Goal: Task Accomplishment & Management: Manage account settings

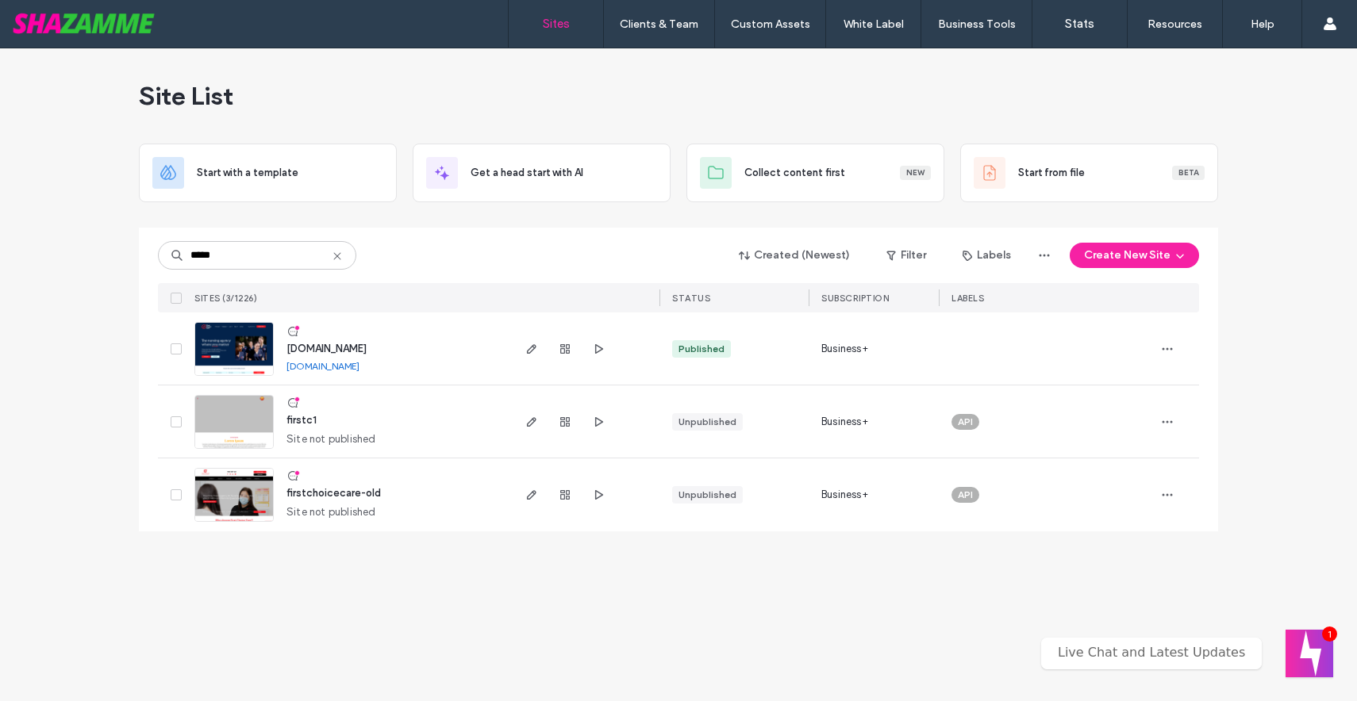
type input "*****"
click at [237, 348] on img at bounding box center [234, 377] width 78 height 108
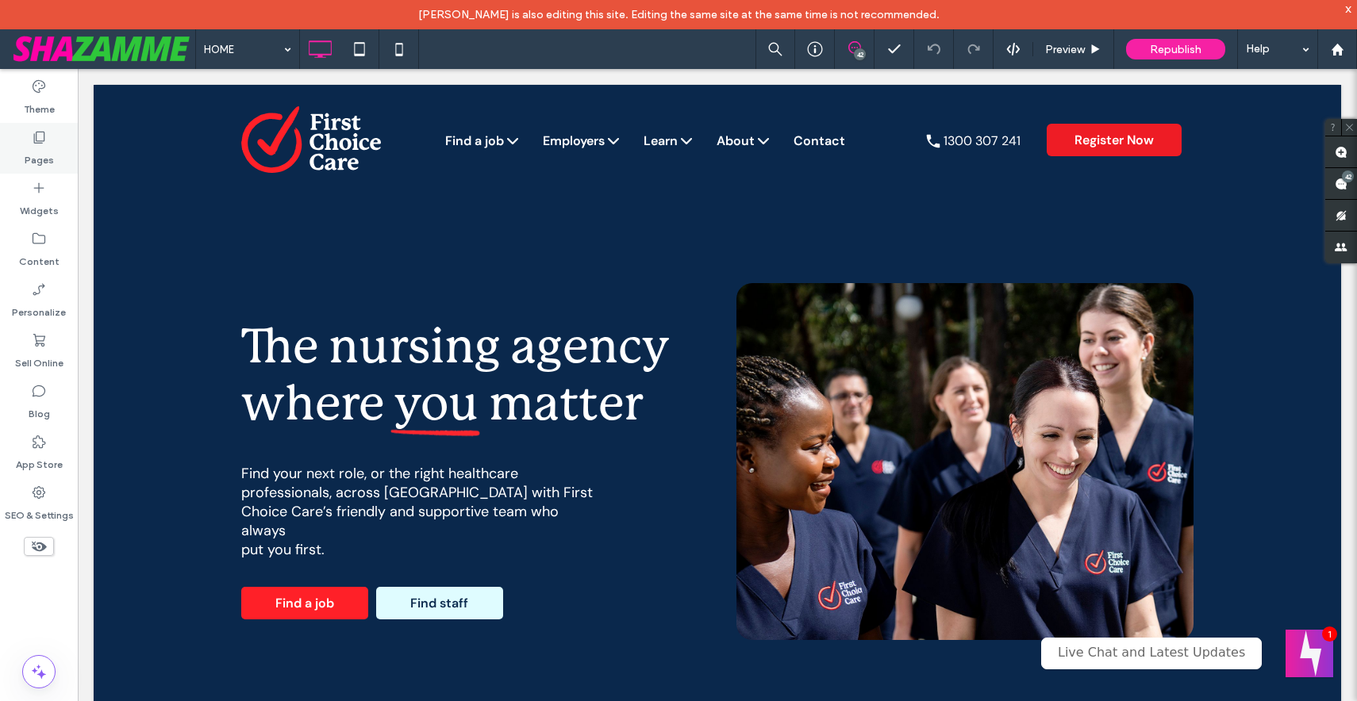
click at [41, 145] on label "Pages" at bounding box center [39, 156] width 29 height 22
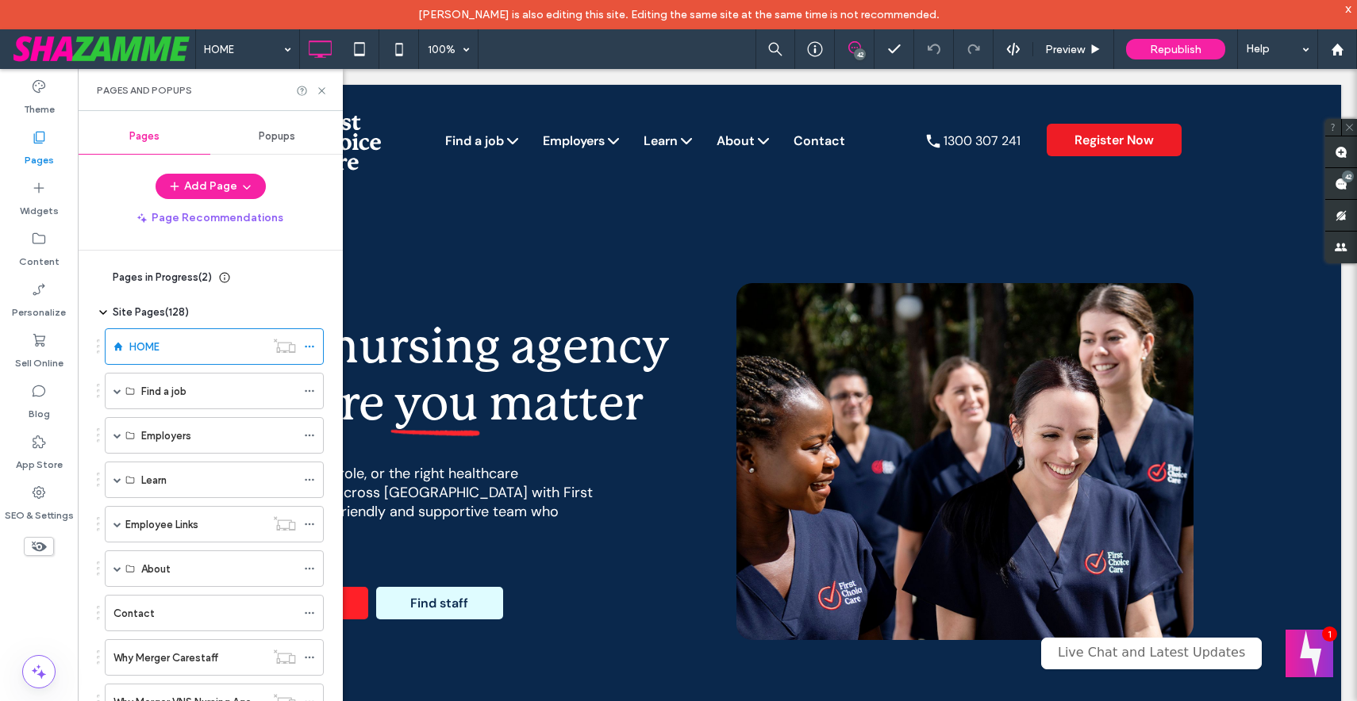
click at [275, 139] on span "Popups" at bounding box center [277, 136] width 36 height 13
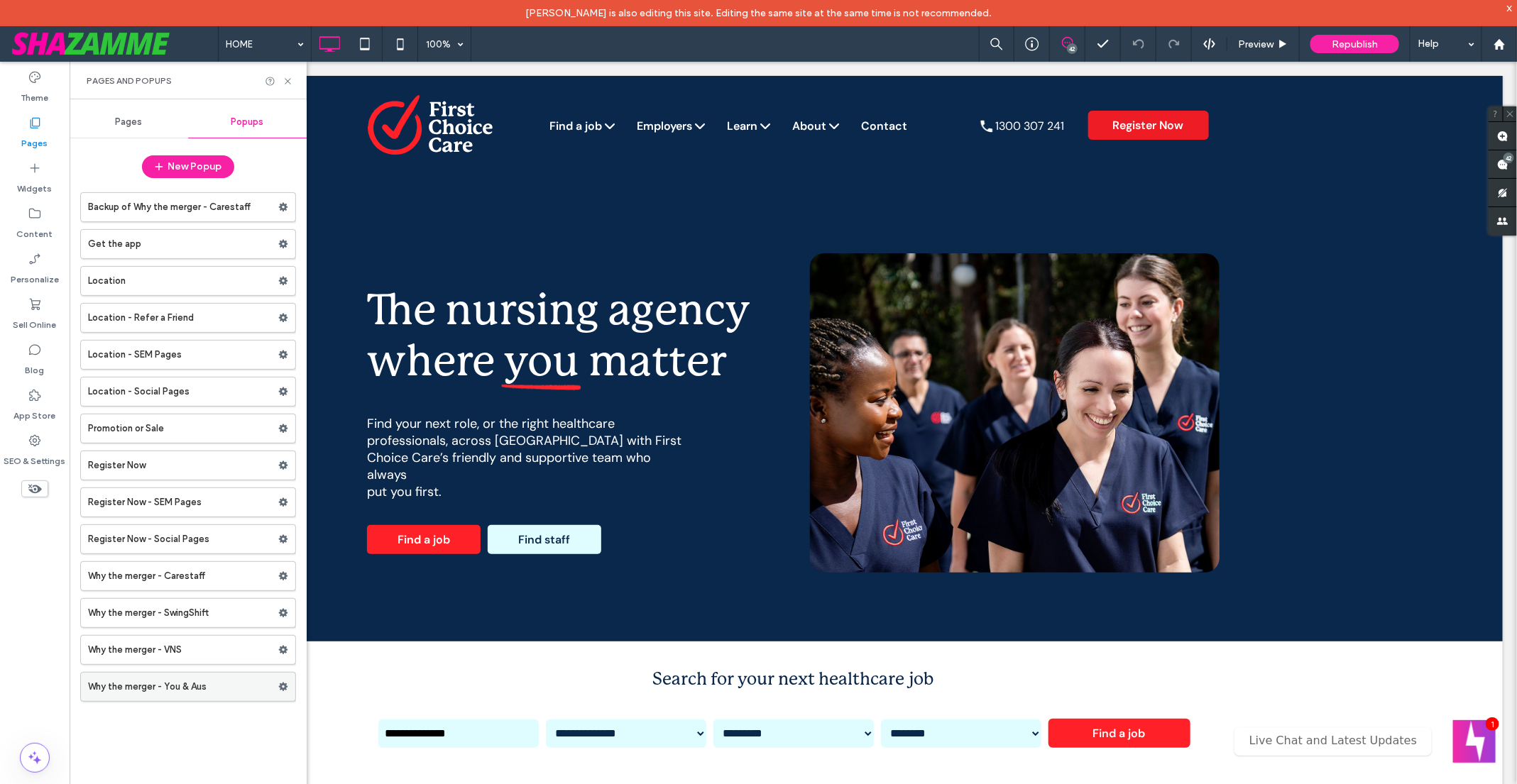
click at [284, 627] on use at bounding box center [284, 687] width 9 height 9
click at [350, 627] on span "Duplicate" at bounding box center [352, 707] width 46 height 12
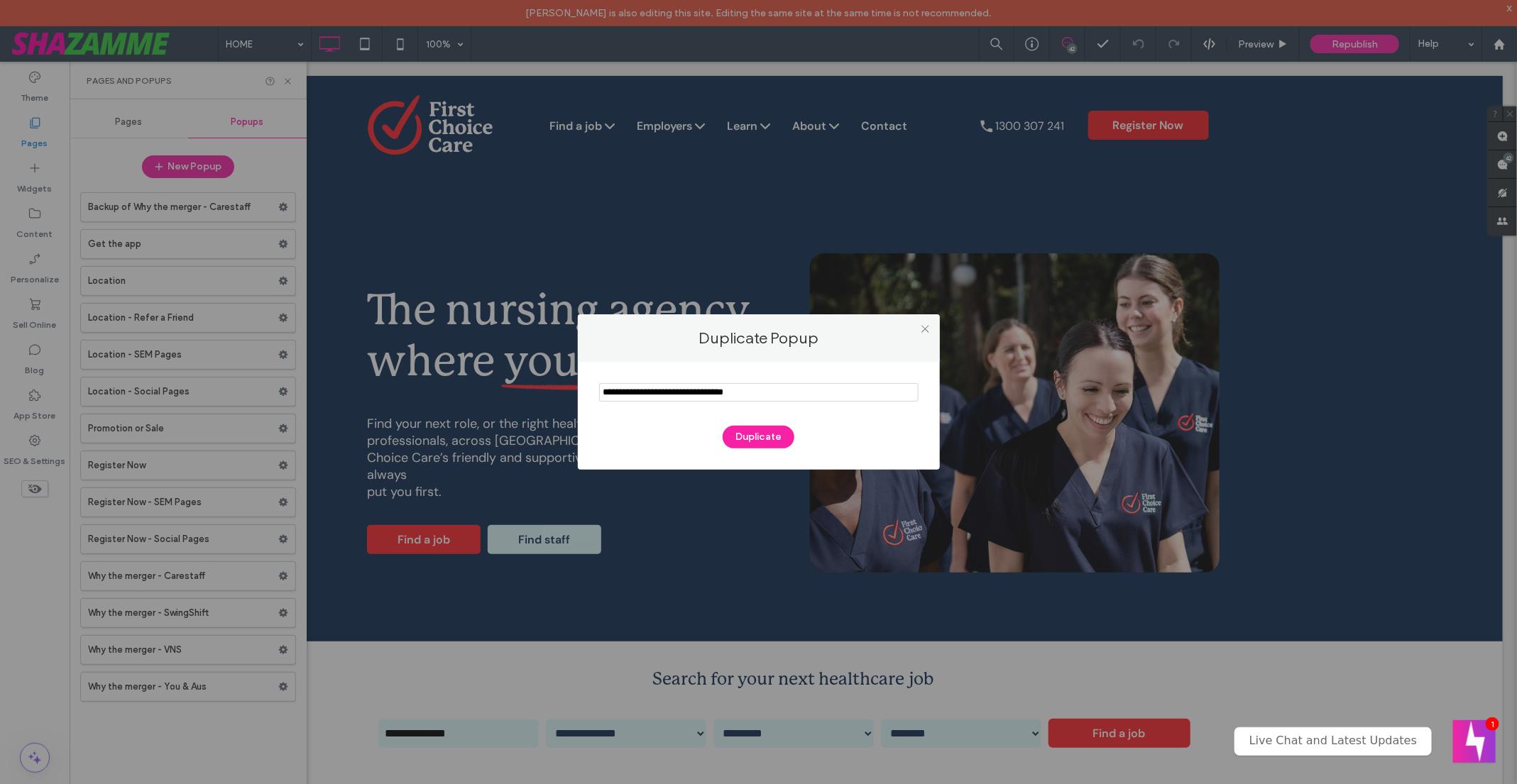
drag, startPoint x: 635, startPoint y: 391, endPoint x: 565, endPoint y: 388, distance: 70.1
click at [565, 388] on div "Duplicate Popup Duplicate" at bounding box center [758, 392] width 1517 height 784
click at [733, 391] on input "notEmpty" at bounding box center [758, 392] width 319 height 19
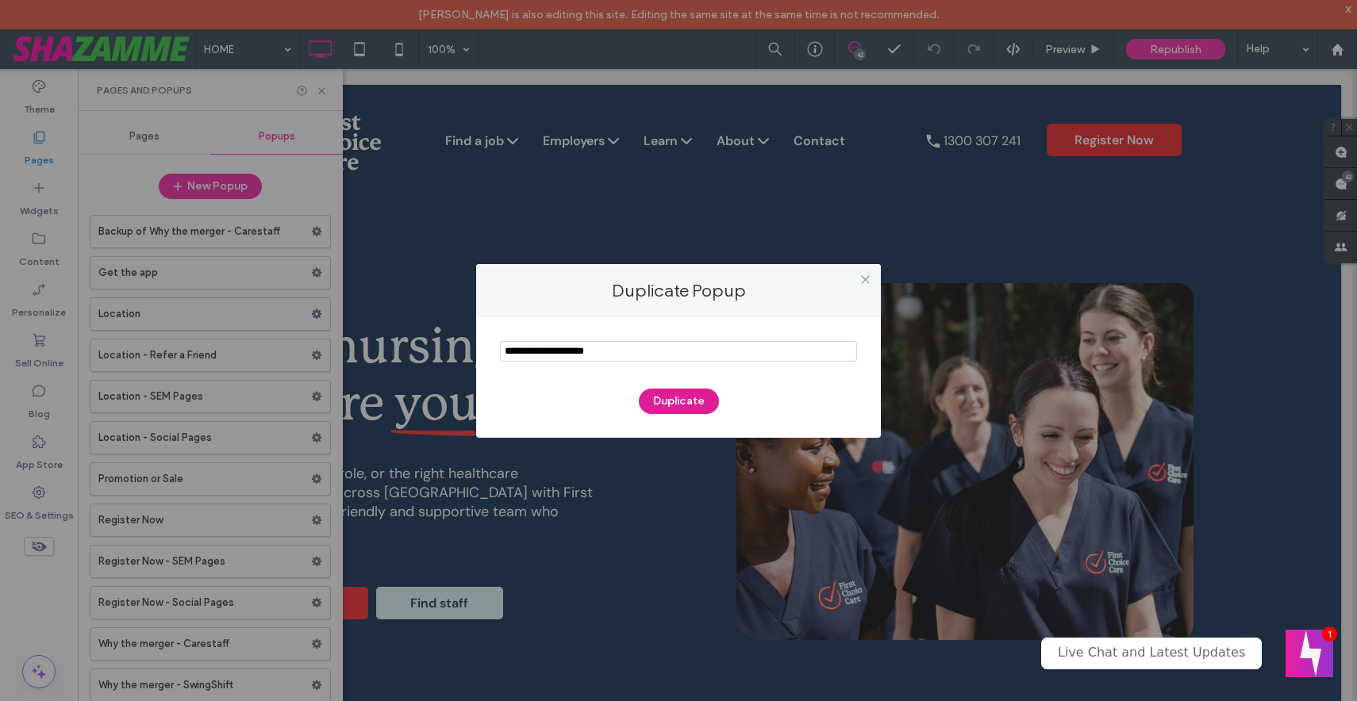
type input "**********"
click at [686, 404] on button "Duplicate" at bounding box center [679, 401] width 80 height 25
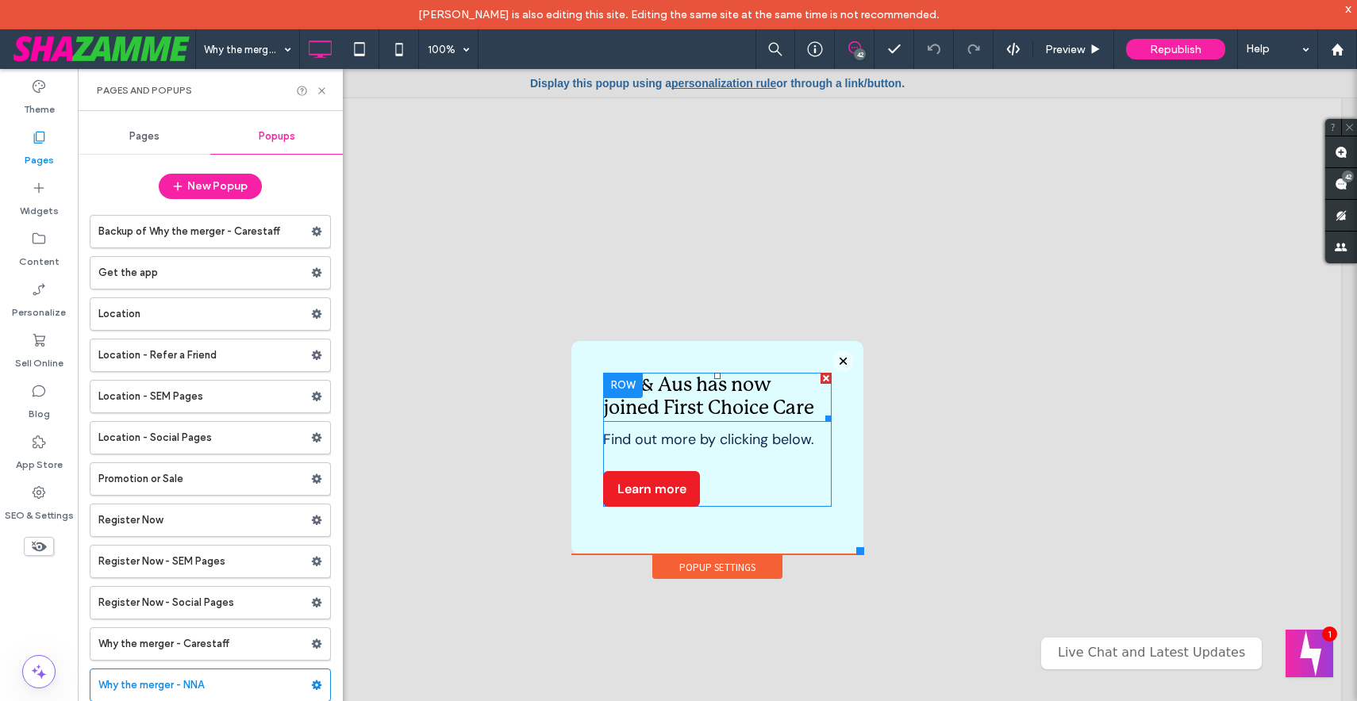
click at [671, 390] on span "You & Aus has now joined First Choice Care" at bounding box center [708, 397] width 211 height 41
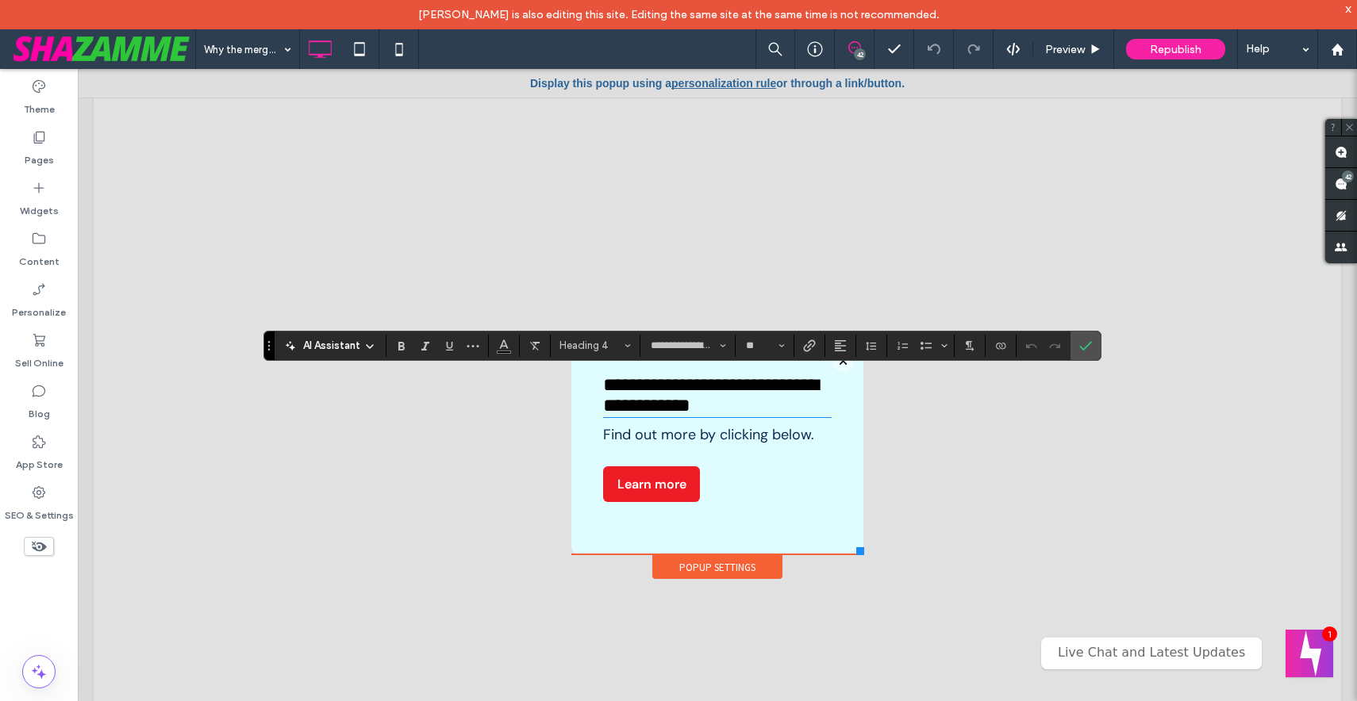
click at [664, 382] on span "**********" at bounding box center [710, 395] width 215 height 40
drag, startPoint x: 693, startPoint y: 379, endPoint x: 579, endPoint y: 371, distance: 113.7
click at [579, 372] on div "**********" at bounding box center [717, 447] width 292 height 213
click at [1083, 345] on icon "Confirm" at bounding box center [1085, 346] width 13 height 13
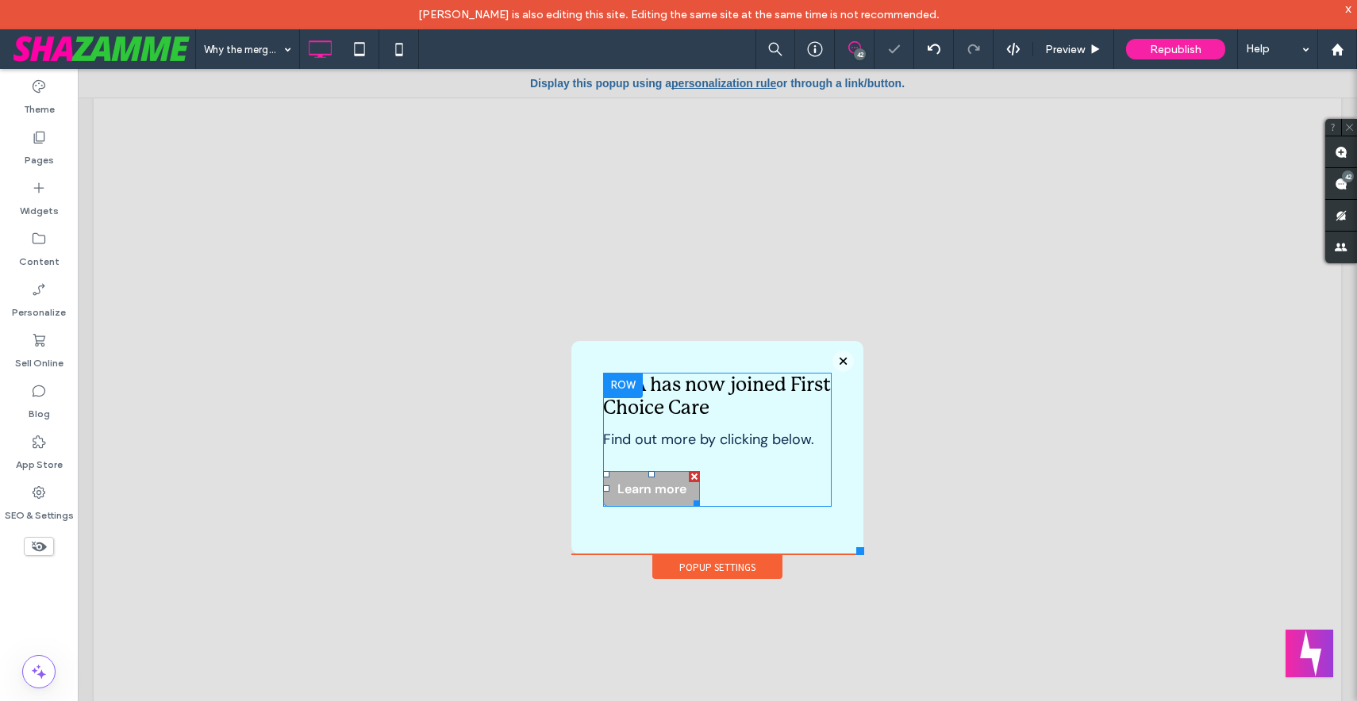
click at [665, 493] on span "Learn more" at bounding box center [651, 489] width 69 height 17
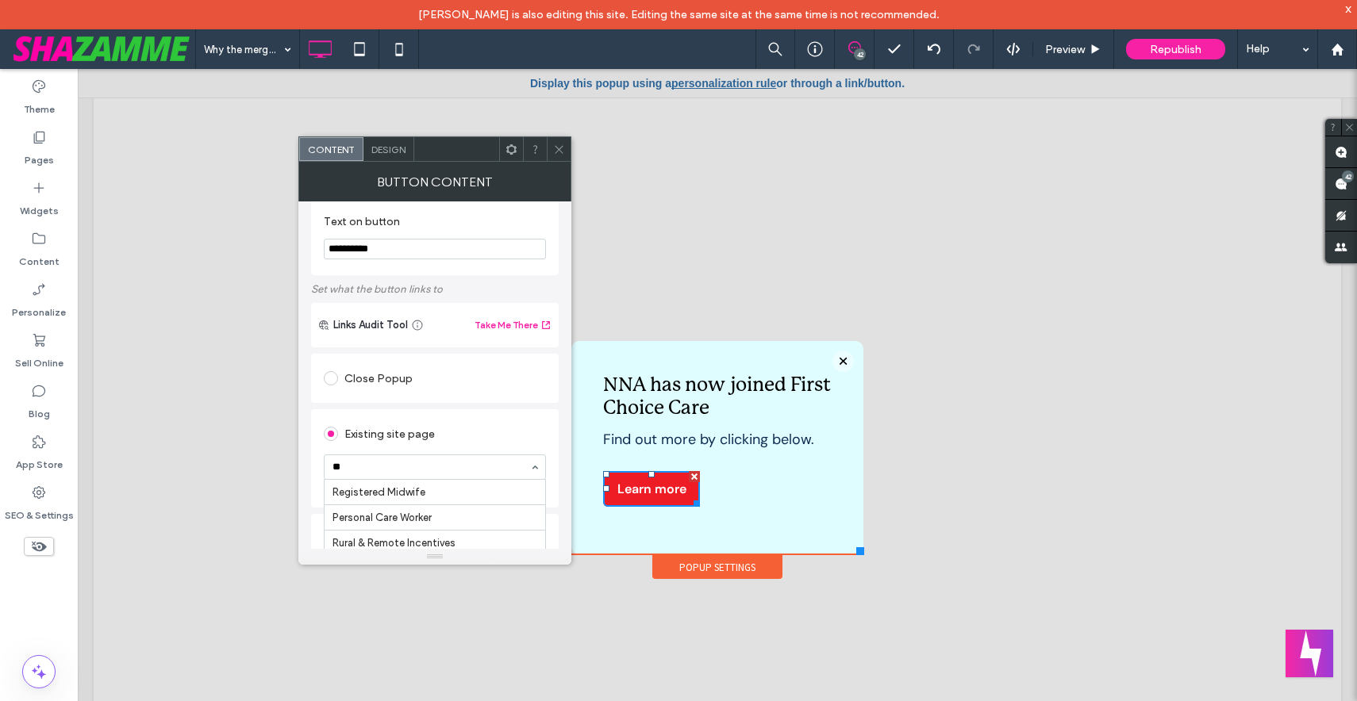
type input "***"
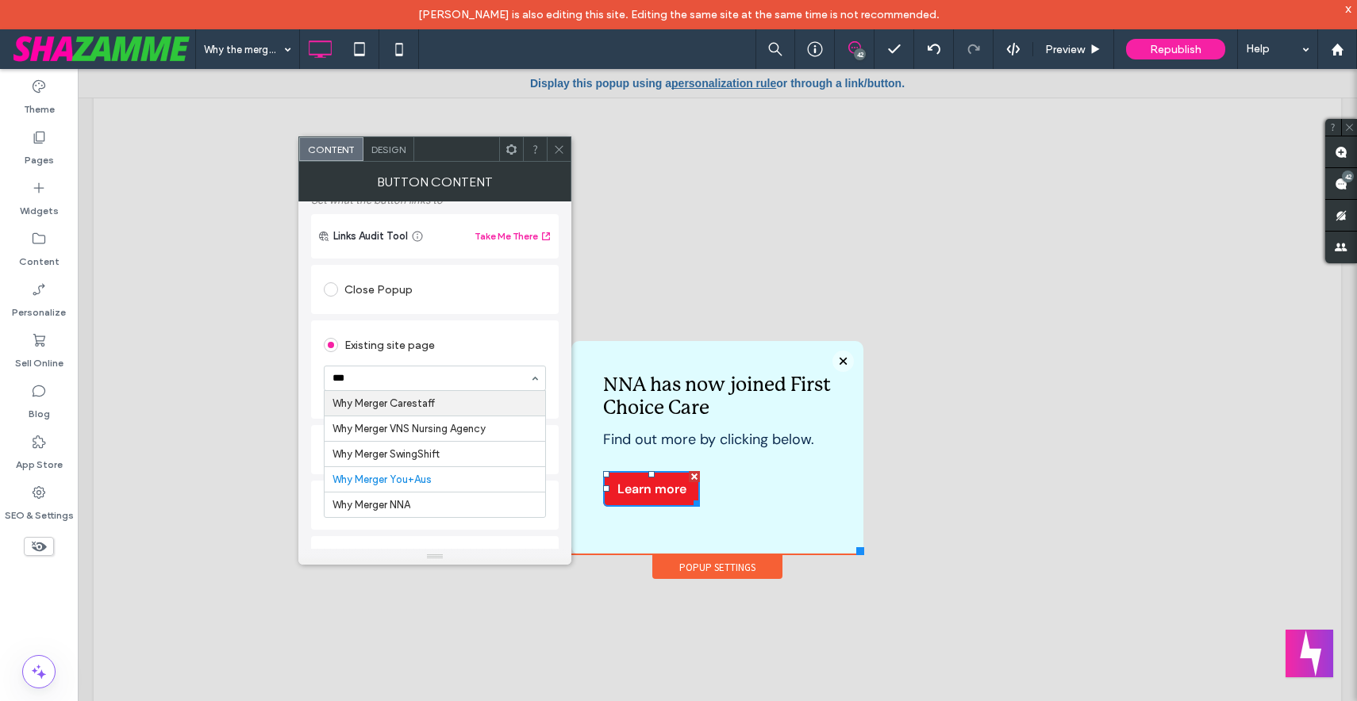
scroll to position [109, 0]
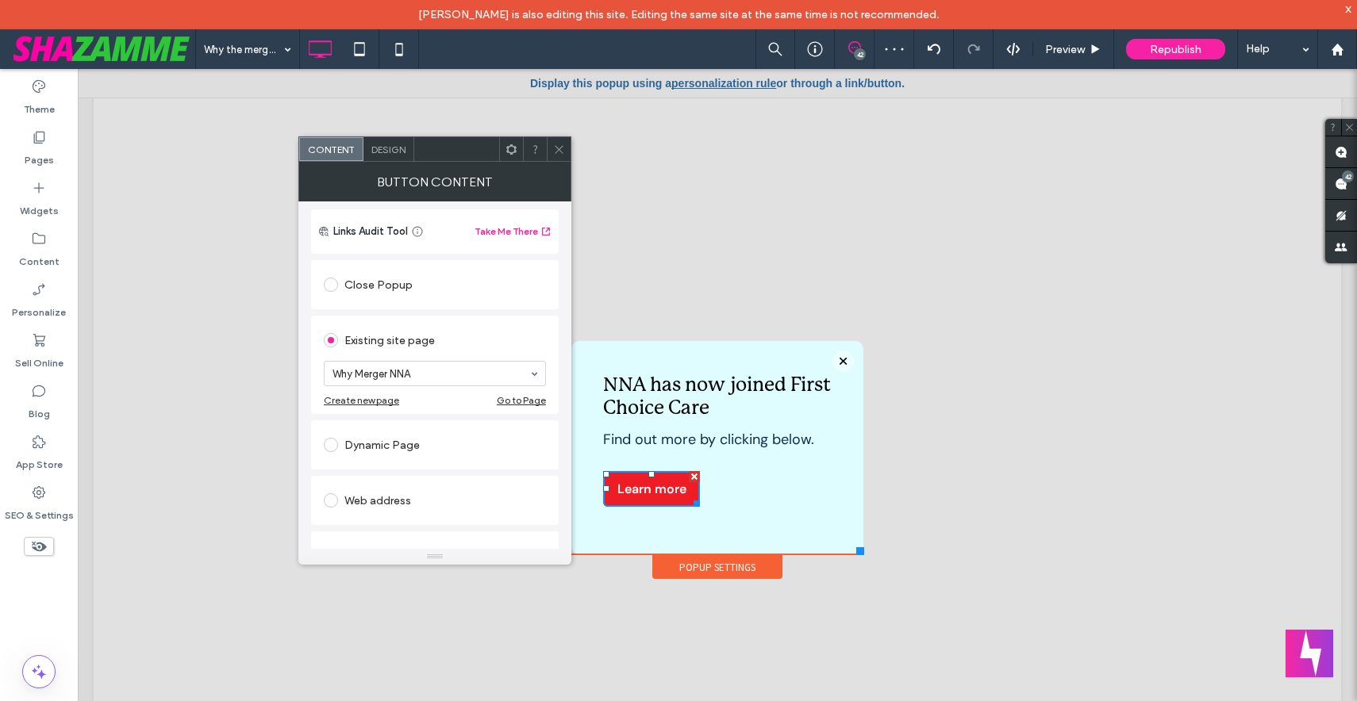
click at [559, 148] on use at bounding box center [559, 149] width 8 height 8
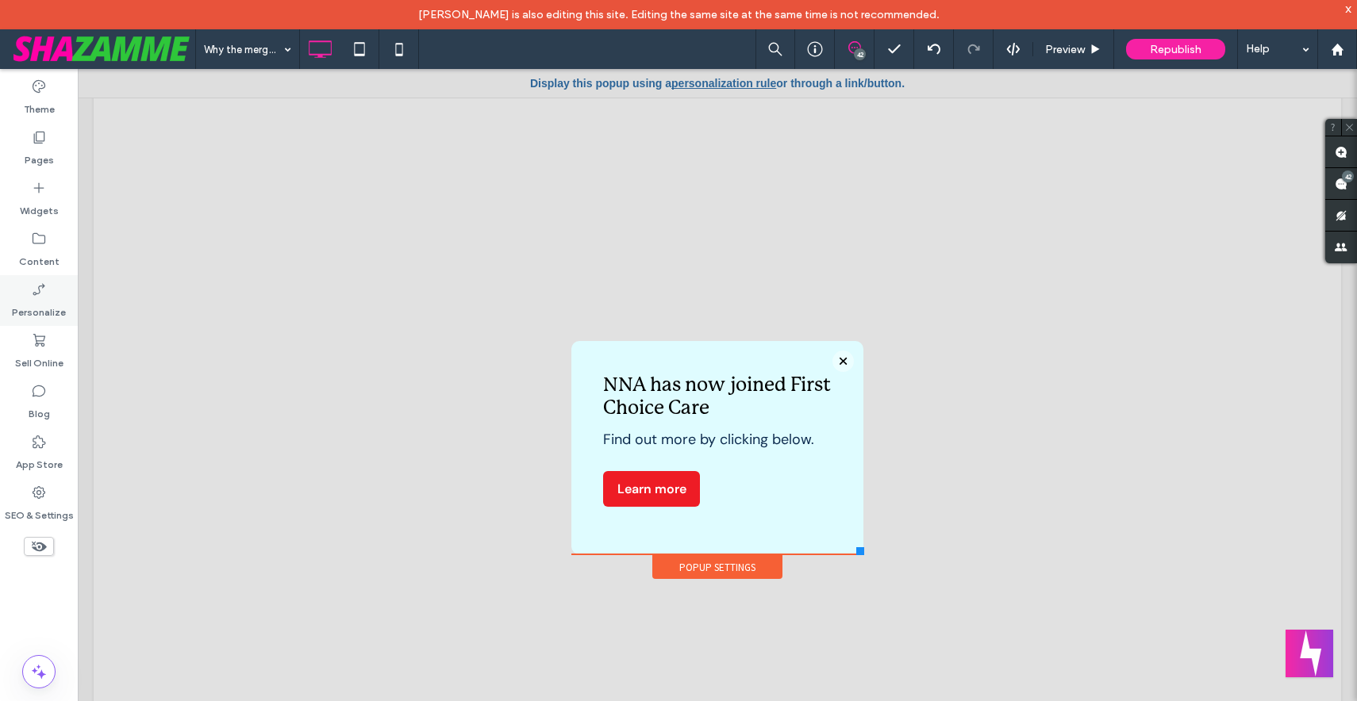
click at [46, 286] on icon at bounding box center [39, 290] width 16 height 16
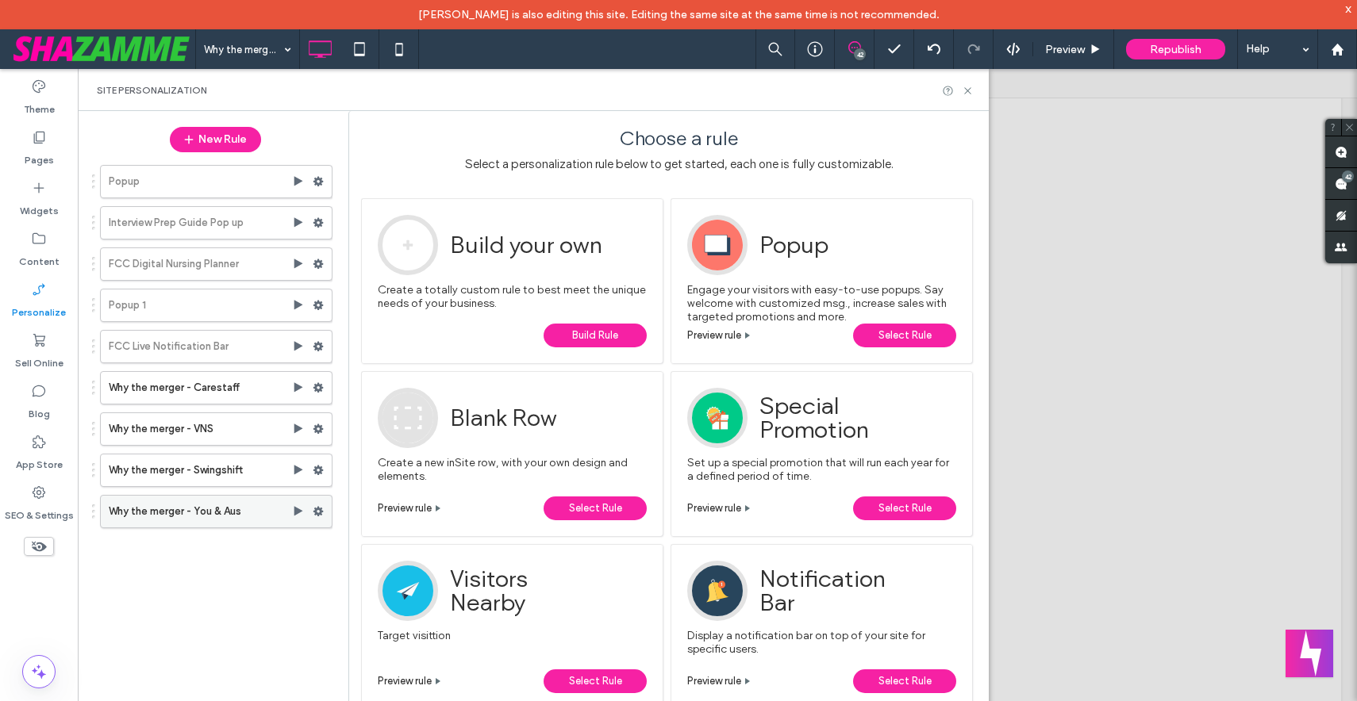
click at [321, 510] on use at bounding box center [318, 512] width 10 height 10
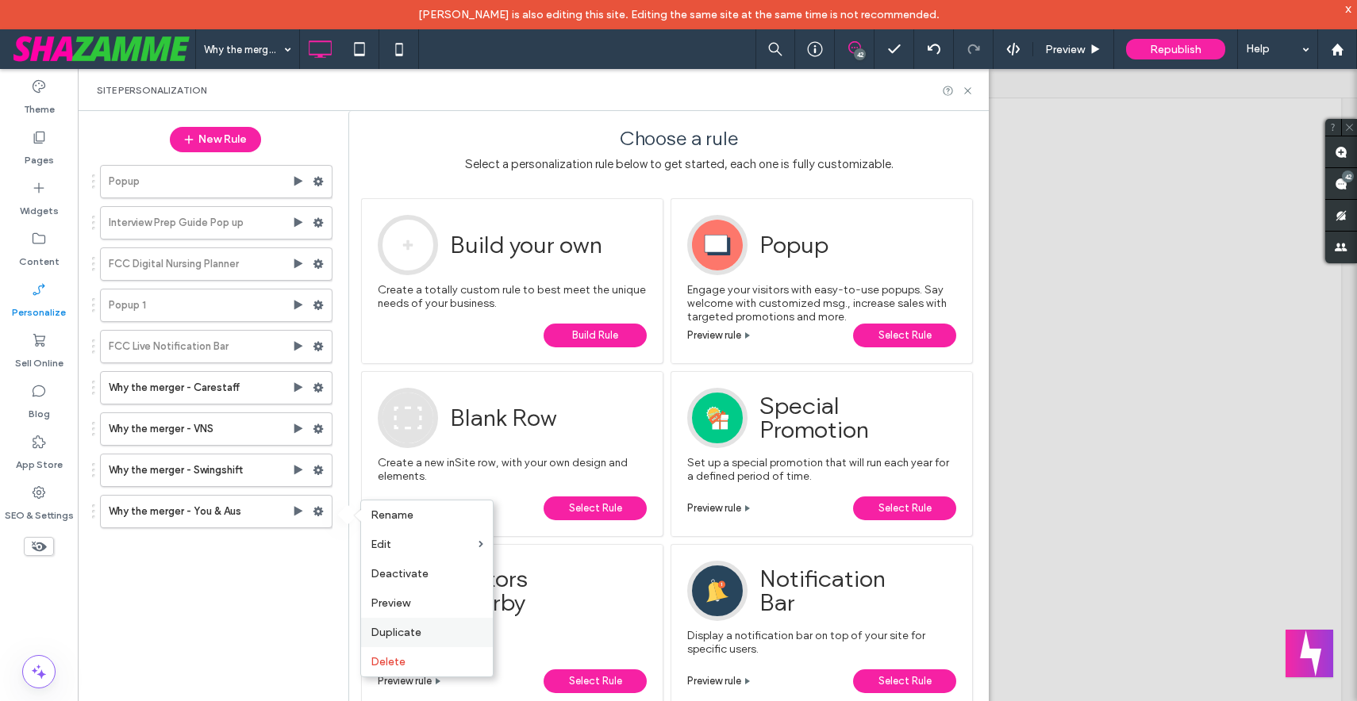
click at [404, 636] on span "Duplicate" at bounding box center [396, 632] width 51 height 13
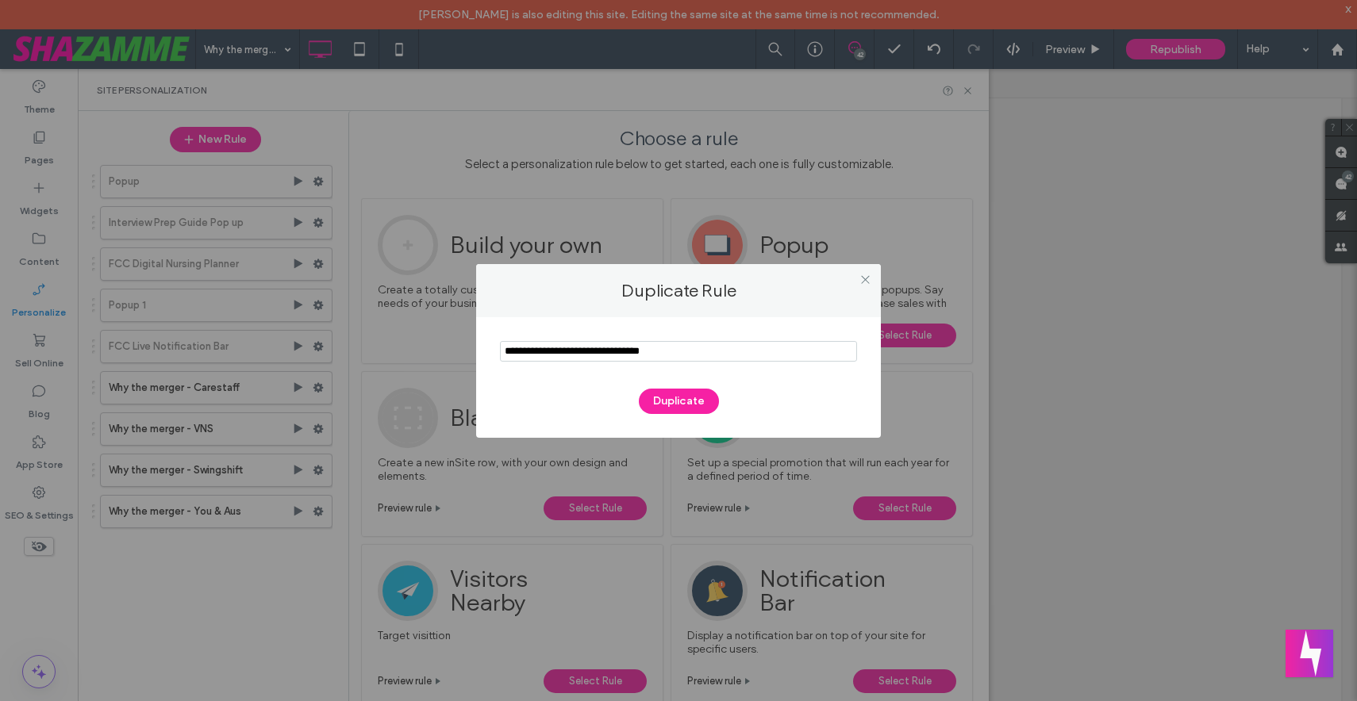
drag, startPoint x: 541, startPoint y: 348, endPoint x: 428, endPoint y: 345, distance: 113.5
click at [428, 345] on div "Duplicate Rule Duplicate" at bounding box center [678, 350] width 1357 height 701
drag, startPoint x: 653, startPoint y: 349, endPoint x: 589, endPoint y: 347, distance: 64.3
click at [589, 347] on input "notEmpty" at bounding box center [678, 351] width 357 height 21
type input "**********"
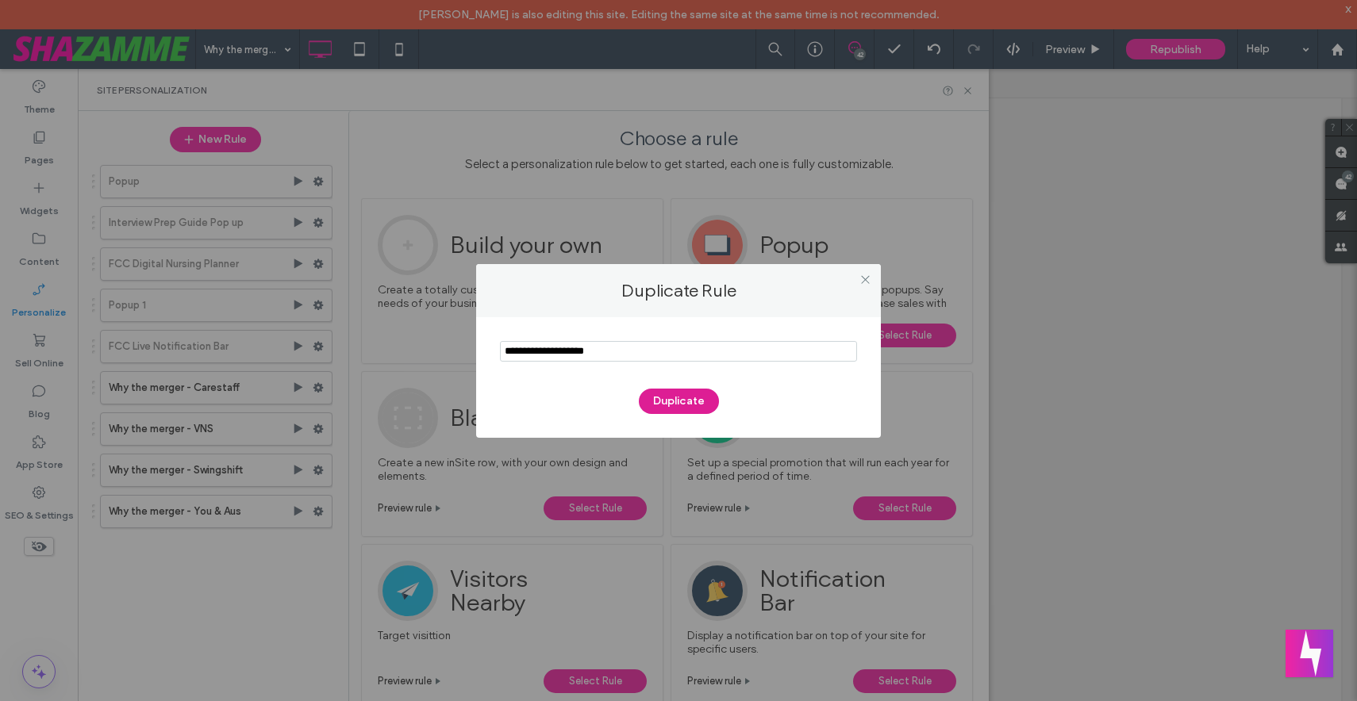
click at [683, 405] on button "Duplicate" at bounding box center [679, 401] width 80 height 25
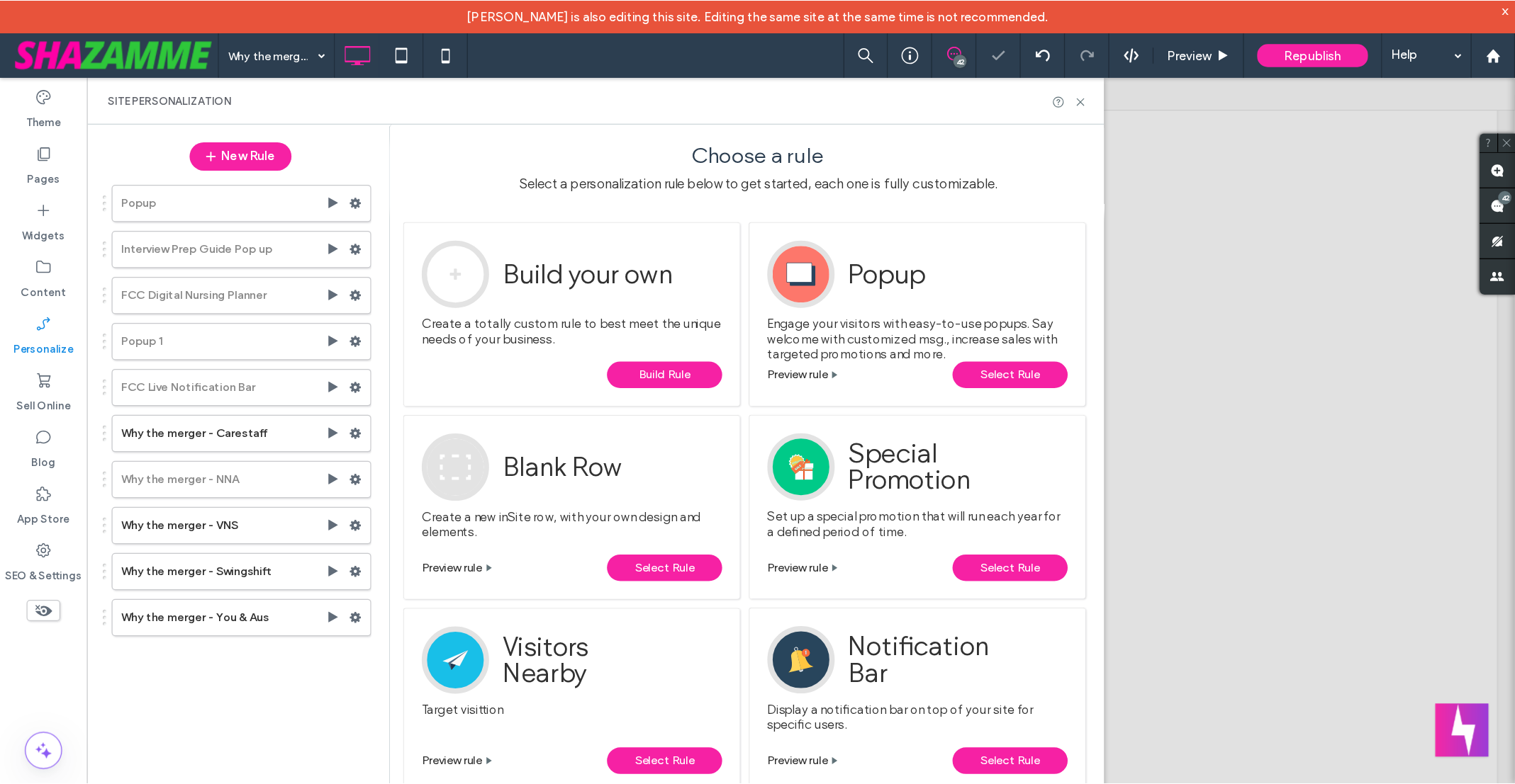
scroll to position [0, 0]
click at [285, 385] on use at bounding box center [284, 383] width 9 height 9
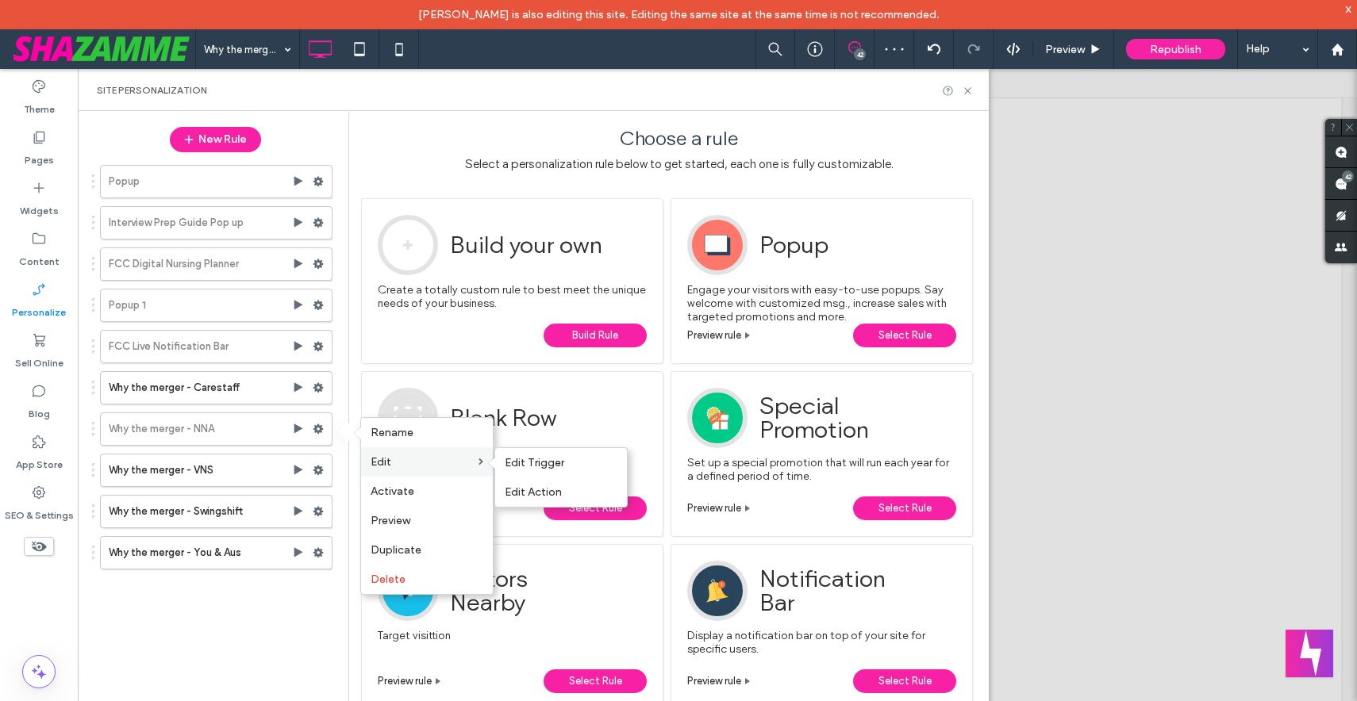
click at [371, 463] on span "Edit" at bounding box center [381, 461] width 21 height 13
click at [539, 461] on span "Edit Trigger" at bounding box center [535, 462] width 60 height 13
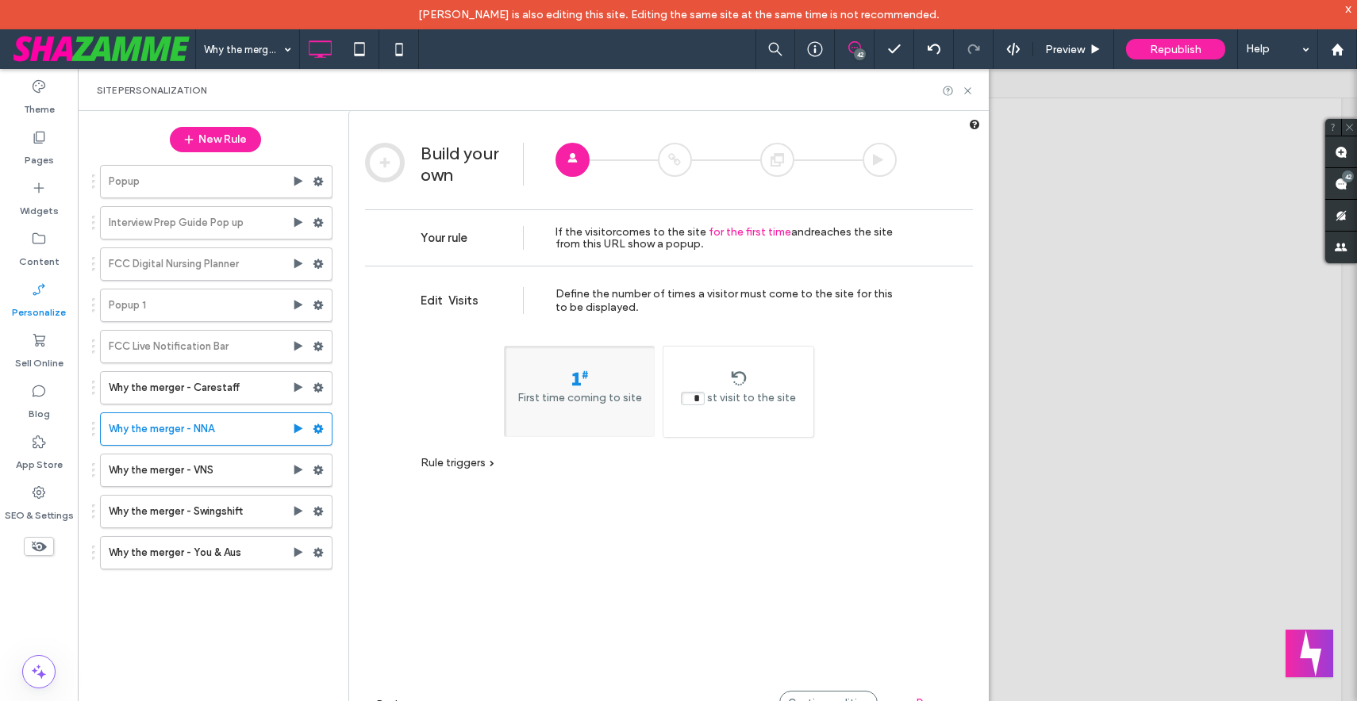
click at [475, 461] on span "Rule triggers" at bounding box center [453, 462] width 65 height 13
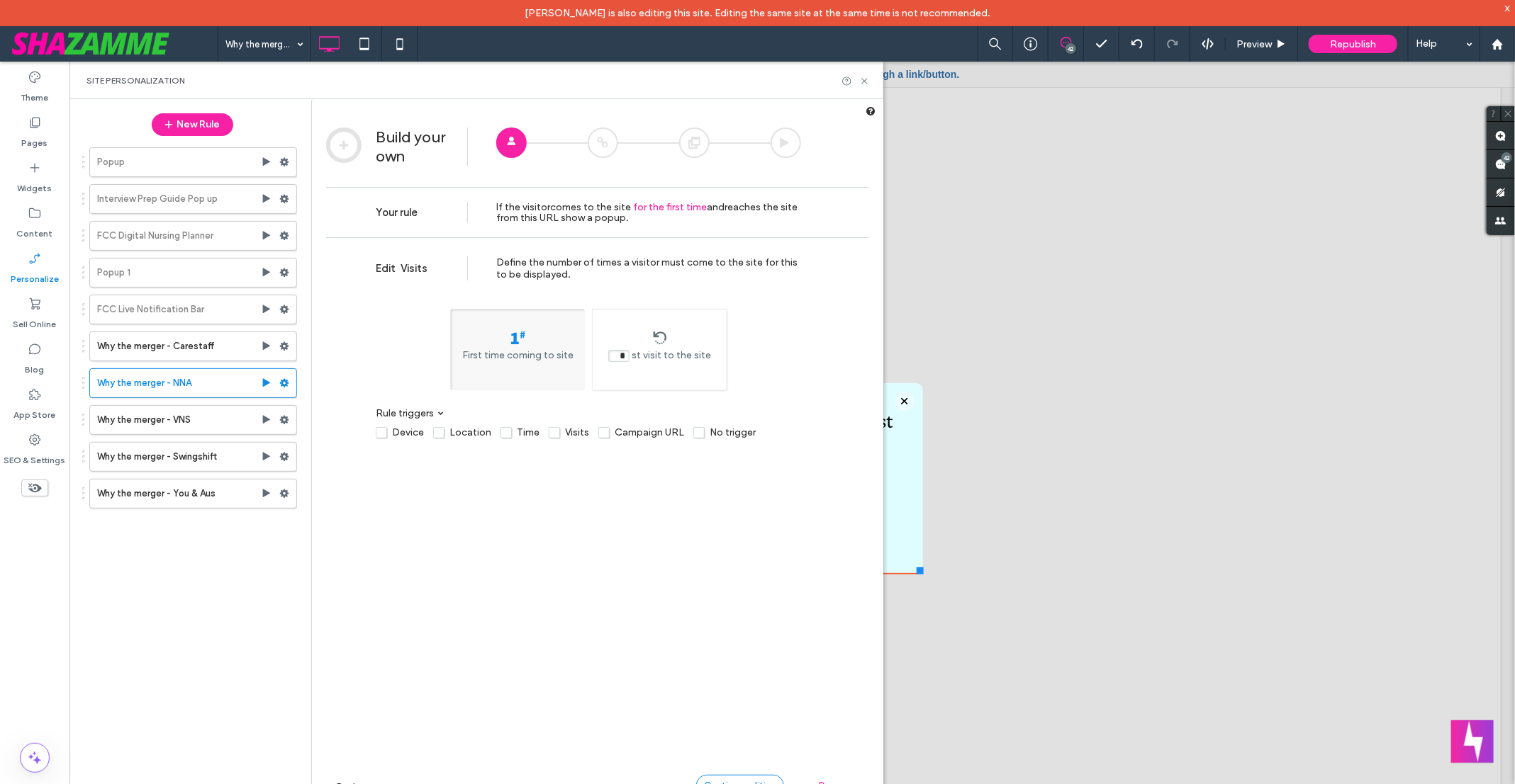
click at [757, 626] on span "Continue editing" at bounding box center [740, 786] width 72 height 11
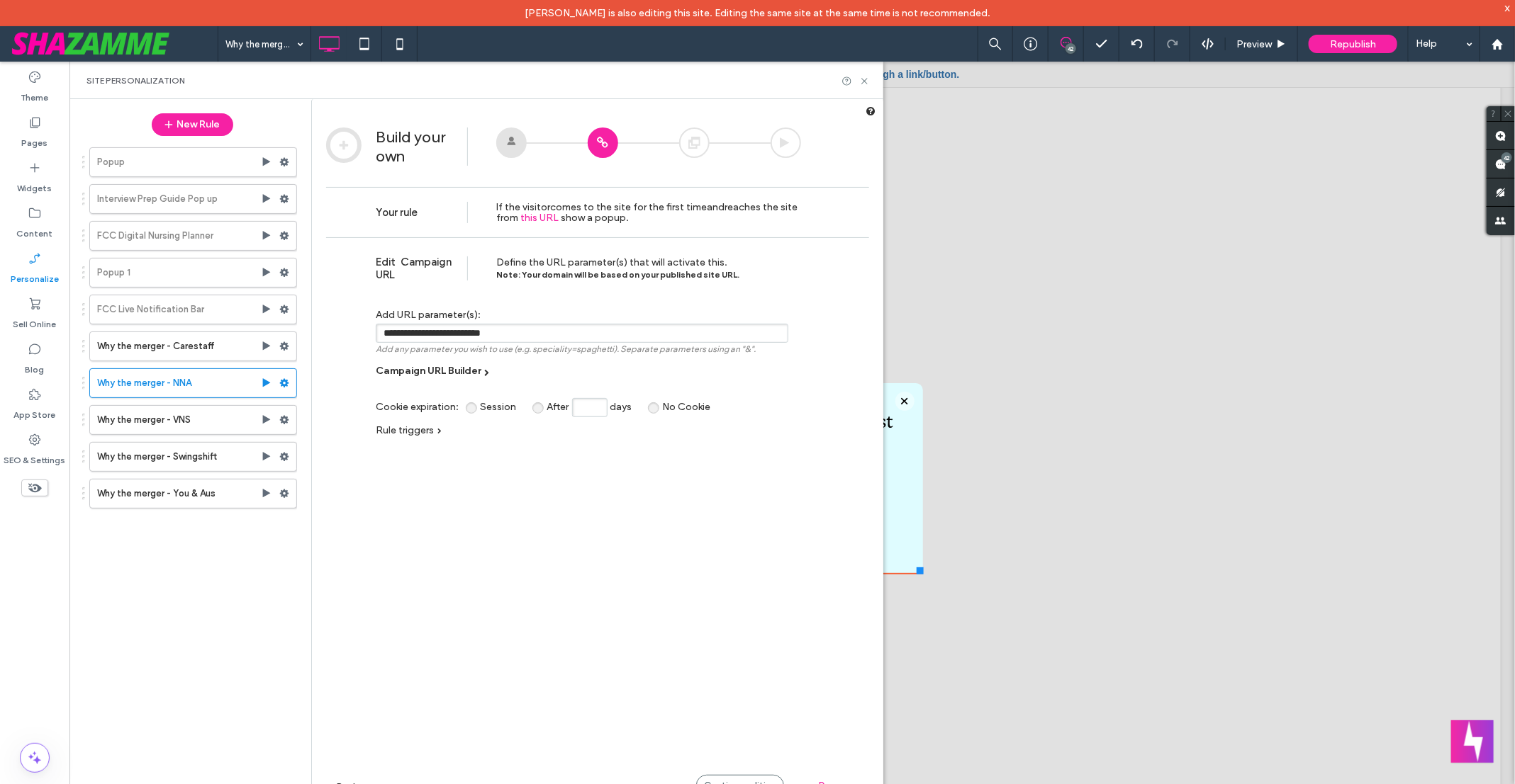
click at [553, 332] on input "**********" at bounding box center [582, 333] width 413 height 19
click at [581, 341] on input "**********" at bounding box center [582, 333] width 413 height 19
paste input "*****"
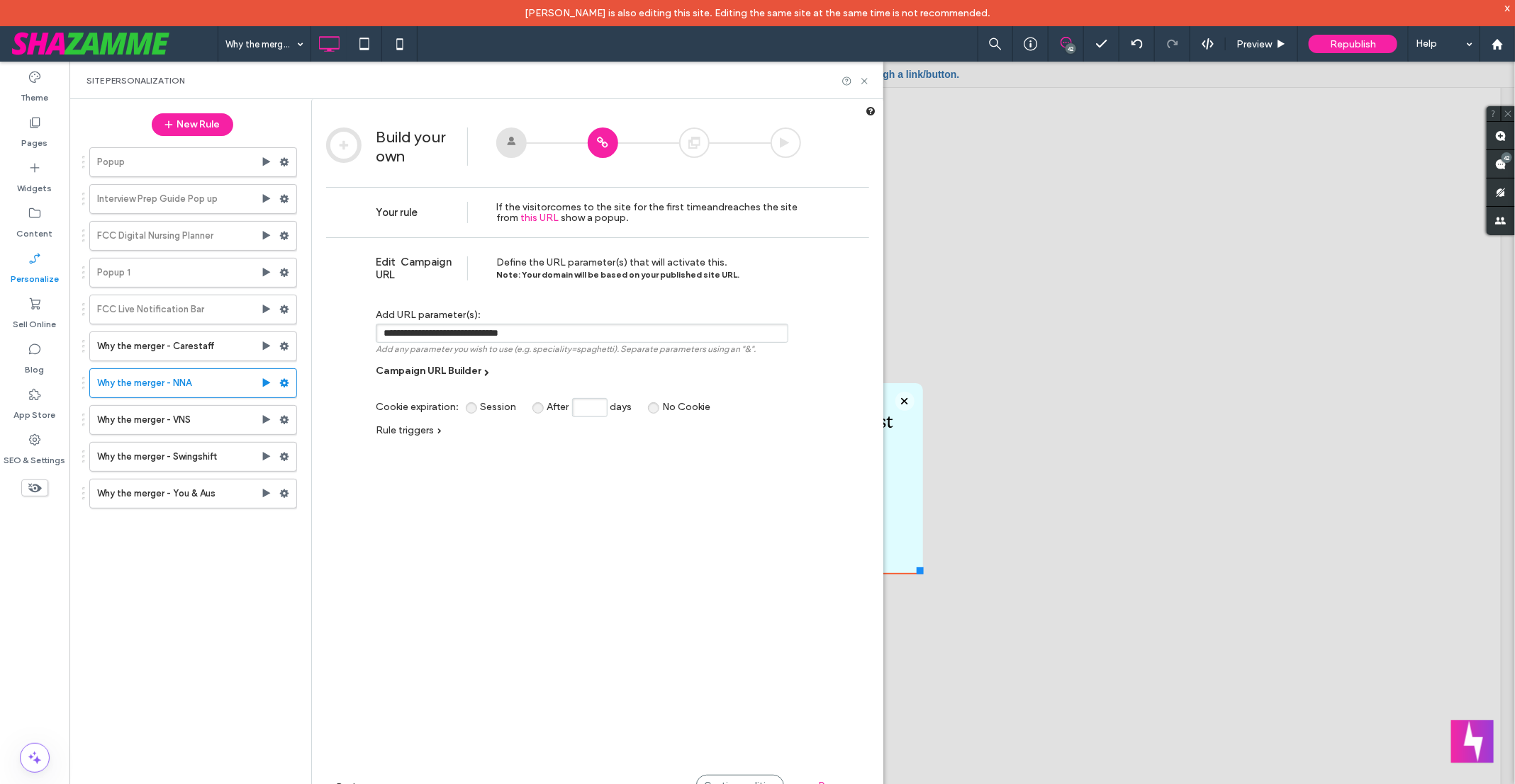
click at [379, 336] on input "**********" at bounding box center [582, 333] width 413 height 19
type input "**********"
click at [742, 626] on div "Continue editing" at bounding box center [740, 786] width 88 height 21
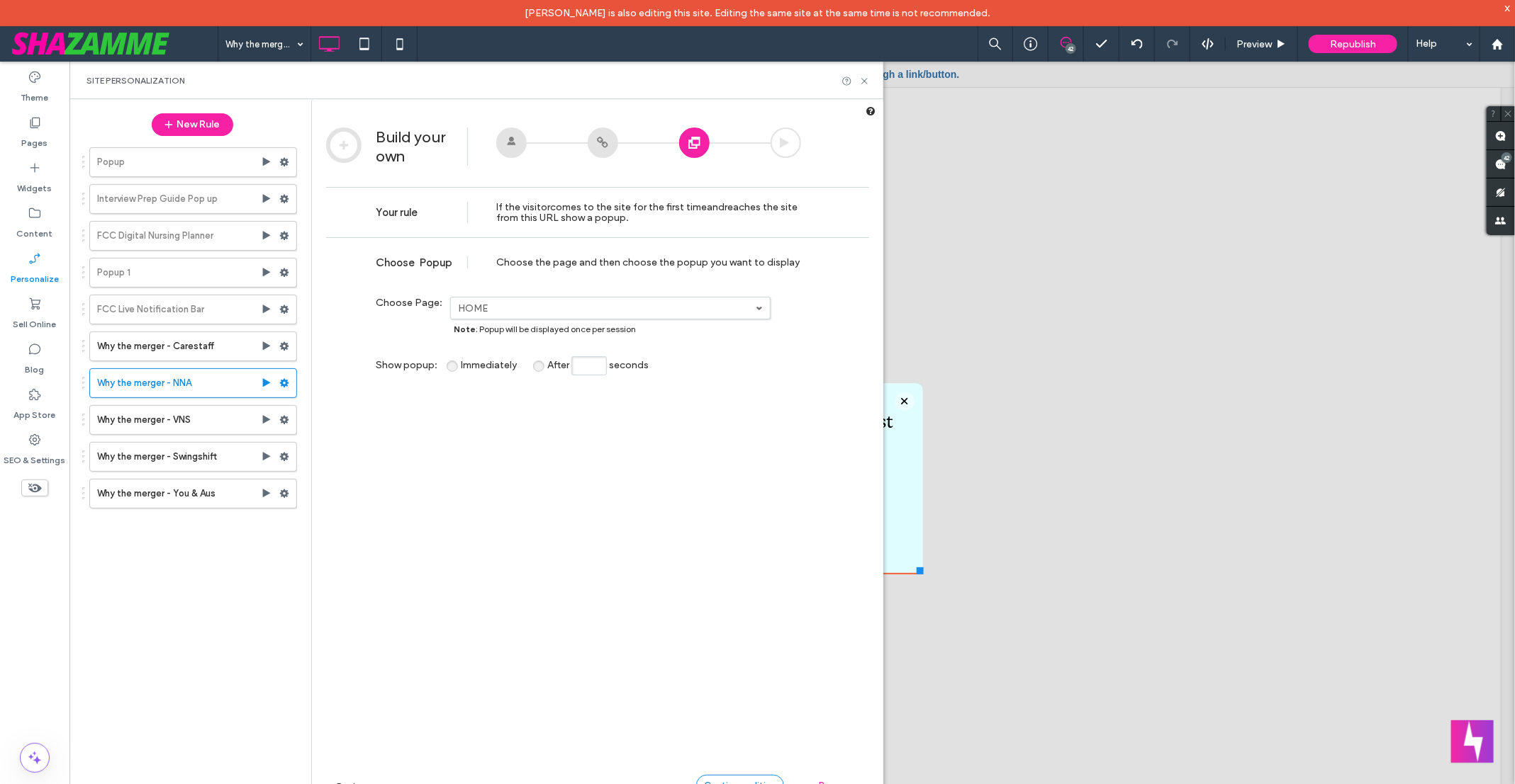
click at [726, 626] on span "Continue editing" at bounding box center [740, 786] width 72 height 11
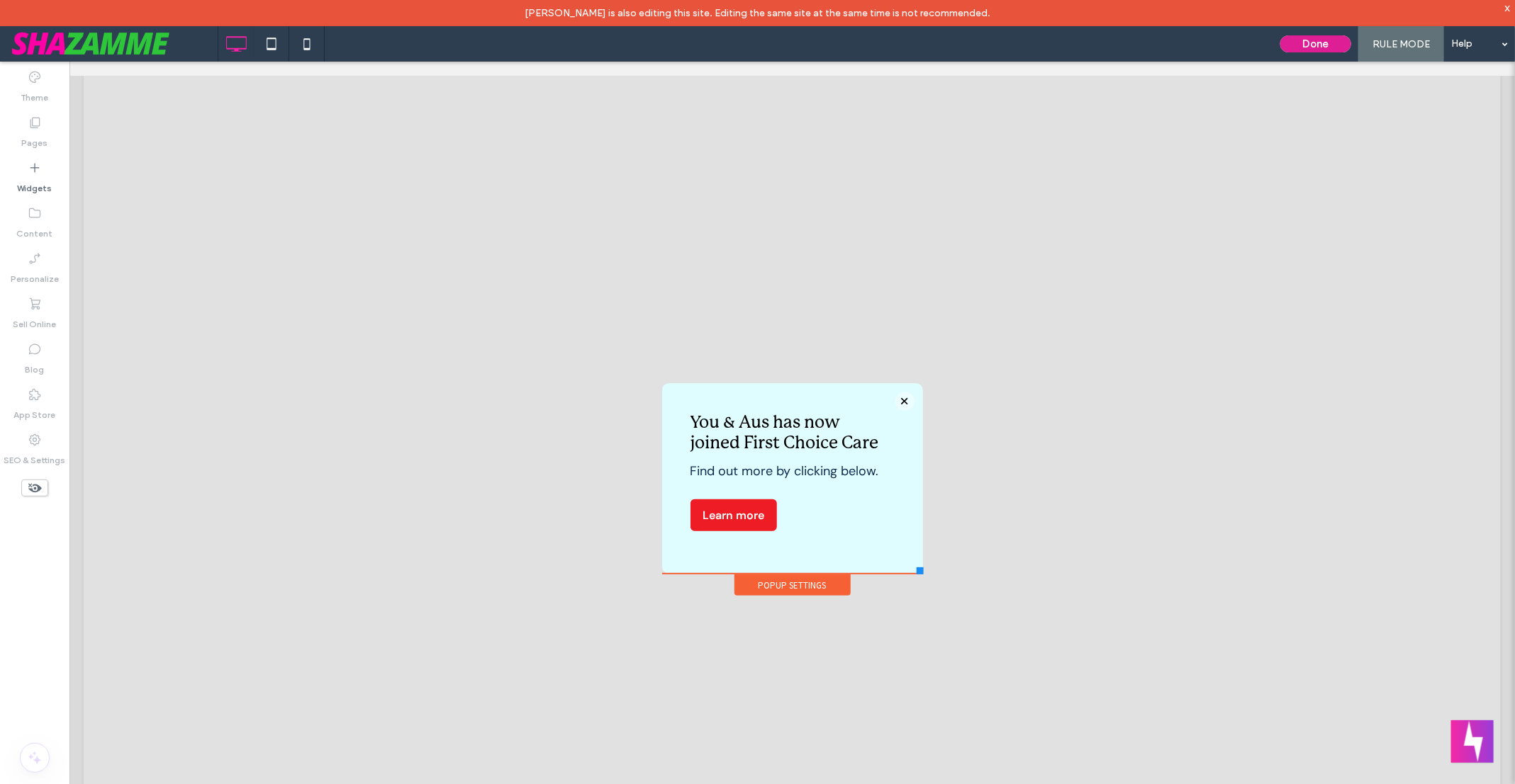
click at [1211, 44] on button "Done" at bounding box center [1315, 44] width 71 height 17
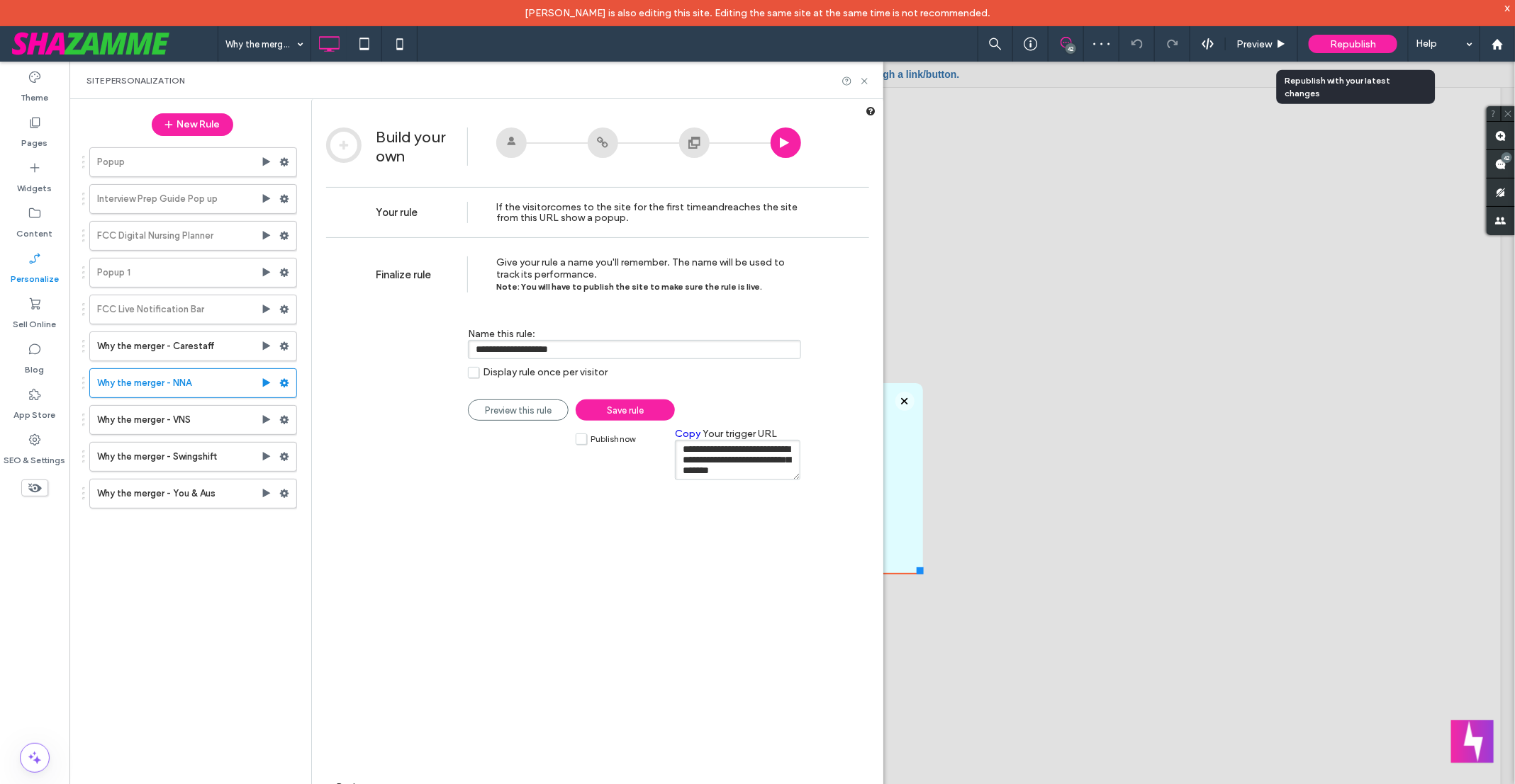
click at [1211, 43] on span "Republish" at bounding box center [1352, 44] width 46 height 12
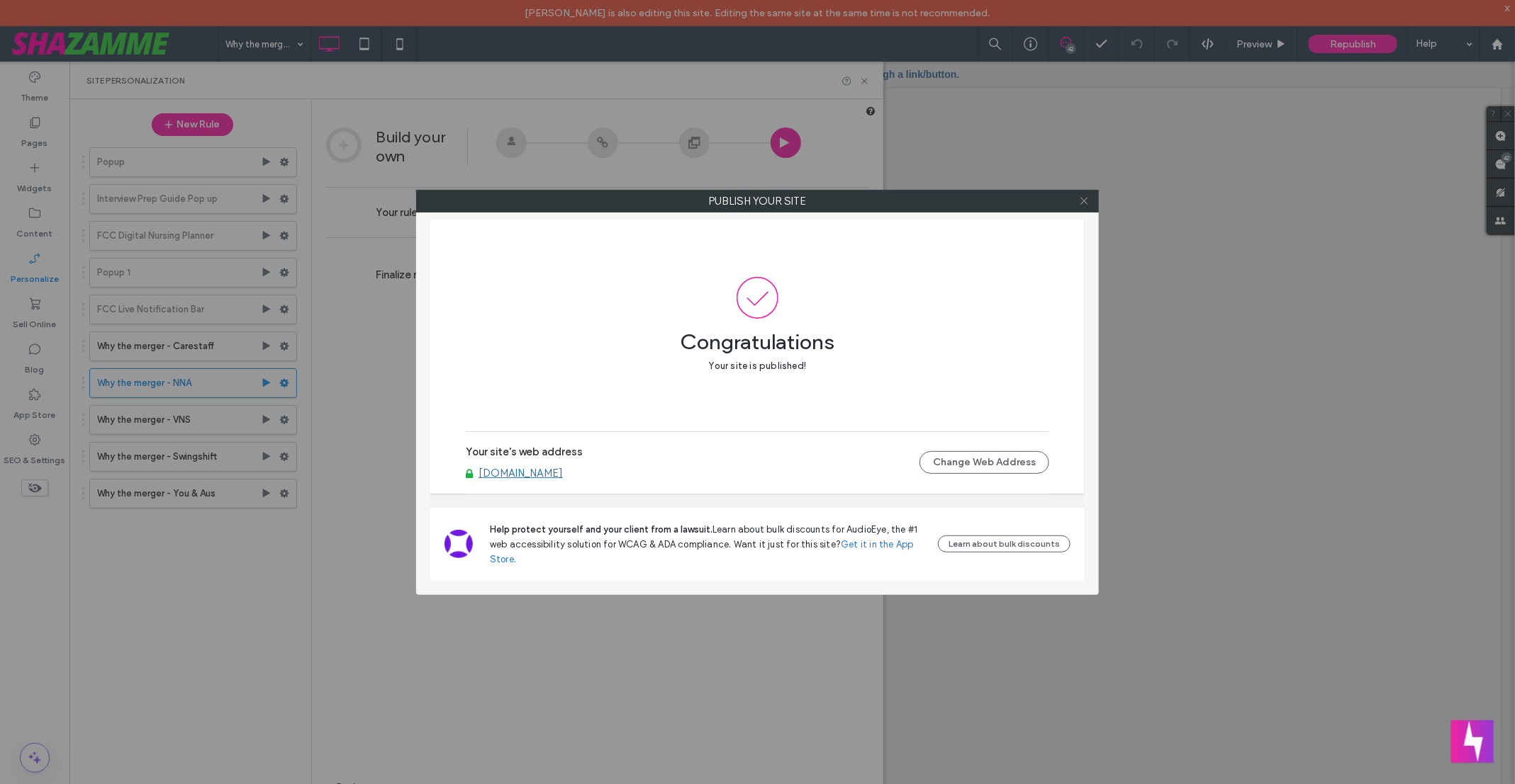
click at [1084, 202] on icon at bounding box center [1084, 201] width 11 height 11
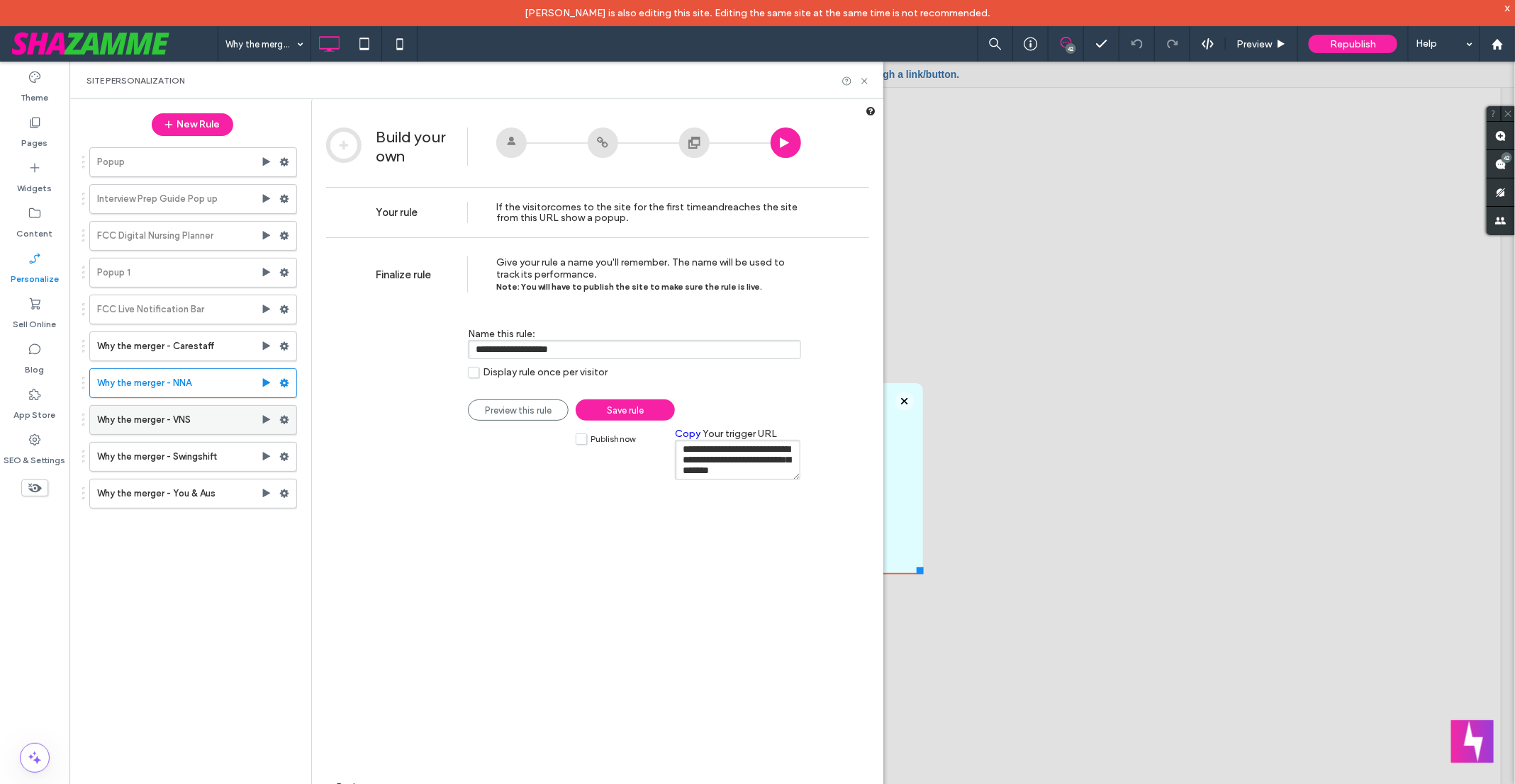
click at [229, 417] on label "Why the merger - VNS" at bounding box center [179, 421] width 163 height 29
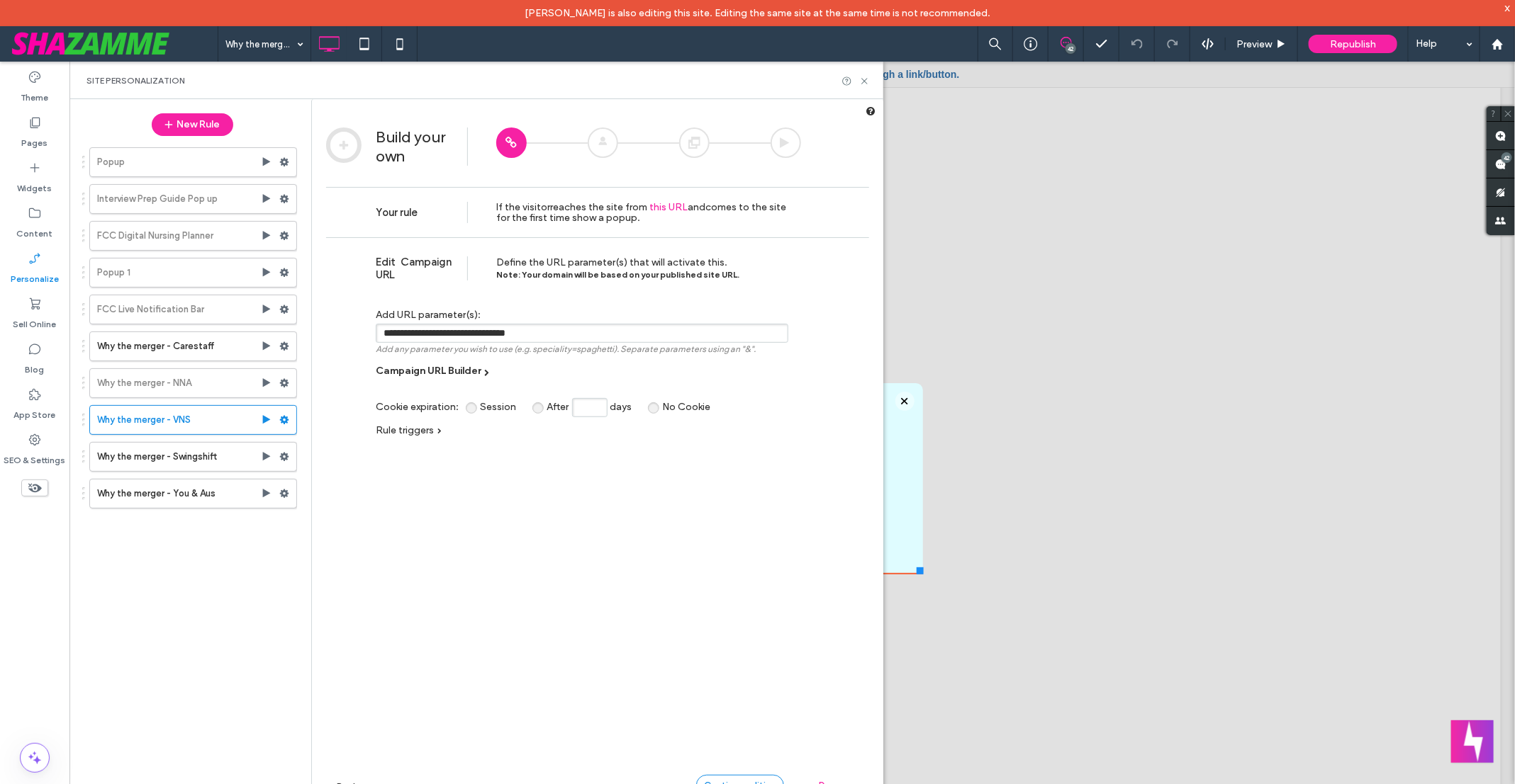
click at [733, 626] on div "Continue editing" at bounding box center [740, 786] width 88 height 21
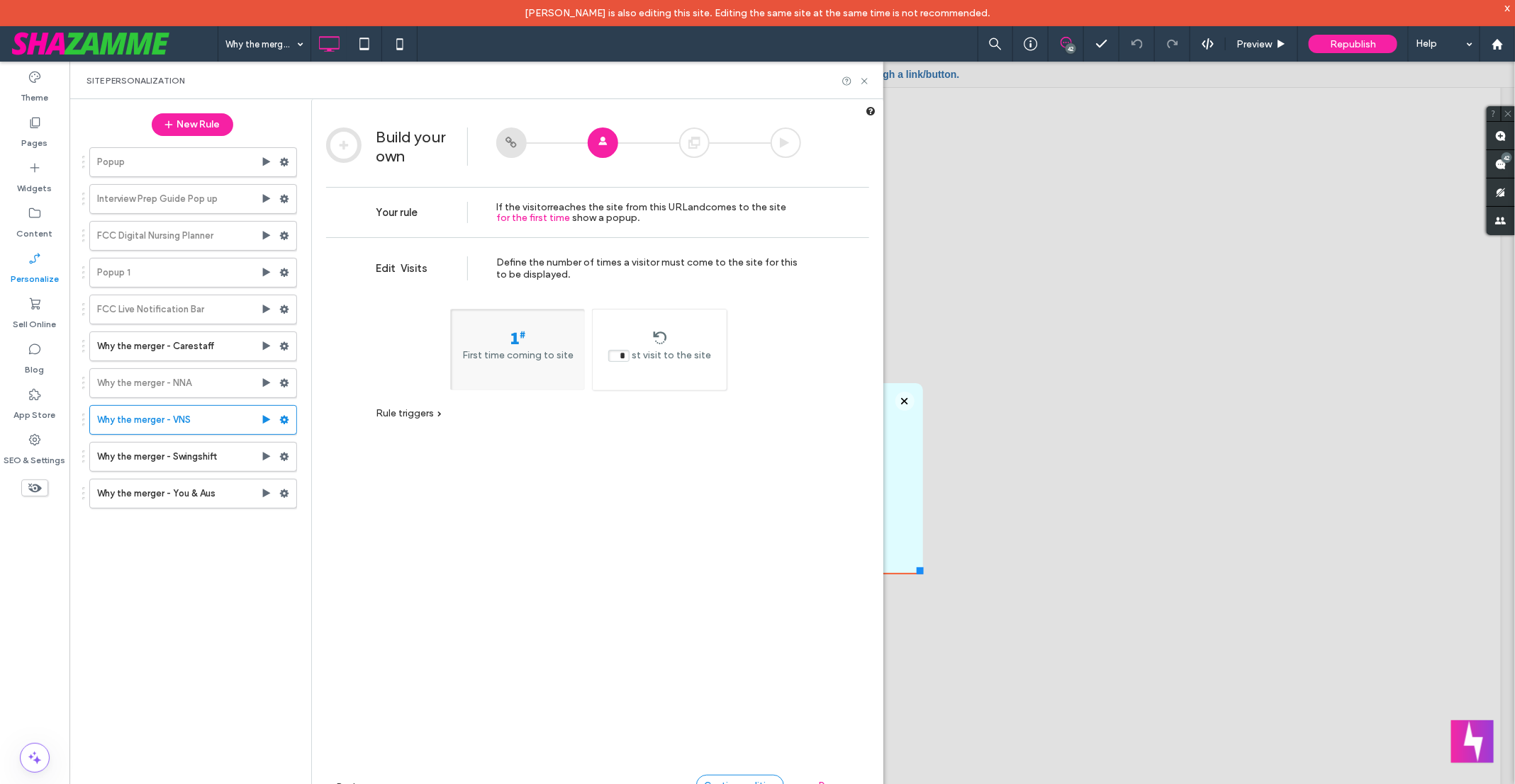
click at [733, 626] on div "Continue editing" at bounding box center [740, 786] width 88 height 21
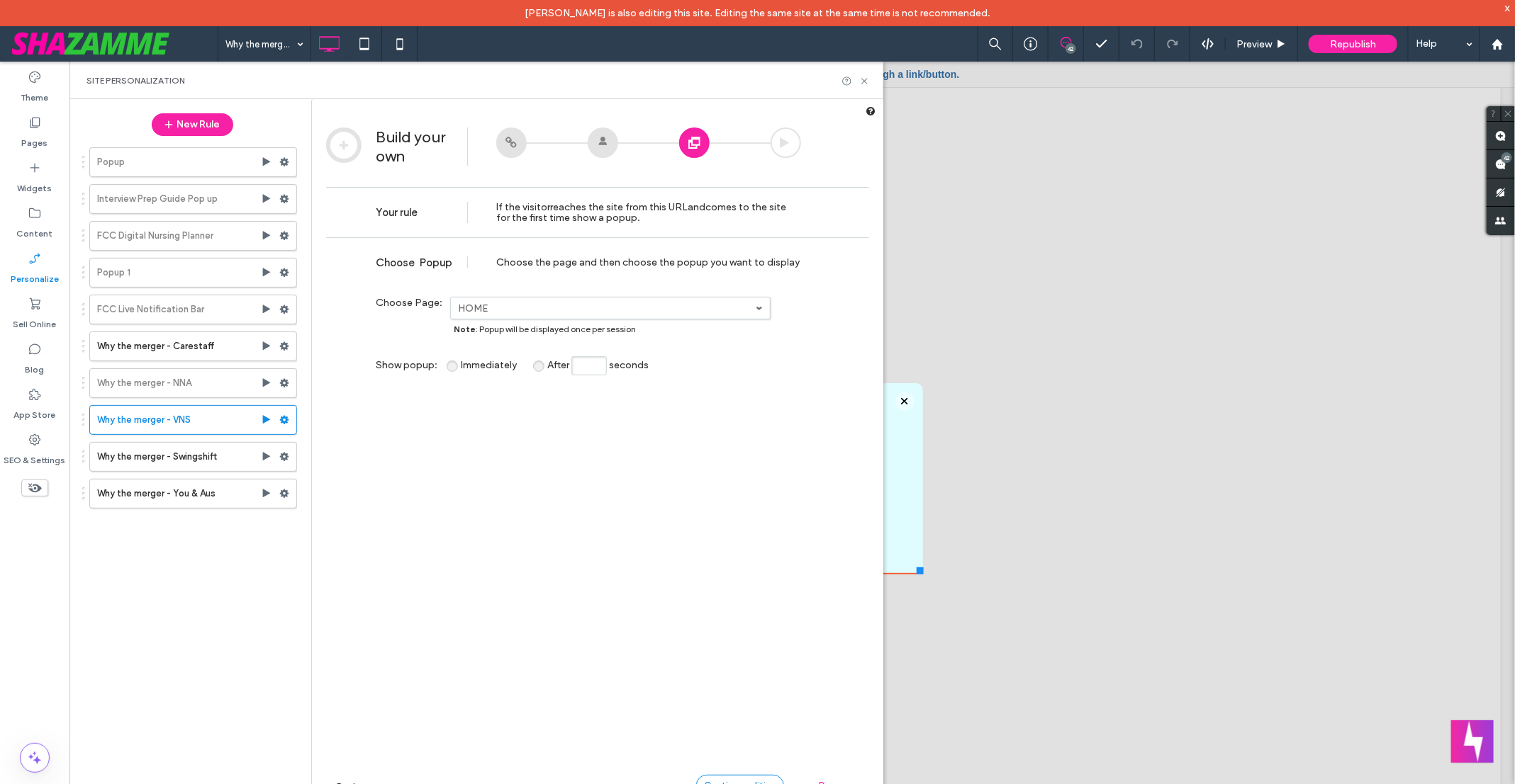
click at [733, 626] on div "Continue editing" at bounding box center [740, 786] width 88 height 21
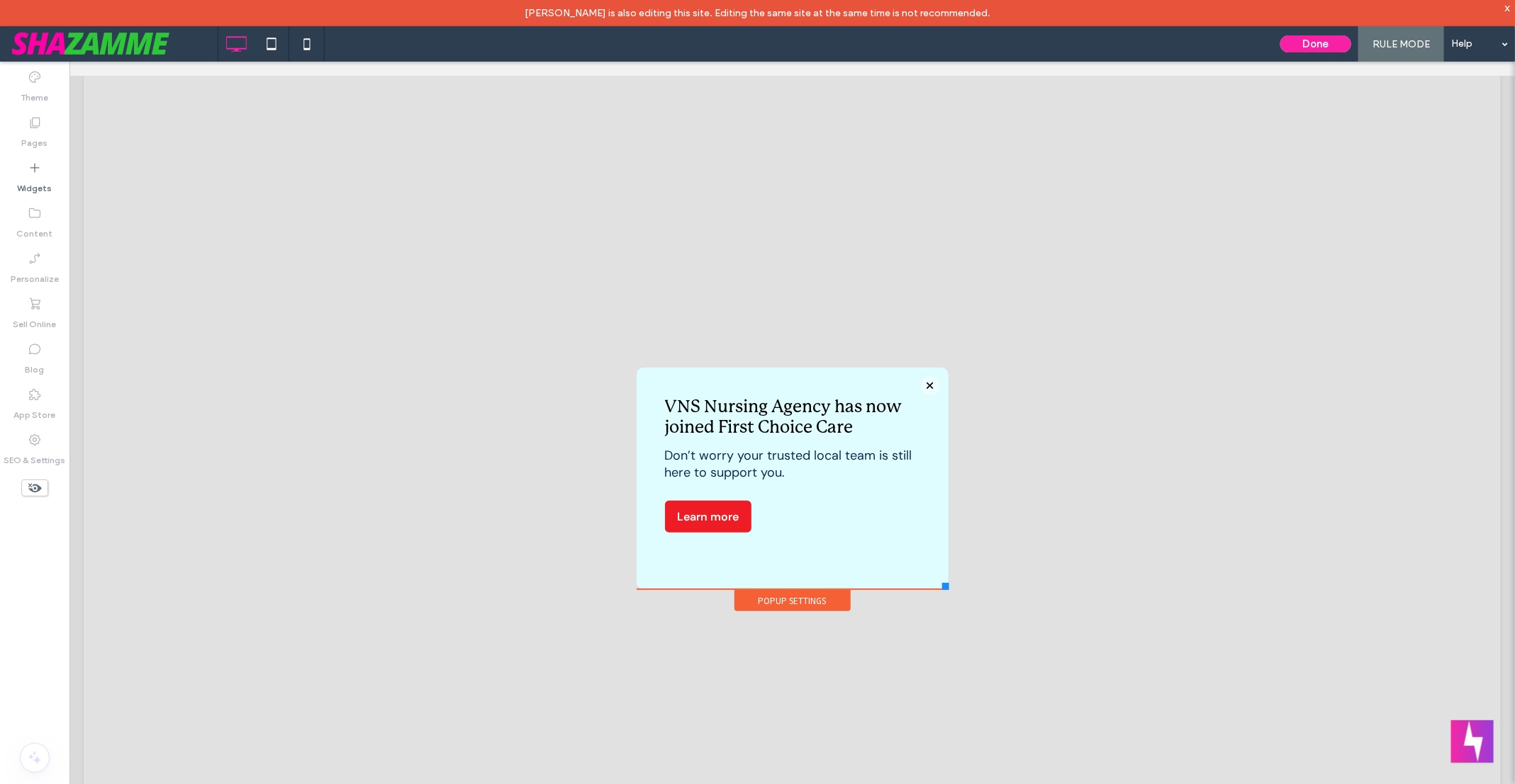
click at [1211, 39] on div "Done RULE MODE Help" at bounding box center [1394, 44] width 242 height 36
click at [1211, 43] on button "Done" at bounding box center [1315, 44] width 71 height 17
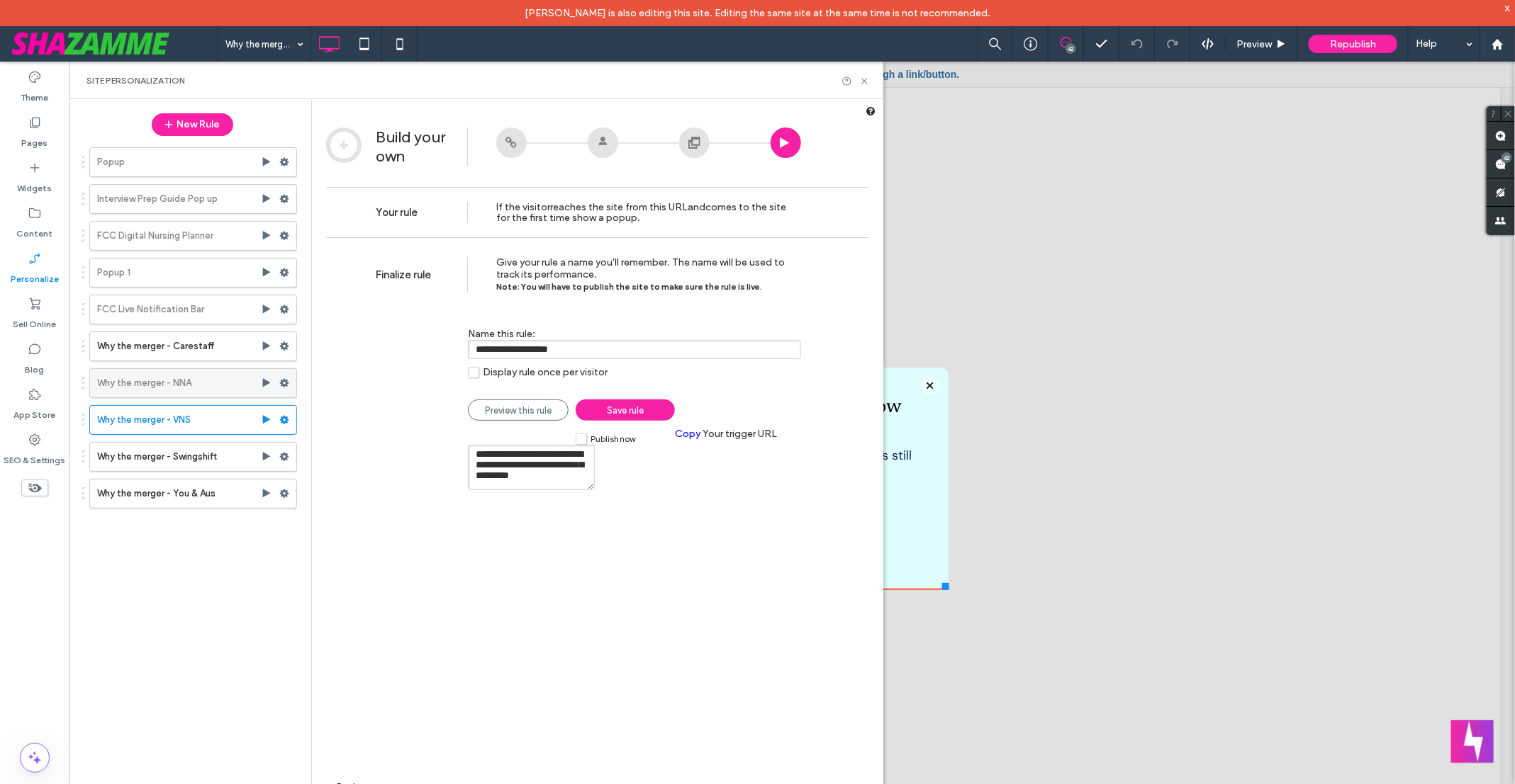
click at [205, 372] on label "Why the merger - NNA" at bounding box center [179, 383] width 163 height 29
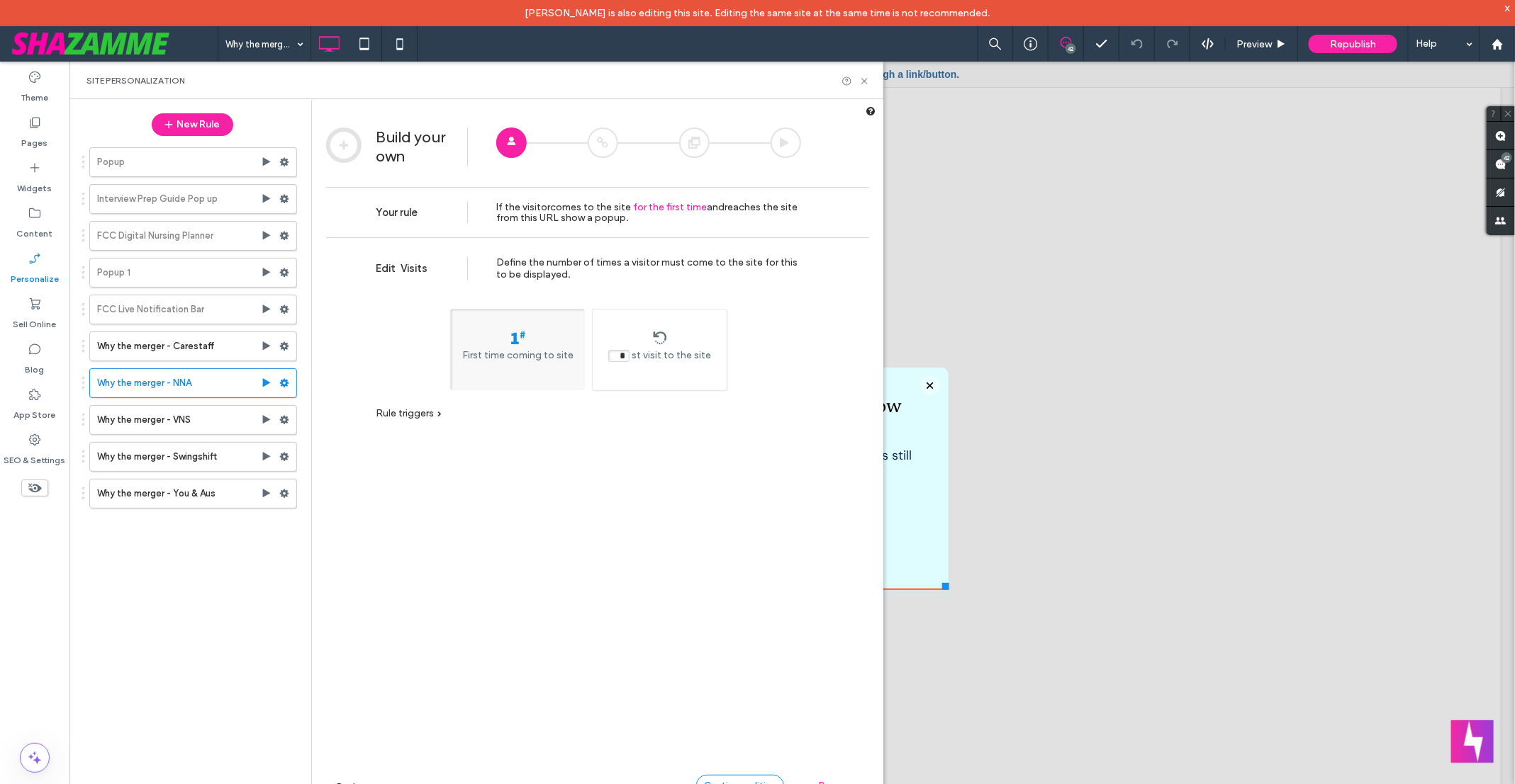
click at [733, 626] on div "Continue editing" at bounding box center [740, 786] width 88 height 21
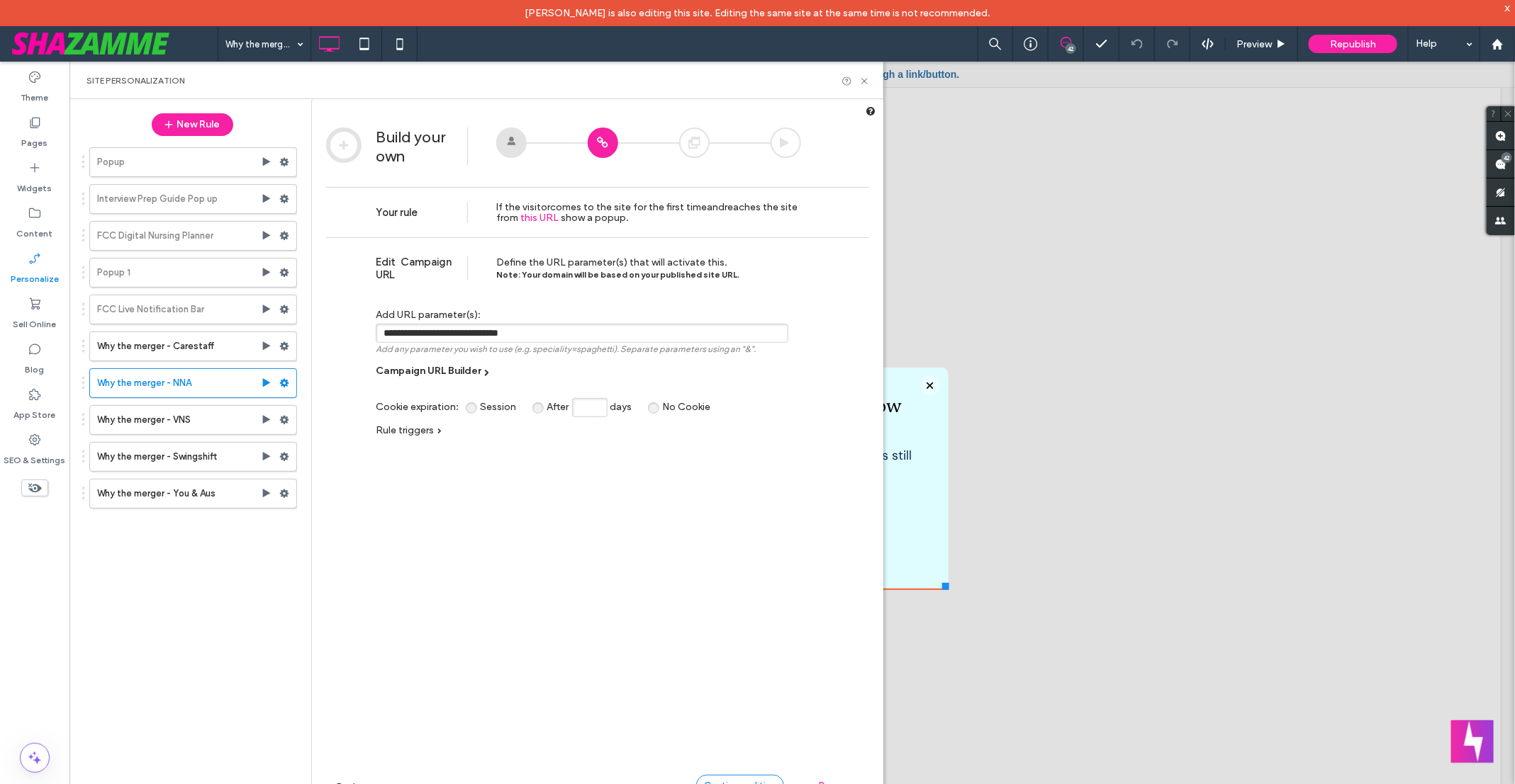
click at [733, 626] on div "Continue editing" at bounding box center [740, 786] width 88 height 21
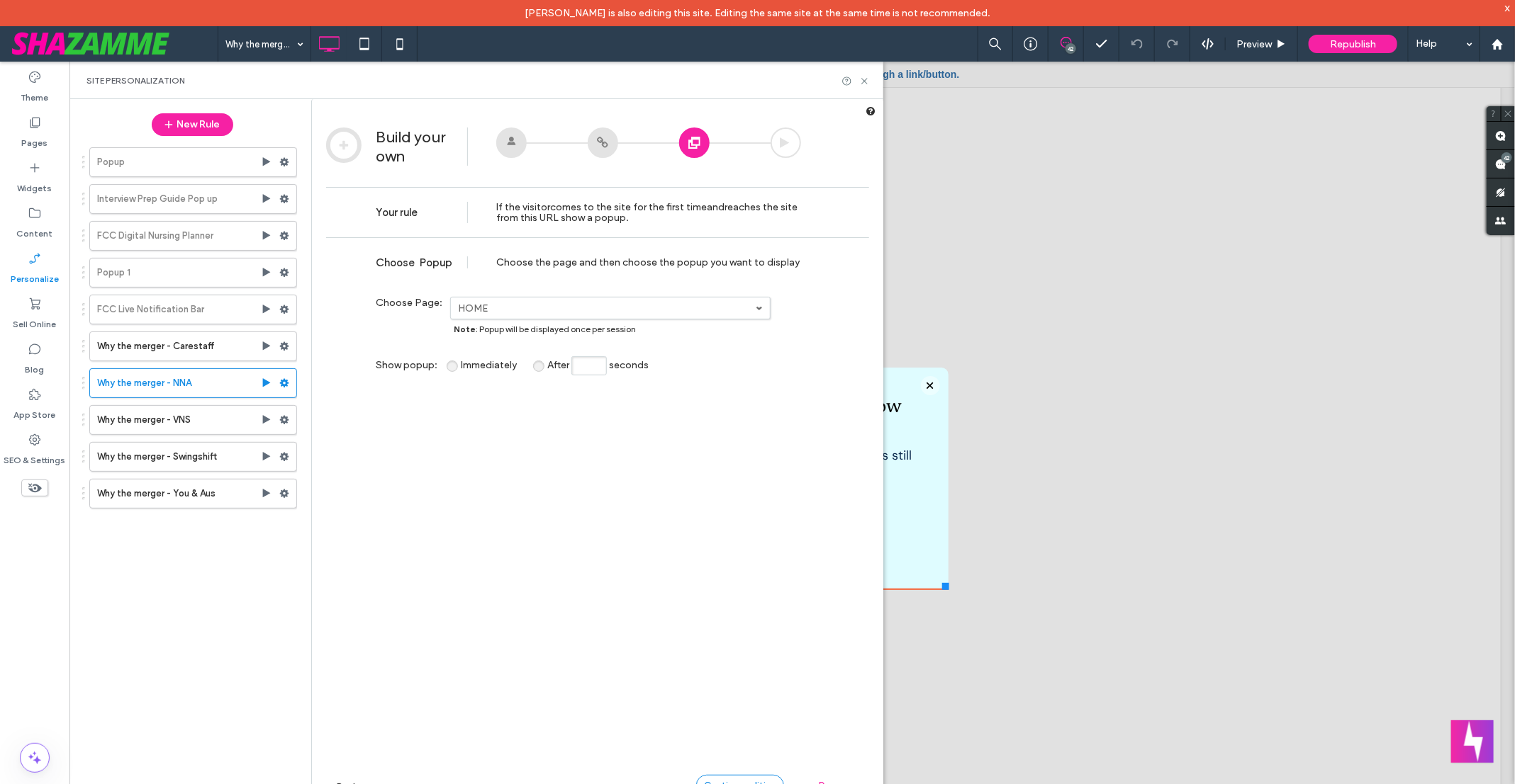
click at [733, 626] on div "Continue editing" at bounding box center [740, 786] width 88 height 21
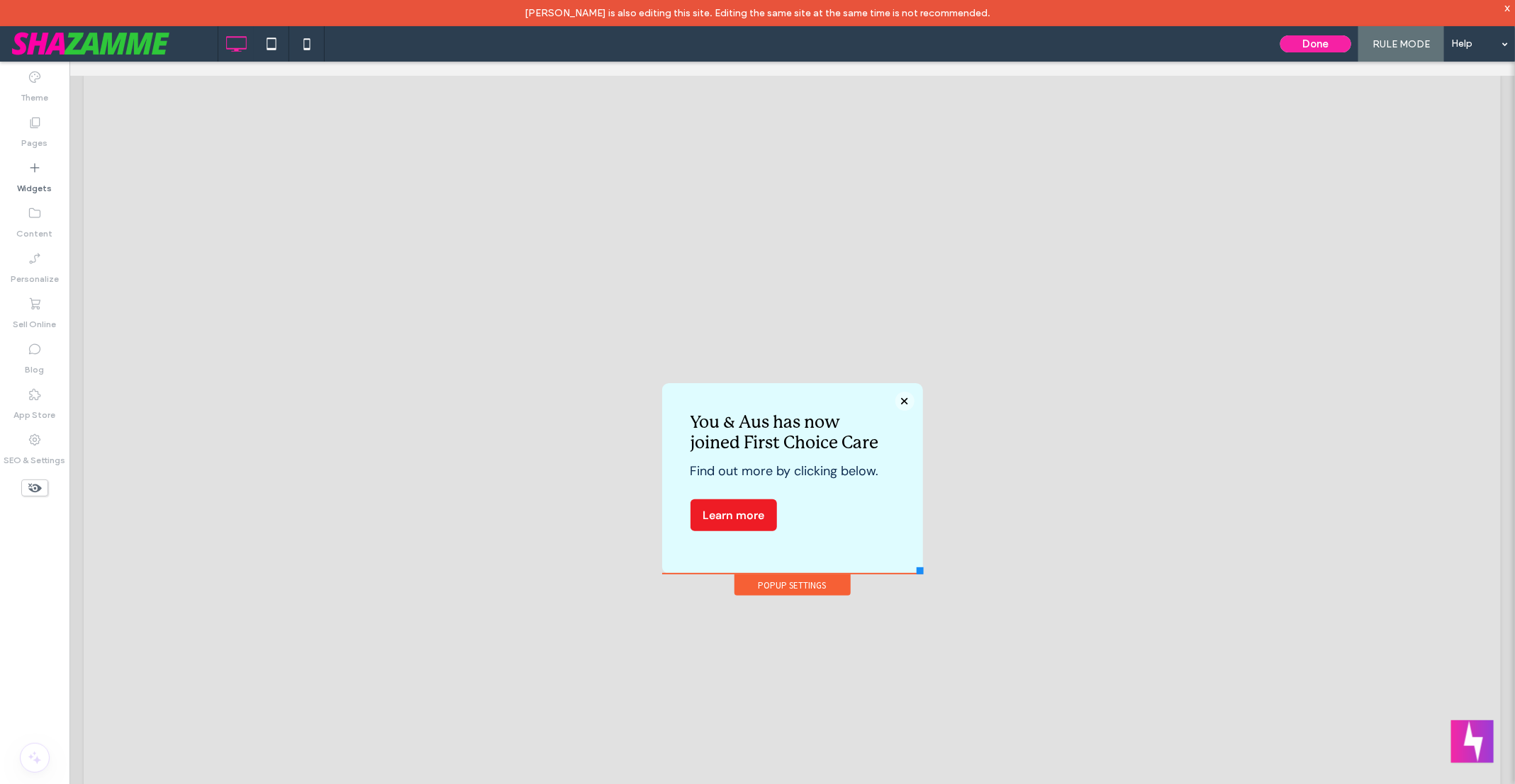
click at [671, 493] on div "You & Aus has now joined First Choice Care Find out more by clicking below. Lea…" at bounding box center [791, 477] width 261 height 190
click at [1211, 45] on button "Done" at bounding box center [1315, 44] width 71 height 17
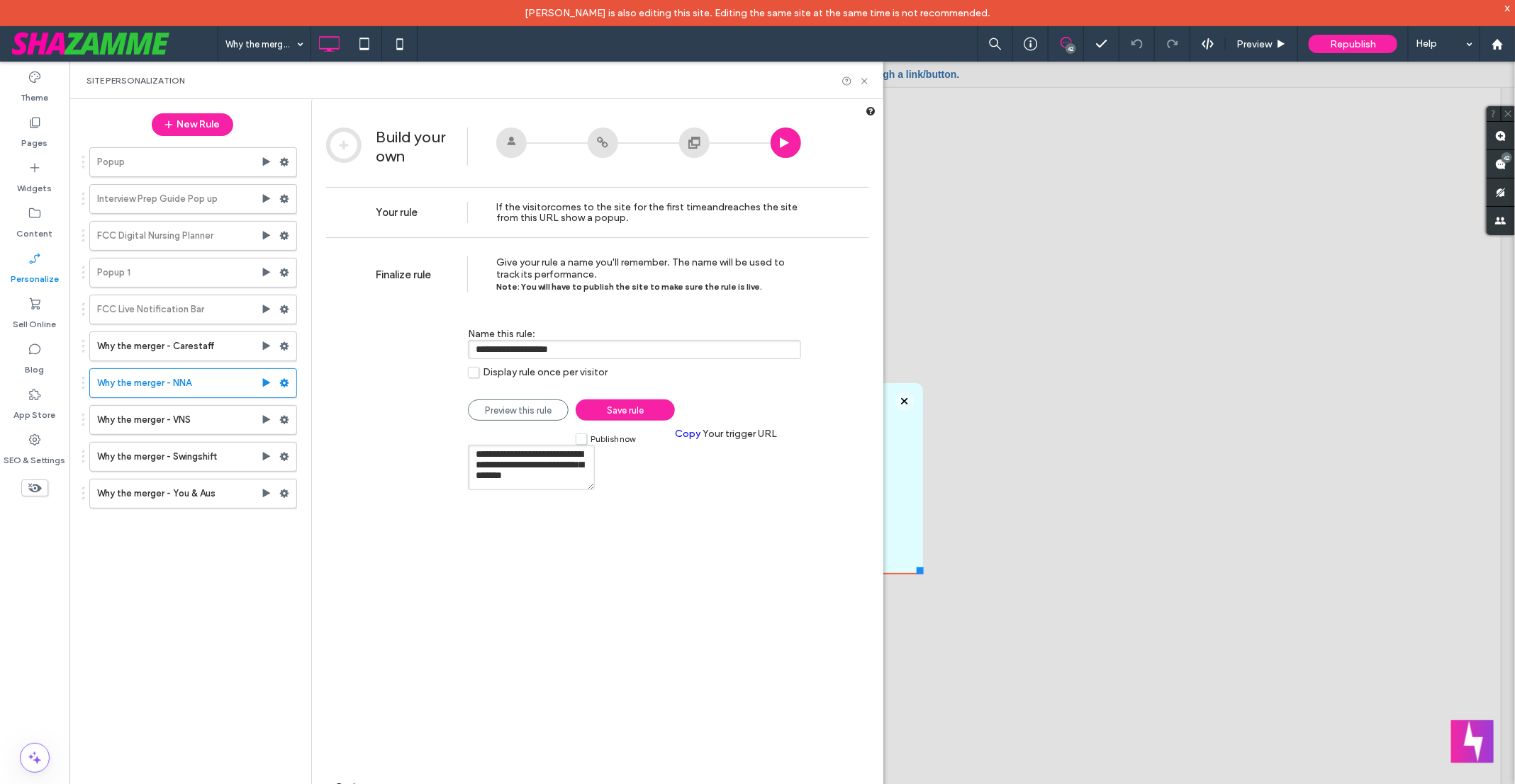
click at [595, 465] on textarea "**********" at bounding box center [532, 467] width 127 height 46
click at [595, 457] on textarea "**********" at bounding box center [532, 467] width 127 height 46
click at [595, 452] on textarea "**********" at bounding box center [532, 467] width 127 height 46
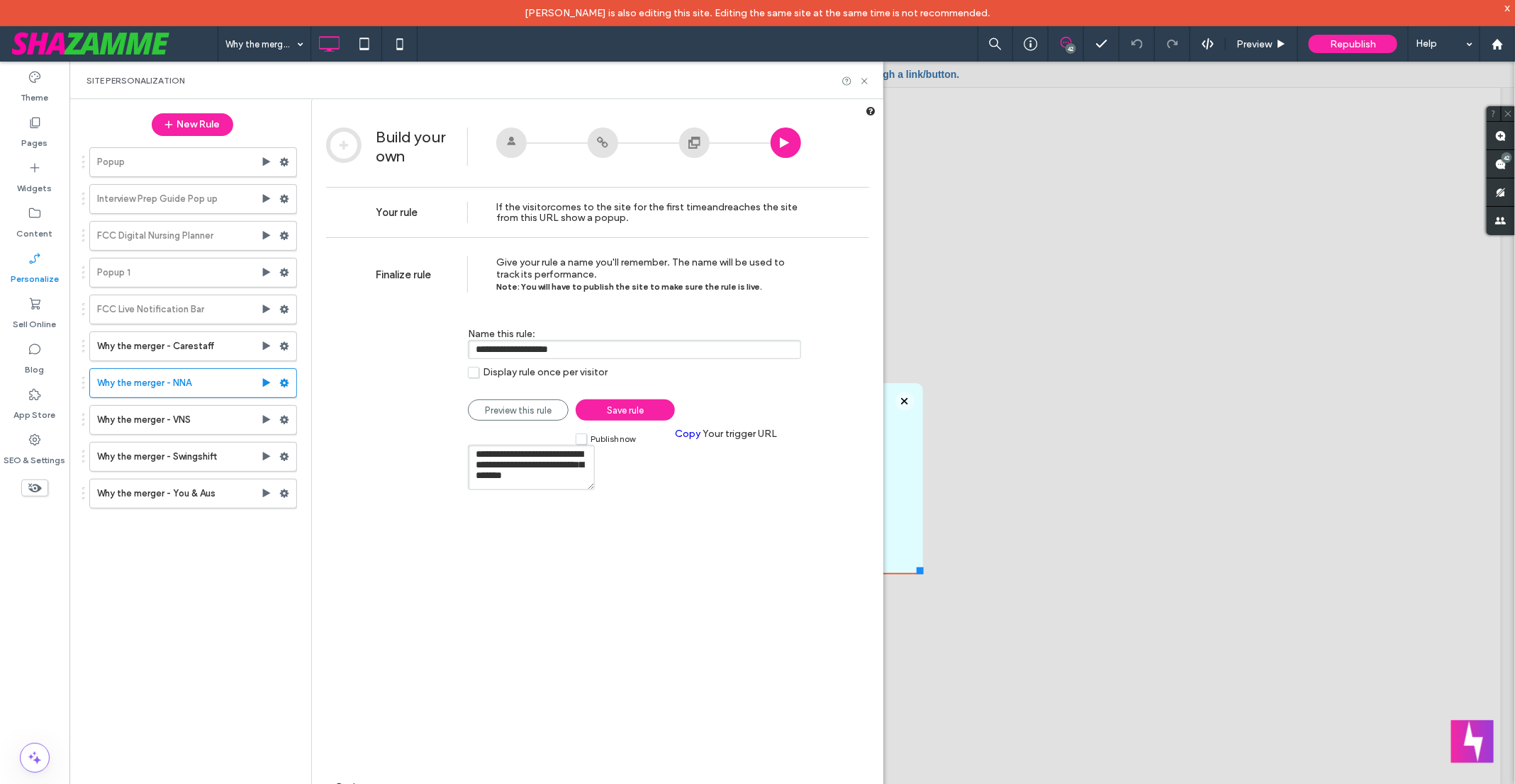
click at [595, 452] on textarea "**********" at bounding box center [532, 467] width 127 height 46
click at [583, 442] on label "Publish now" at bounding box center [605, 438] width 60 height 12
click at [656, 407] on link "Save rule" at bounding box center [624, 410] width 99 height 21
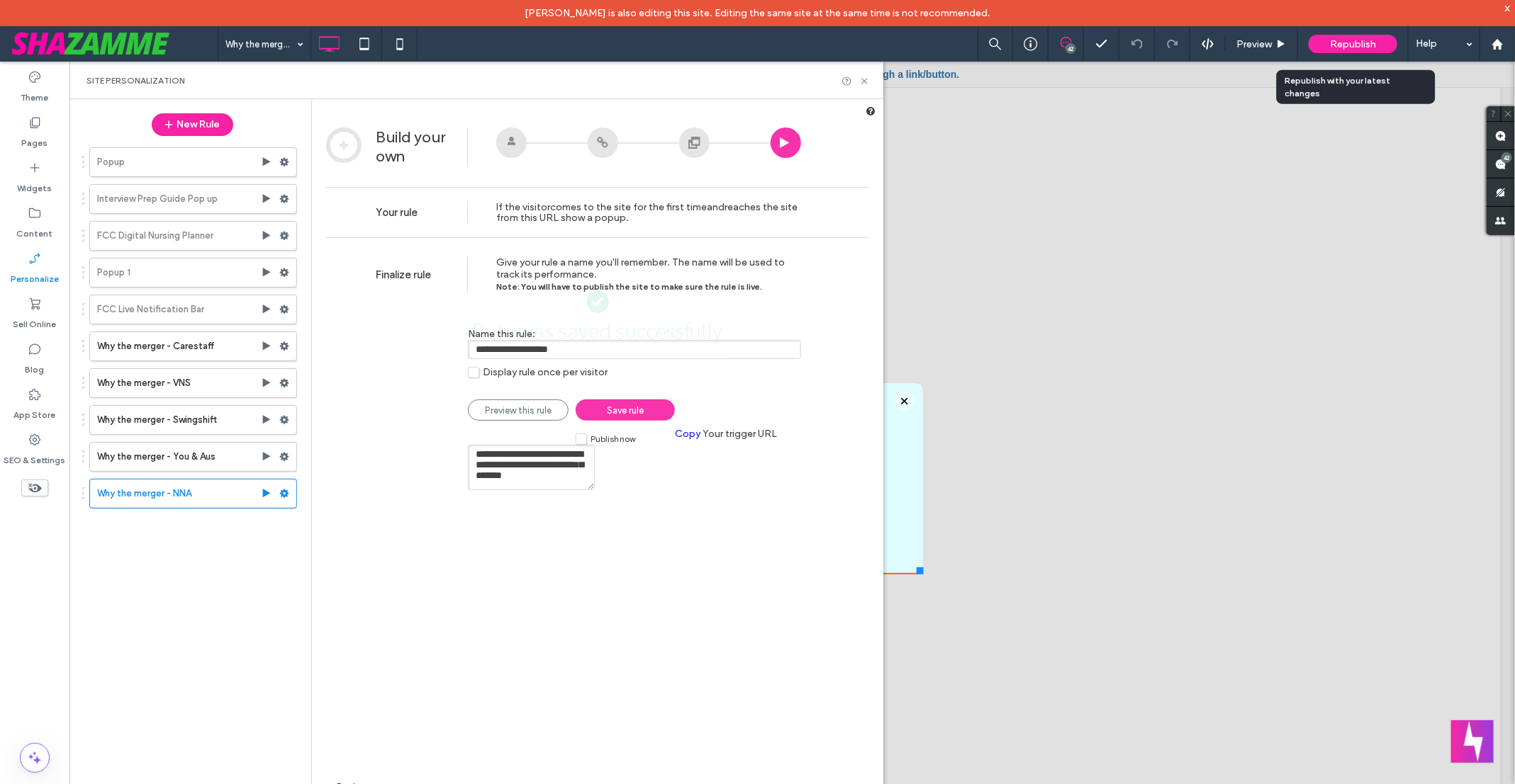
click at [0, 0] on div at bounding box center [0, 0] width 0 height 0
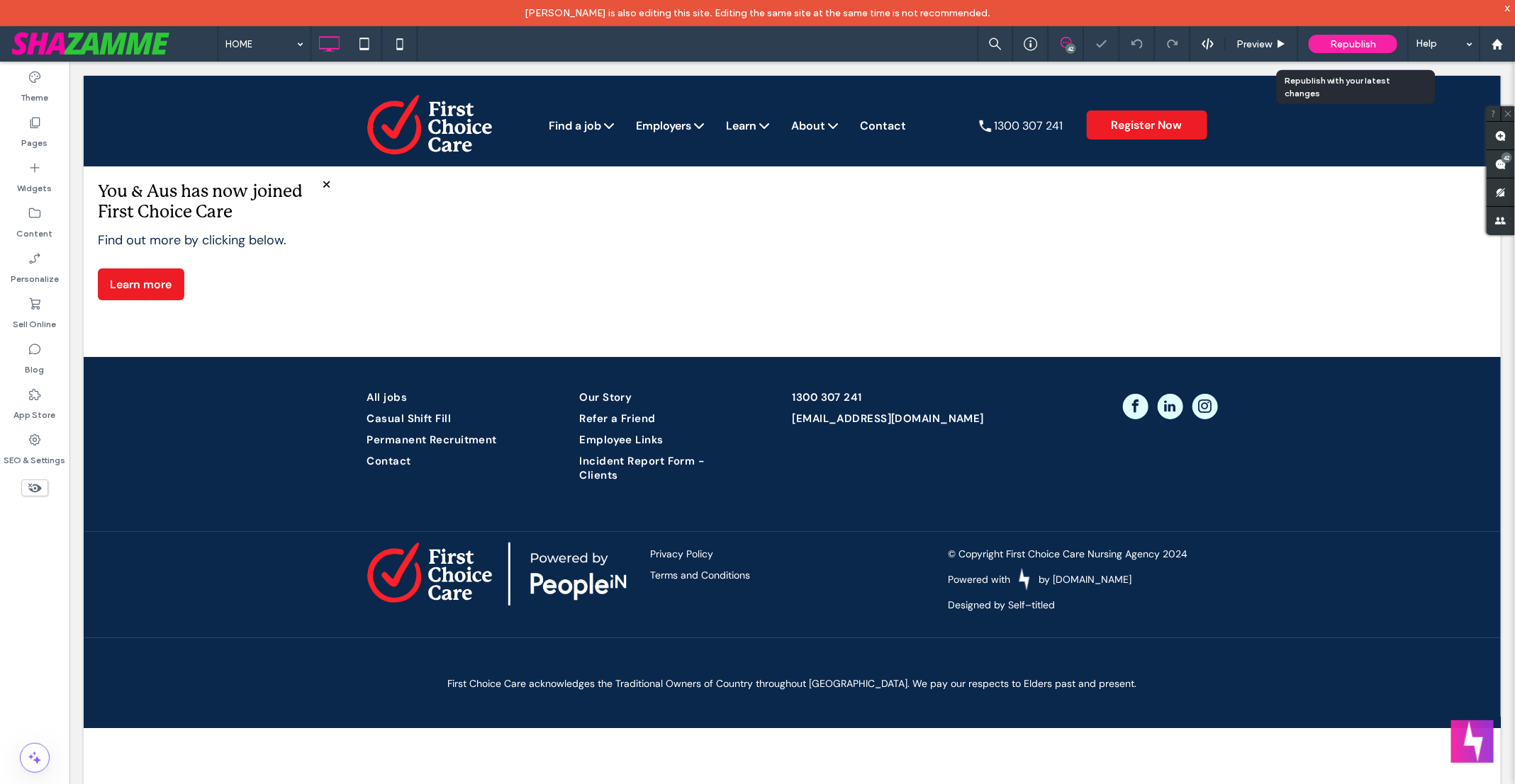
click at [1211, 46] on span "Republish" at bounding box center [1352, 44] width 46 height 12
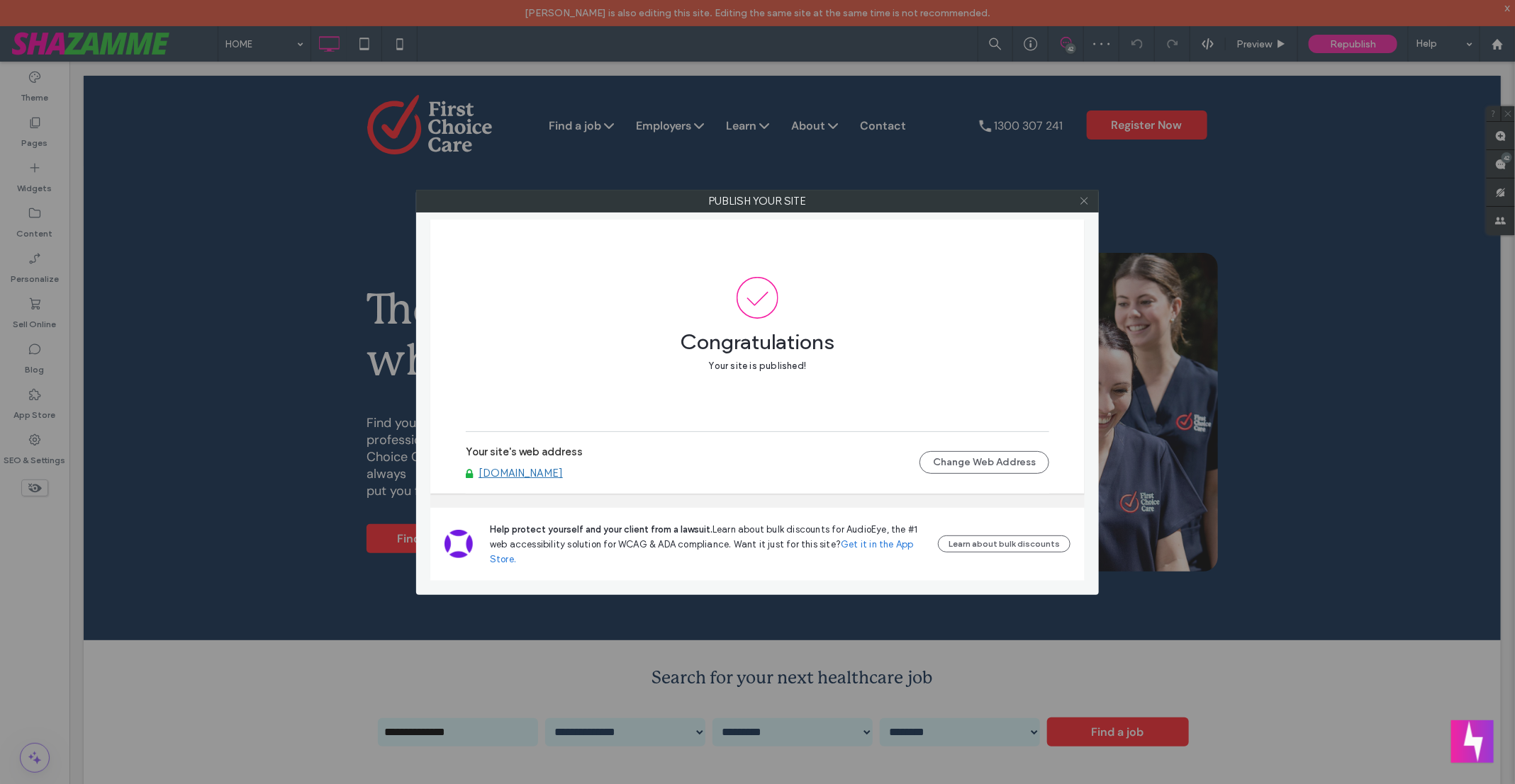
click at [1086, 197] on icon at bounding box center [1084, 201] width 11 height 11
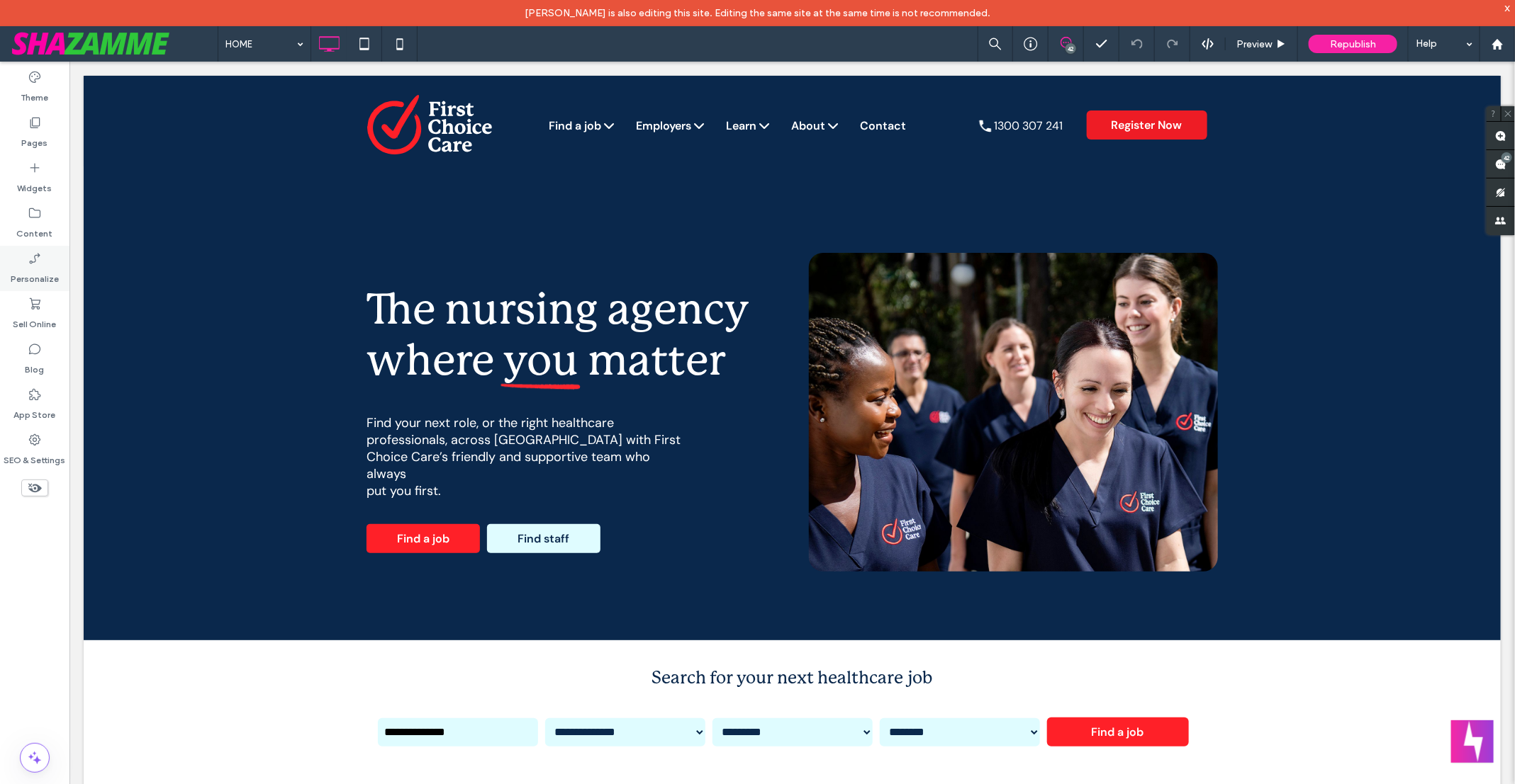
click at [44, 281] on label "Personalize" at bounding box center [35, 276] width 48 height 20
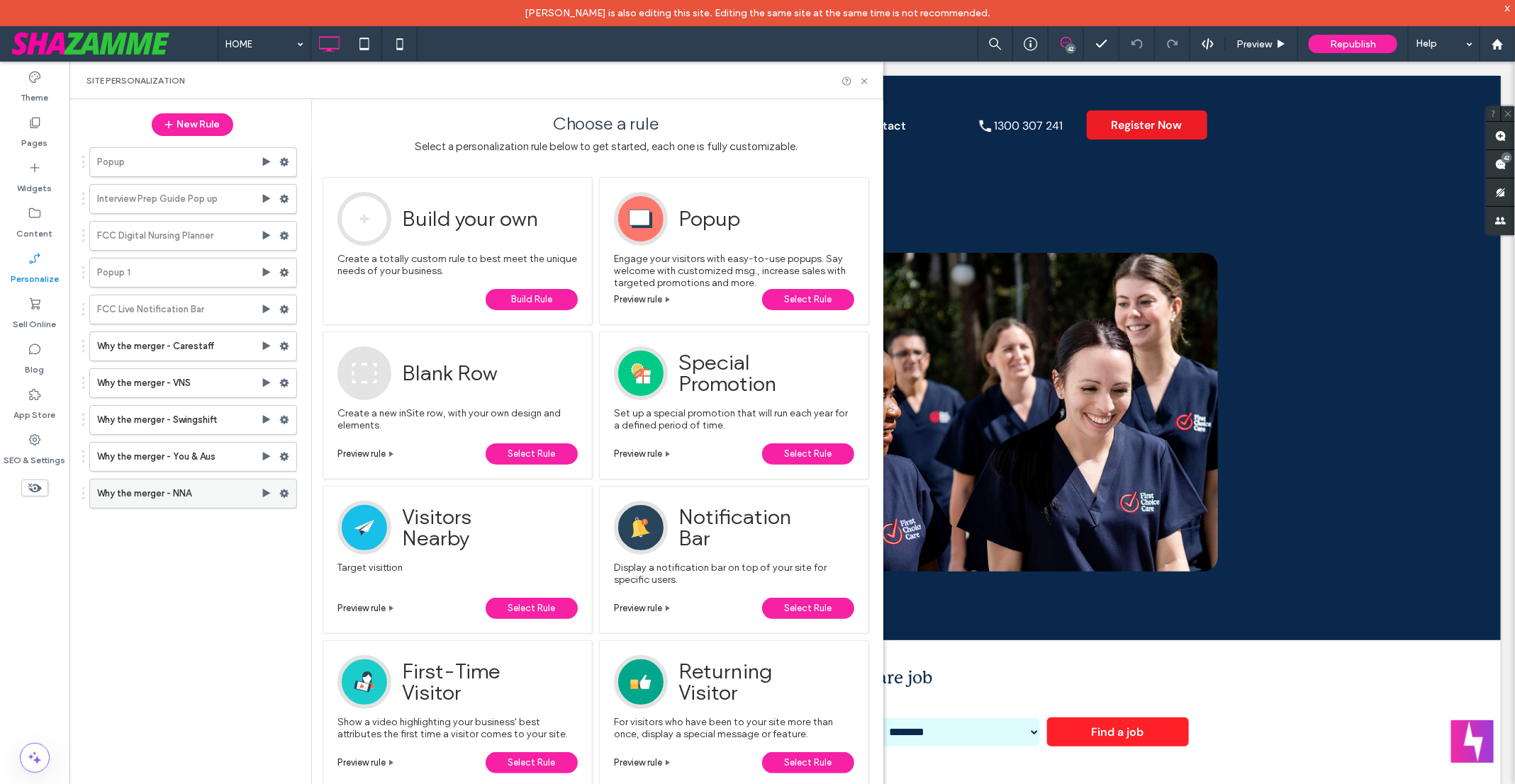
click at [218, 488] on label "Why the merger - NNA" at bounding box center [179, 494] width 163 height 29
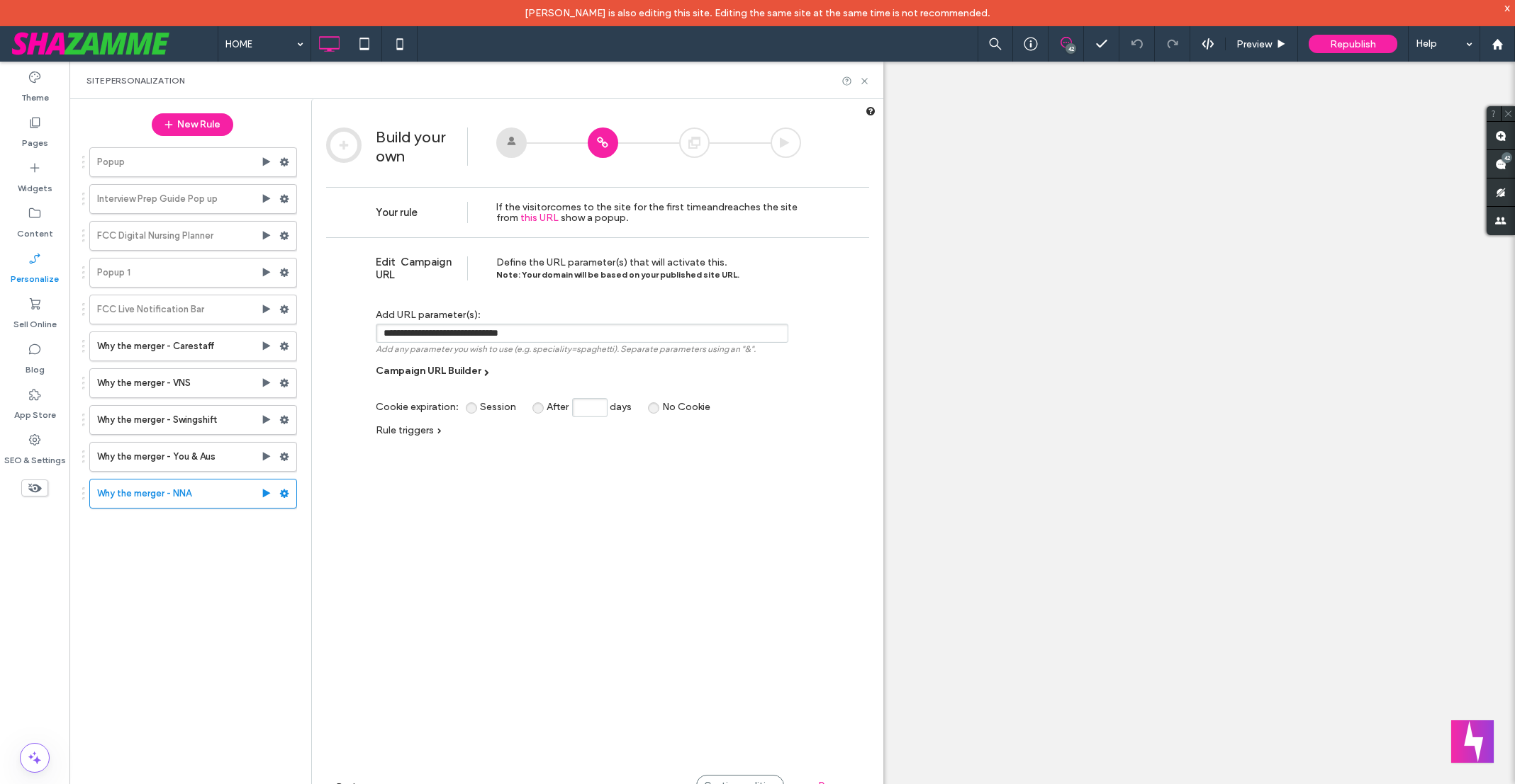
click at [746, 780] on div "Continue editing" at bounding box center [740, 786] width 88 height 21
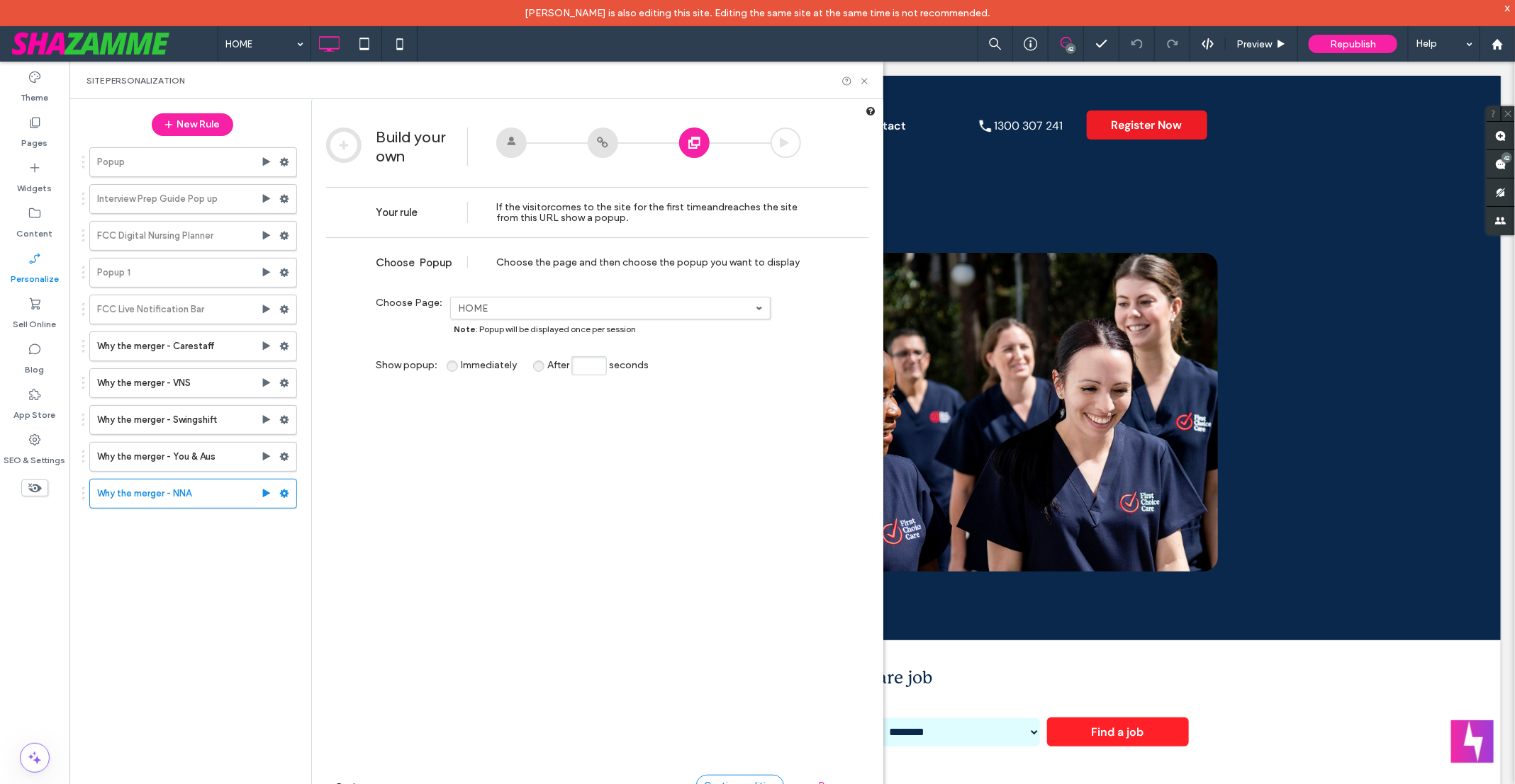
click at [745, 780] on div "Continue editing" at bounding box center [740, 786] width 88 height 21
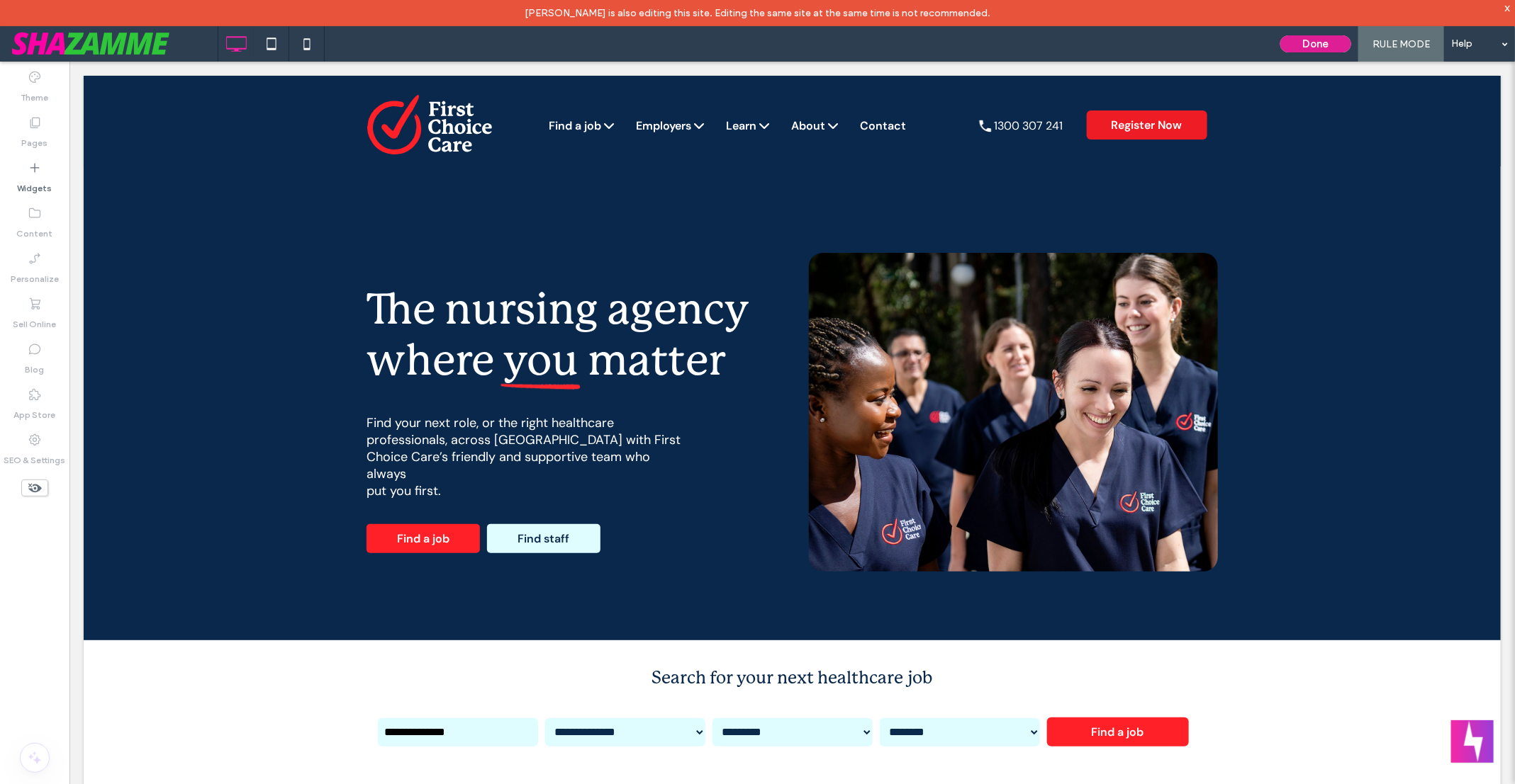
click at [1295, 43] on button "Done" at bounding box center [1315, 44] width 71 height 17
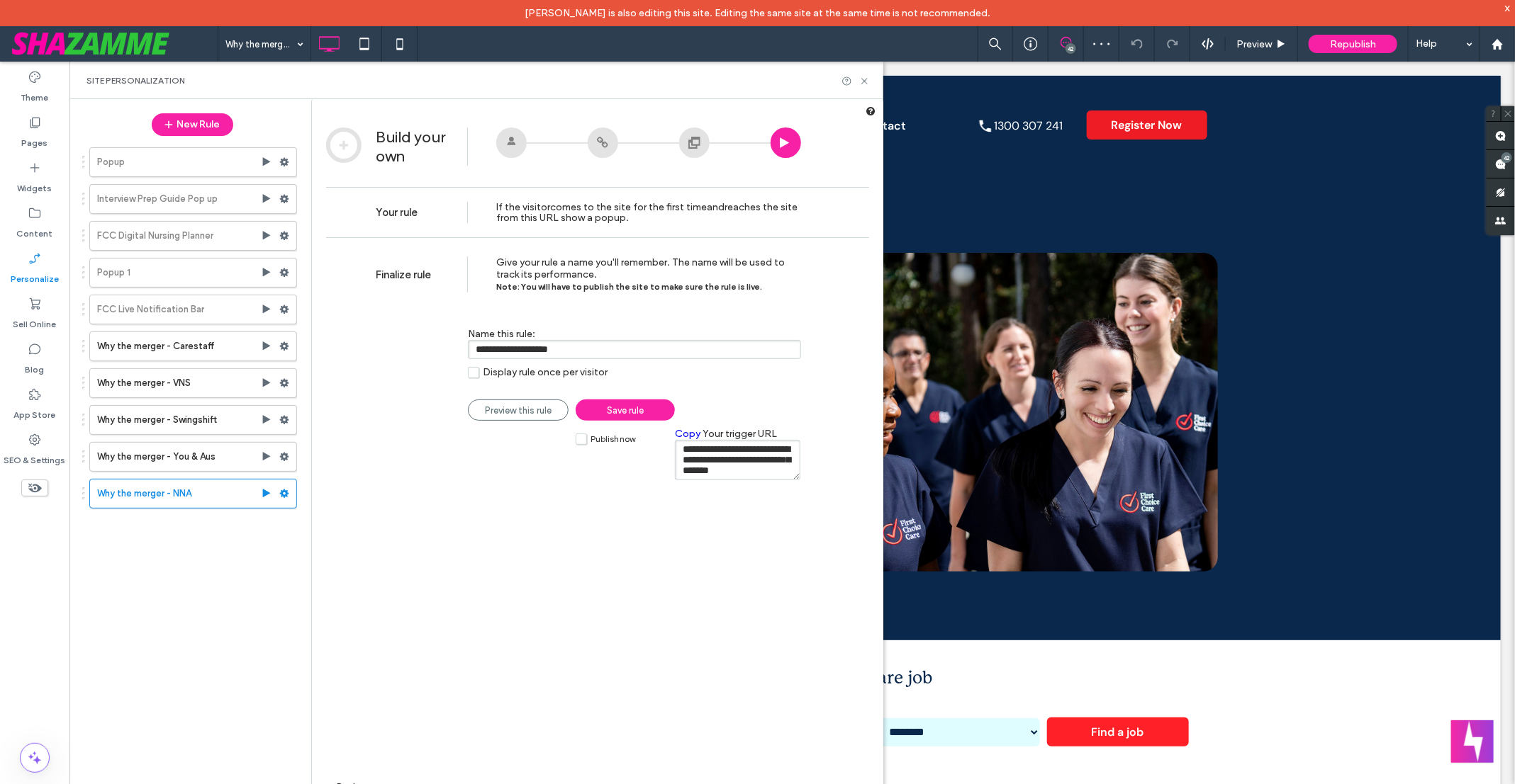
click at [770, 447] on textarea "**********" at bounding box center [737, 460] width 125 height 40
click at [535, 416] on span "Preview this rule" at bounding box center [518, 411] width 67 height 11
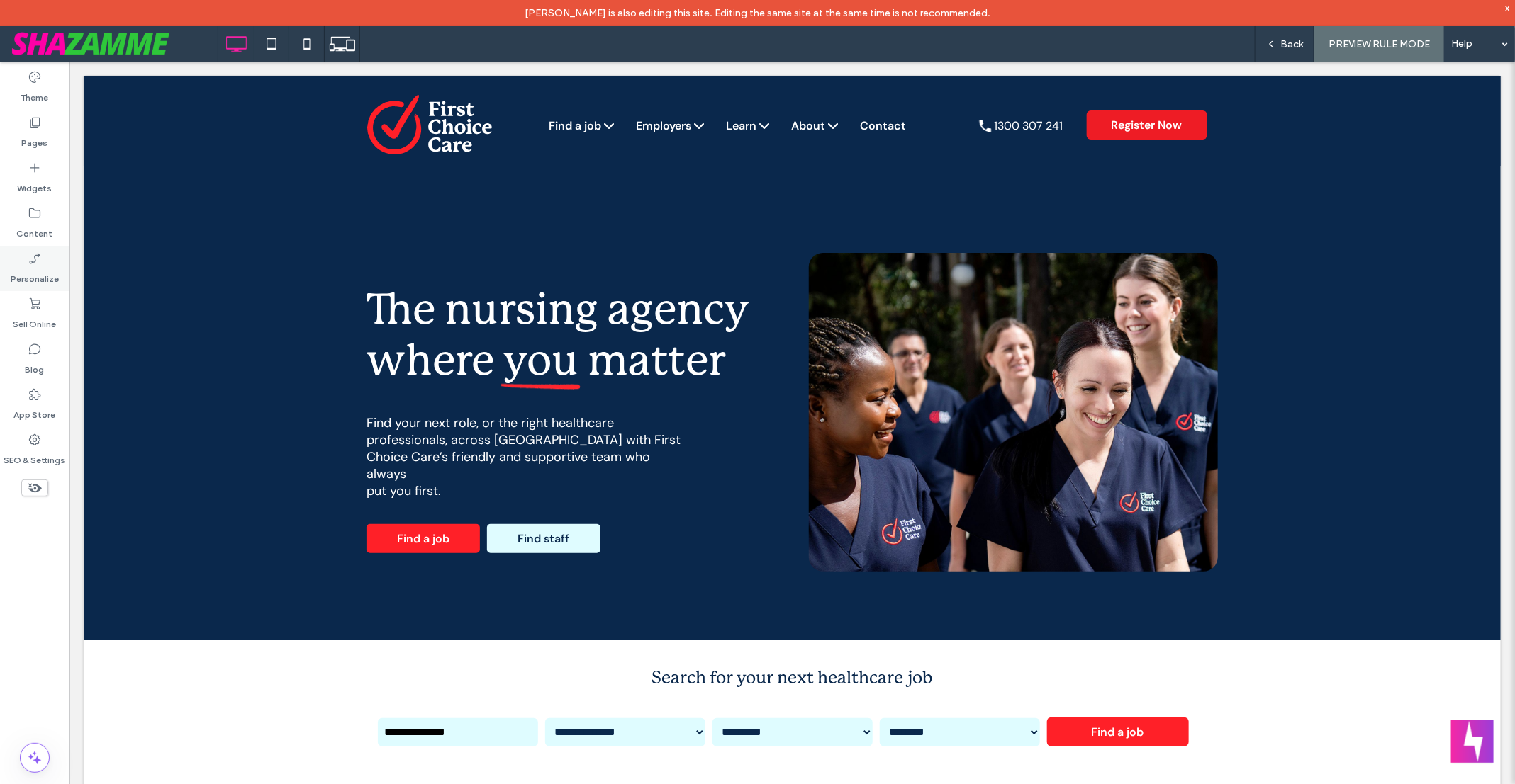
click at [38, 265] on icon at bounding box center [35, 259] width 14 height 14
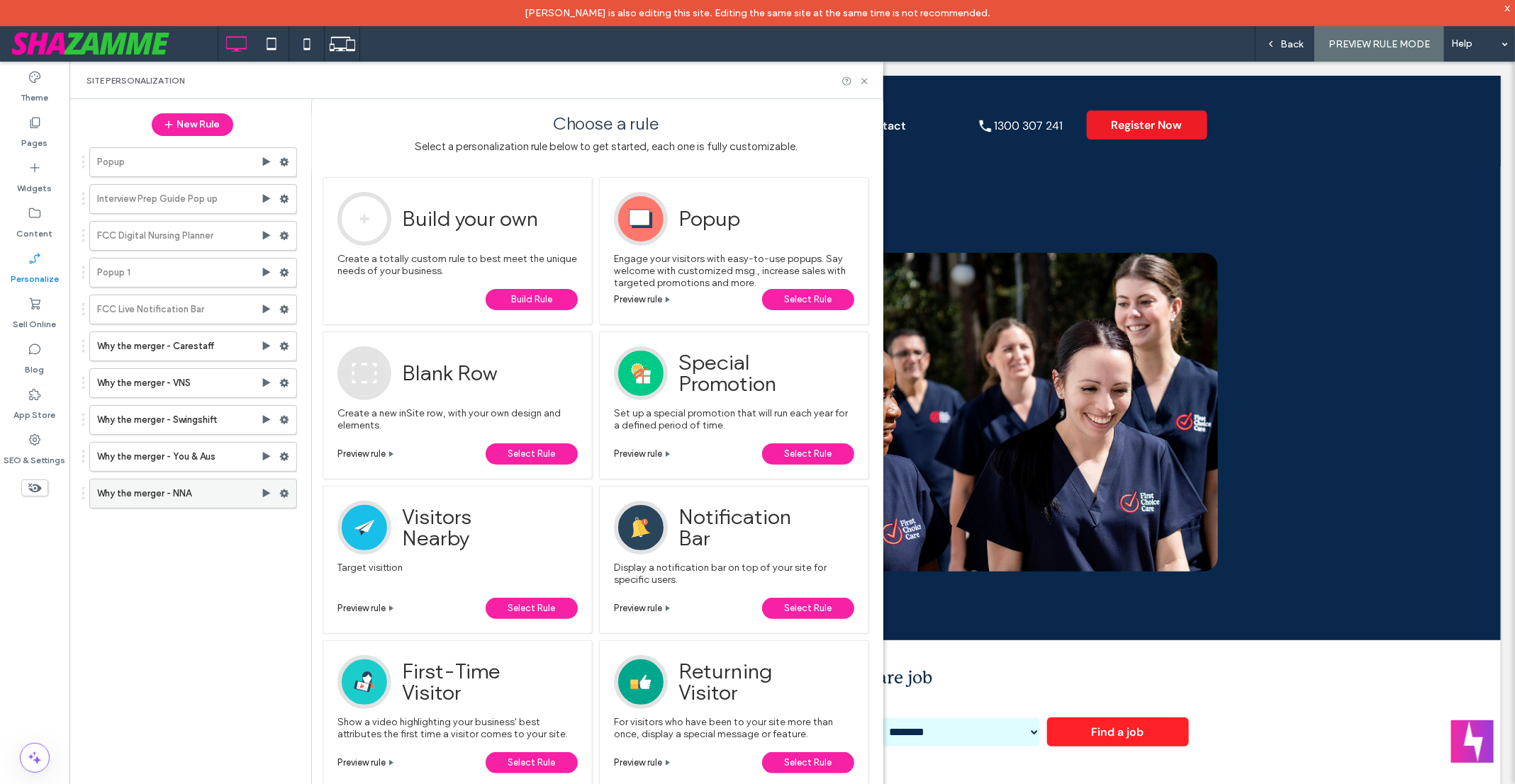
click at [203, 487] on label "Why the merger - NNA" at bounding box center [179, 494] width 163 height 29
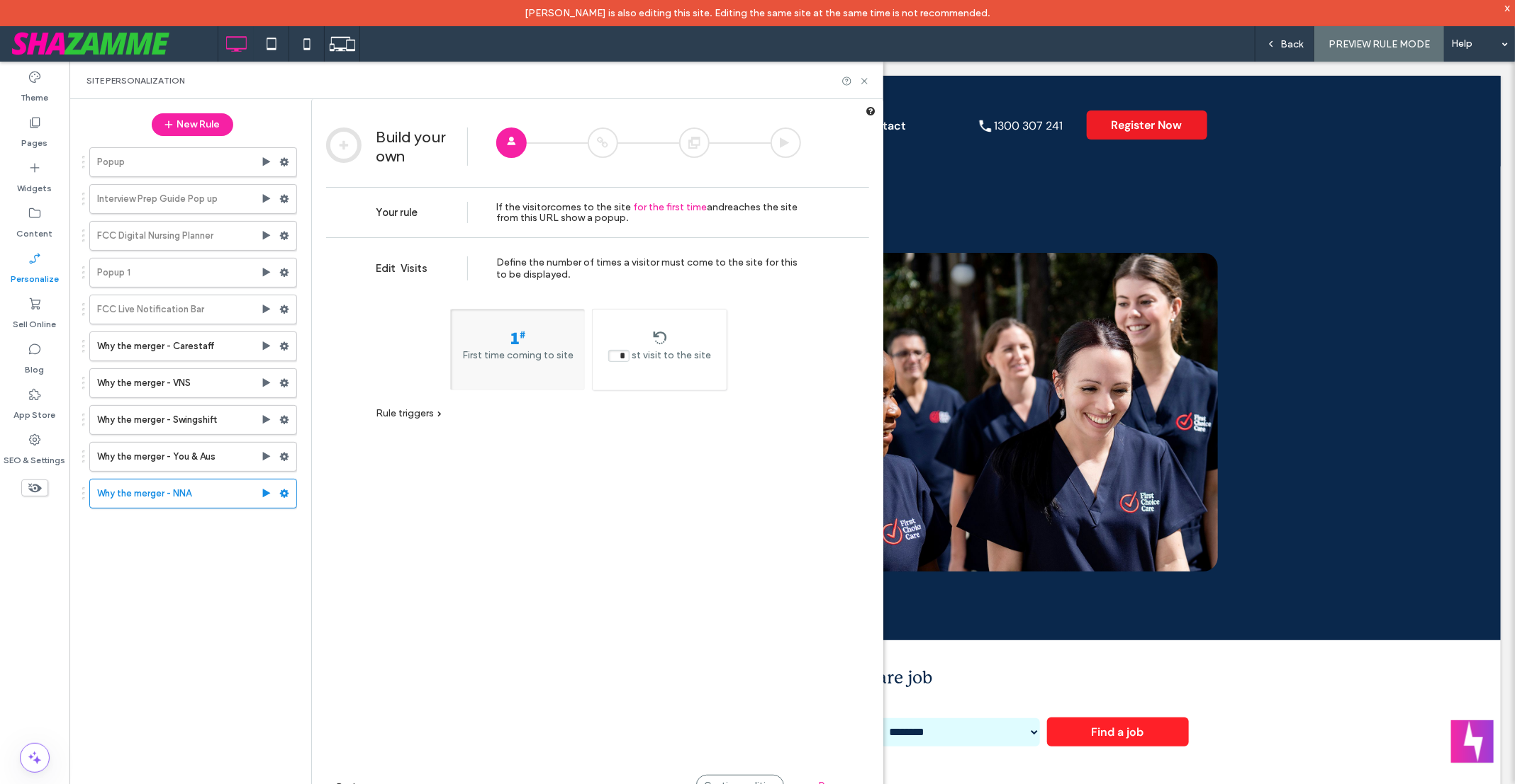
click at [434, 417] on div "Rule triggers" at bounding box center [409, 413] width 66 height 12
click at [733, 779] on div "Continue editing" at bounding box center [740, 786] width 88 height 21
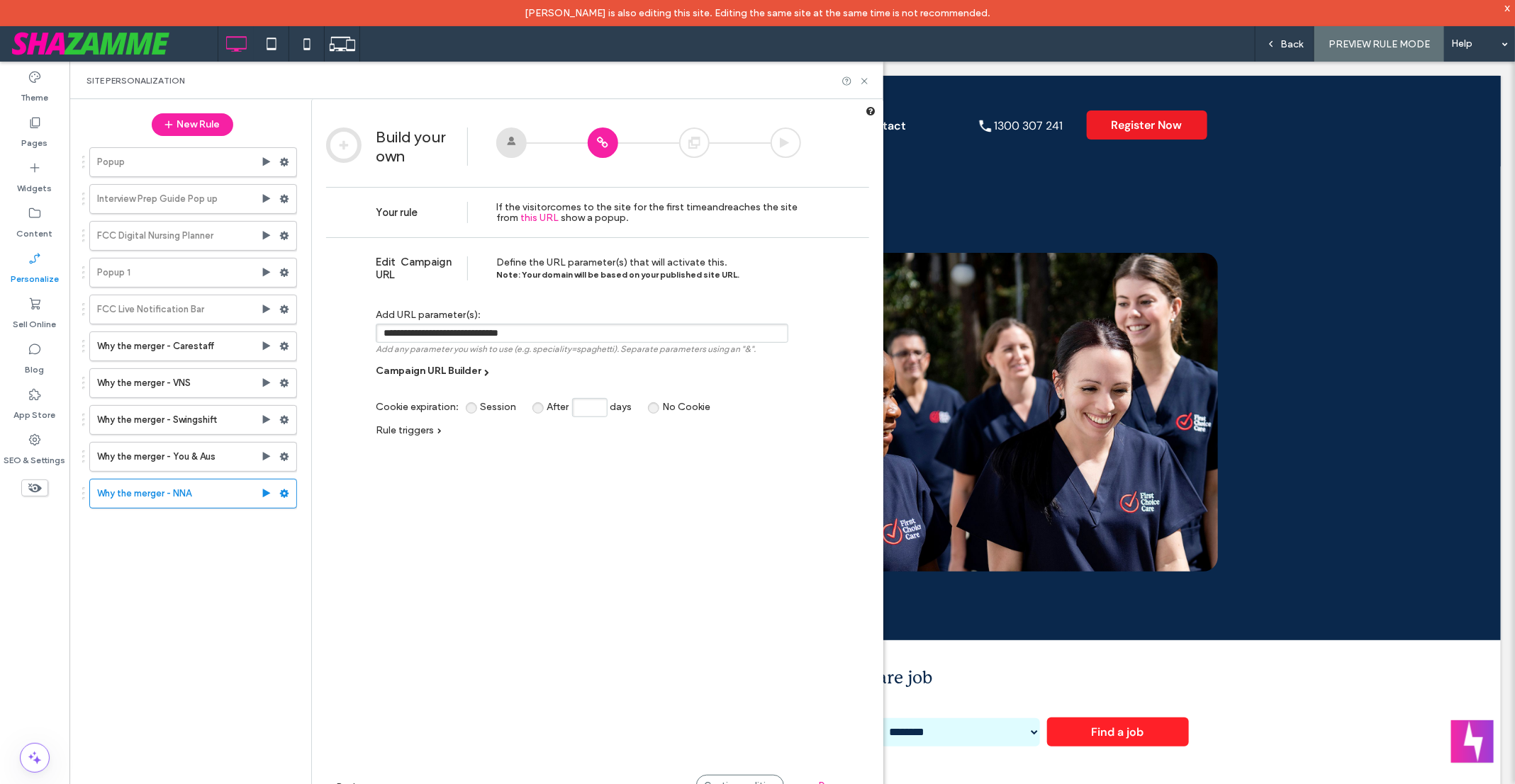
click at [431, 431] on span "Rule triggers" at bounding box center [405, 430] width 58 height 12
click at [726, 777] on div "Continue editing" at bounding box center [740, 786] width 88 height 21
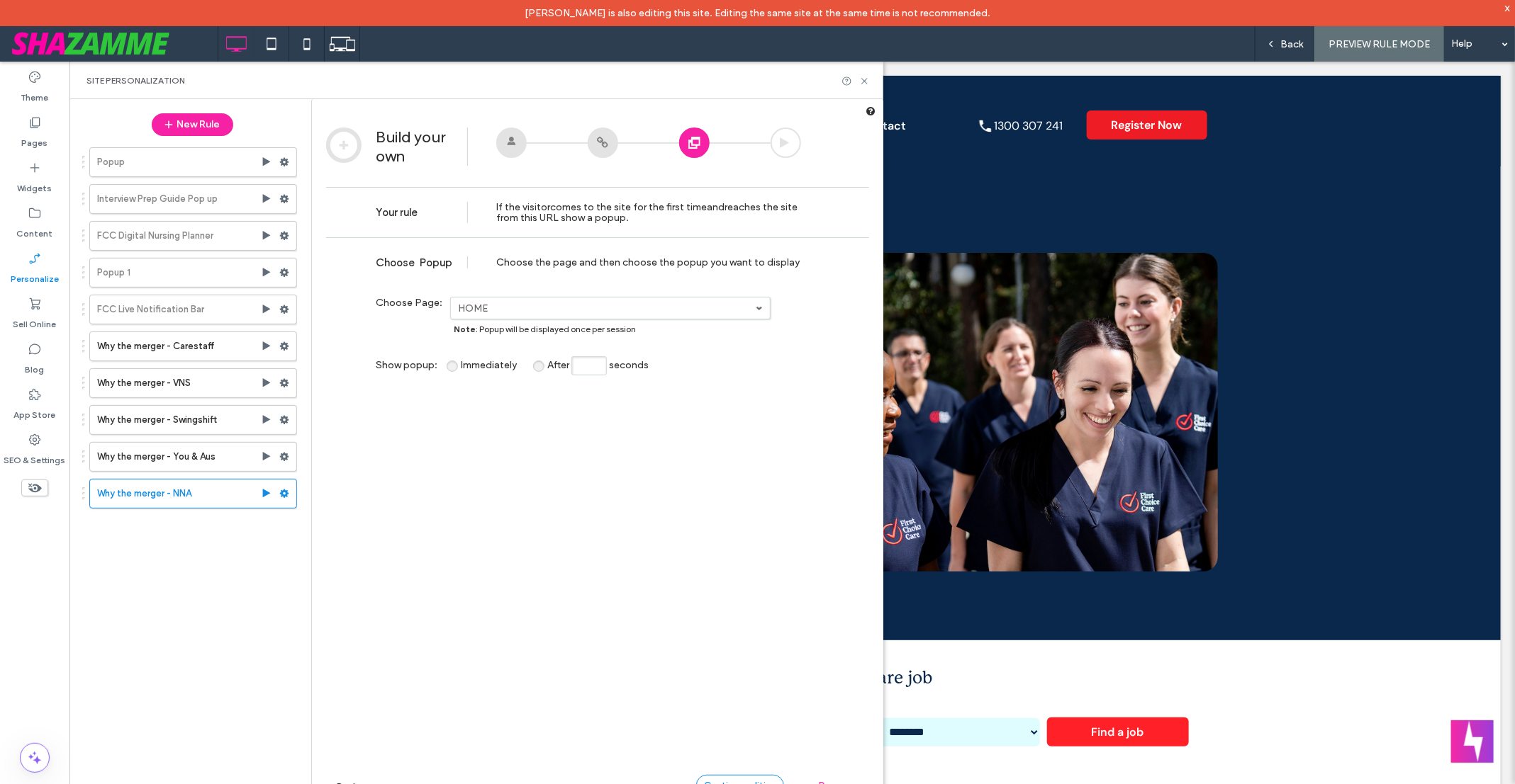
click at [726, 777] on div "Continue editing" at bounding box center [740, 786] width 88 height 21
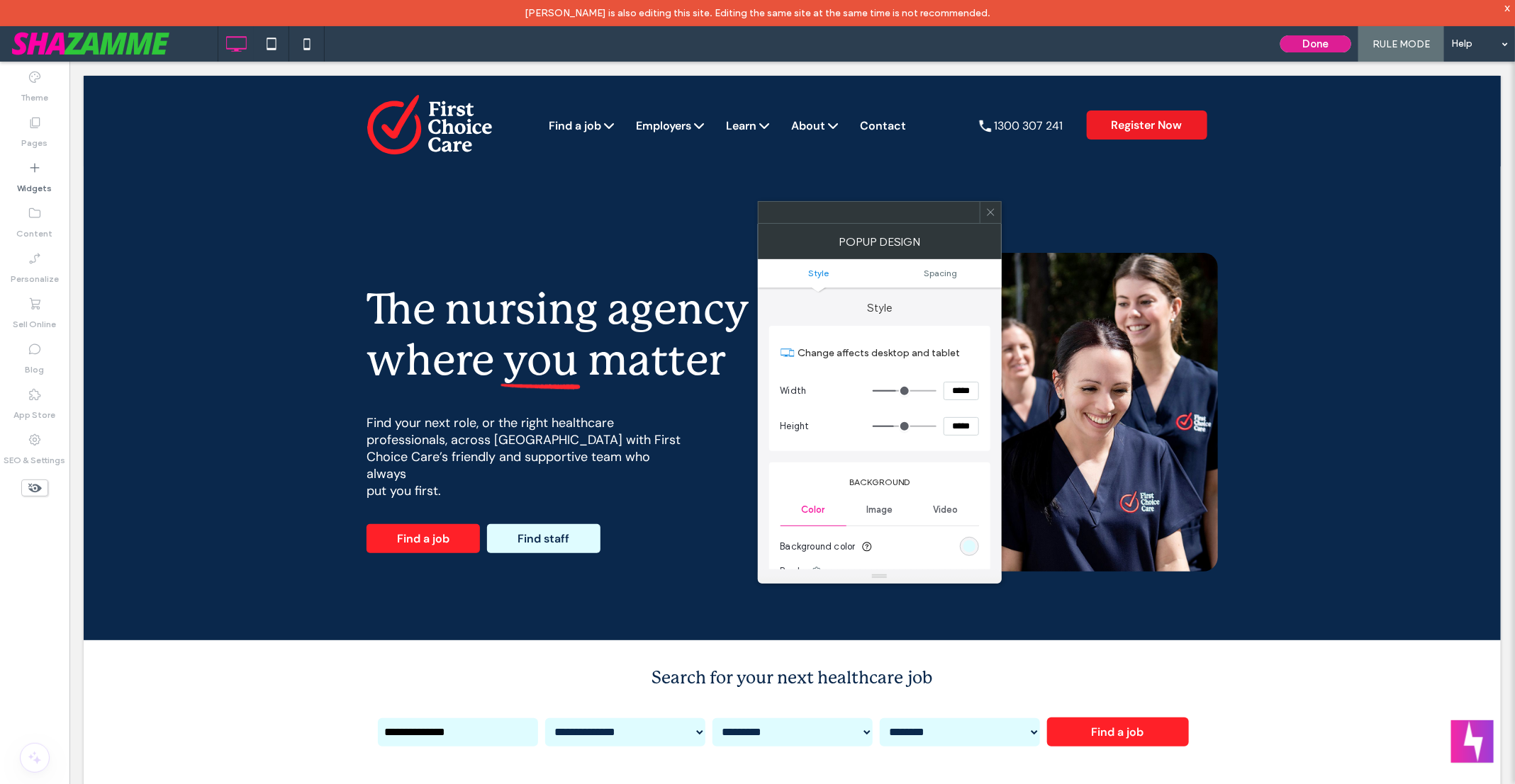
click at [1311, 46] on button "Done" at bounding box center [1315, 44] width 71 height 17
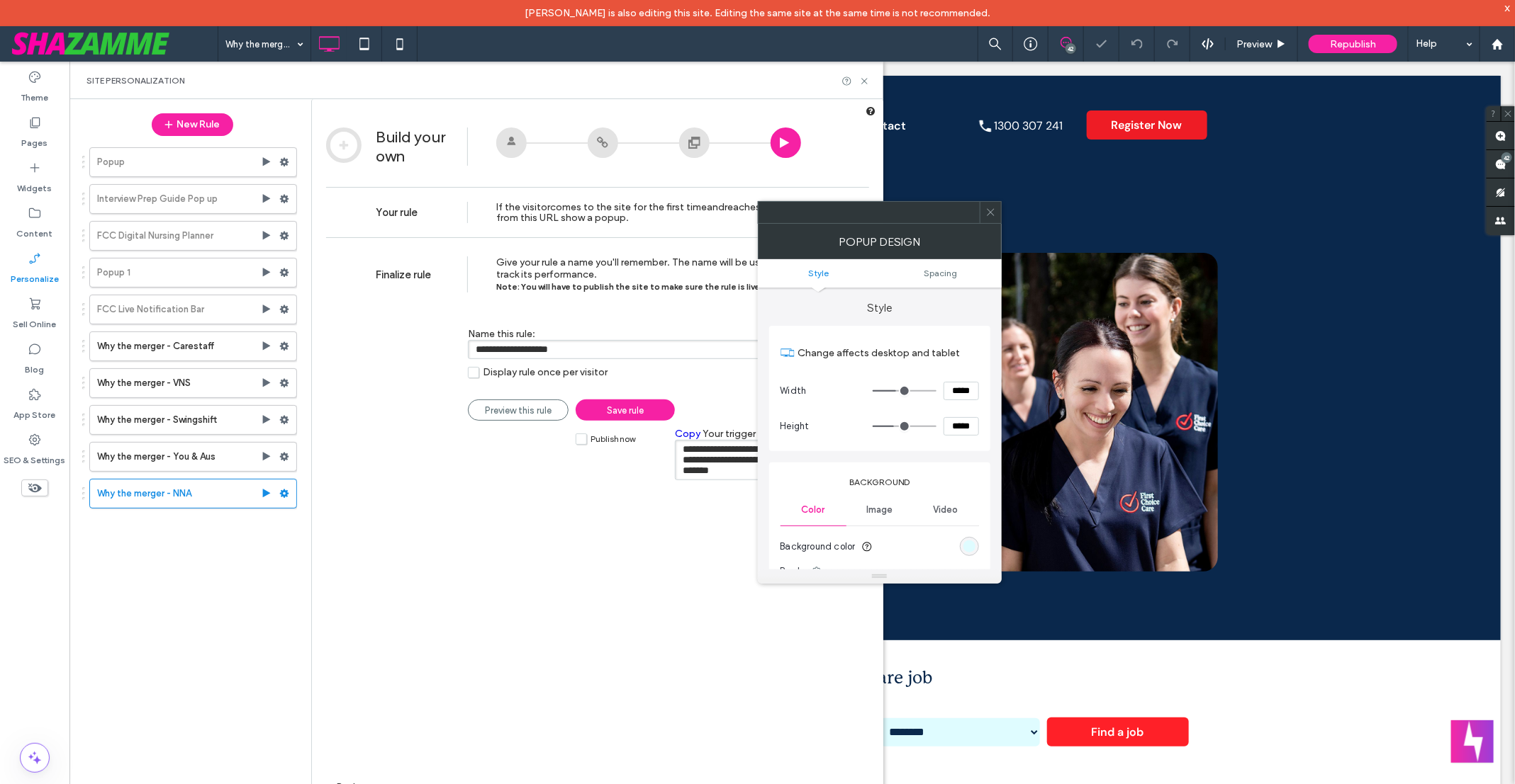
click at [989, 211] on use at bounding box center [990, 213] width 7 height 7
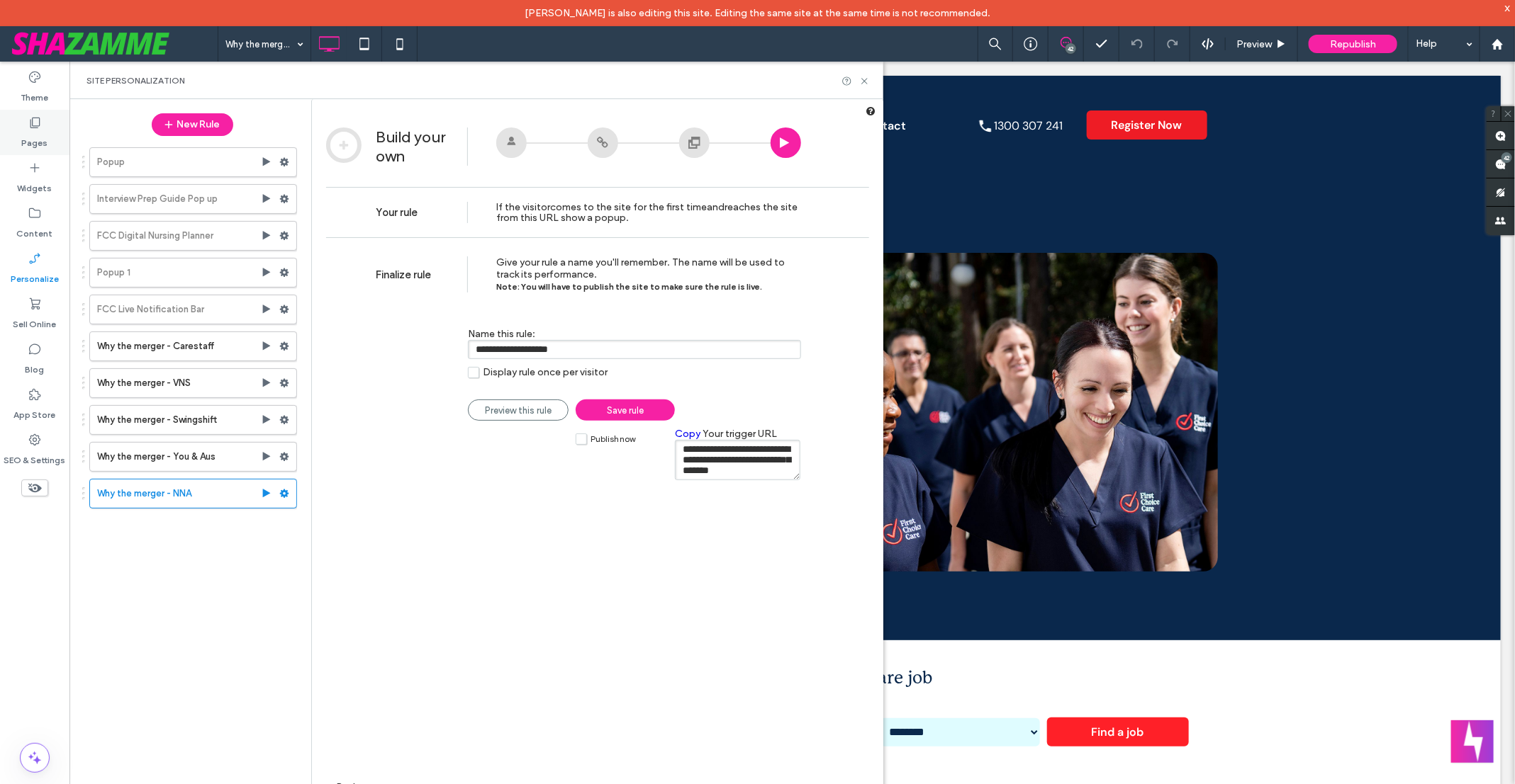
click at [38, 133] on label "Pages" at bounding box center [35, 139] width 26 height 20
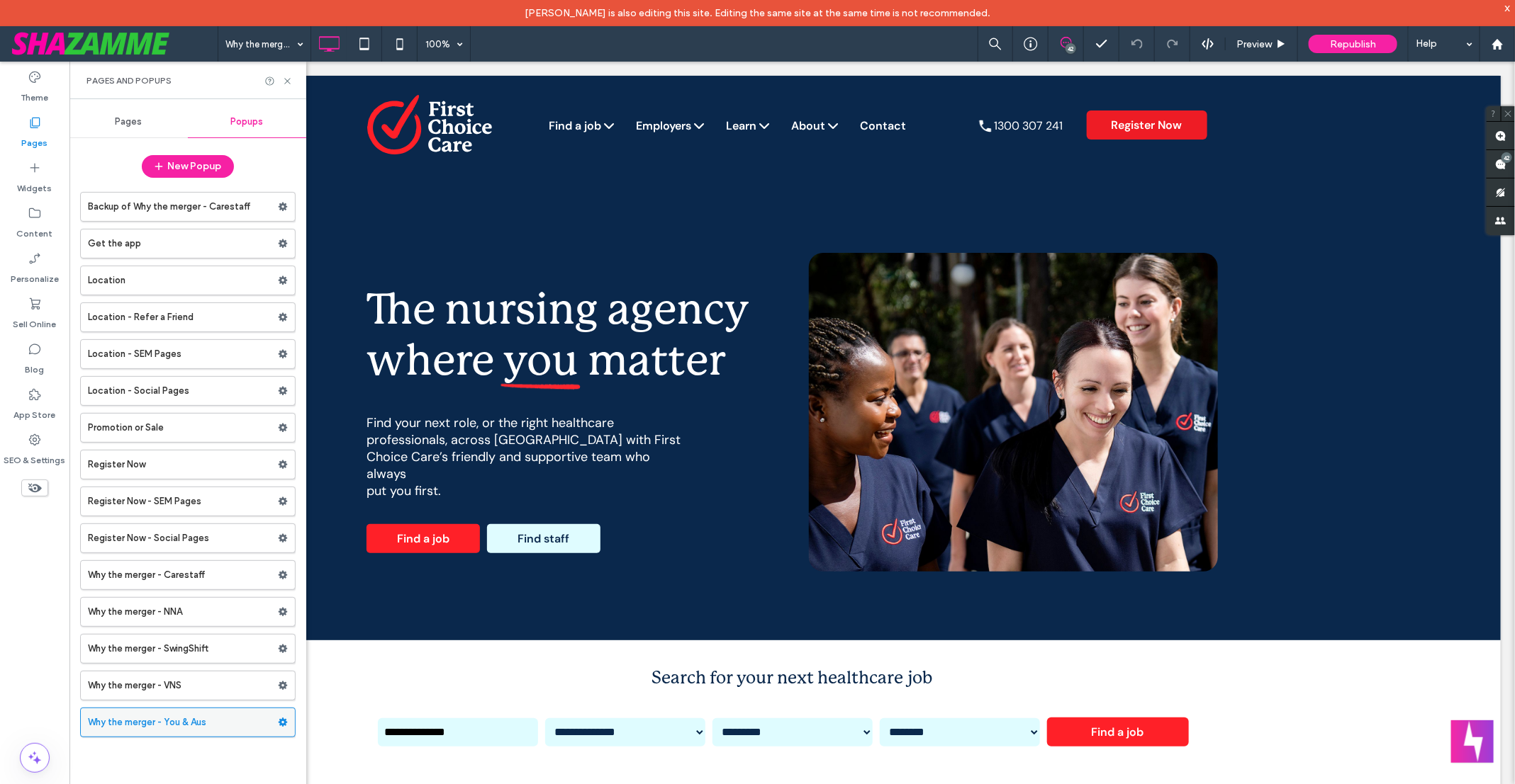
click at [220, 714] on label "Why the merger - You & Aus" at bounding box center [182, 722] width 190 height 29
click at [217, 668] on div at bounding box center [758, 392] width 1515 height 784
click at [216, 613] on label "Why the merger - NNA" at bounding box center [182, 613] width 190 height 29
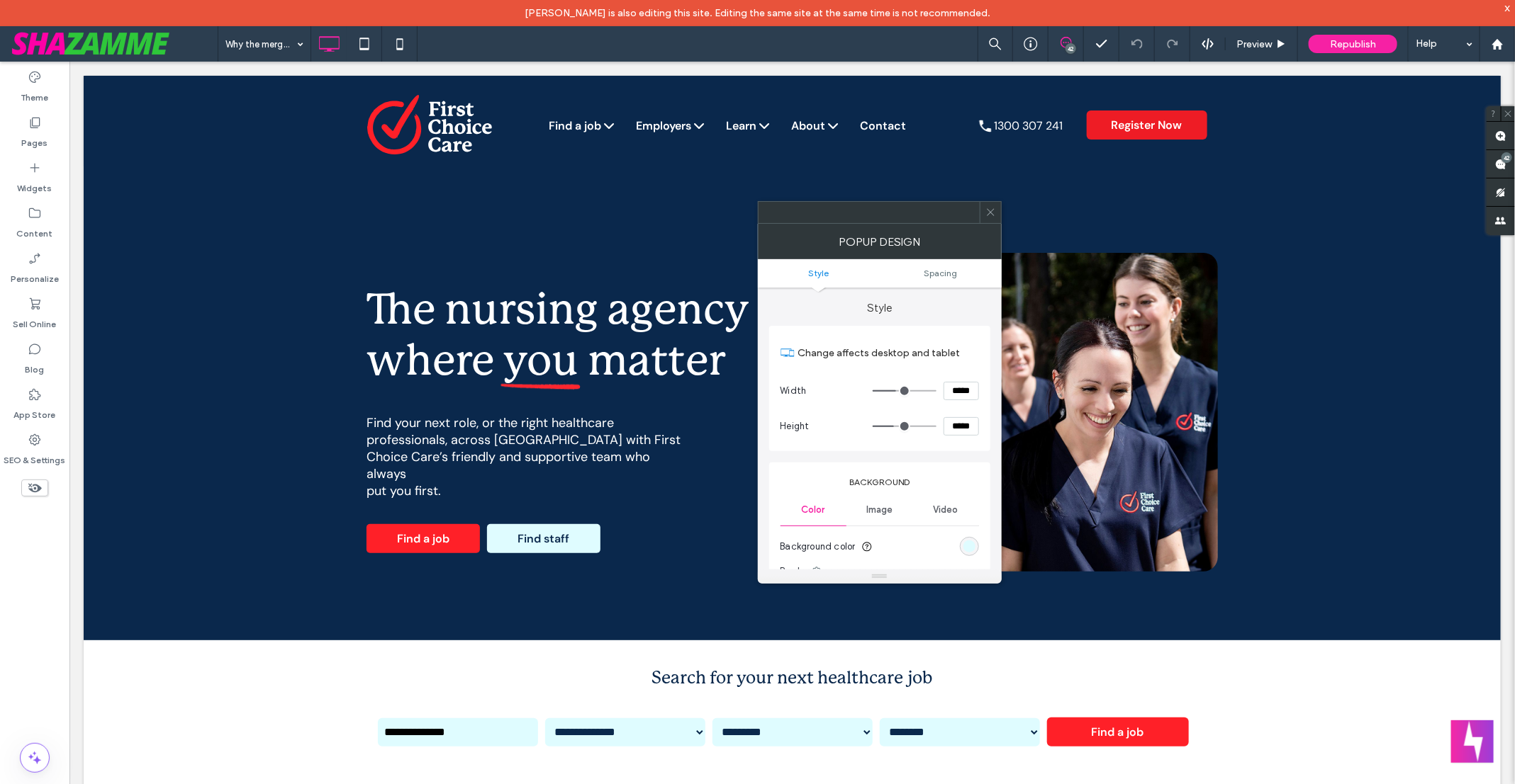
type input "**"
click at [998, 212] on div at bounding box center [990, 213] width 21 height 21
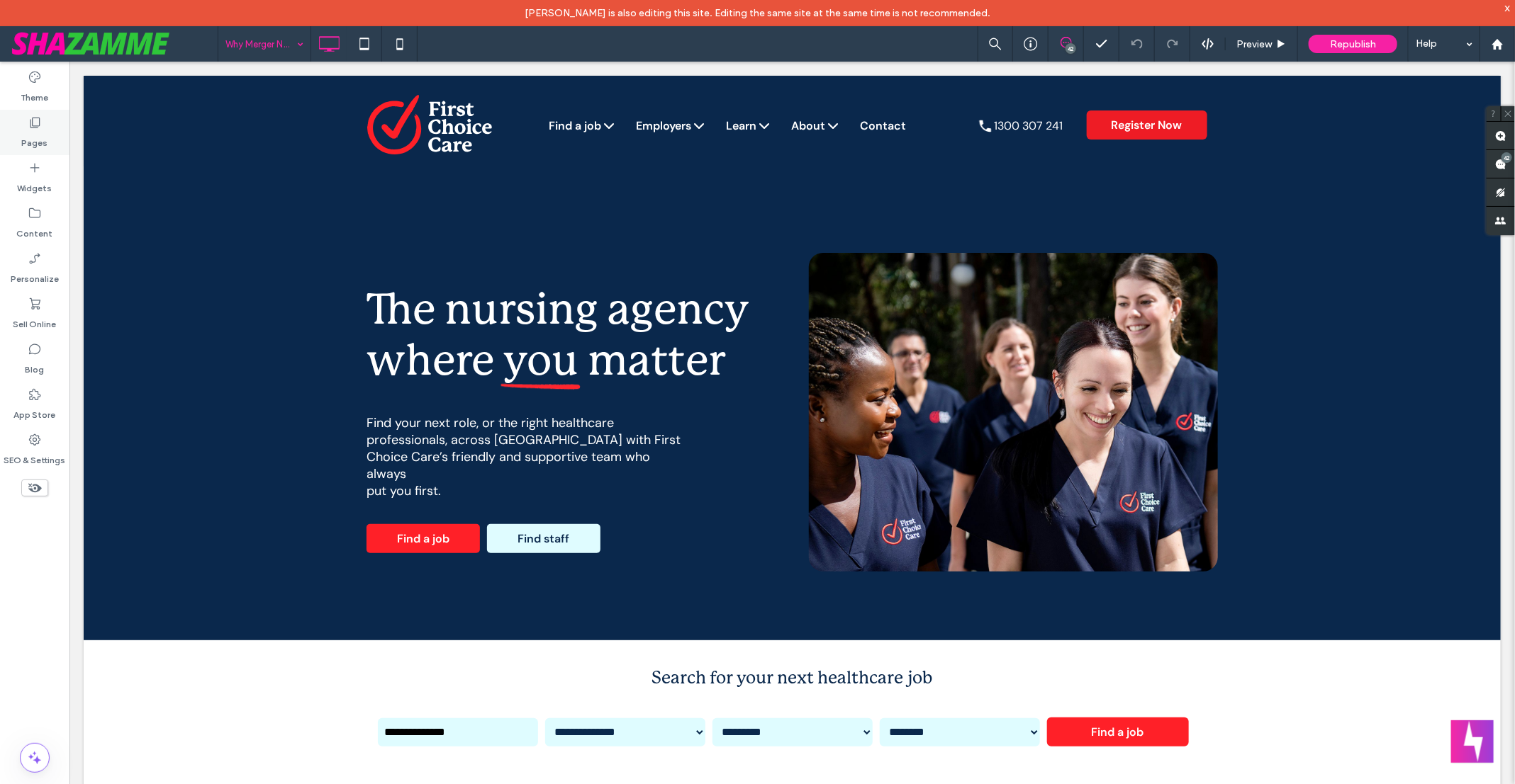
click at [33, 115] on div "Pages" at bounding box center [35, 132] width 70 height 46
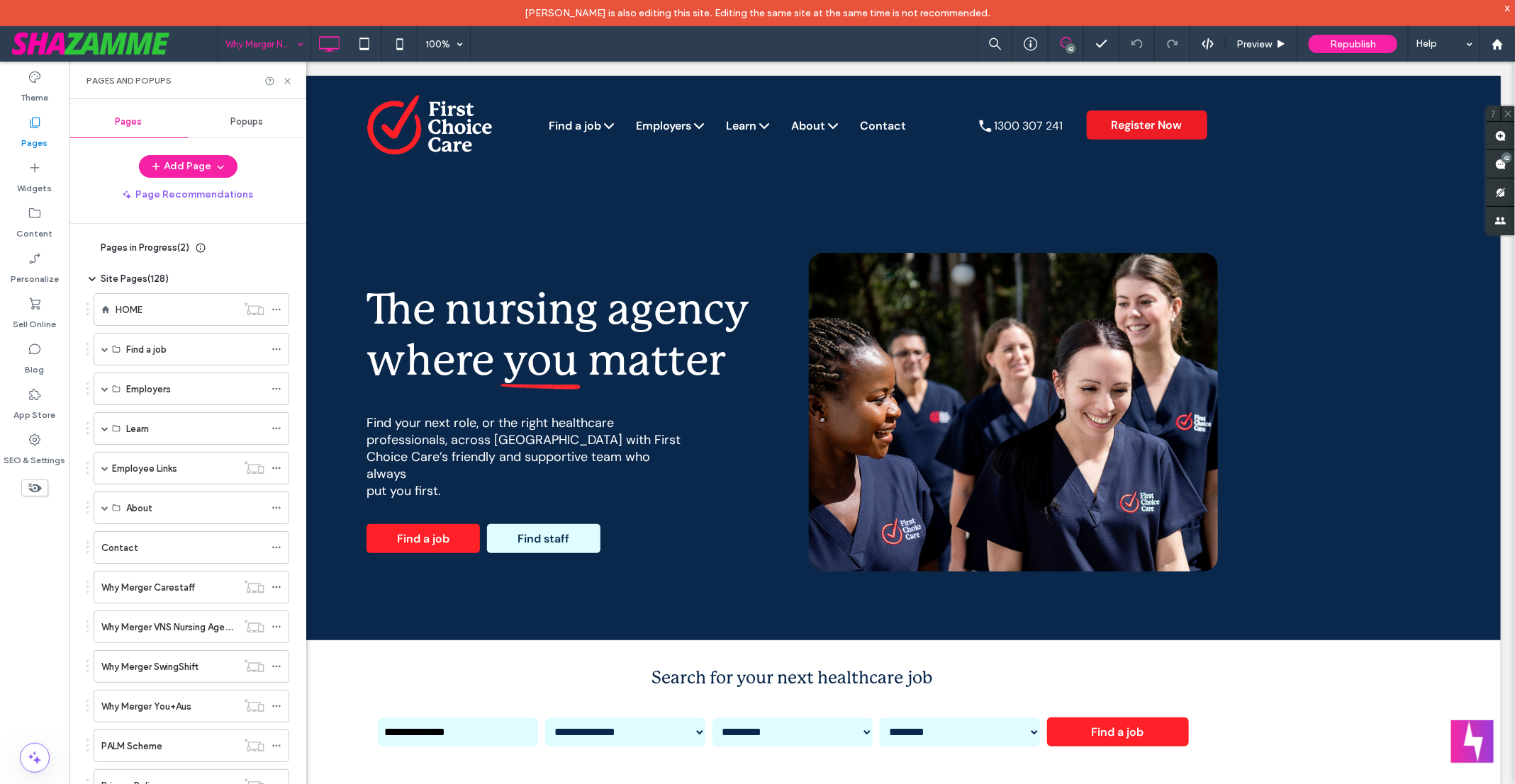
click at [246, 113] on div "Popups" at bounding box center [247, 121] width 119 height 31
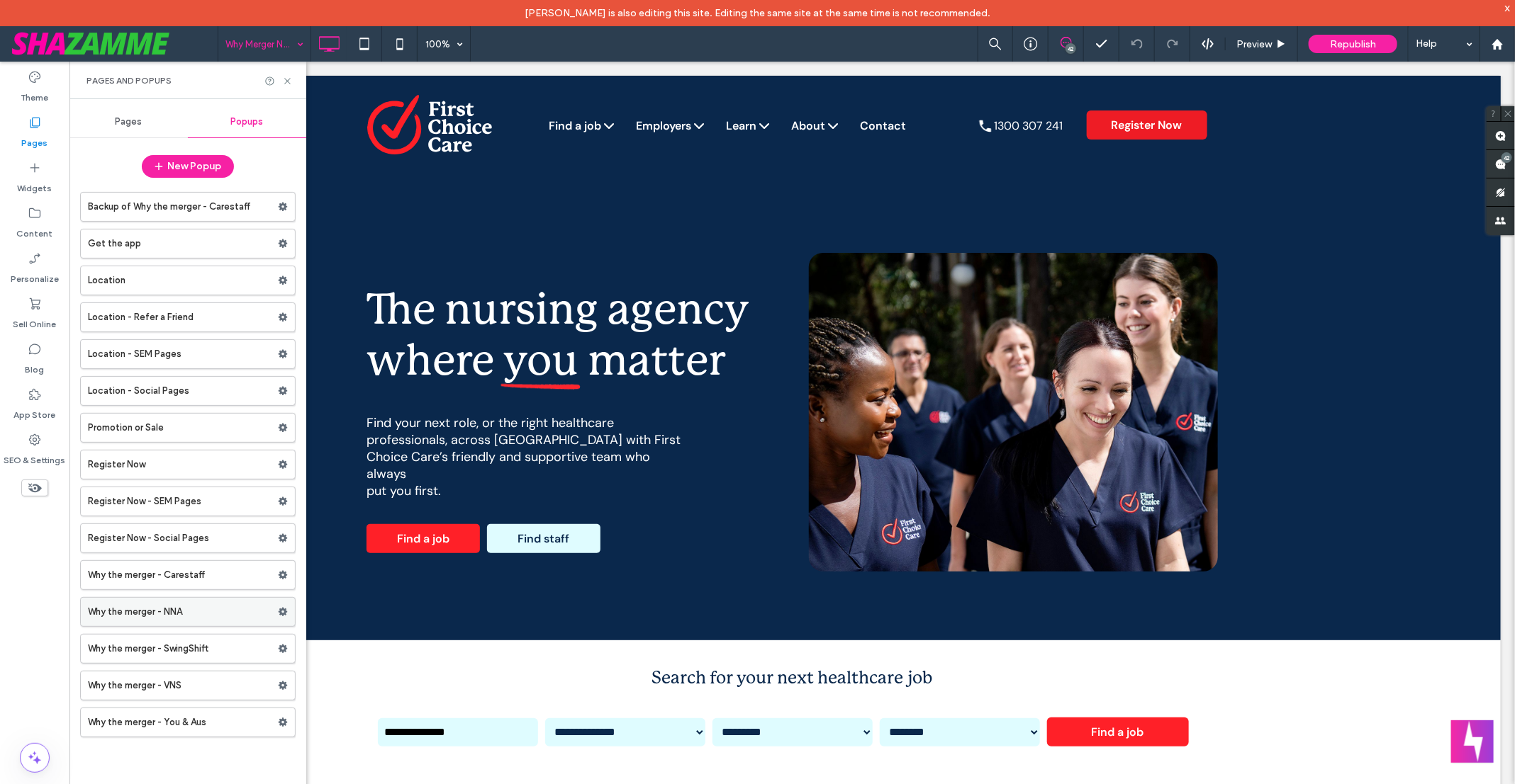
click at [237, 603] on label "Why the merger - NNA" at bounding box center [182, 613] width 190 height 29
click at [285, 608] on use at bounding box center [283, 613] width 9 height 9
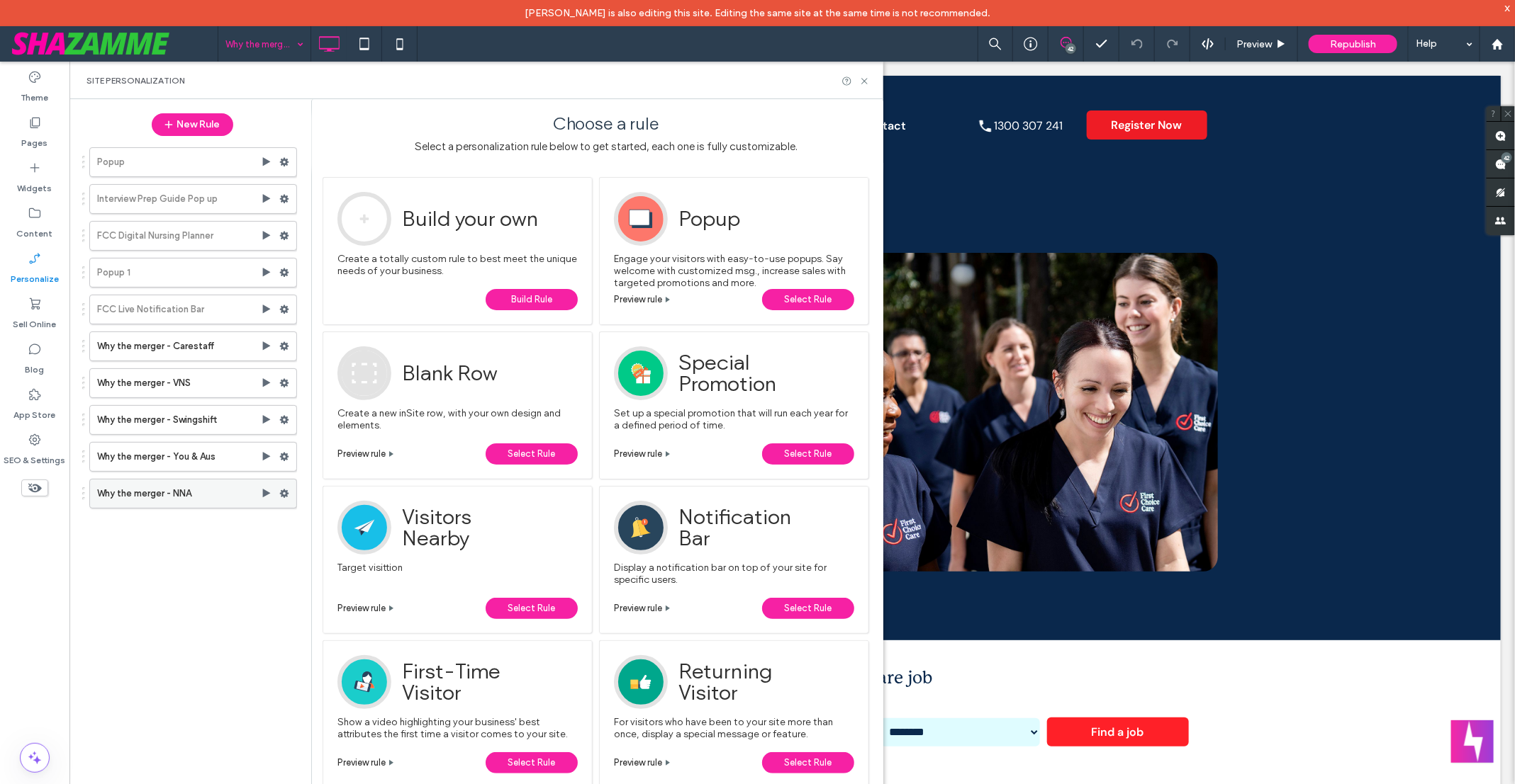
click at [241, 492] on label "Why the merger - NNA" at bounding box center [179, 494] width 163 height 29
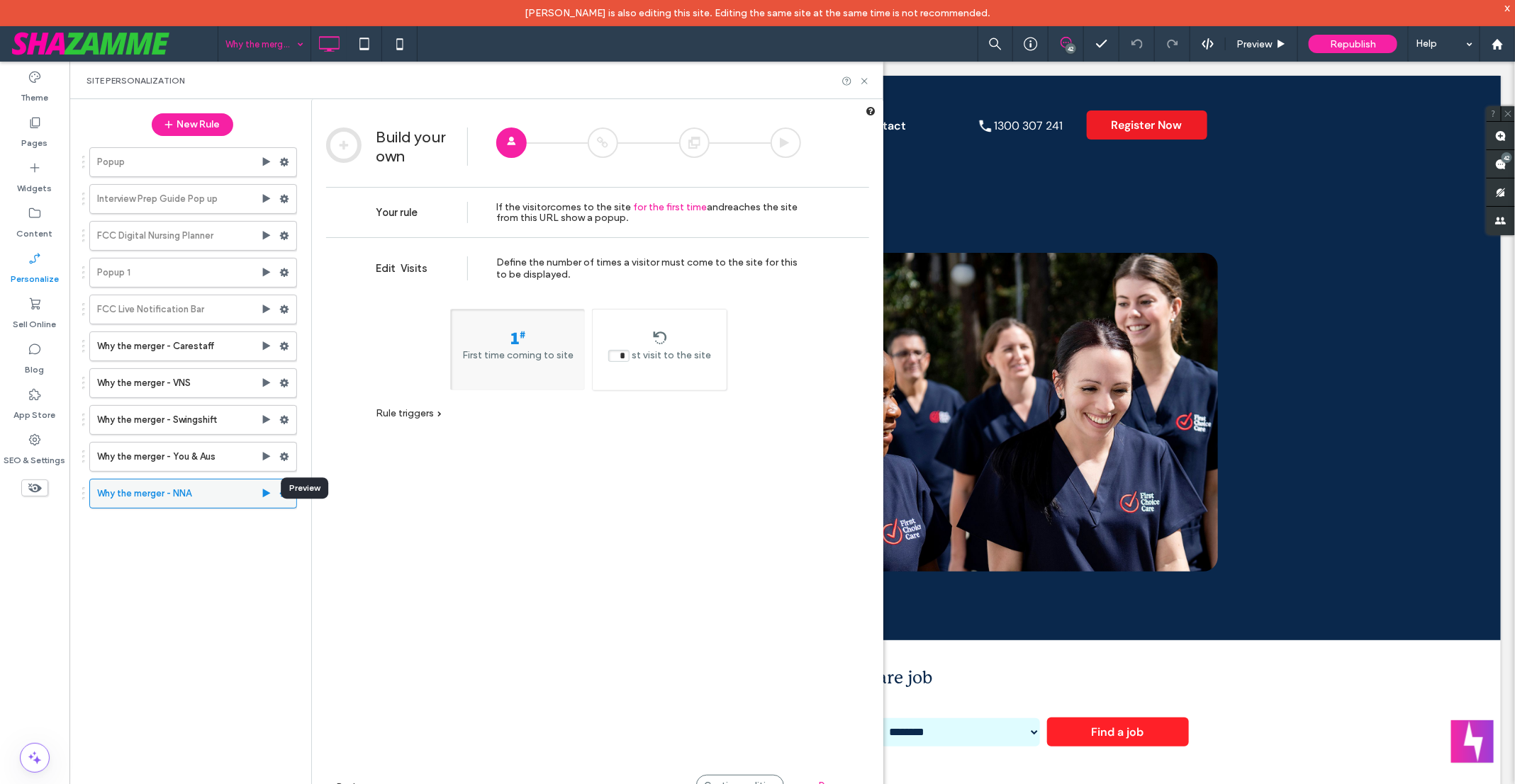
click at [266, 488] on use at bounding box center [266, 493] width 8 height 9
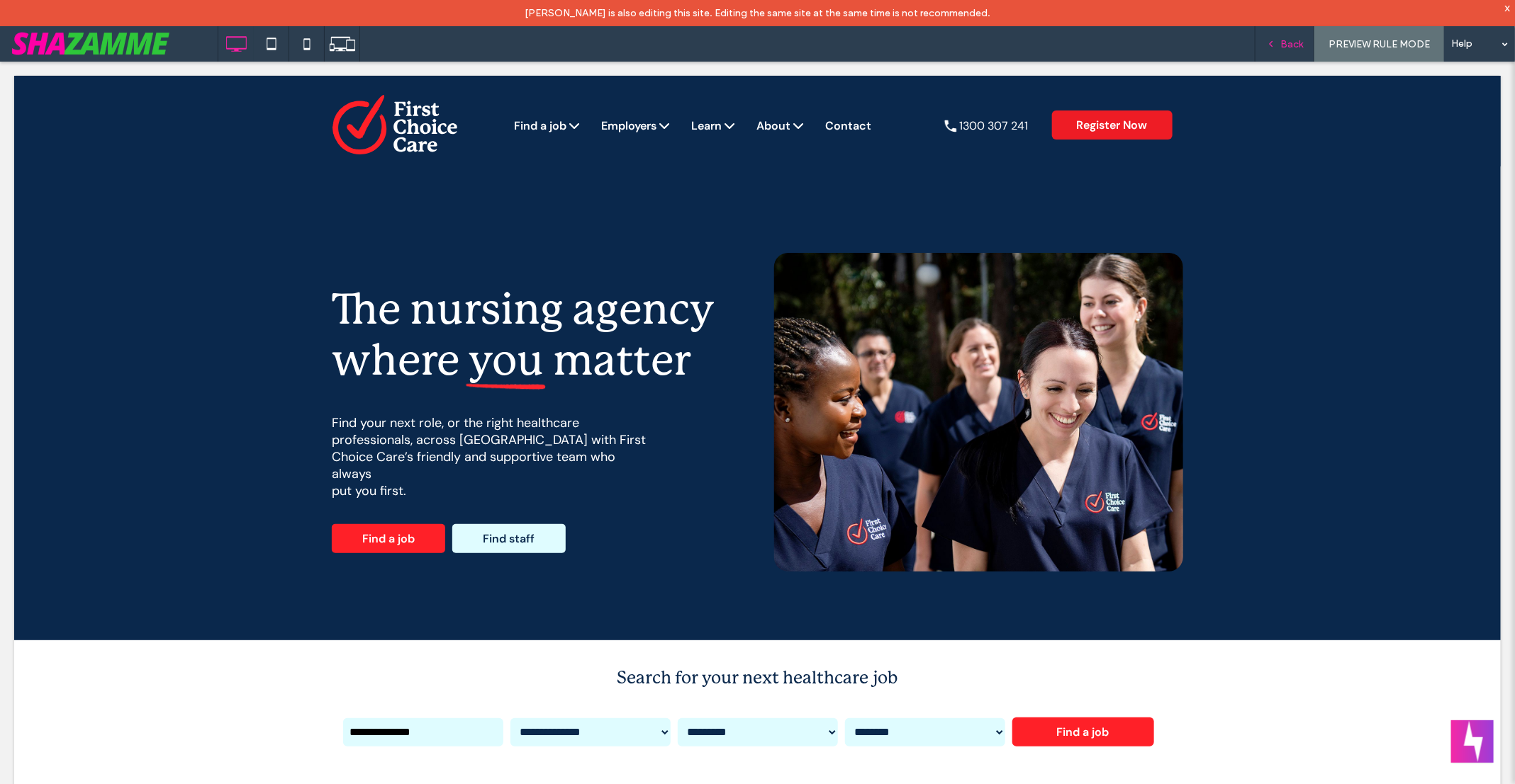
click at [1288, 43] on span "Back" at bounding box center [1291, 44] width 22 height 12
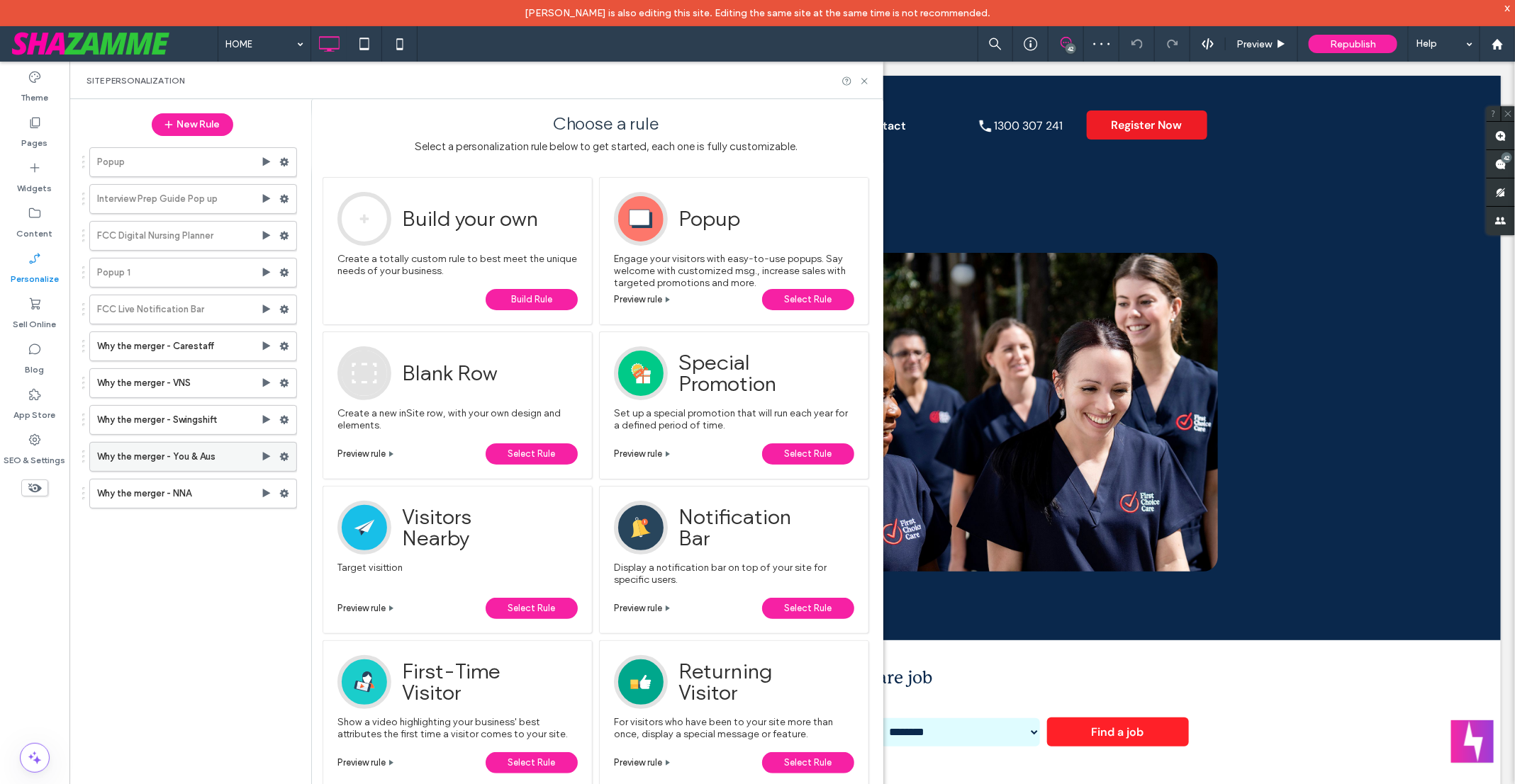
click at [202, 446] on label "Why the merger - You & Aus" at bounding box center [179, 457] width 163 height 29
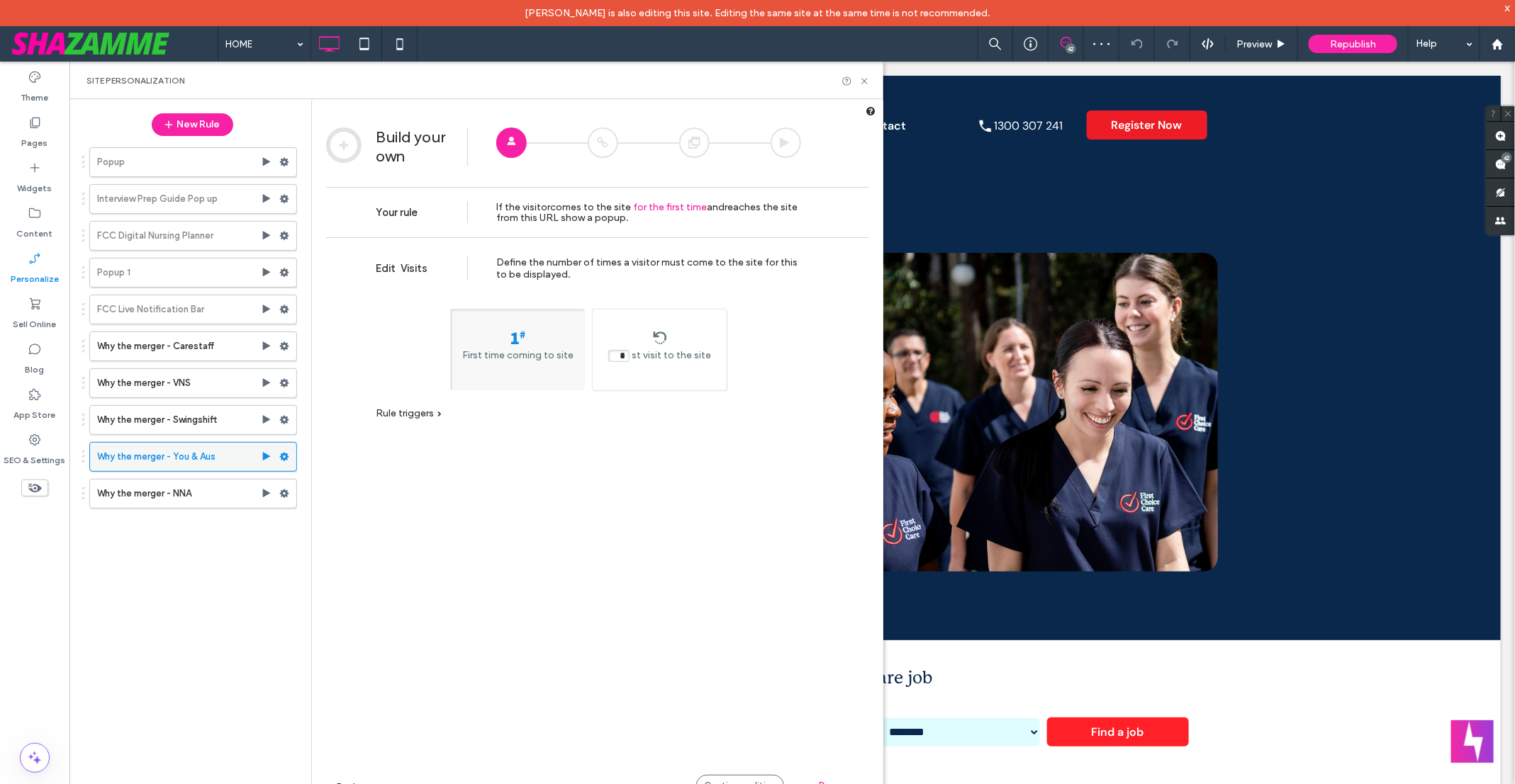
click at [264, 452] on use at bounding box center [266, 456] width 8 height 9
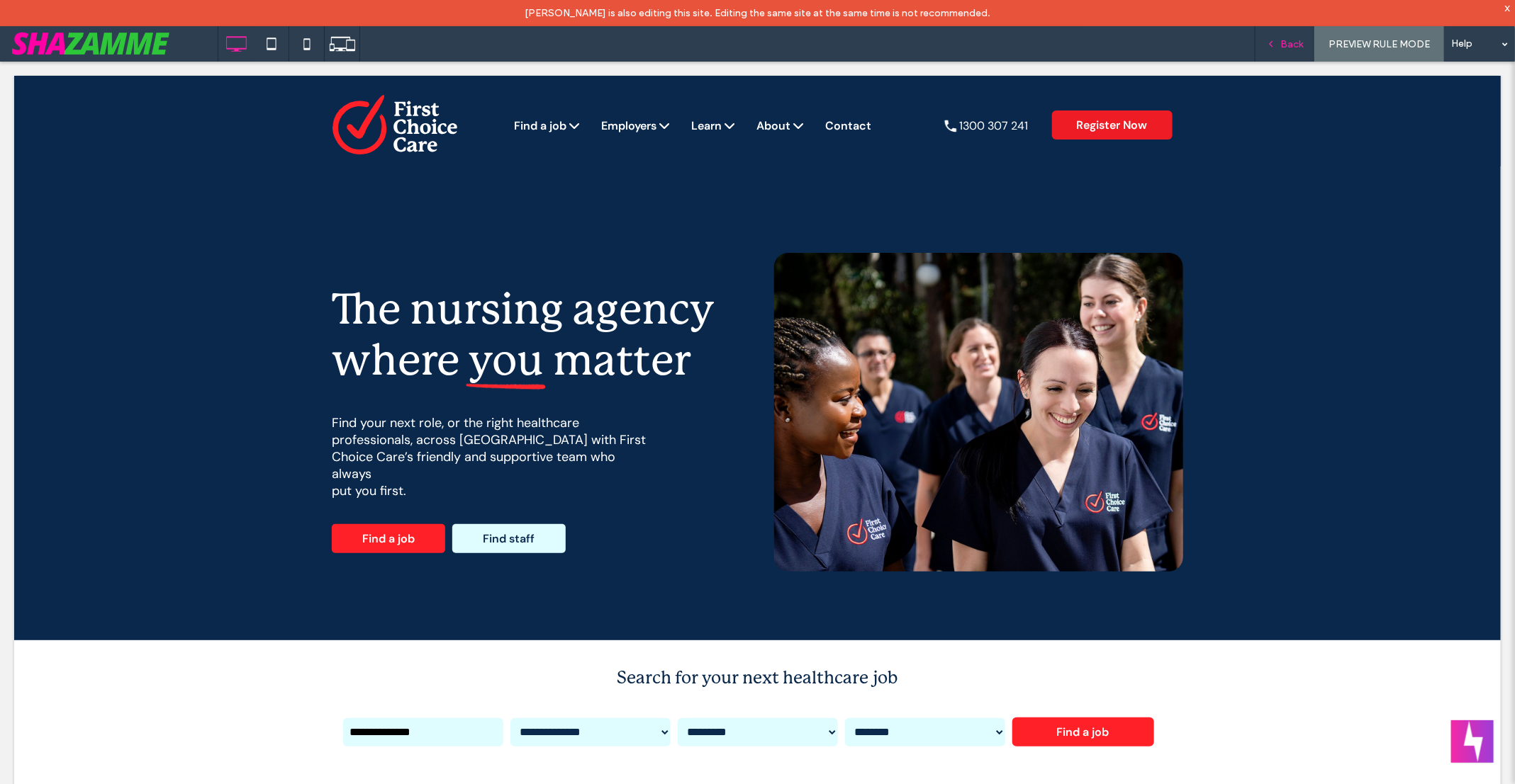
click at [1297, 46] on span "Back" at bounding box center [1291, 44] width 22 height 12
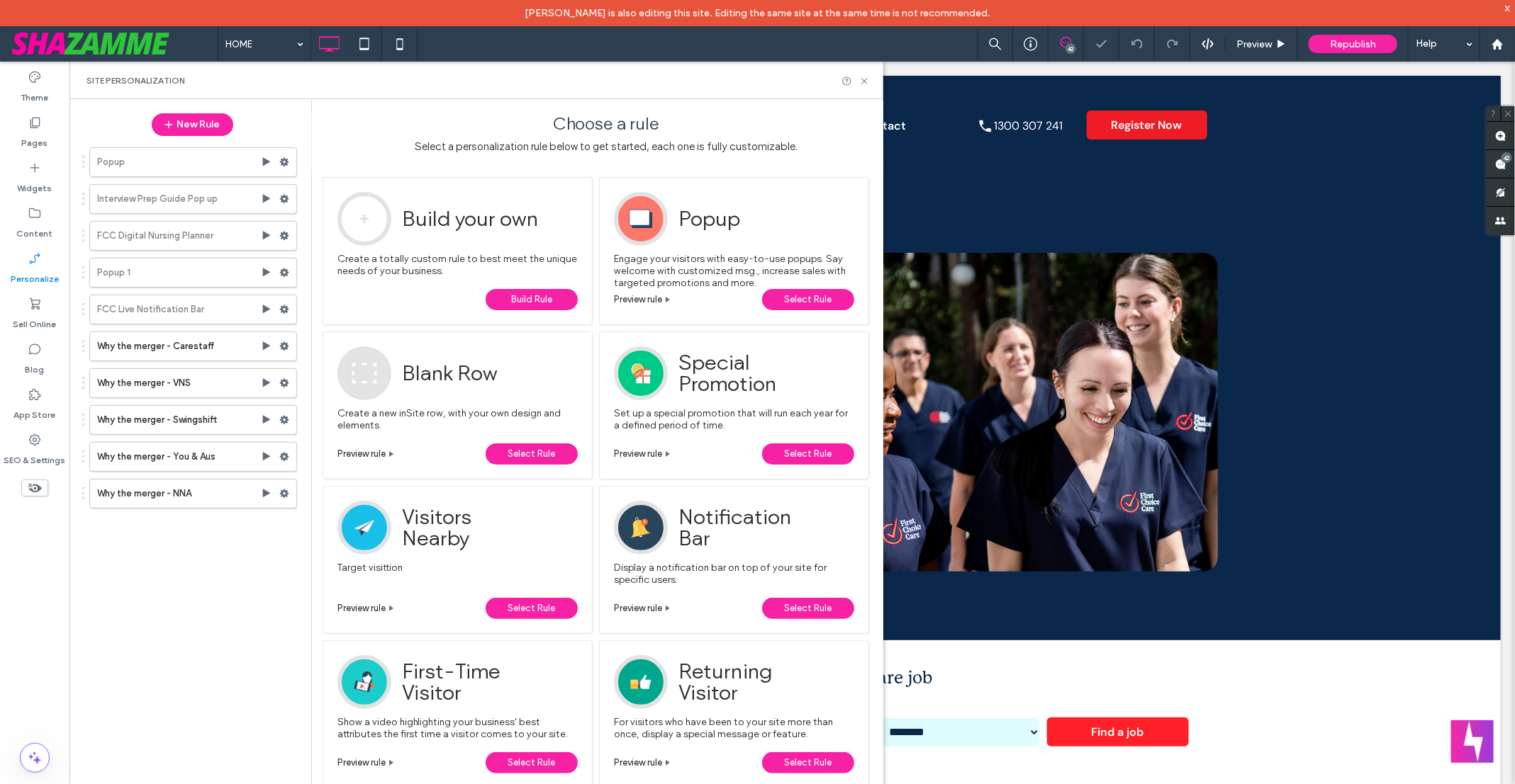
click at [232, 493] on div at bounding box center [758, 392] width 1515 height 784
click at [284, 490] on use at bounding box center [284, 494] width 9 height 9
click at [483, 540] on span "Edit Action" at bounding box center [476, 544] width 51 height 12
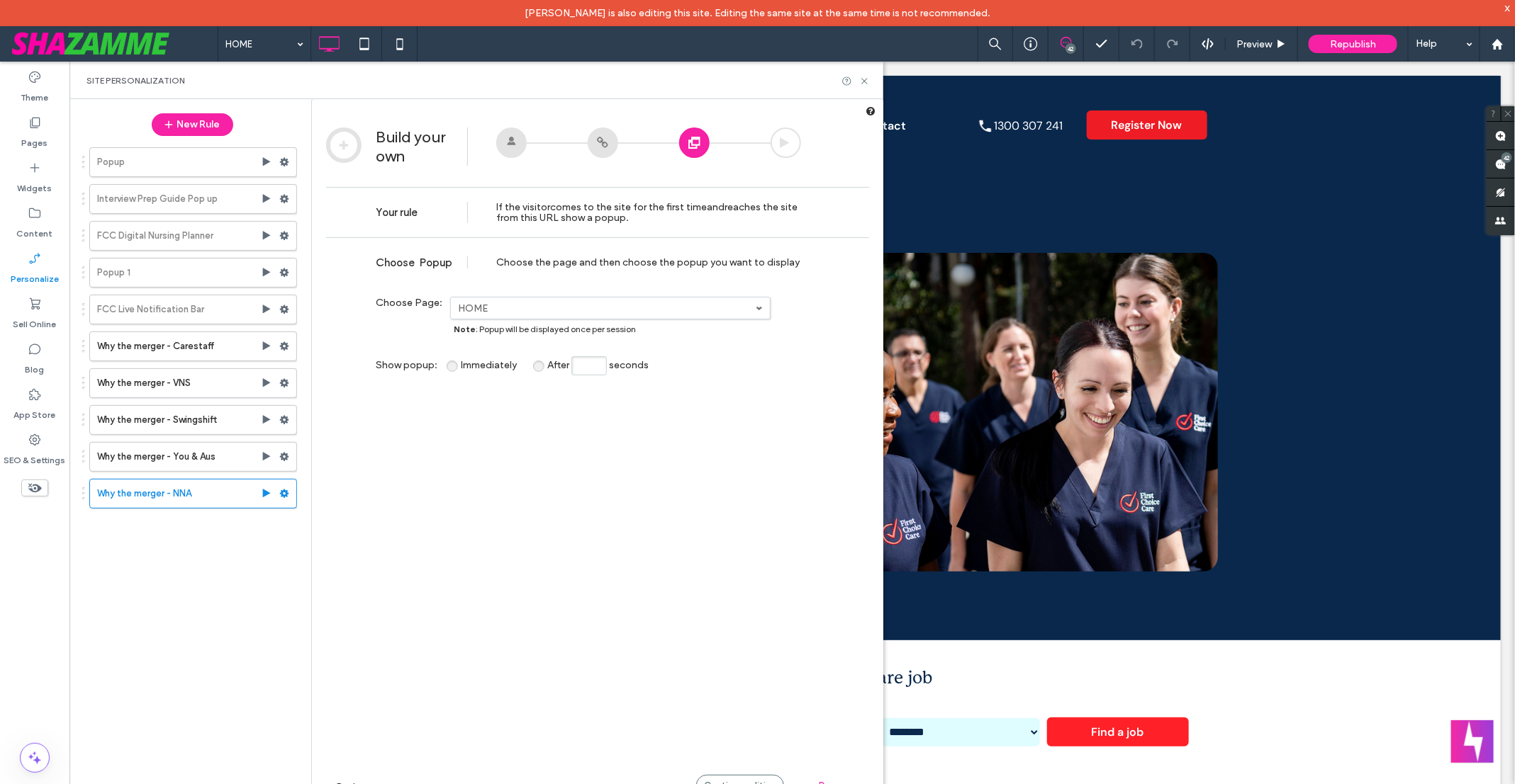
click at [540, 309] on label "HOME" at bounding box center [607, 308] width 297 height 12
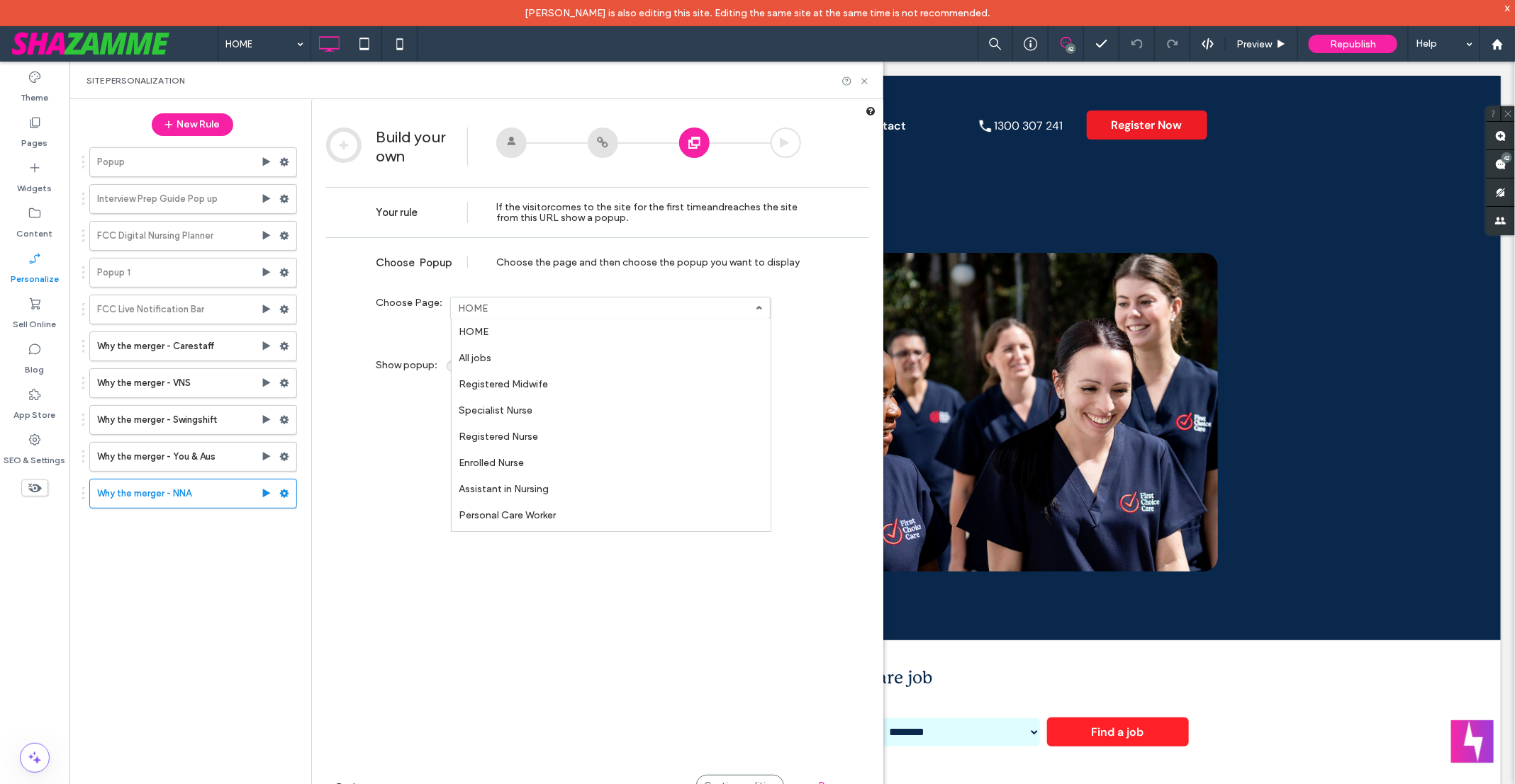
click at [513, 330] on link "HOME" at bounding box center [610, 331] width 319 height 26
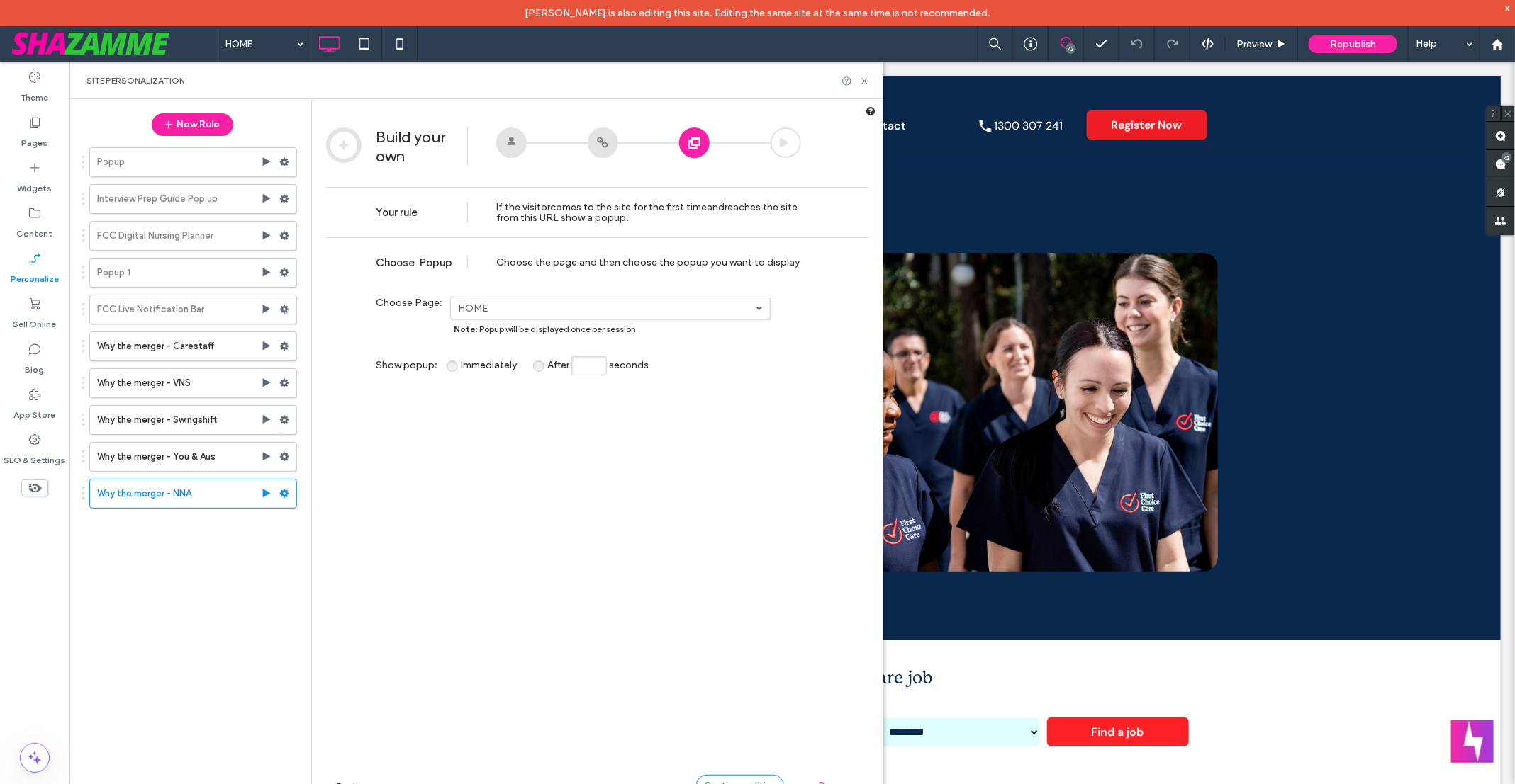
click at [744, 777] on div "Continue editing" at bounding box center [740, 786] width 88 height 21
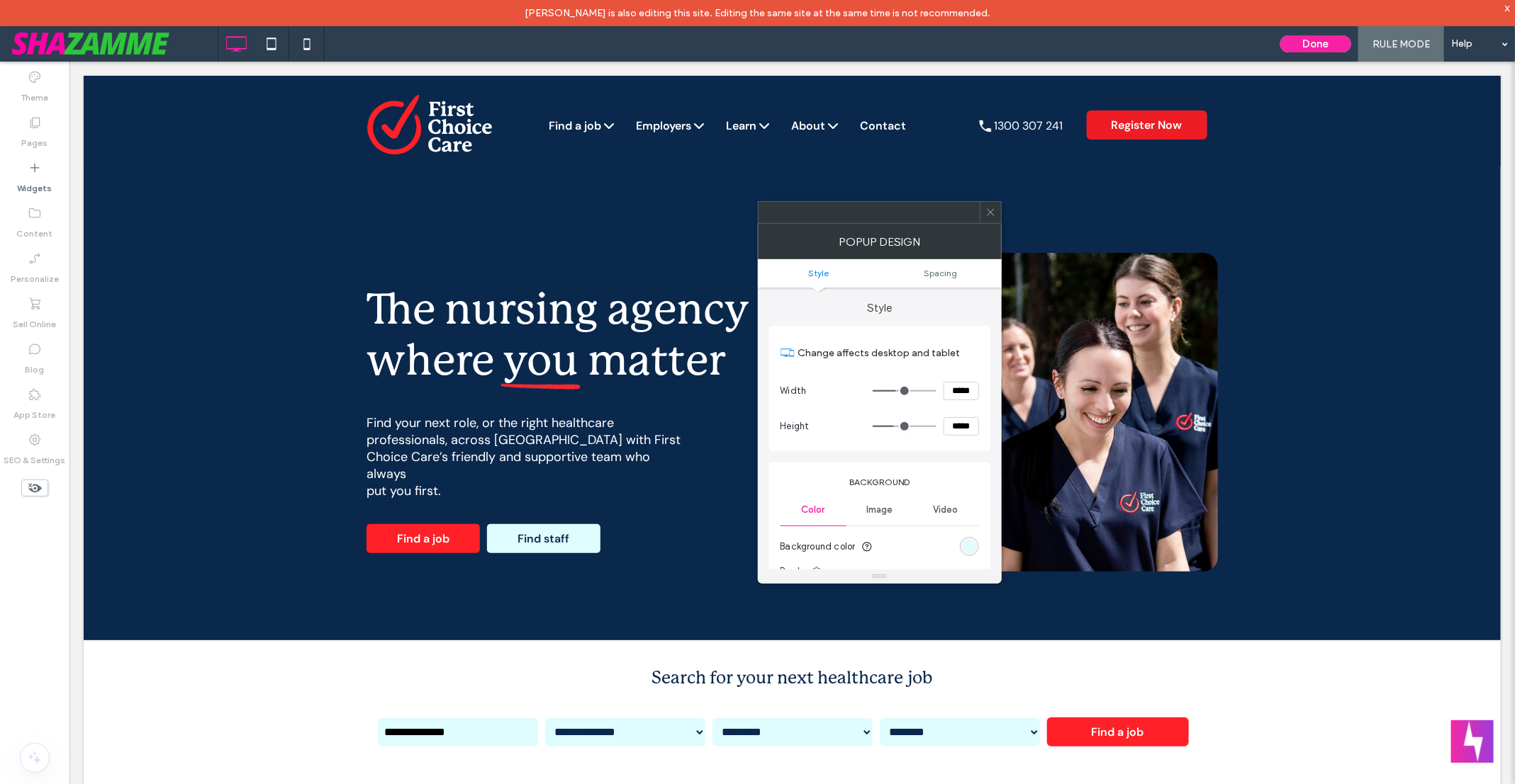
click at [993, 215] on icon at bounding box center [991, 213] width 11 height 11
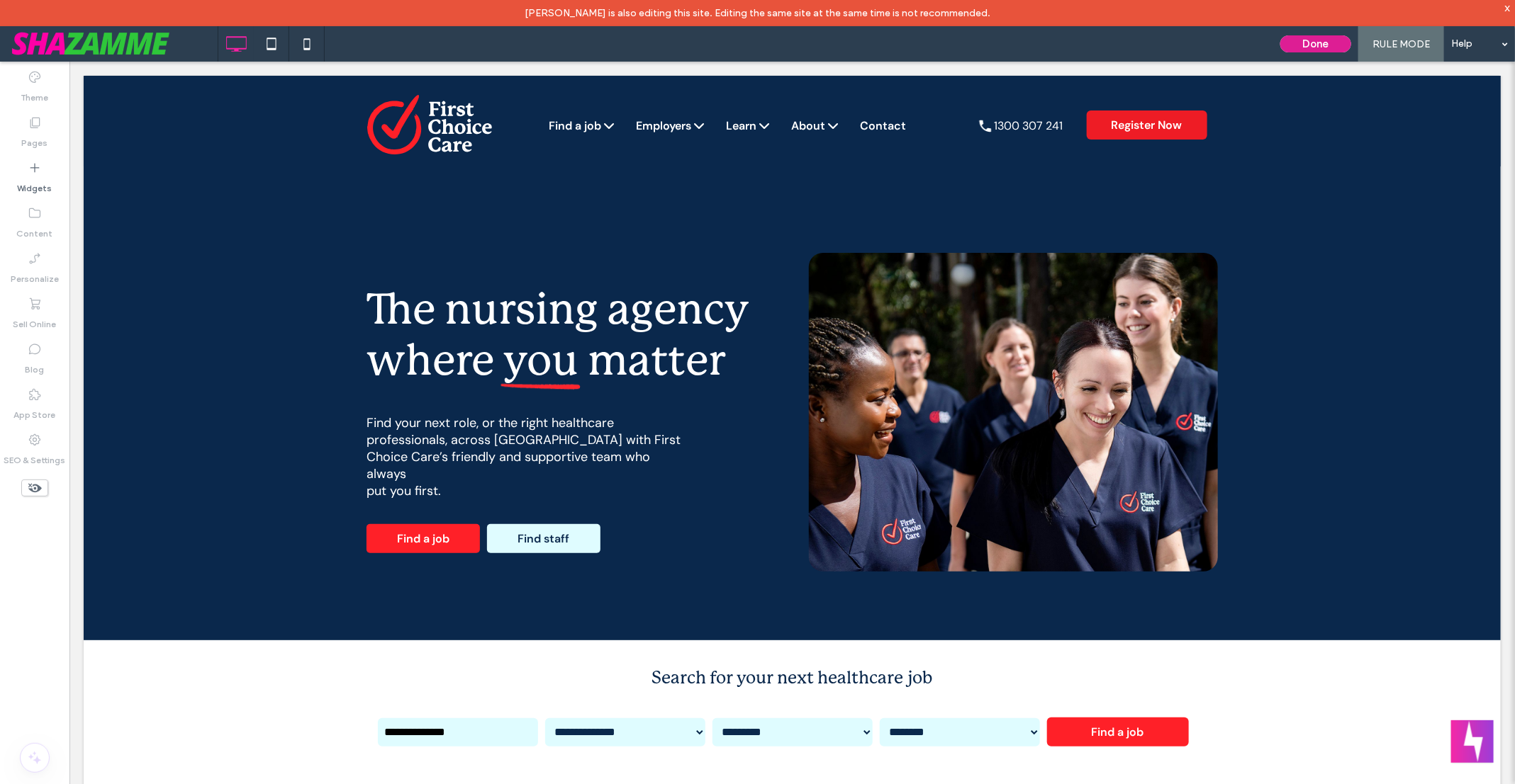
click at [1326, 48] on button "Done" at bounding box center [1315, 44] width 71 height 17
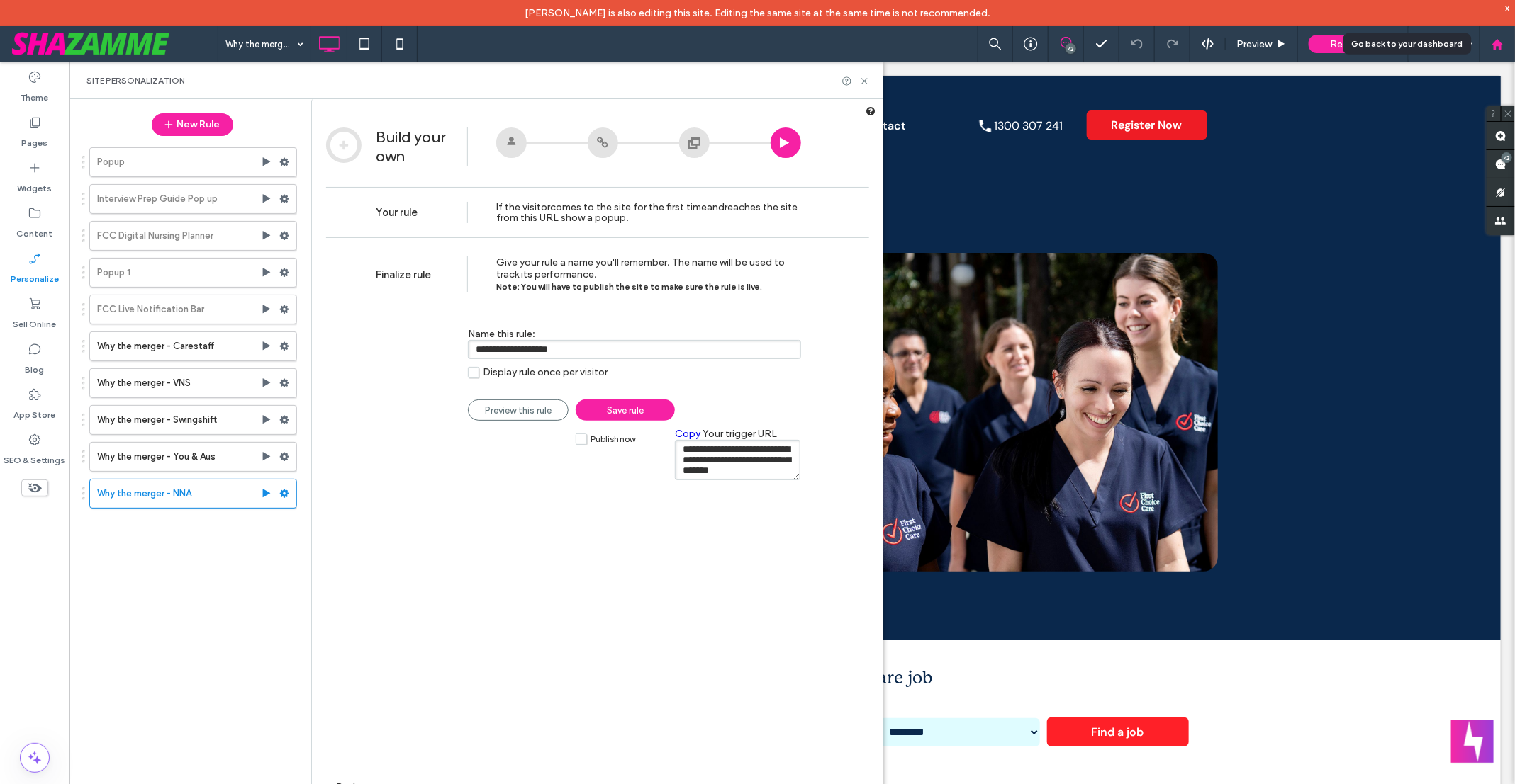
click at [1497, 46] on icon at bounding box center [1496, 44] width 12 height 12
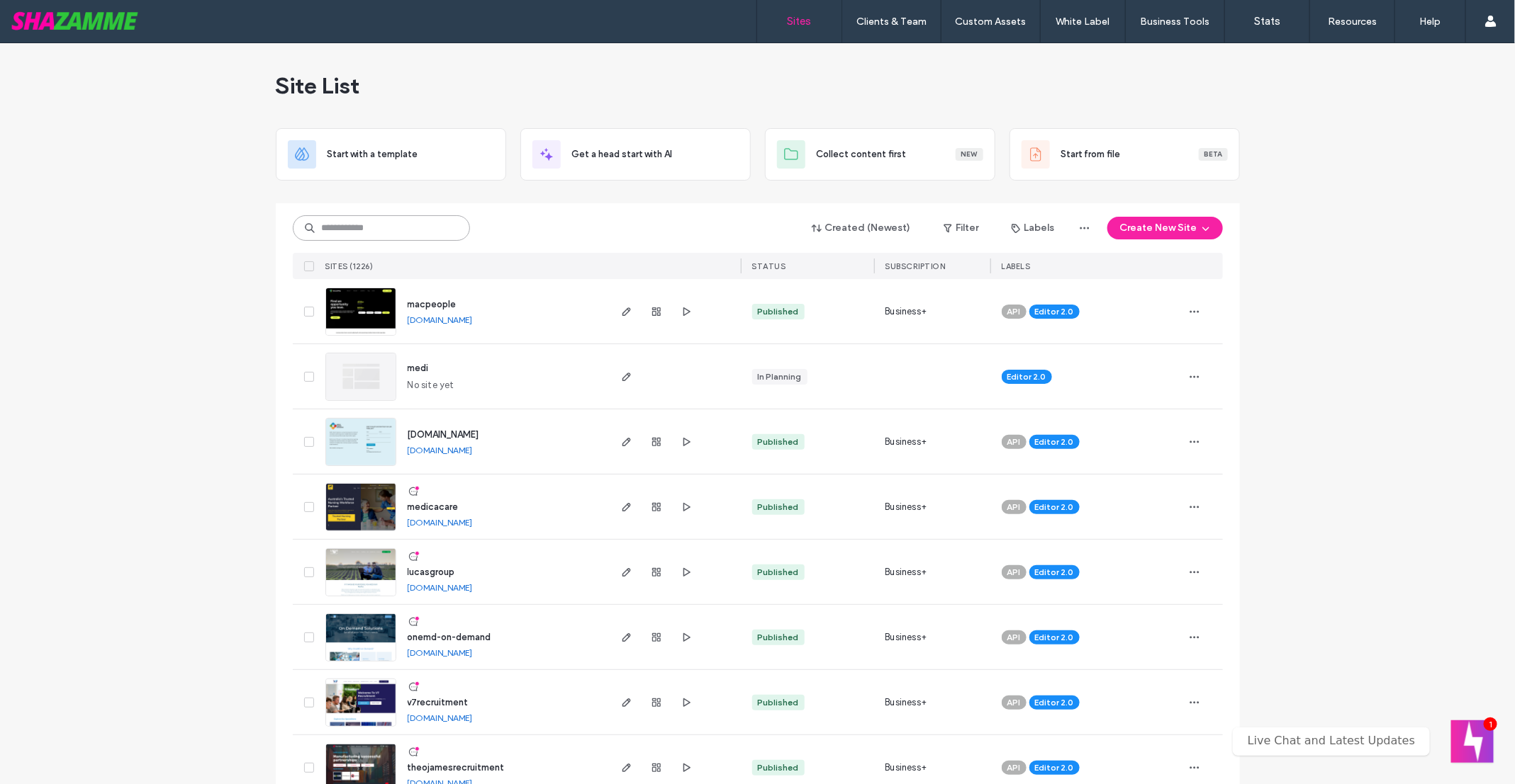
click at [411, 225] on input at bounding box center [381, 228] width 177 height 26
type input "*****"
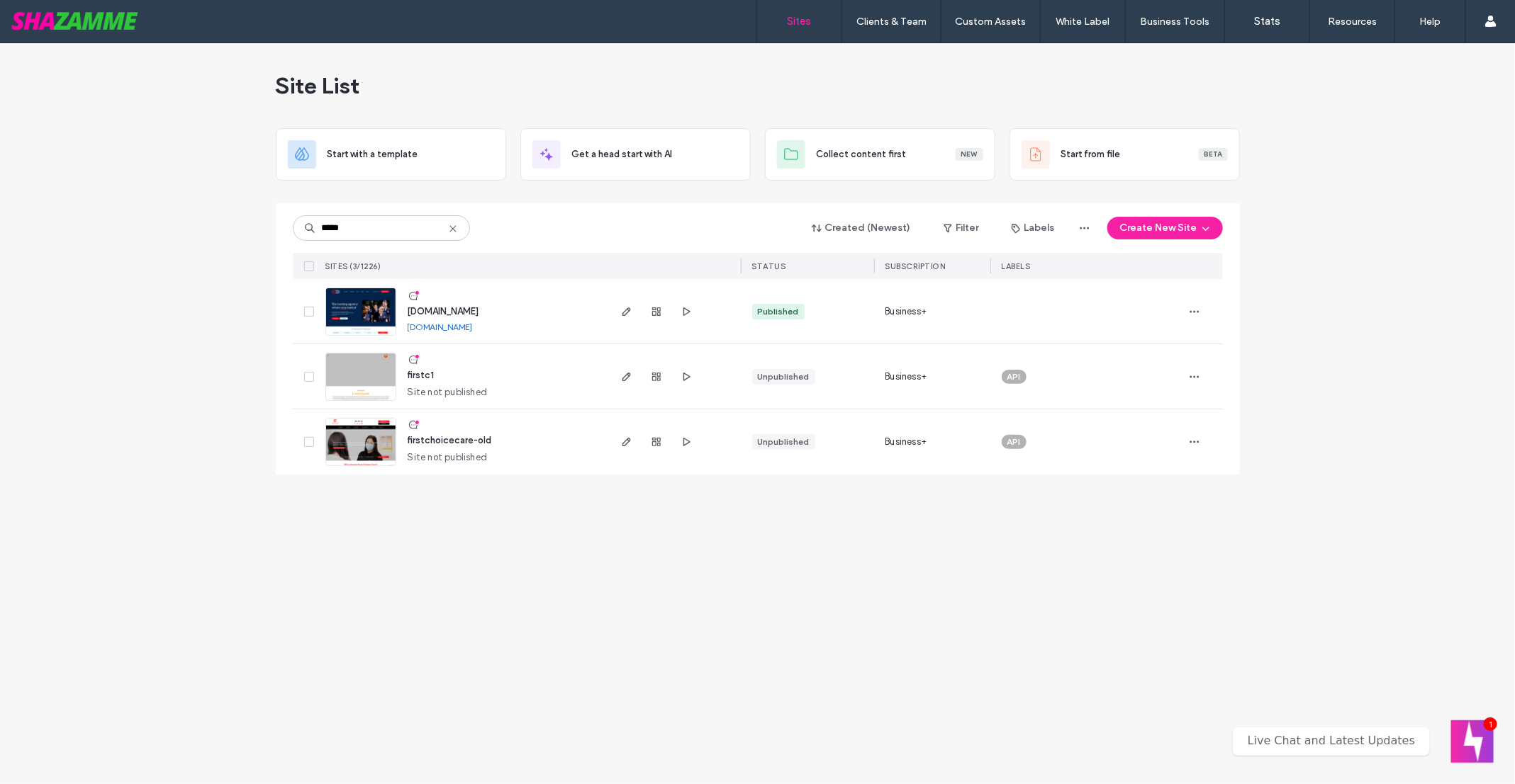
click at [382, 304] on img at bounding box center [361, 337] width 70 height 96
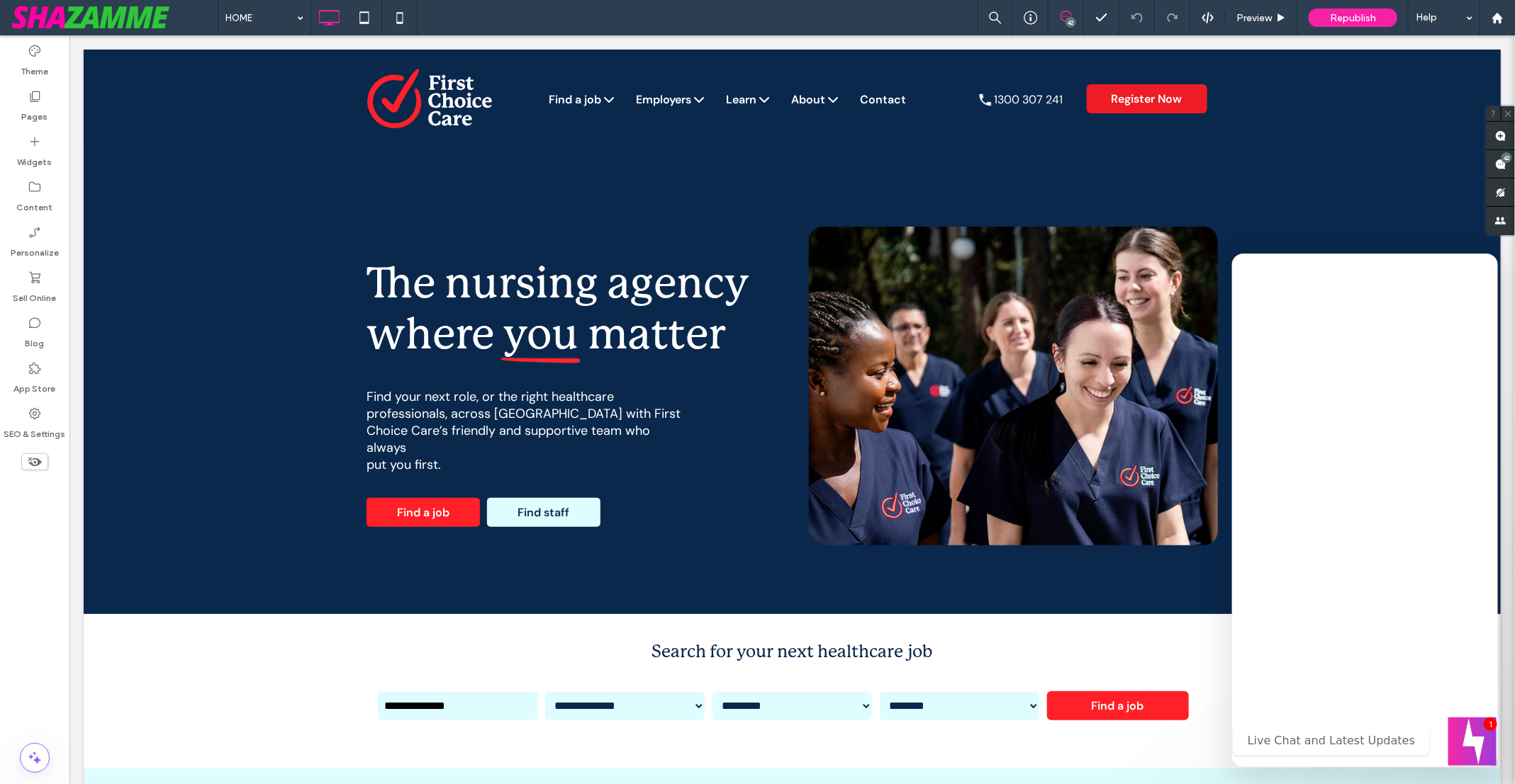
click at [1467, 729] on button "Welcome message" at bounding box center [1472, 742] width 48 height 48
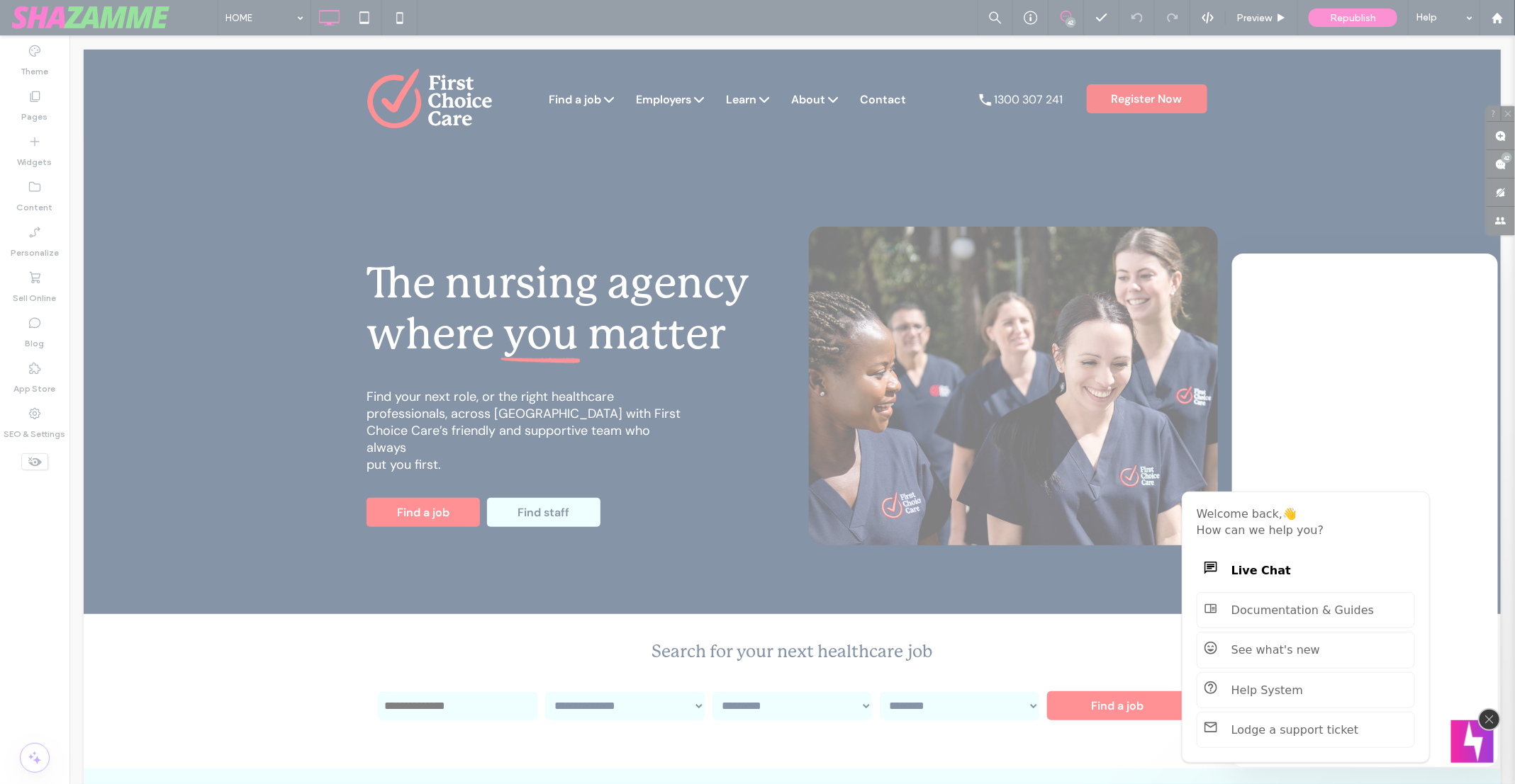
click at [1486, 719] on img "Close" at bounding box center [1489, 720] width 9 height 9
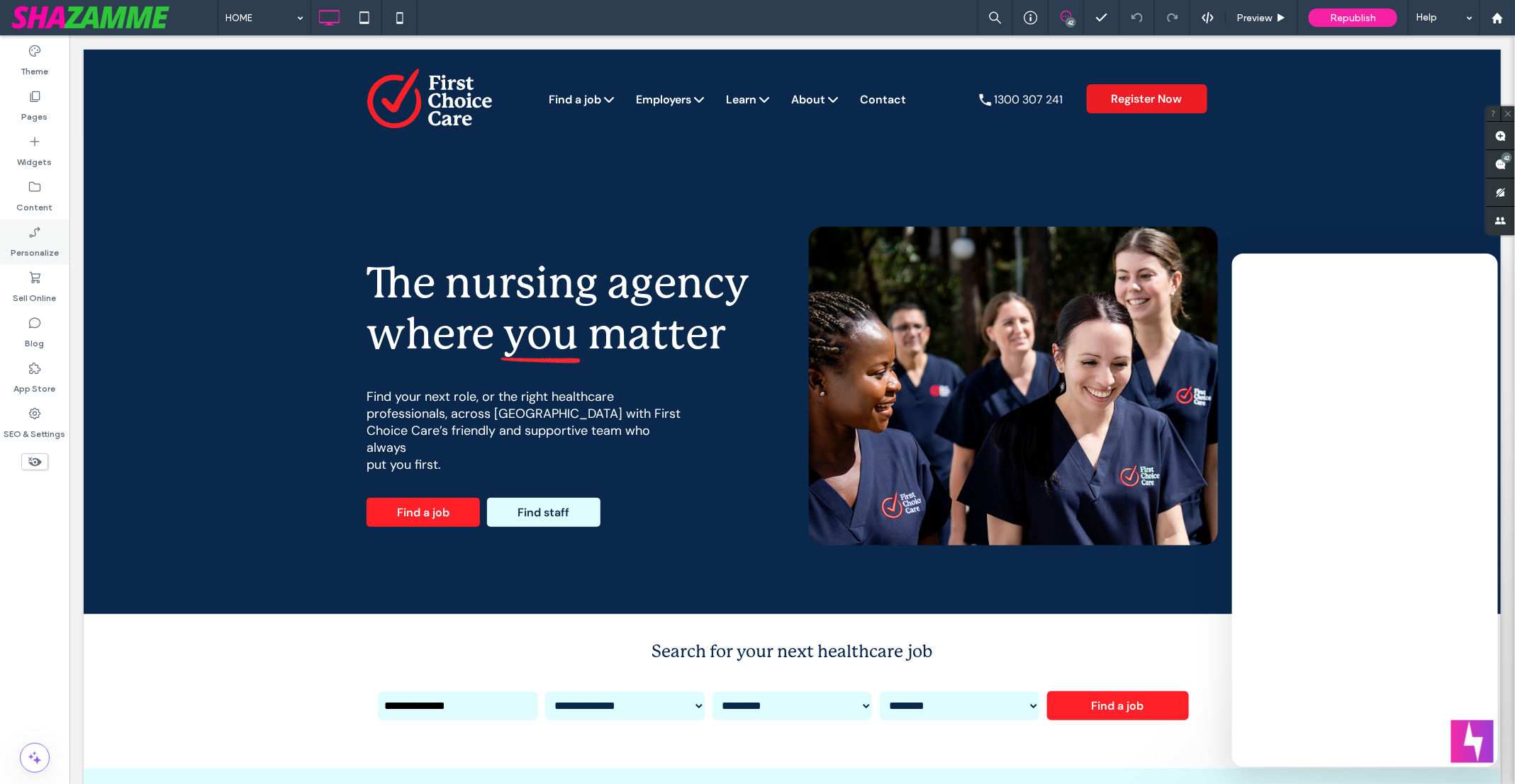
click at [43, 251] on label "Personalize" at bounding box center [35, 249] width 48 height 20
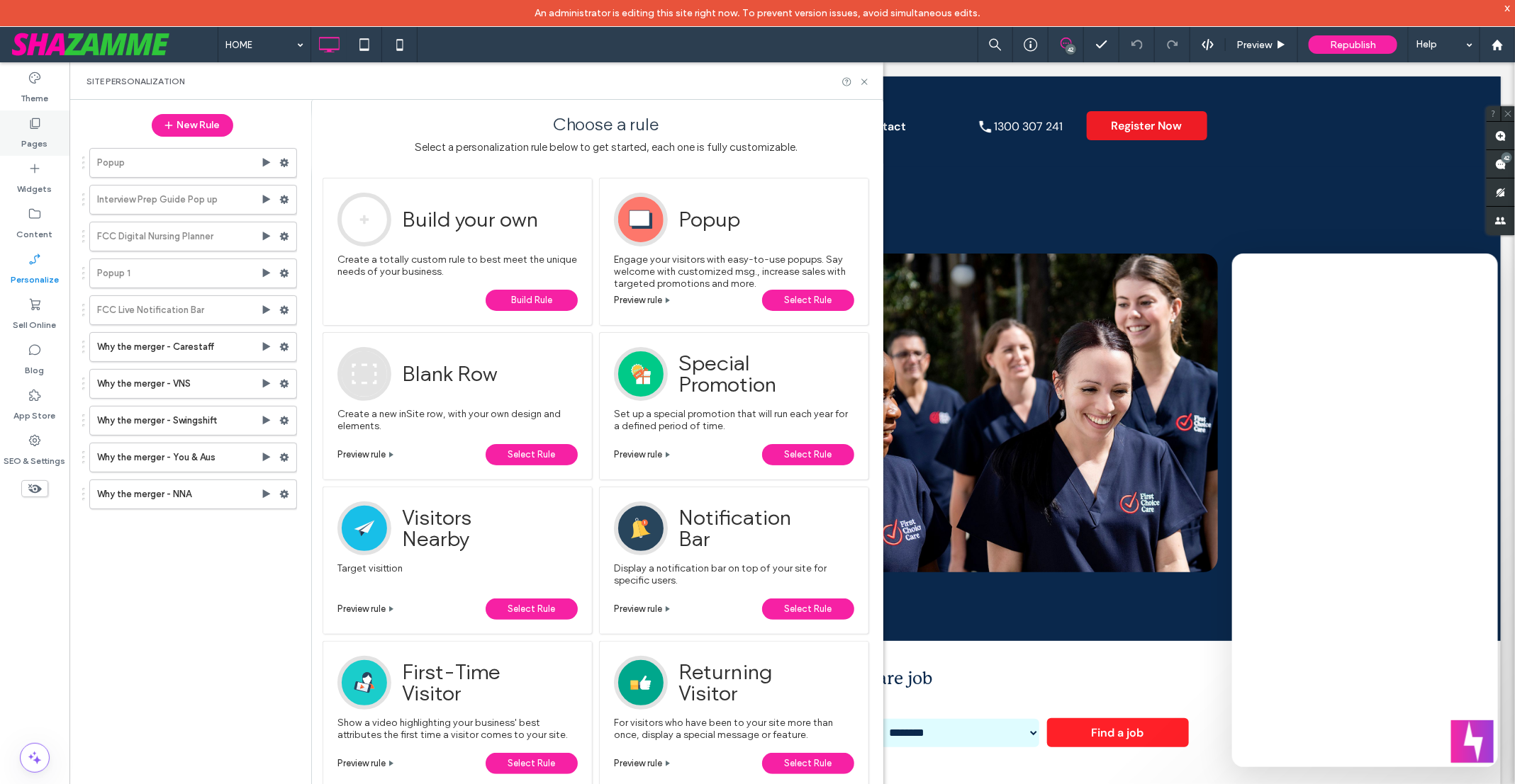
click at [43, 133] on label "Pages" at bounding box center [35, 140] width 26 height 20
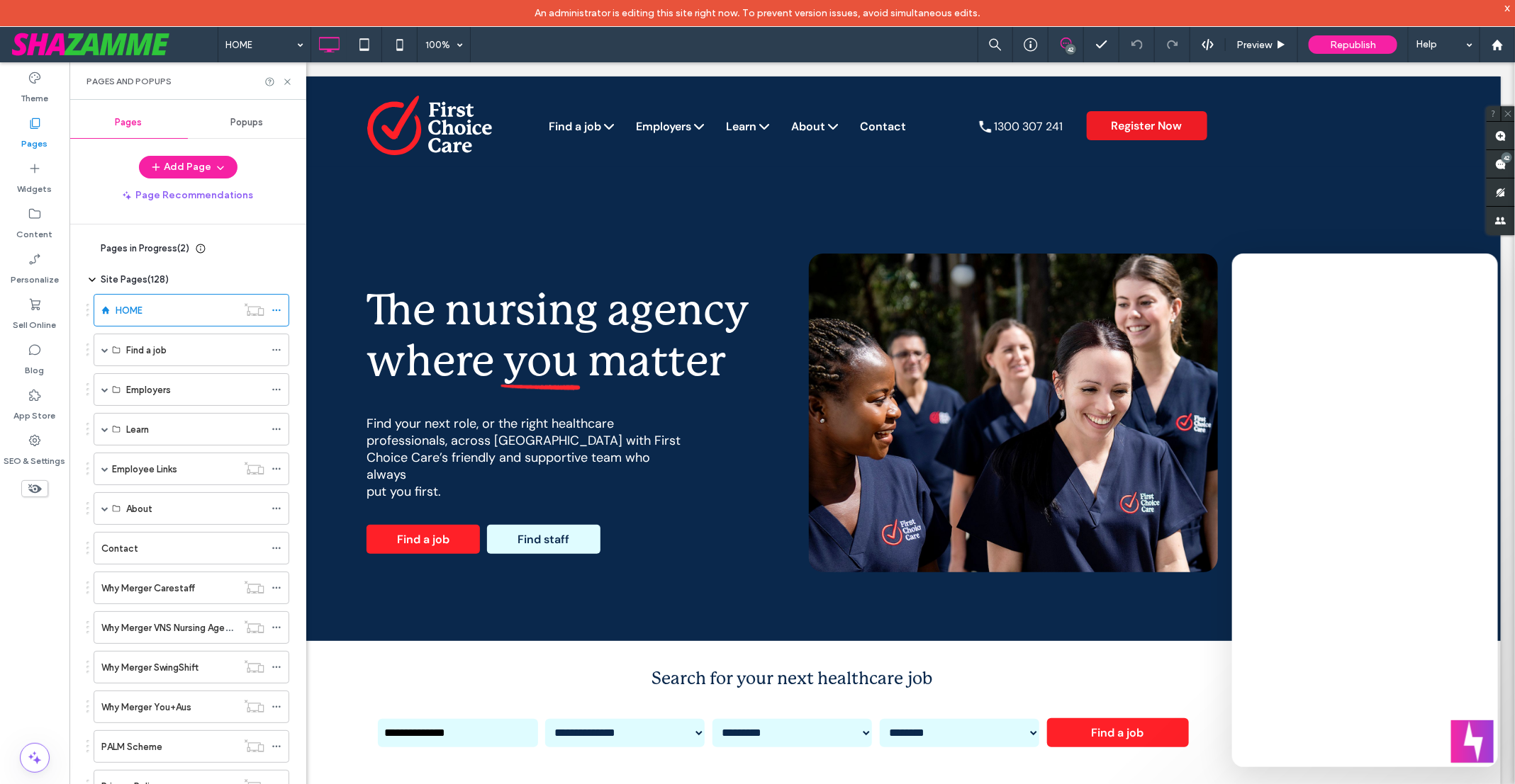
click at [255, 128] on div "Popups" at bounding box center [247, 122] width 119 height 31
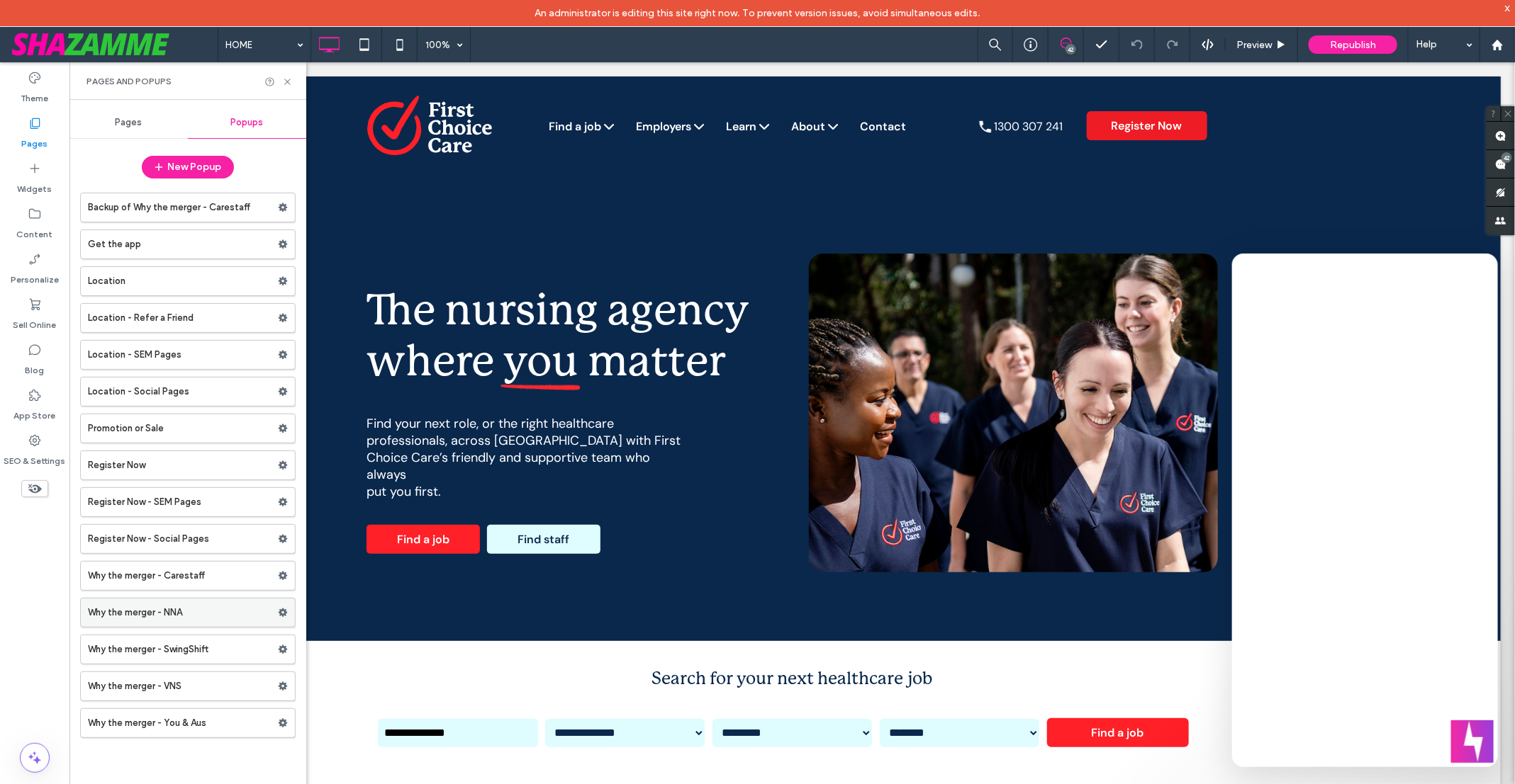
click at [284, 608] on icon at bounding box center [282, 613] width 10 height 10
click at [238, 605] on label "Why the merger - NNA" at bounding box center [182, 613] width 190 height 29
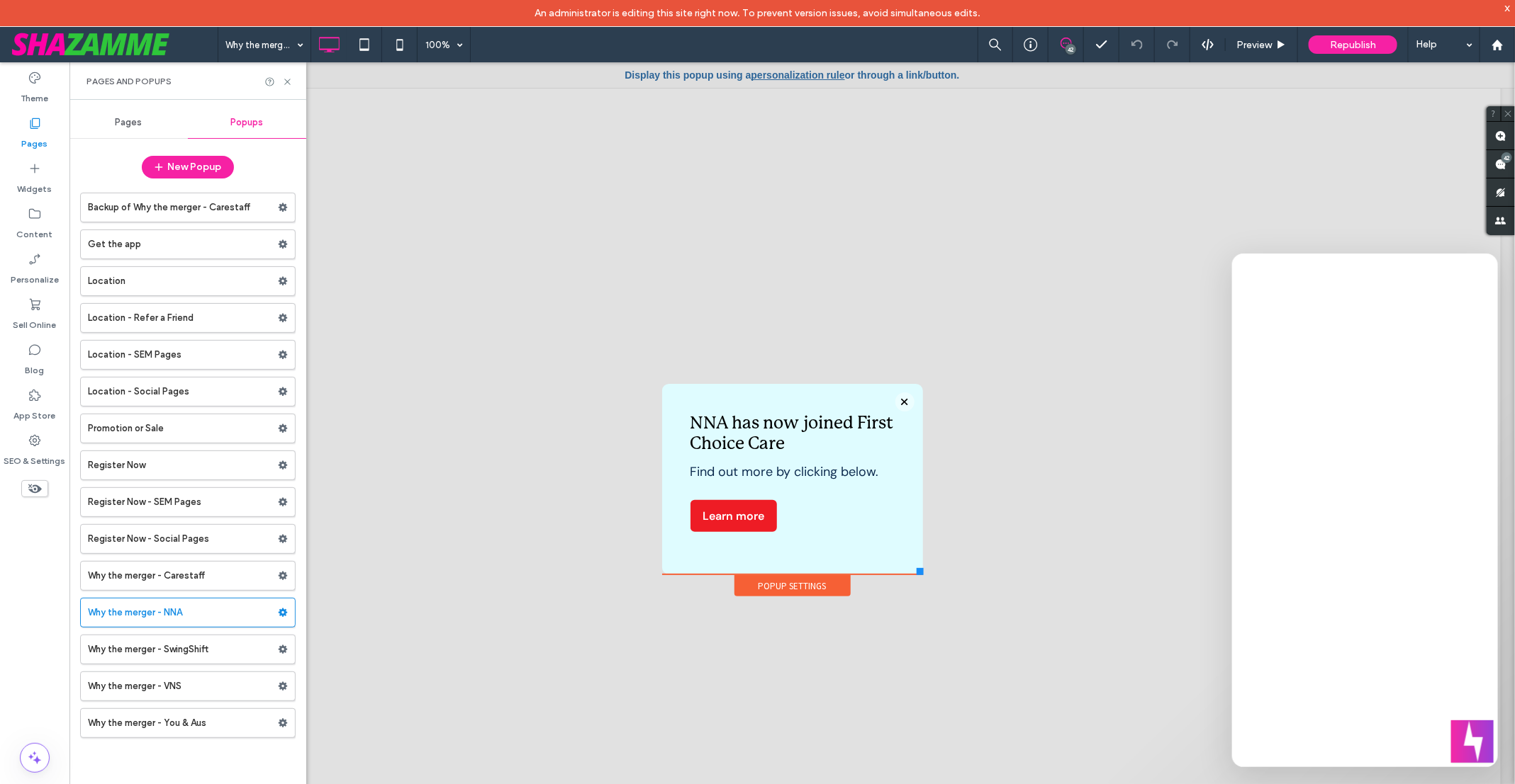
click at [774, 75] on link "personalization rule" at bounding box center [797, 74] width 94 height 12
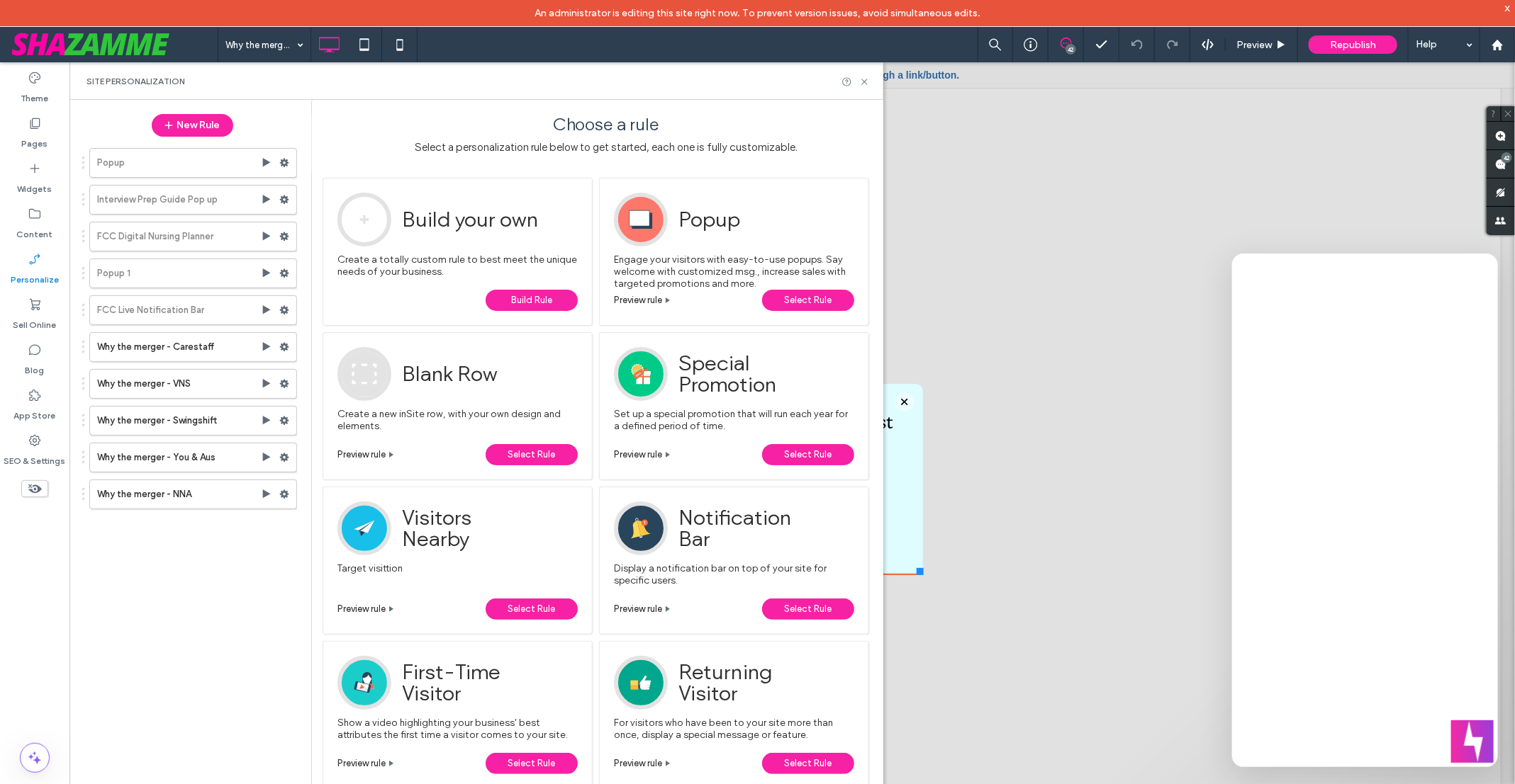
click at [828, 302] on span "Select Rule" at bounding box center [808, 301] width 47 height 21
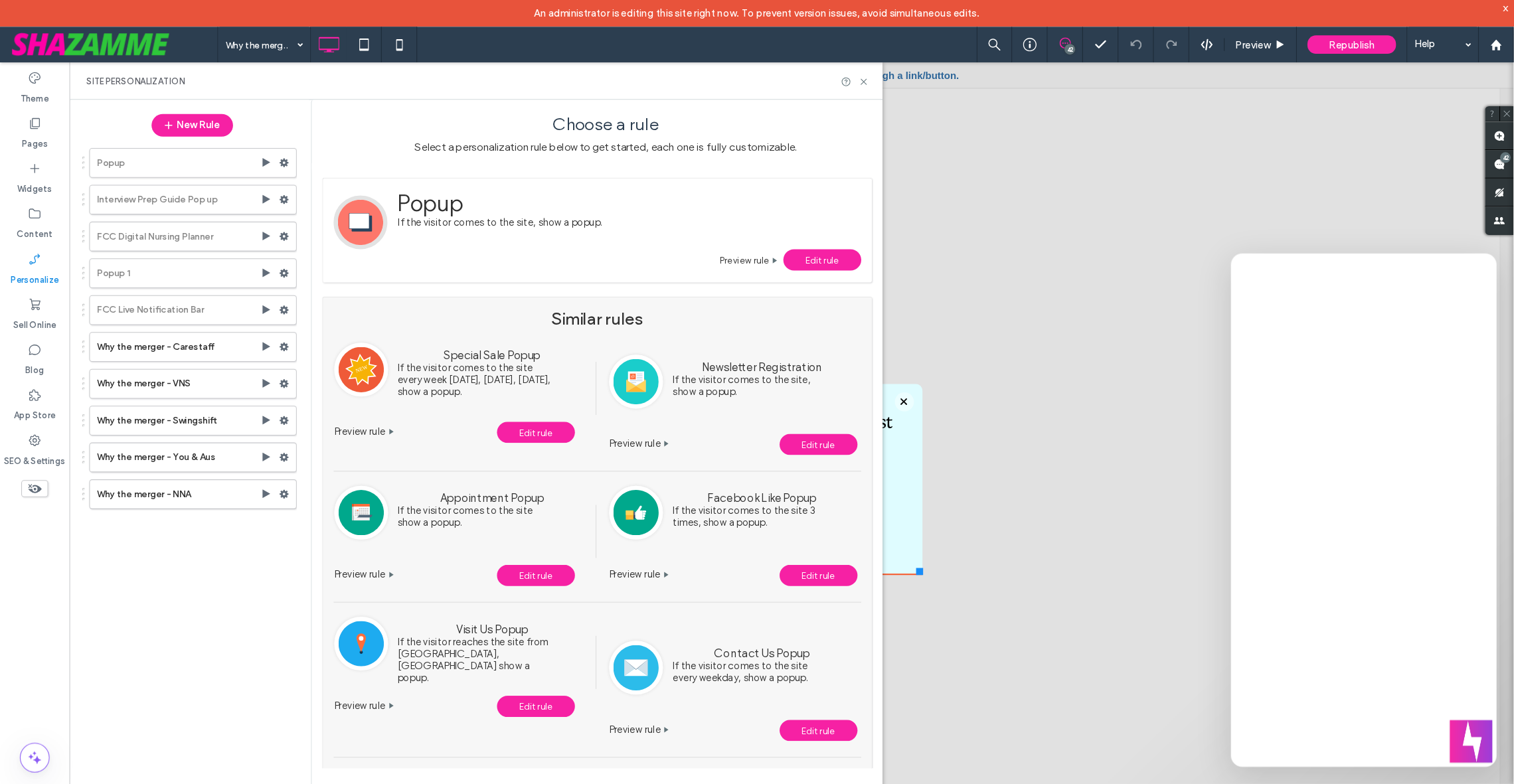
scroll to position [233, 0]
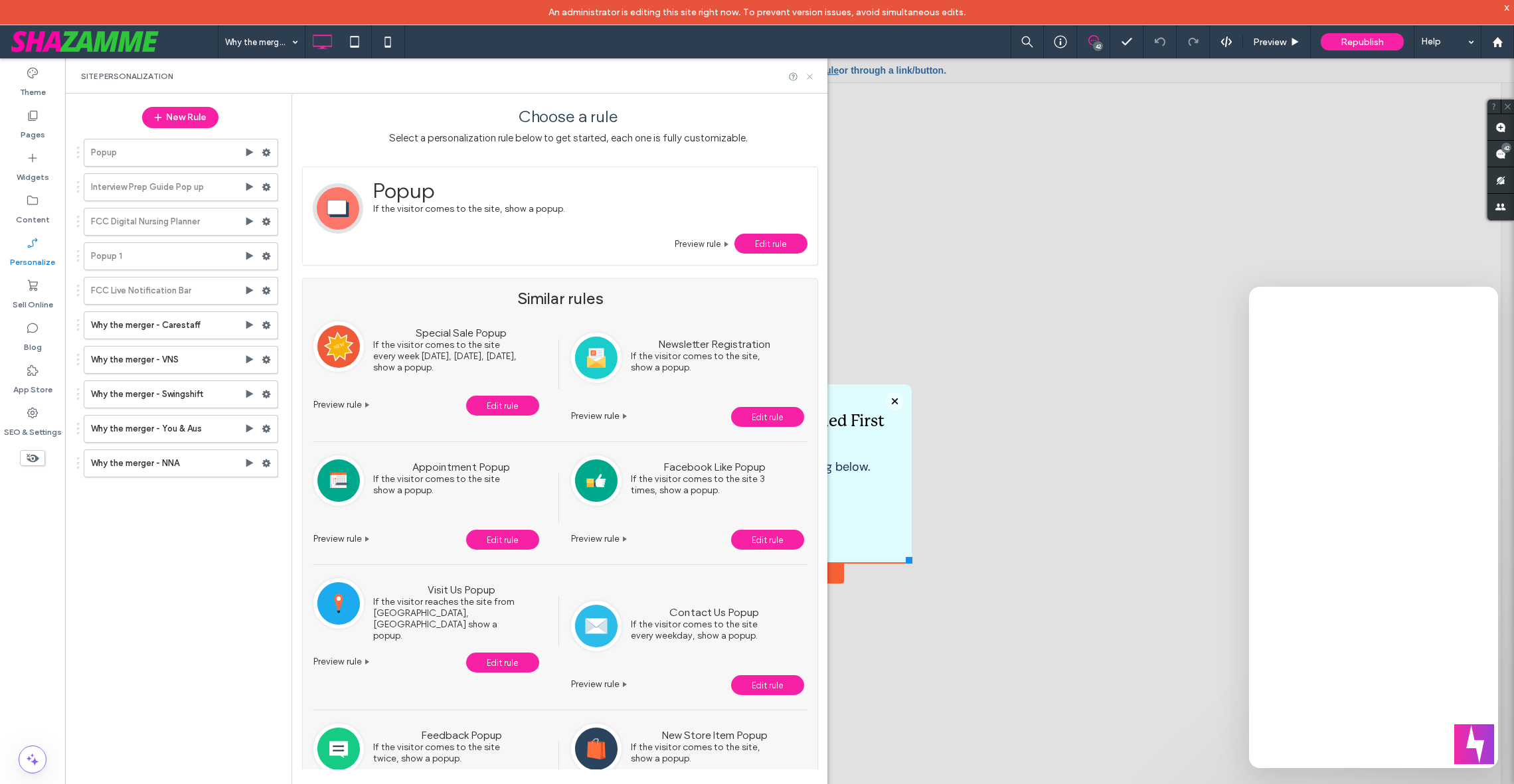
click at [809, 75] on use at bounding box center [809, 76] width 5 height 5
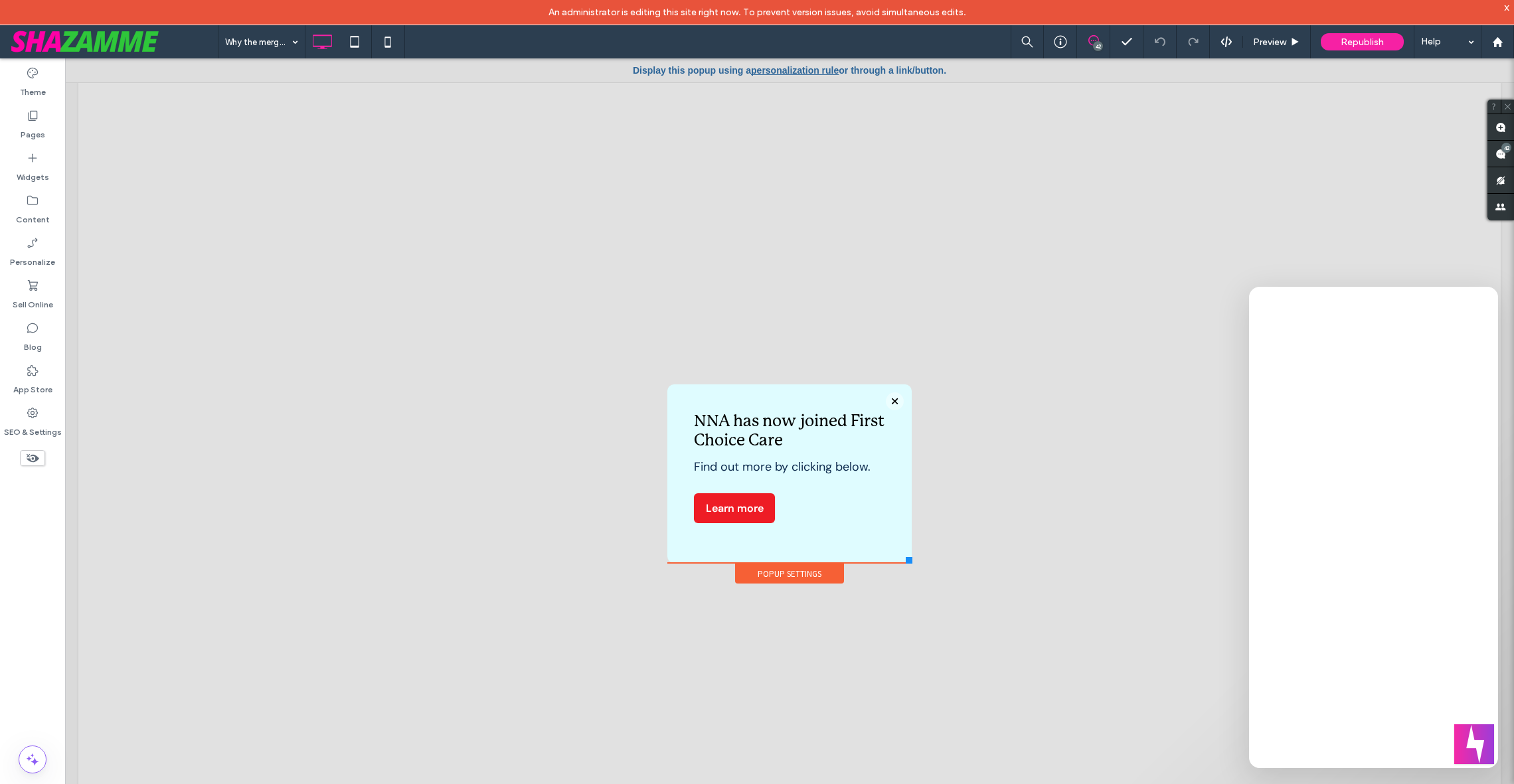
click at [782, 72] on link "personalization rule" at bounding box center [794, 70] width 88 height 11
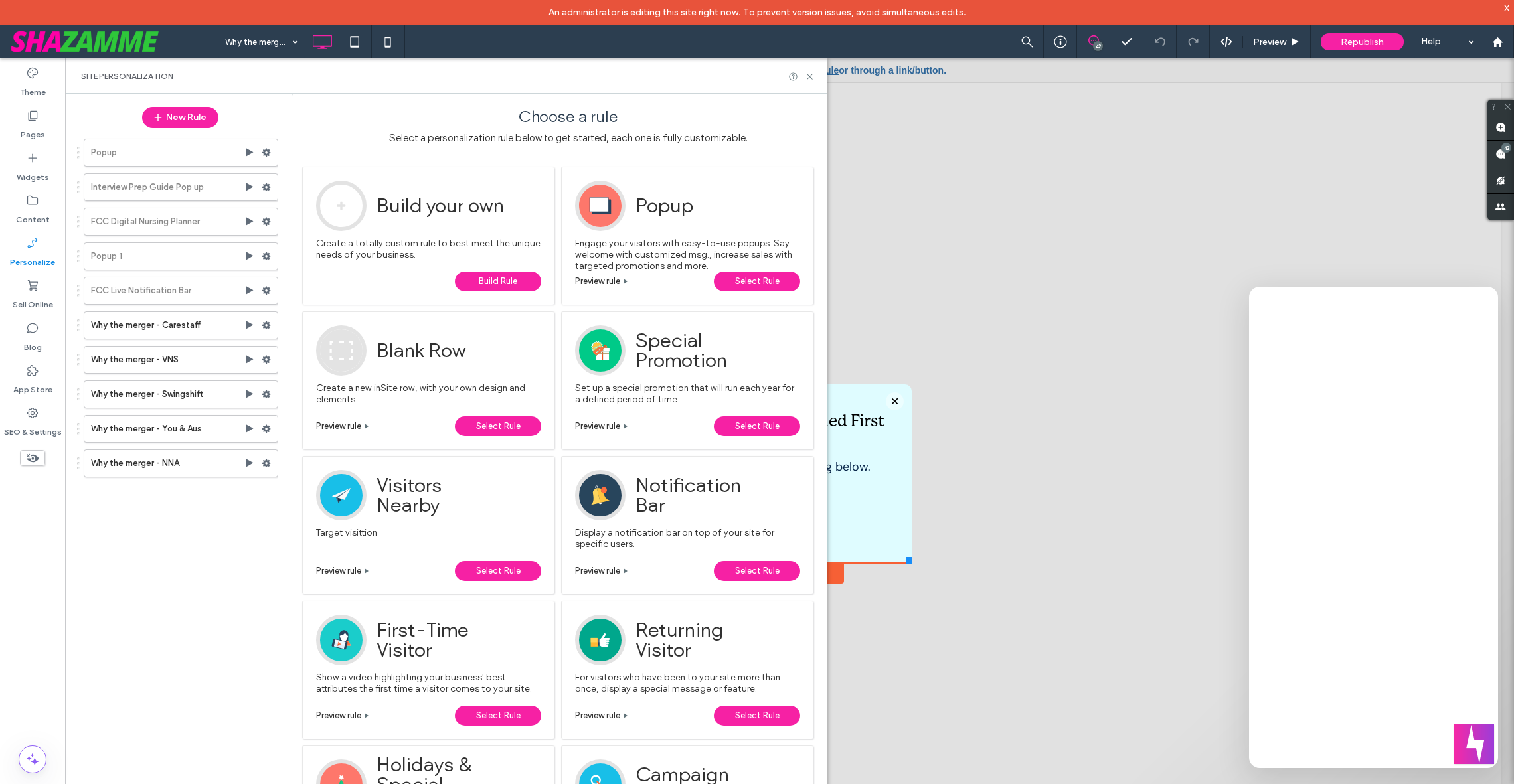
click at [401, 217] on span "Build your own" at bounding box center [441, 206] width 130 height 50
click at [479, 281] on span "Build Rule" at bounding box center [498, 282] width 38 height 20
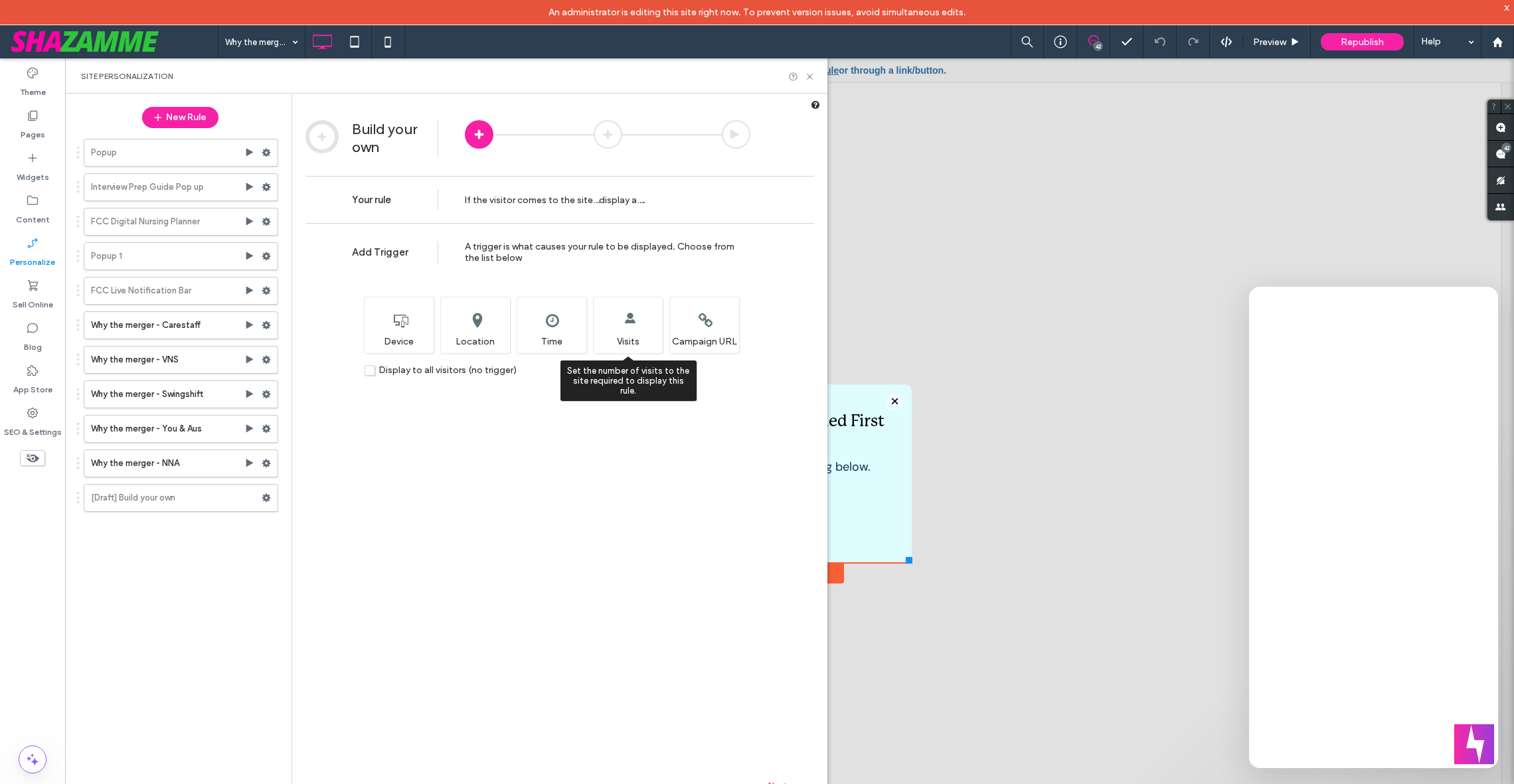
click at [612, 327] on div "Set the number of visits to the site required to display this rule. Visits" at bounding box center [628, 325] width 69 height 56
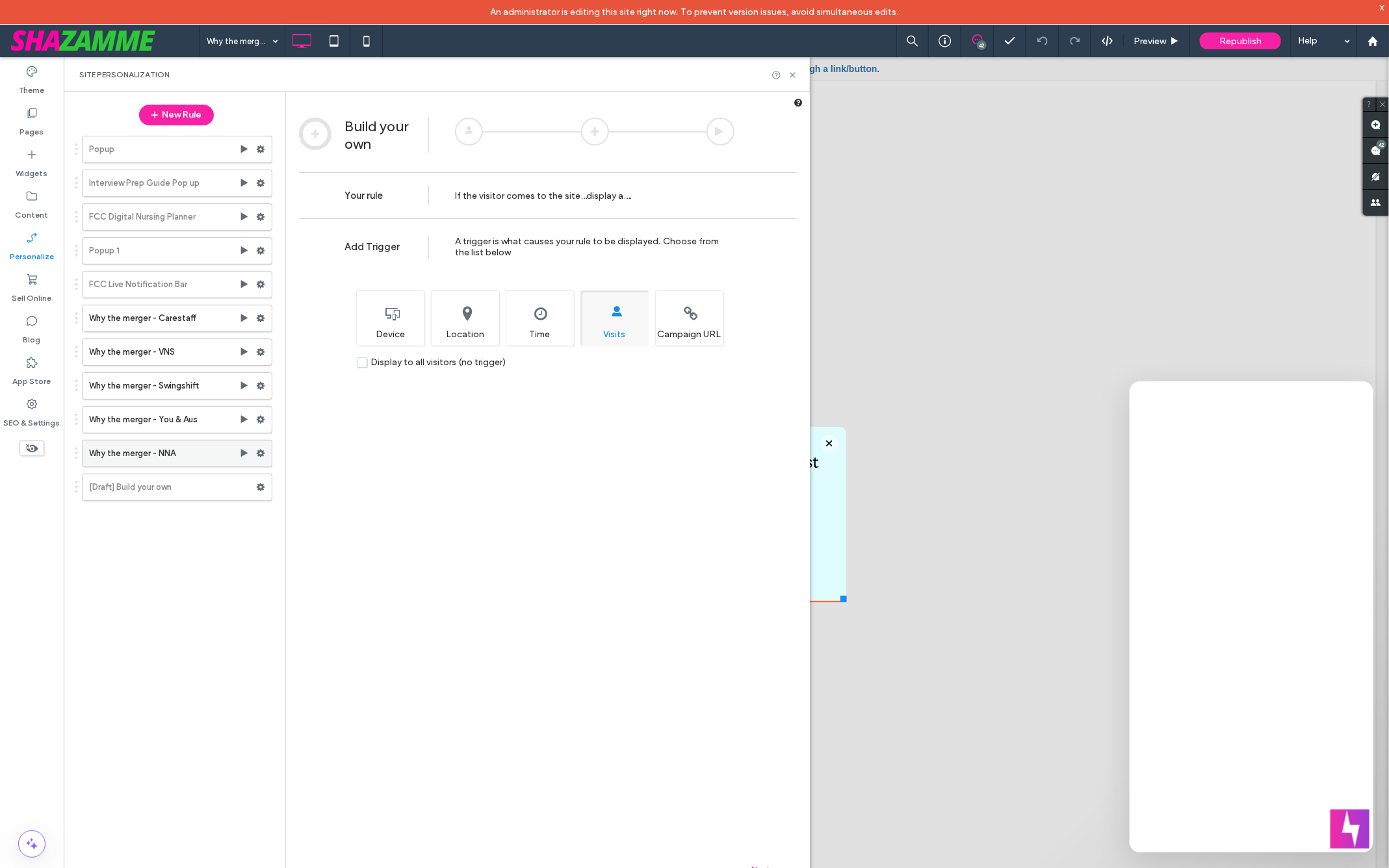
click at [219, 450] on label "Why the merger - NNA" at bounding box center [164, 454] width 150 height 26
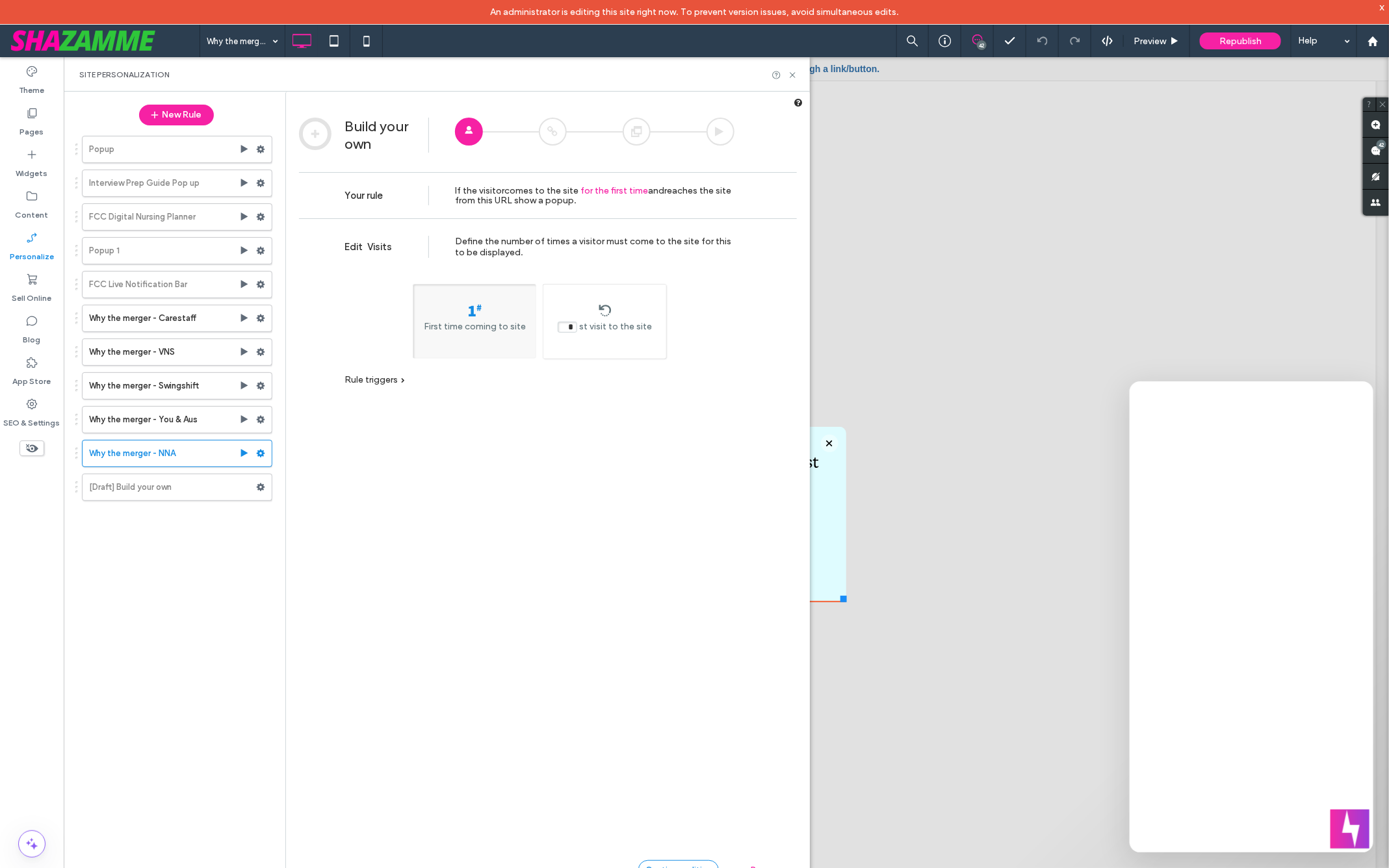
click at [688, 719] on div "Continue editing" at bounding box center [678, 870] width 80 height 20
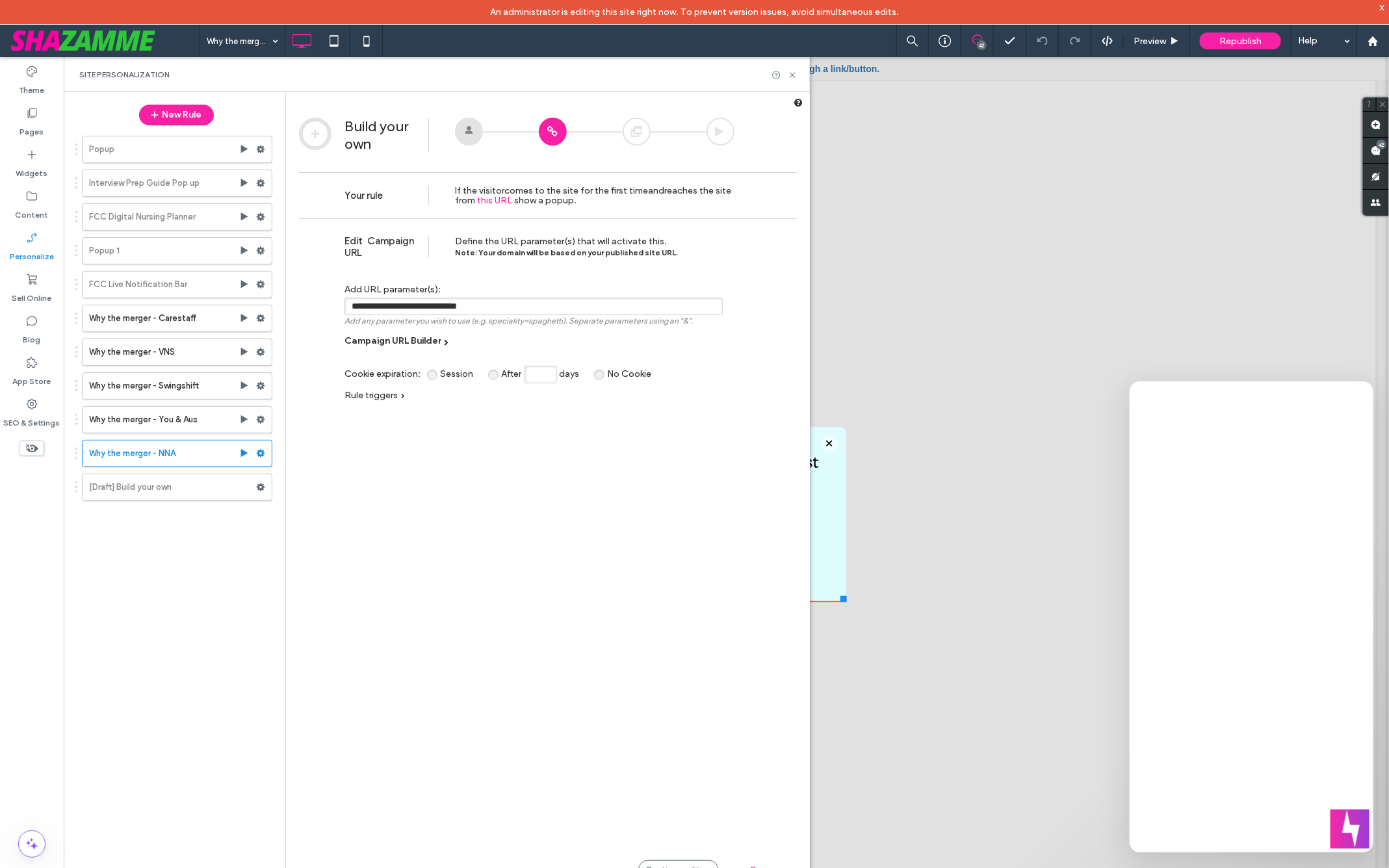
click at [596, 306] on input "**********" at bounding box center [534, 305] width 378 height 17
click at [166, 450] on label "Why the merger - NNA" at bounding box center [164, 454] width 150 height 26
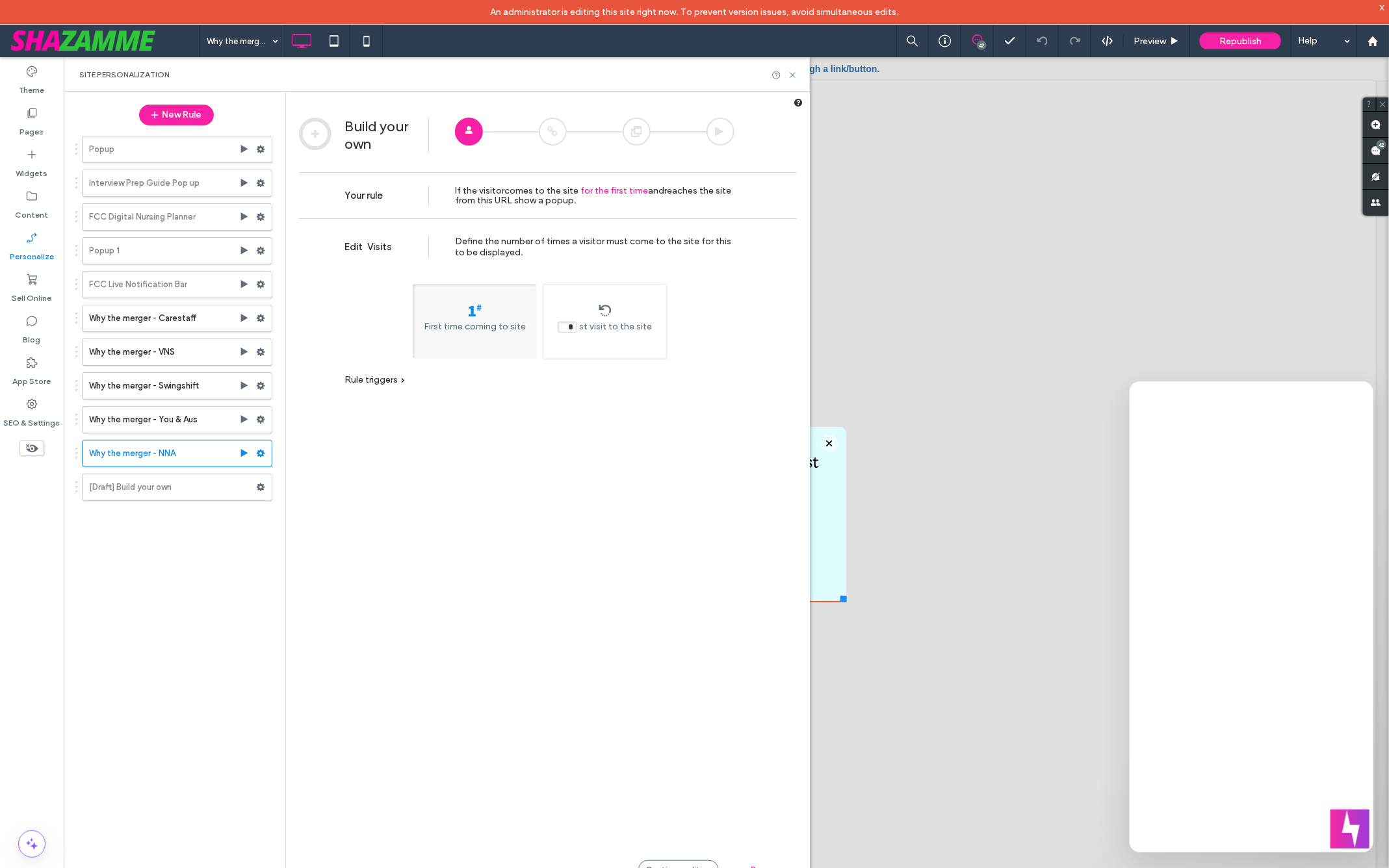
click at [385, 381] on span "Rule triggers" at bounding box center [371, 379] width 53 height 11
click at [1025, 558] on div at bounding box center [726, 474] width 1325 height 835
click at [260, 489] on span at bounding box center [260, 487] width 9 height 20
click at [321, 535] on span "Delete" at bounding box center [318, 532] width 29 height 11
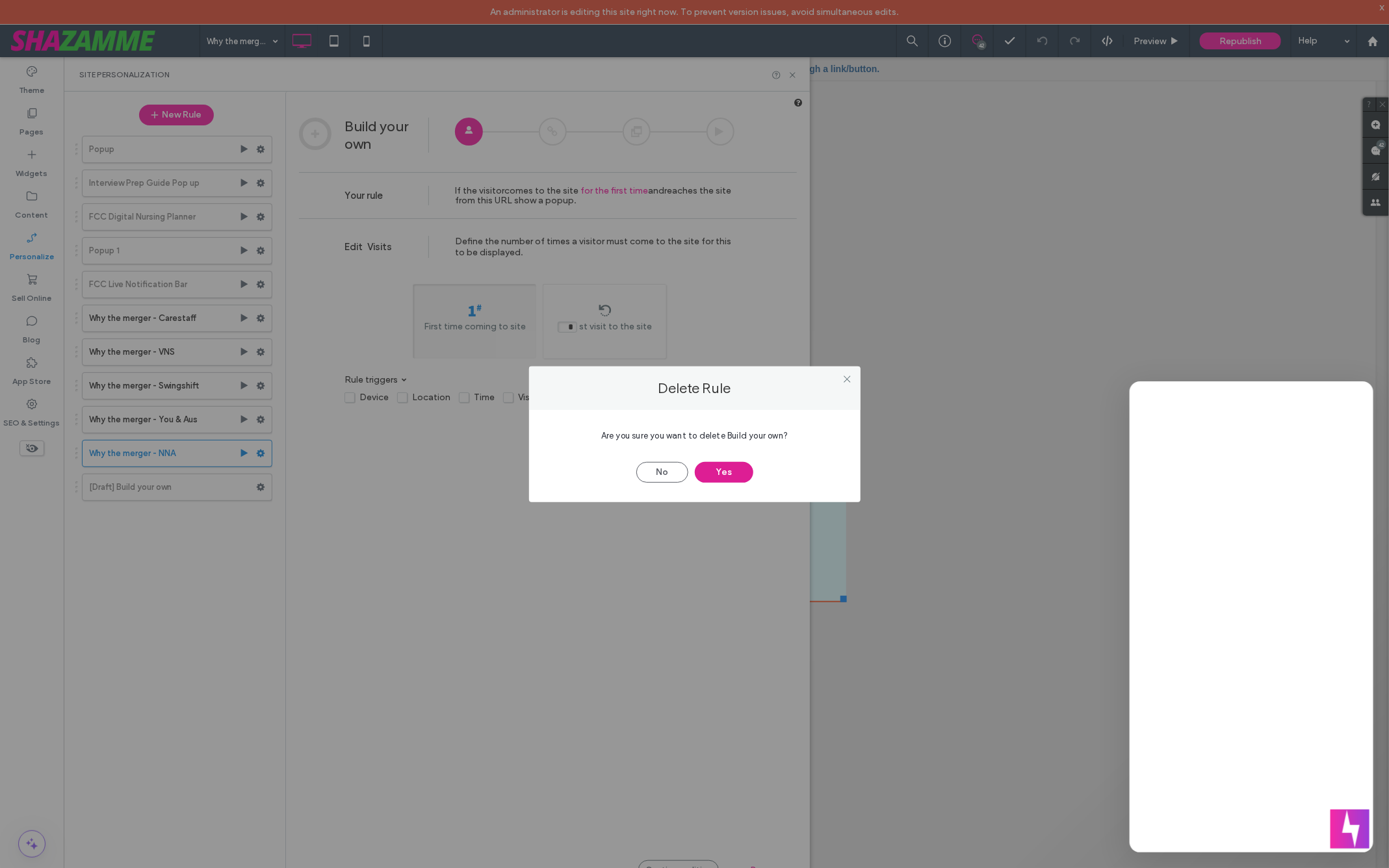
click at [719, 473] on button "Yes" at bounding box center [723, 472] width 58 height 20
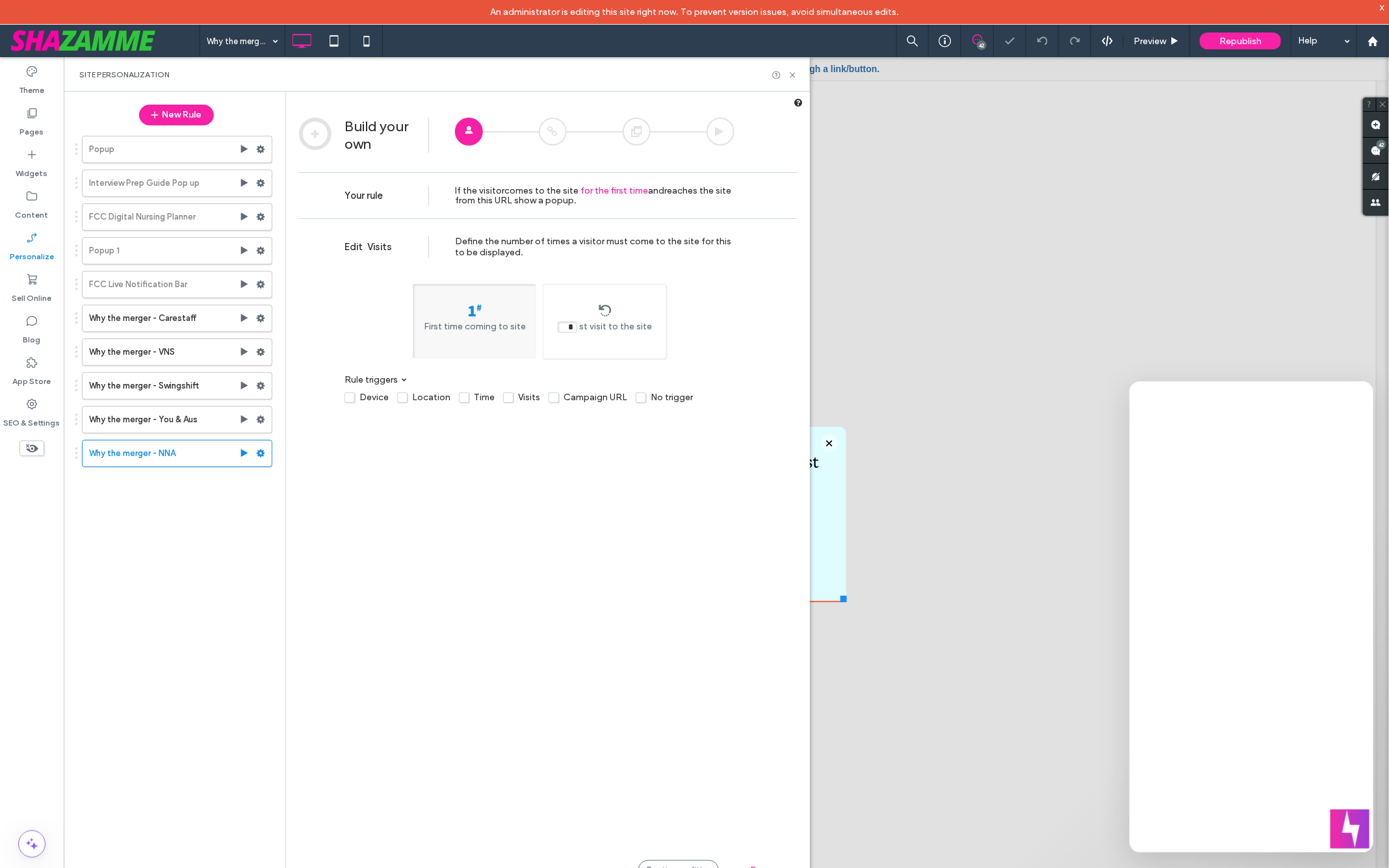
click at [879, 384] on div at bounding box center [726, 474] width 1325 height 835
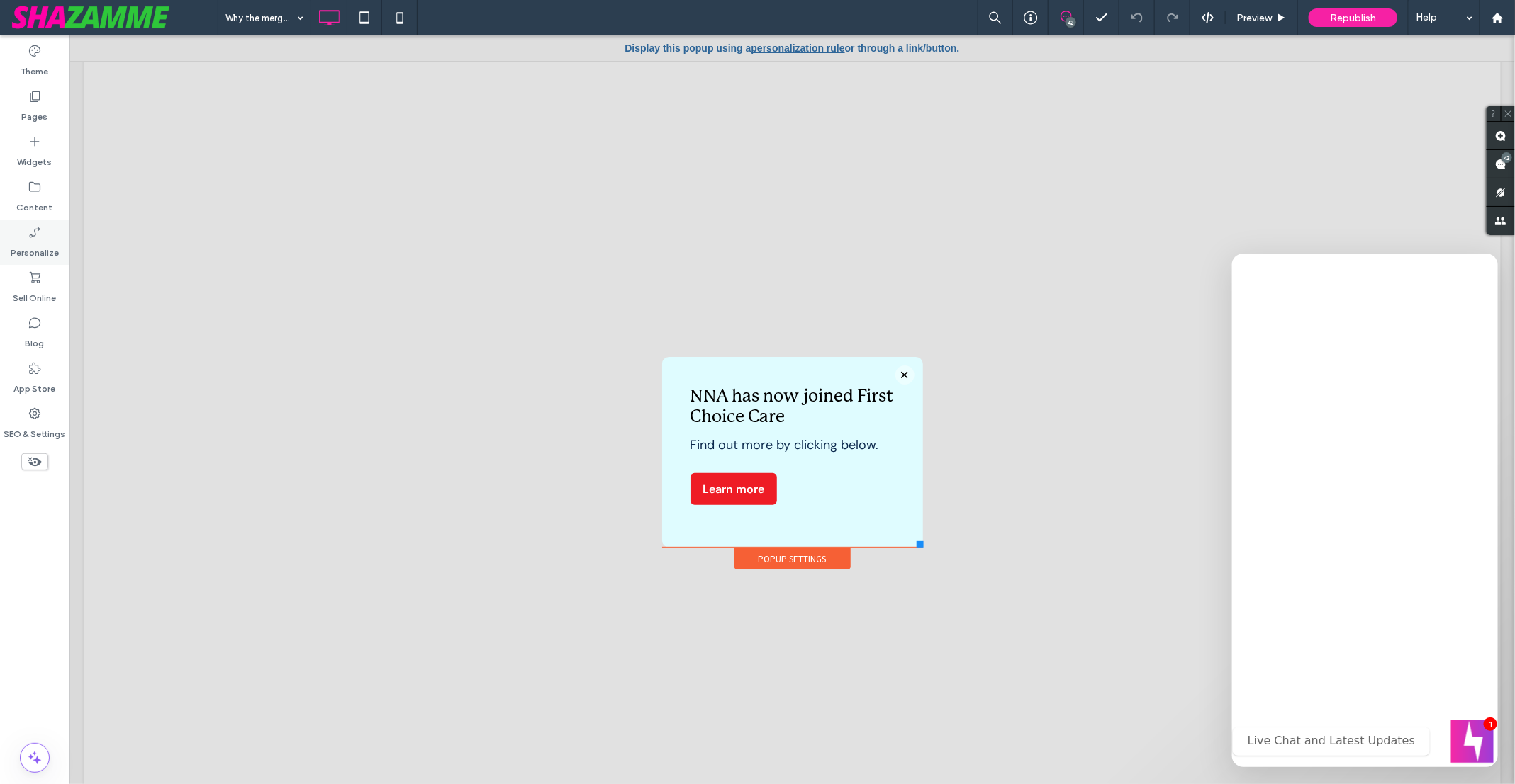
click at [31, 251] on label "Personalize" at bounding box center [35, 249] width 48 height 20
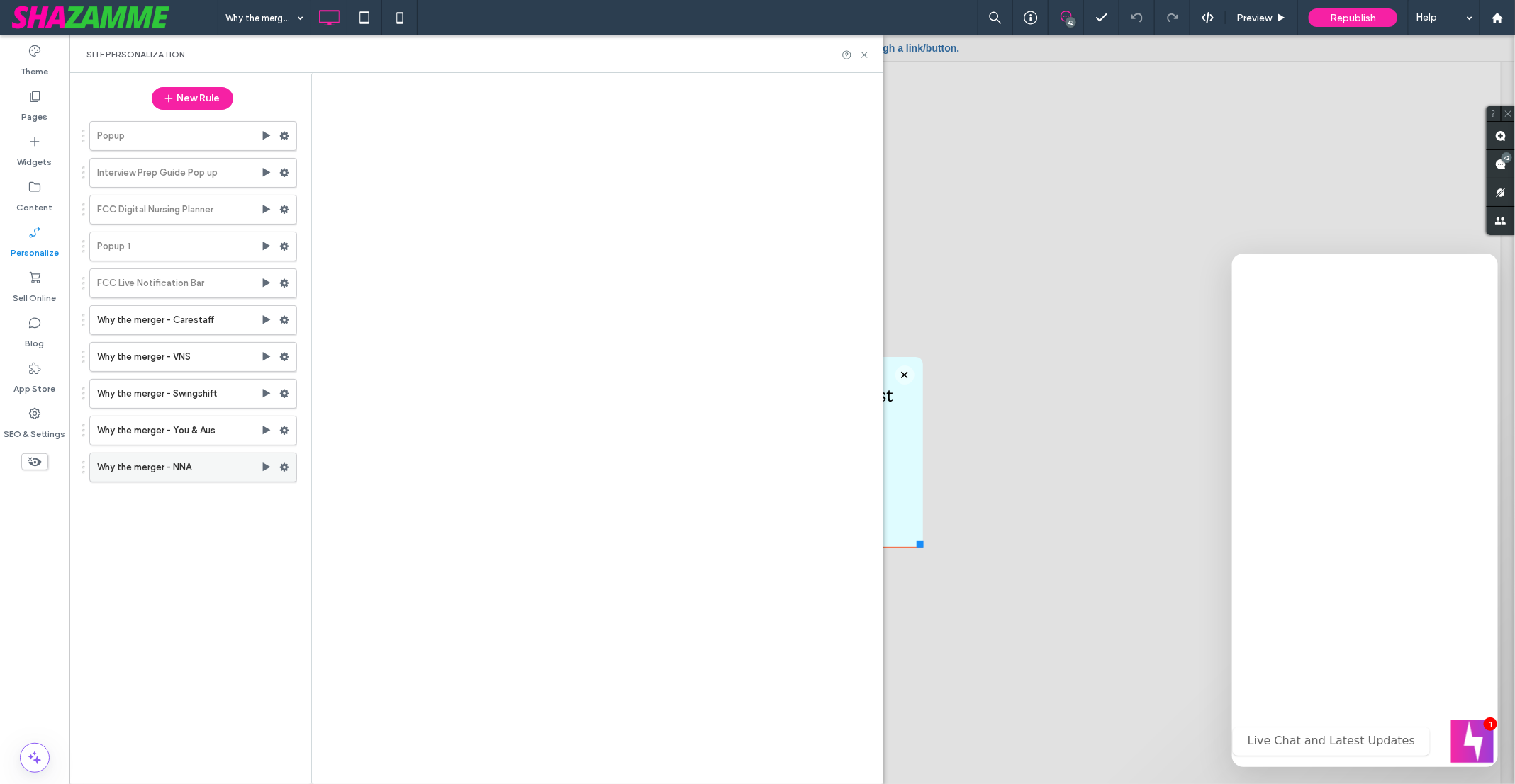
click at [164, 465] on label "Why the merger - NNA" at bounding box center [179, 468] width 163 height 29
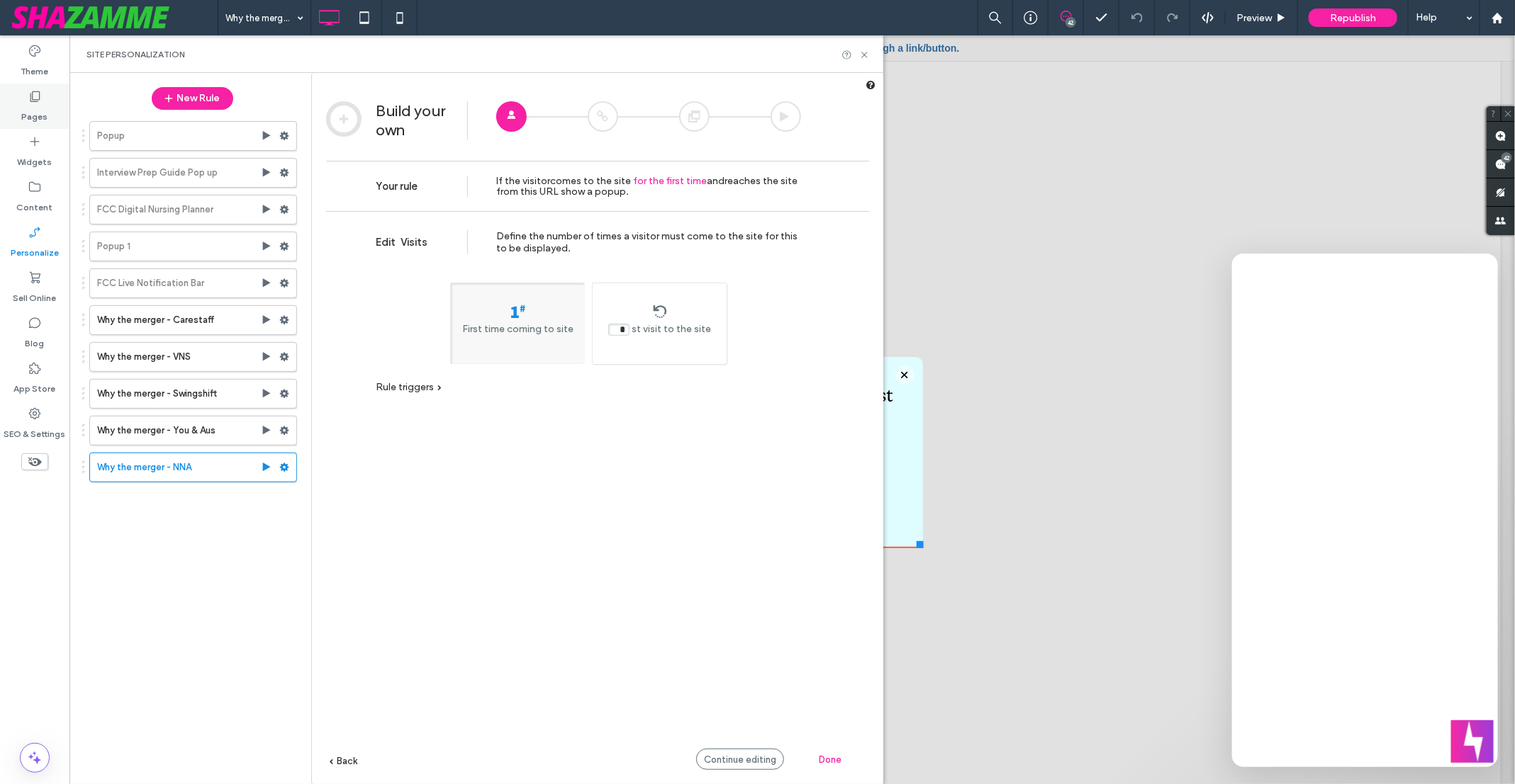
click at [36, 115] on label "Pages" at bounding box center [35, 113] width 26 height 20
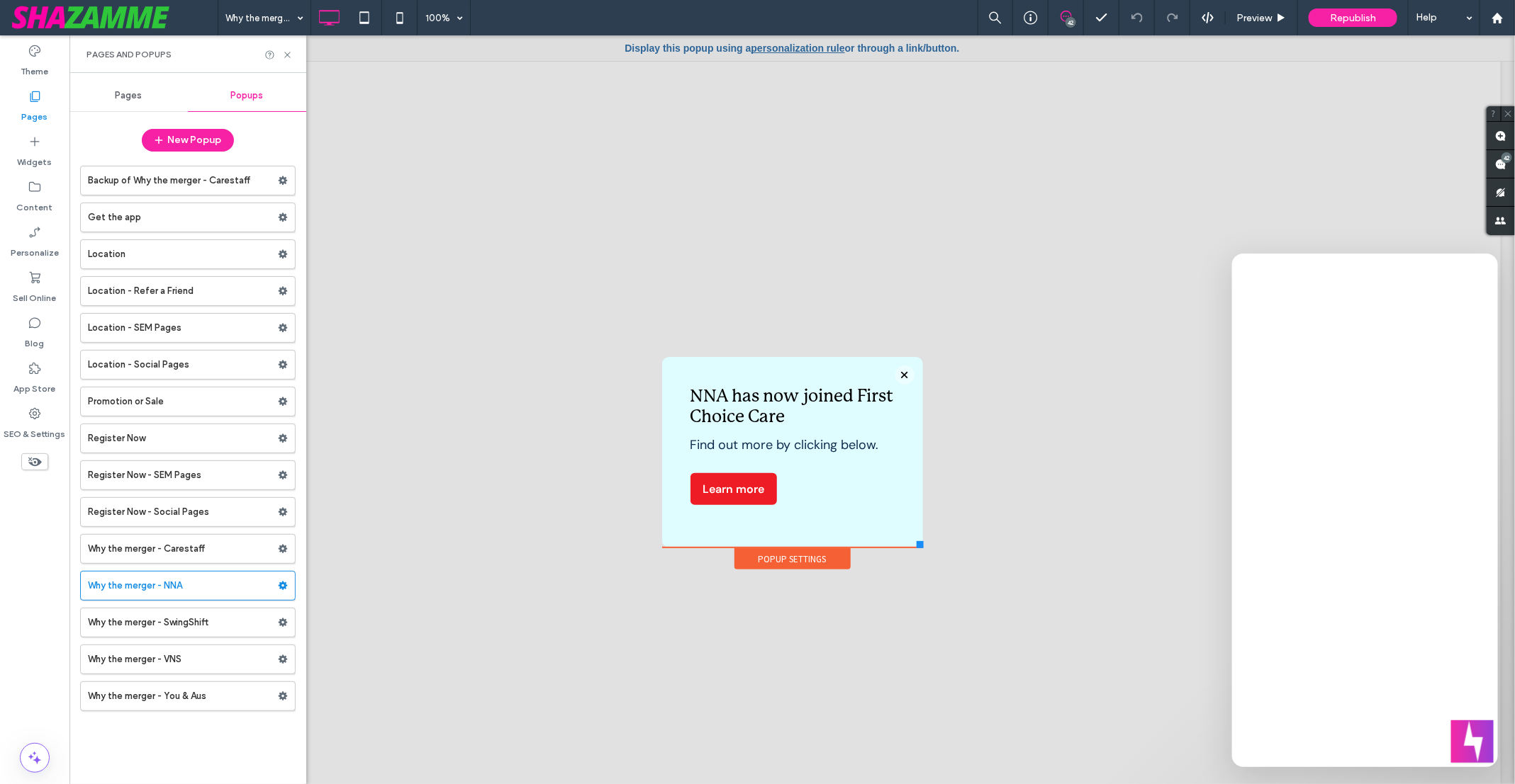
click at [243, 102] on div "Popups" at bounding box center [247, 96] width 119 height 31
click at [126, 96] on span "Pages" at bounding box center [129, 96] width 27 height 12
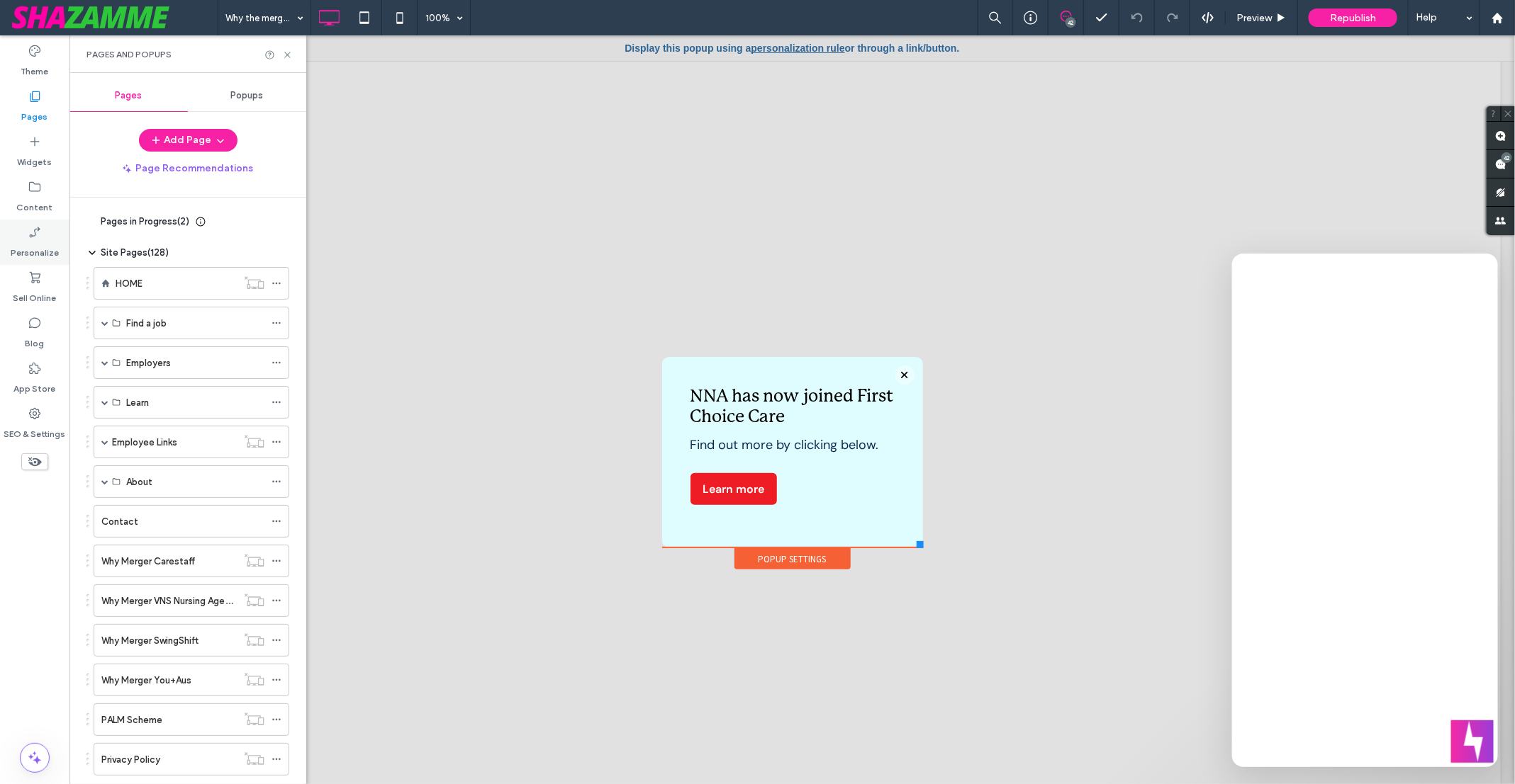
click at [45, 243] on label "Personalize" at bounding box center [35, 249] width 48 height 20
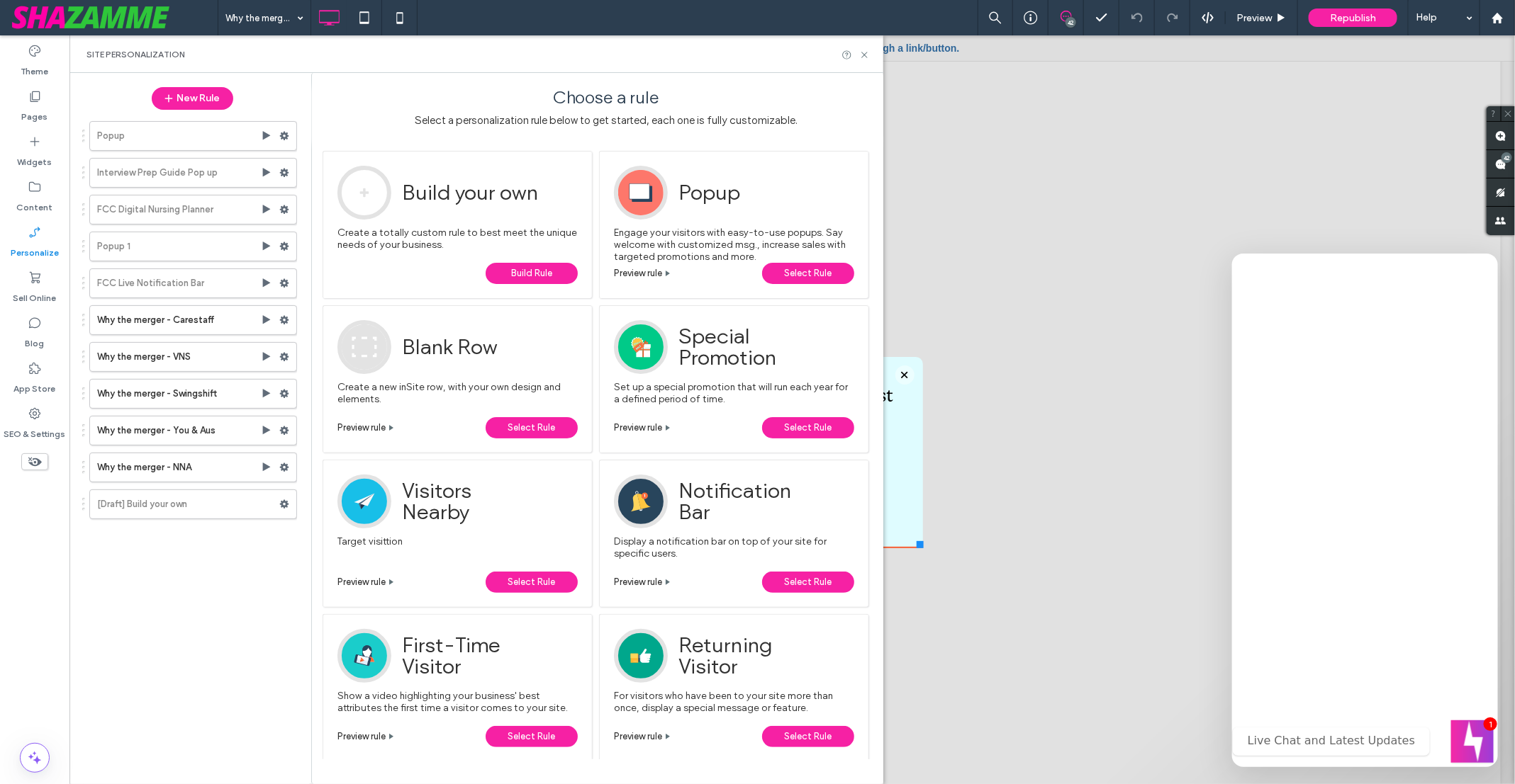
click at [531, 268] on span "Build Rule" at bounding box center [532, 273] width 41 height 21
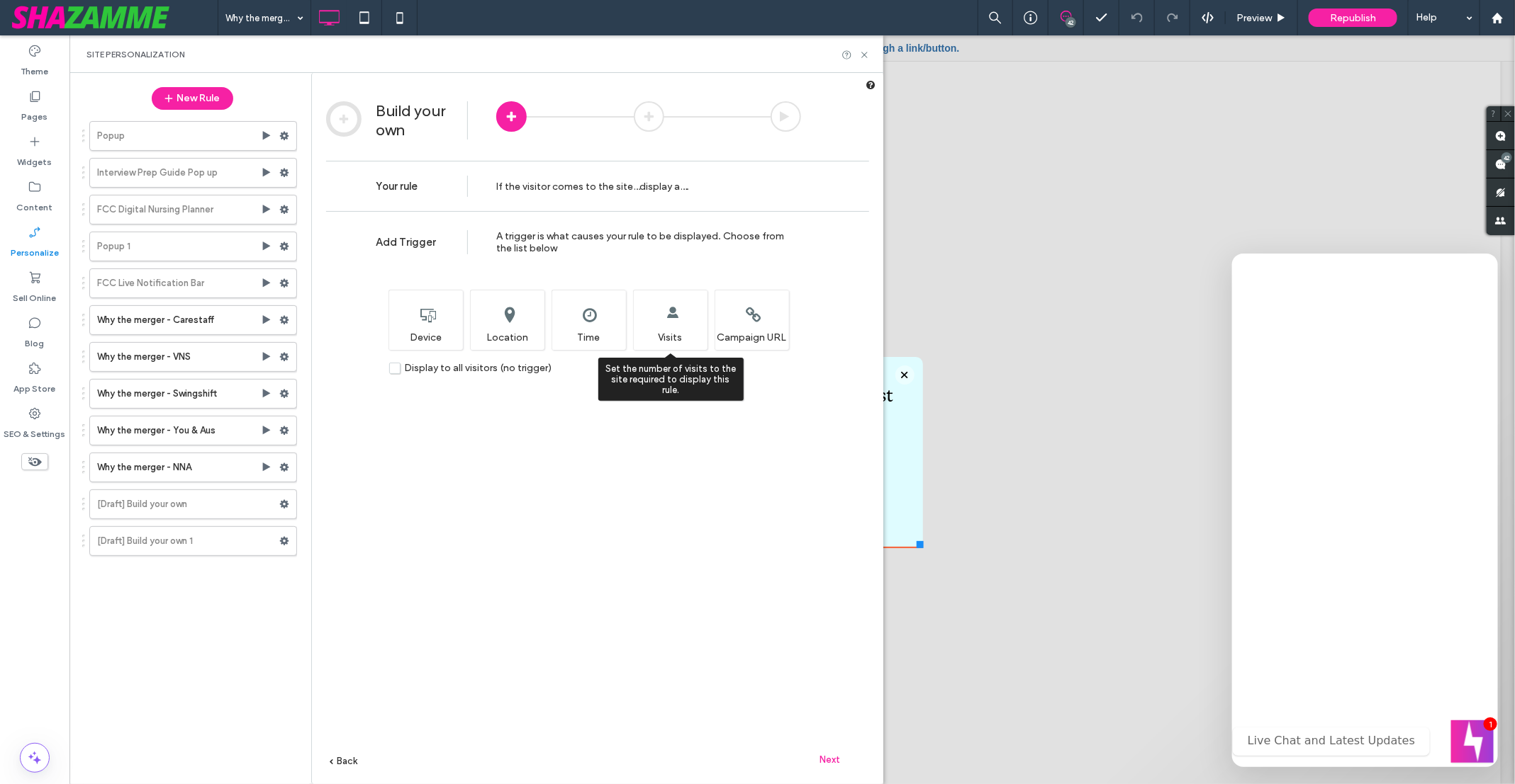
click at [678, 317] on div "Set the number of visits to the site required to display this rule. Visits" at bounding box center [670, 320] width 74 height 60
click at [835, 756] on span "Next" at bounding box center [830, 760] width 21 height 11
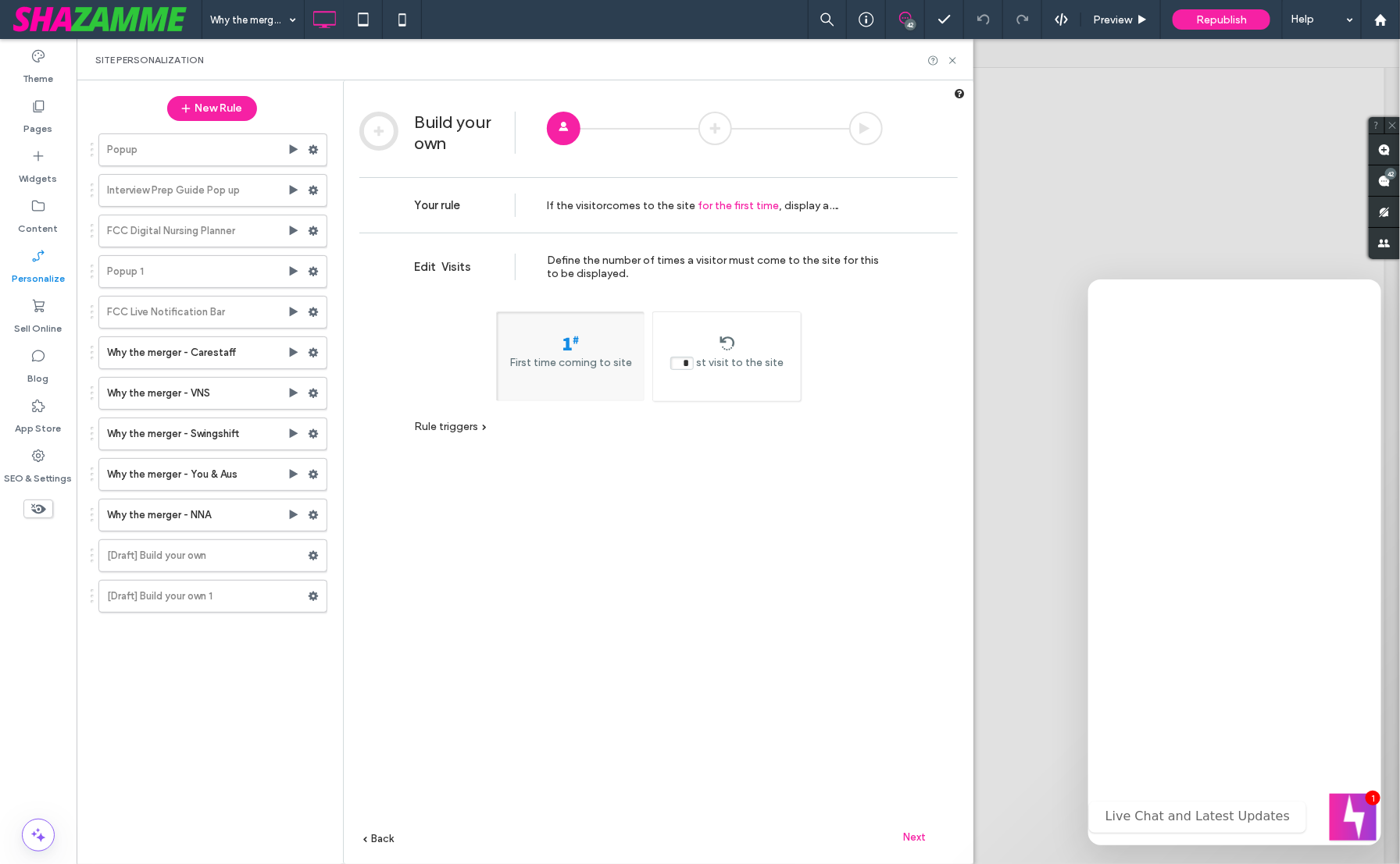
click at [917, 830] on div "Next" at bounding box center [914, 837] width 86 height 24
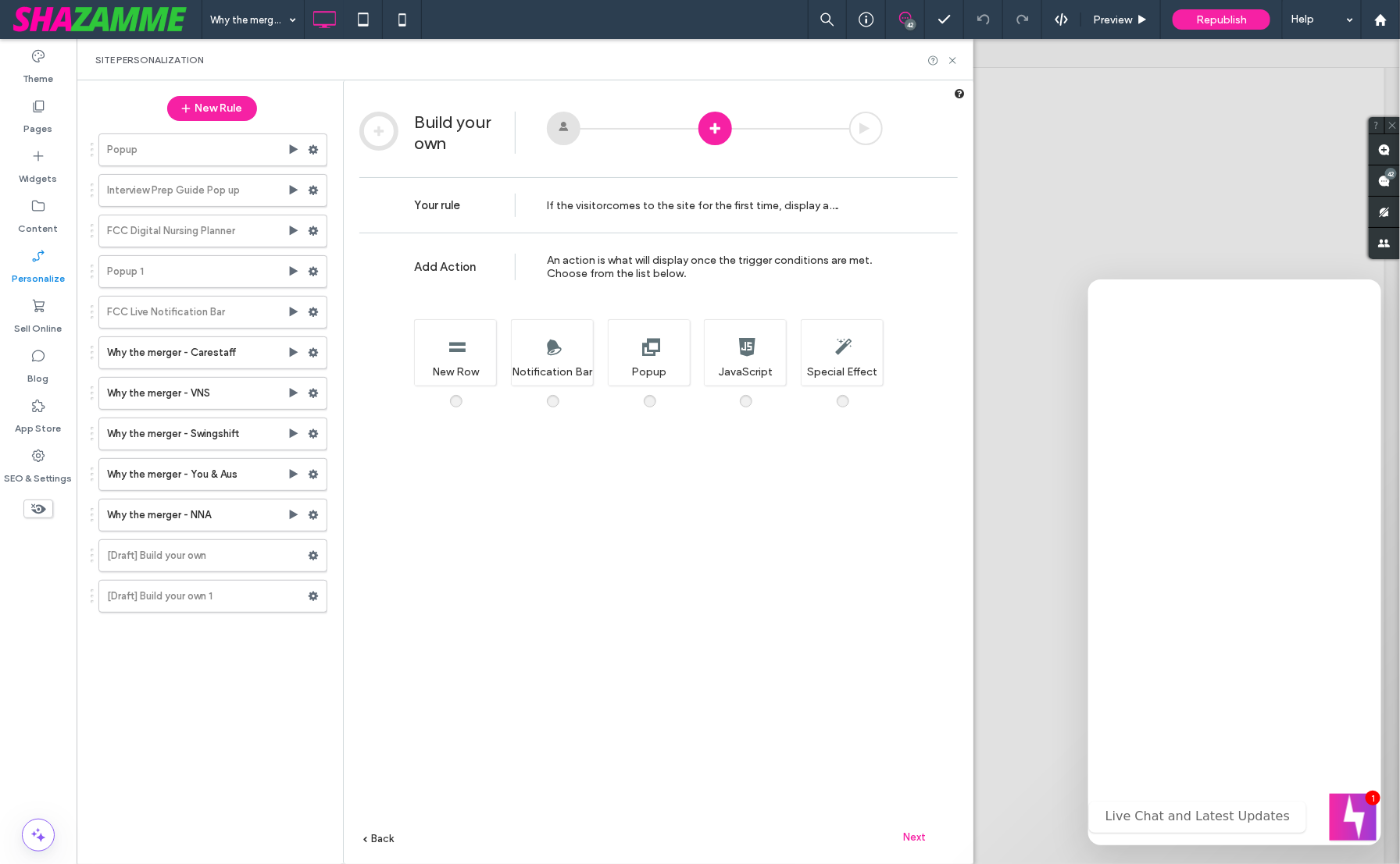
click at [642, 397] on div "Add Action An action is what will display once the trigger conditions are met. …" at bounding box center [658, 571] width 629 height 678
click at [660, 394] on span at bounding box center [660, 394] width 0 height 0
click at [914, 837] on span "Next" at bounding box center [915, 837] width 23 height 12
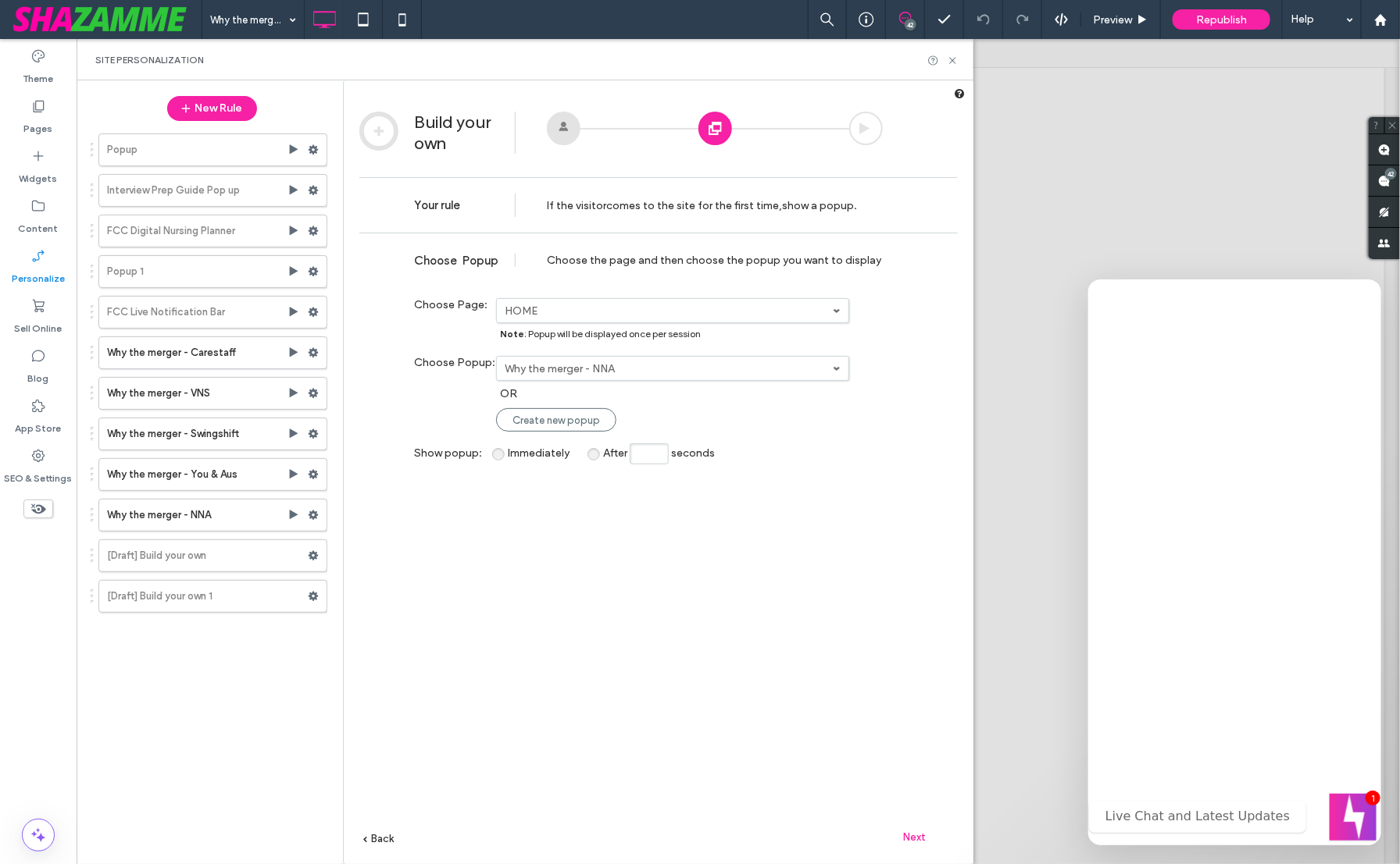
click at [918, 833] on span "Next" at bounding box center [915, 837] width 23 height 12
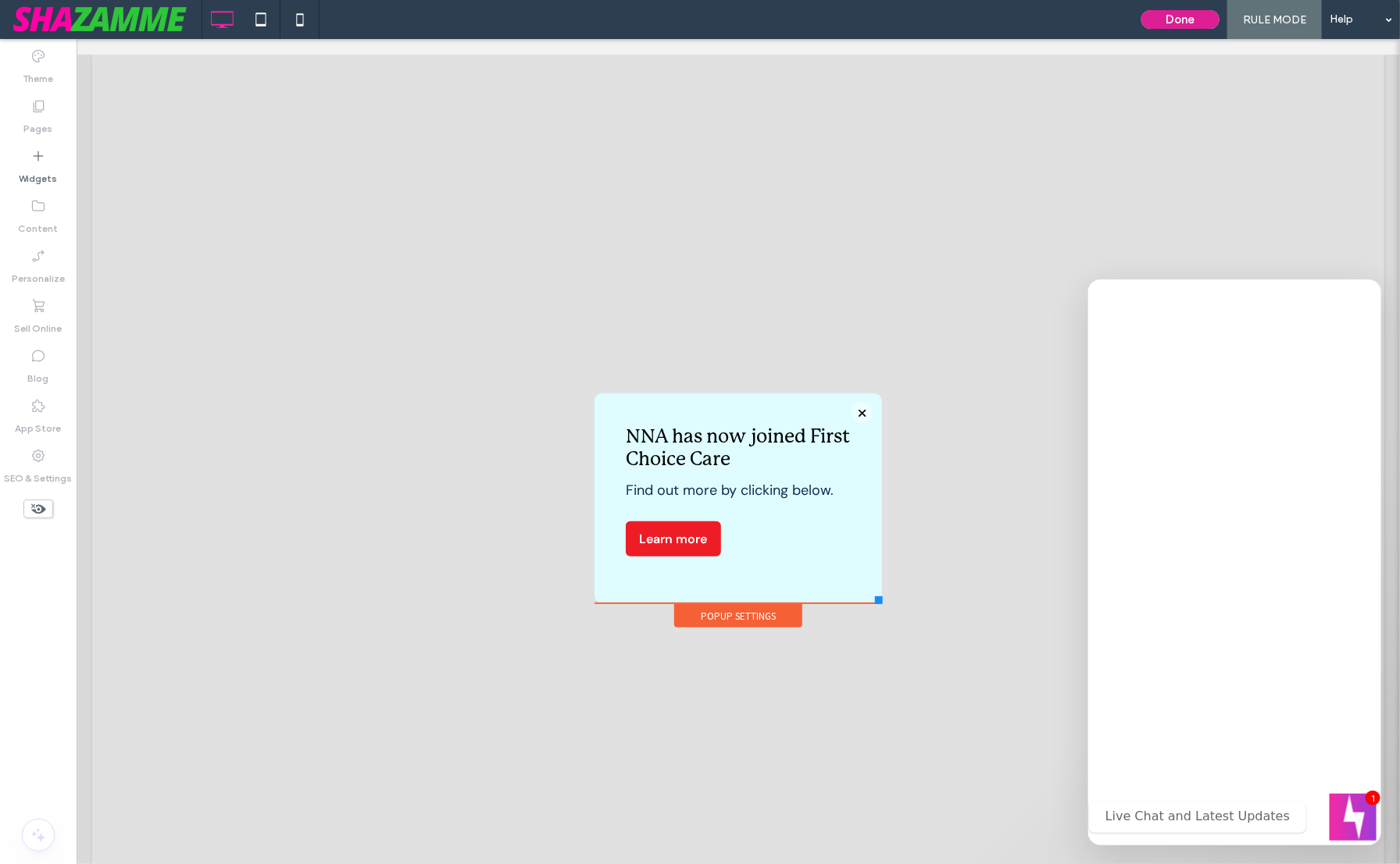
click at [1163, 15] on button "Done" at bounding box center [1179, 19] width 78 height 19
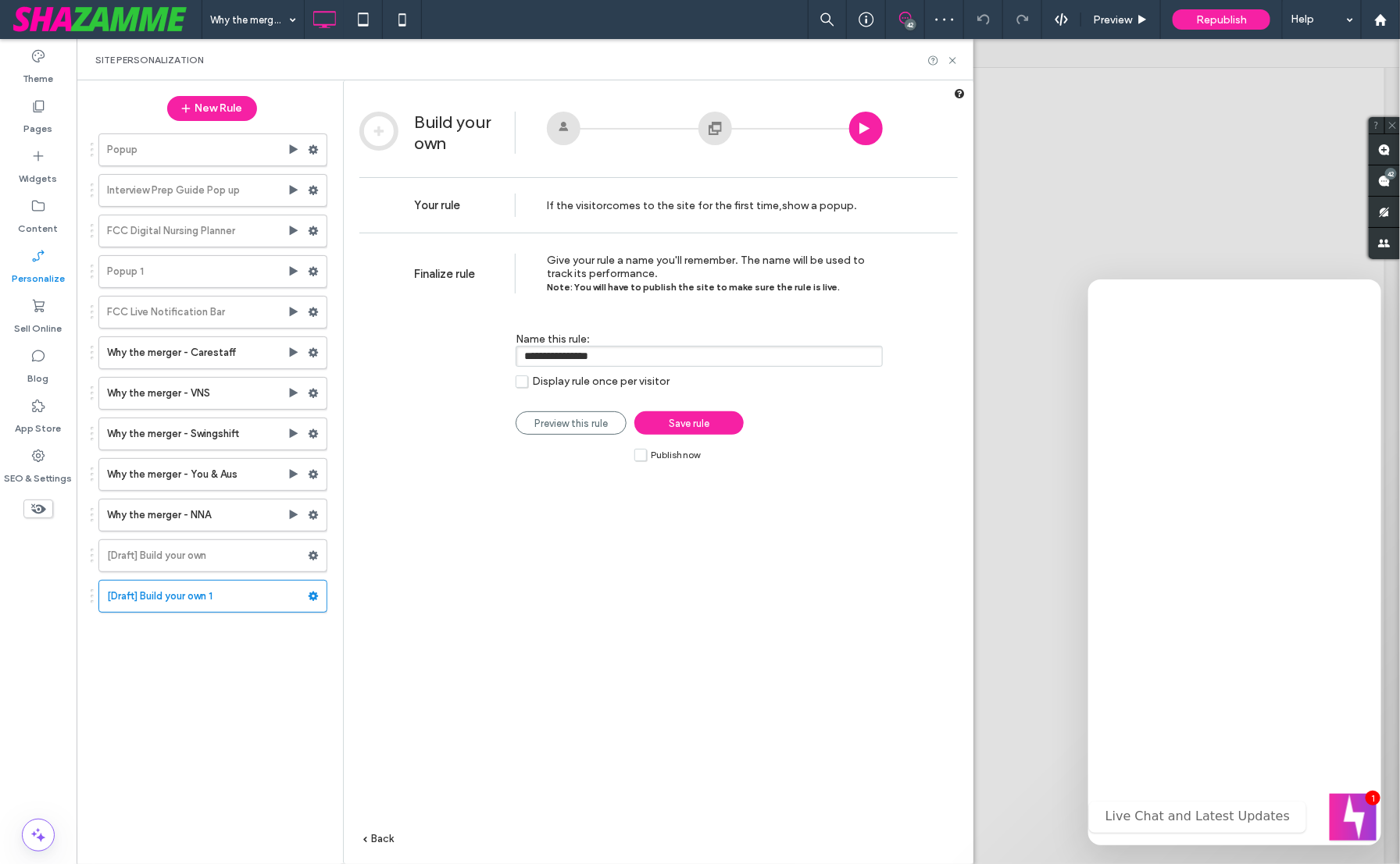
click at [685, 357] on input "**********" at bounding box center [699, 355] width 367 height 21
type input "**********"
click at [643, 451] on label "Publish now" at bounding box center [667, 454] width 66 height 13
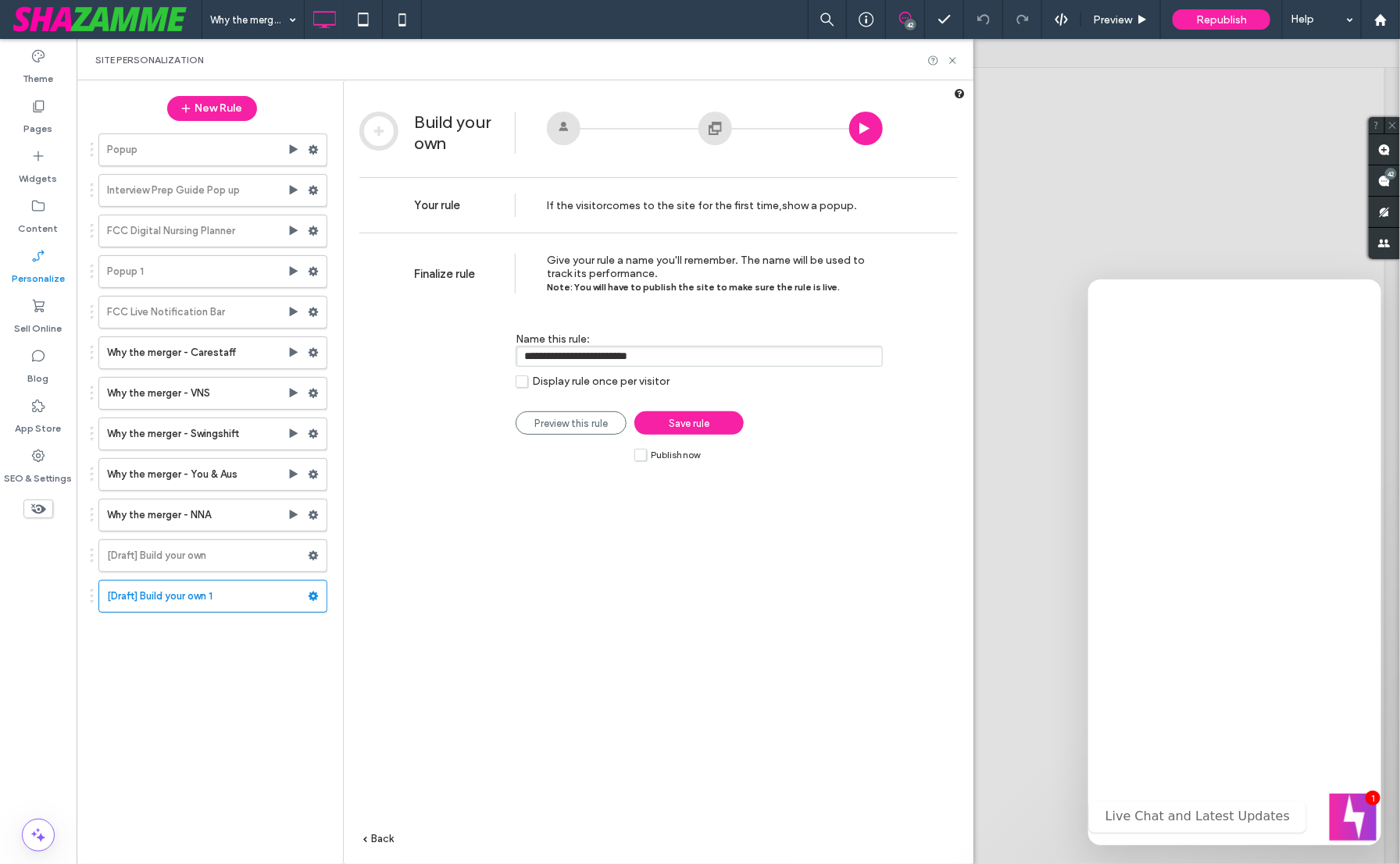
click at [641, 458] on label "Publish now" at bounding box center [667, 454] width 66 height 13
click at [669, 425] on span "Save rule" at bounding box center [688, 423] width 40 height 12
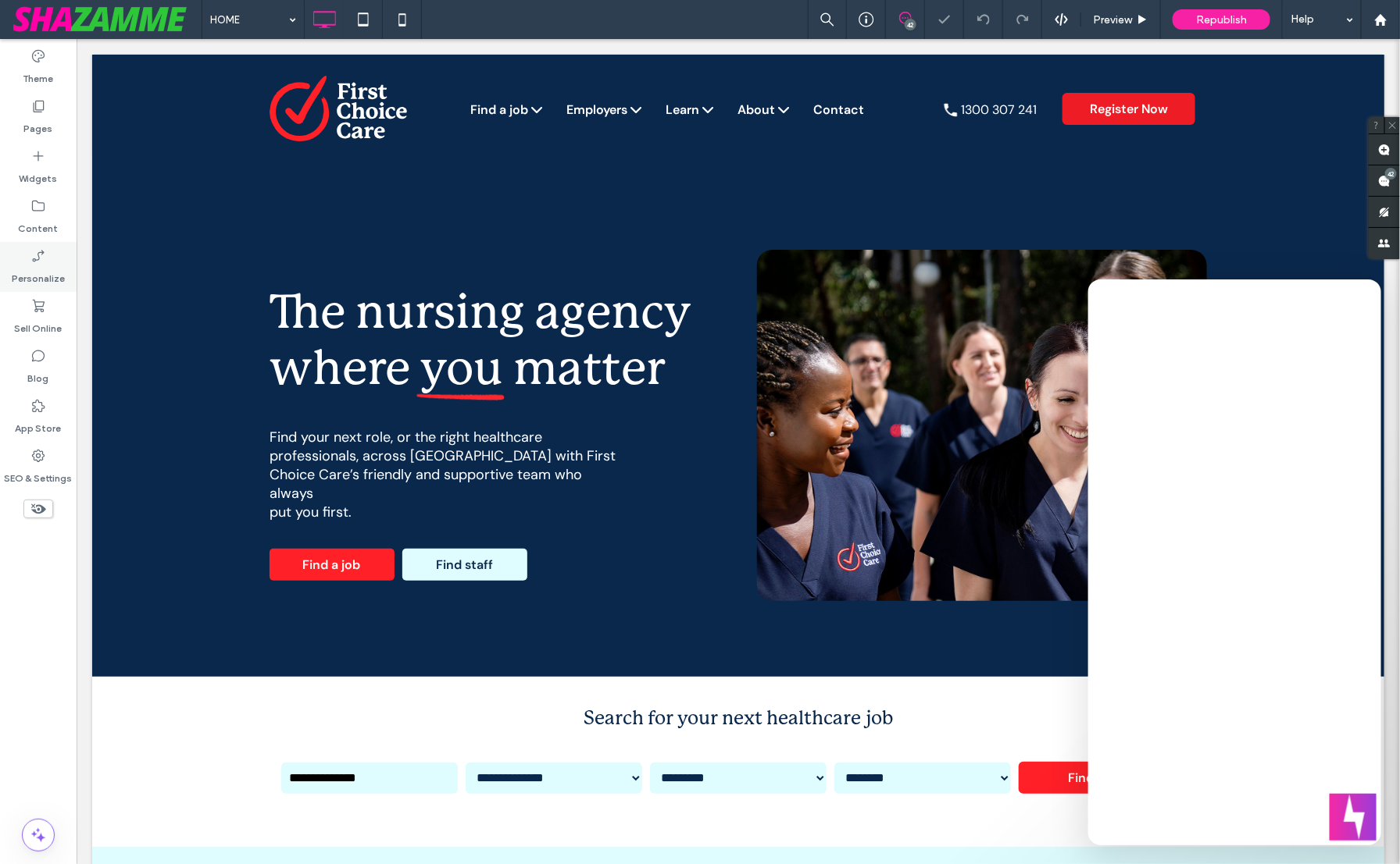
click at [44, 281] on label "Personalize" at bounding box center [38, 275] width 53 height 22
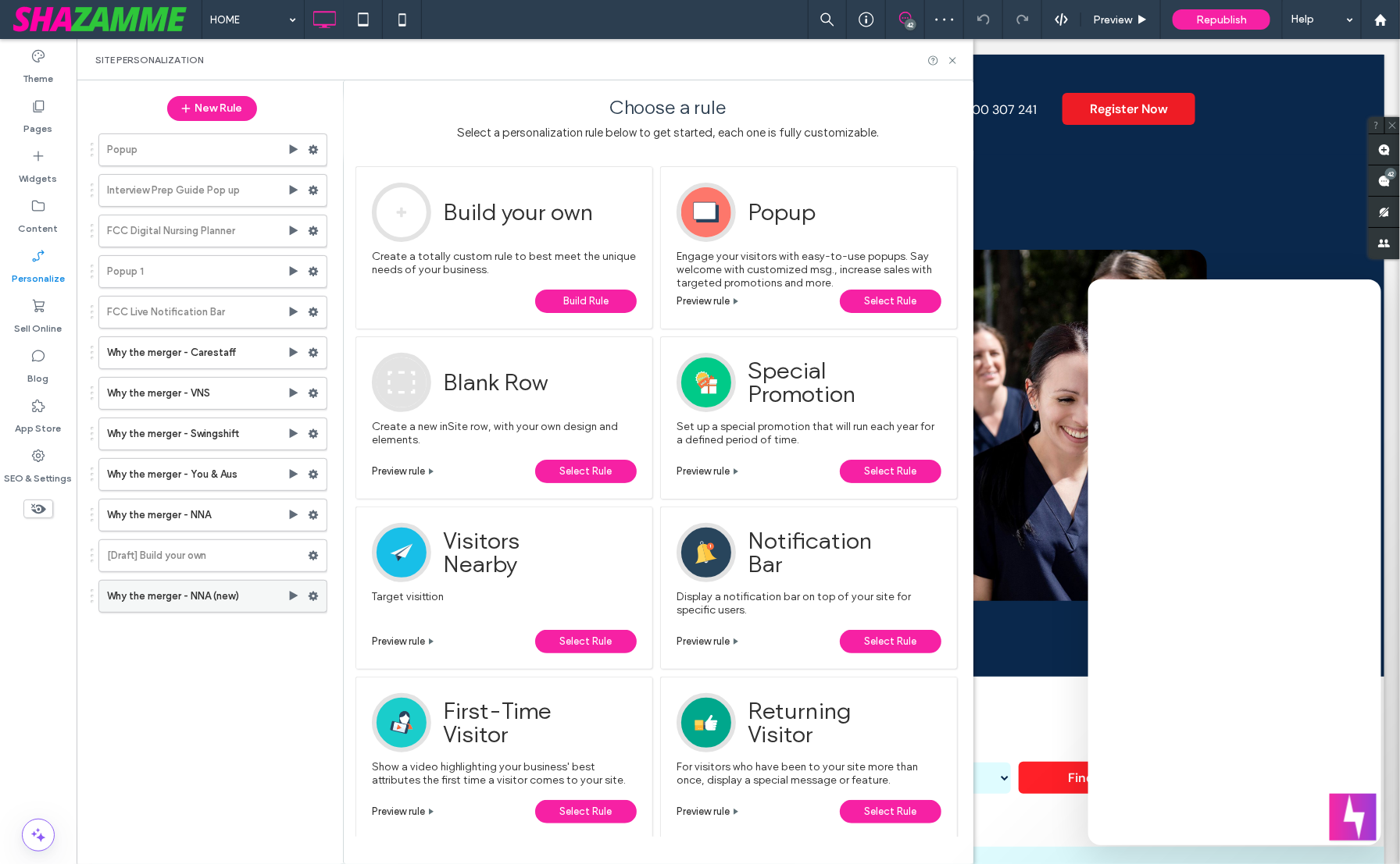
click at [211, 591] on label "Why the merger - NNA (new)" at bounding box center [197, 596] width 180 height 31
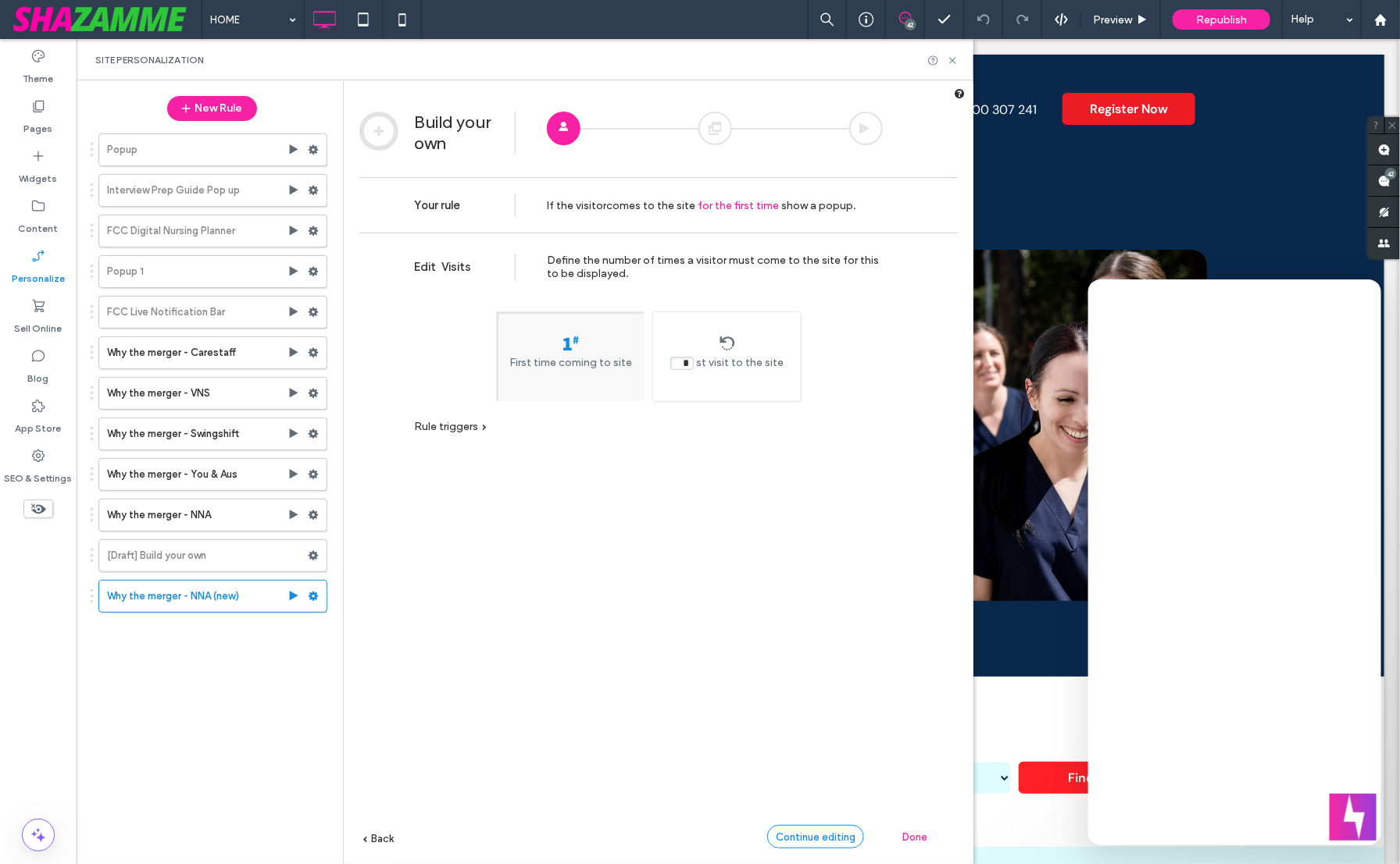
click at [803, 832] on span "Continue editing" at bounding box center [815, 837] width 80 height 12
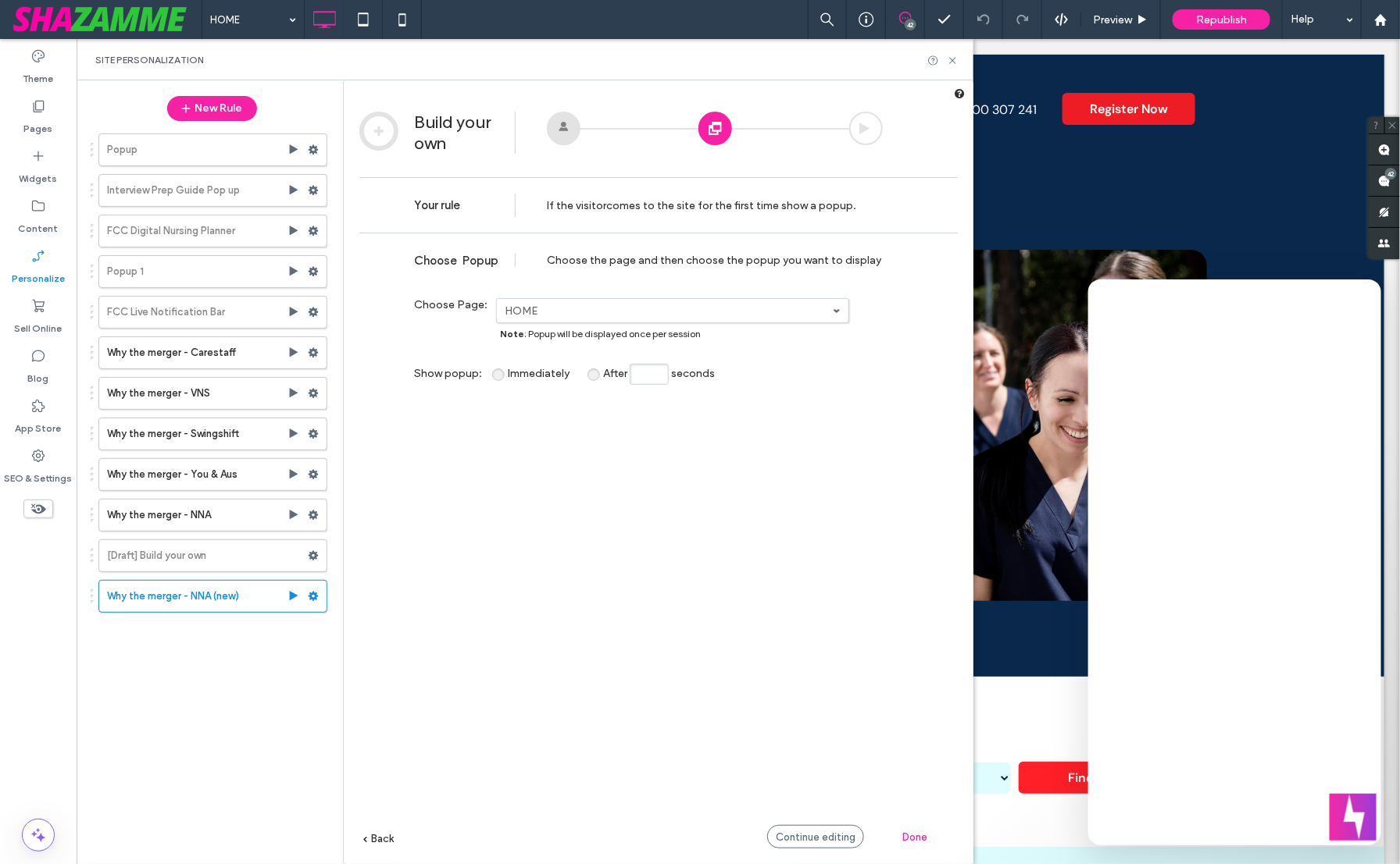
click at [367, 839] on icon at bounding box center [366, 840] width 6 height 6
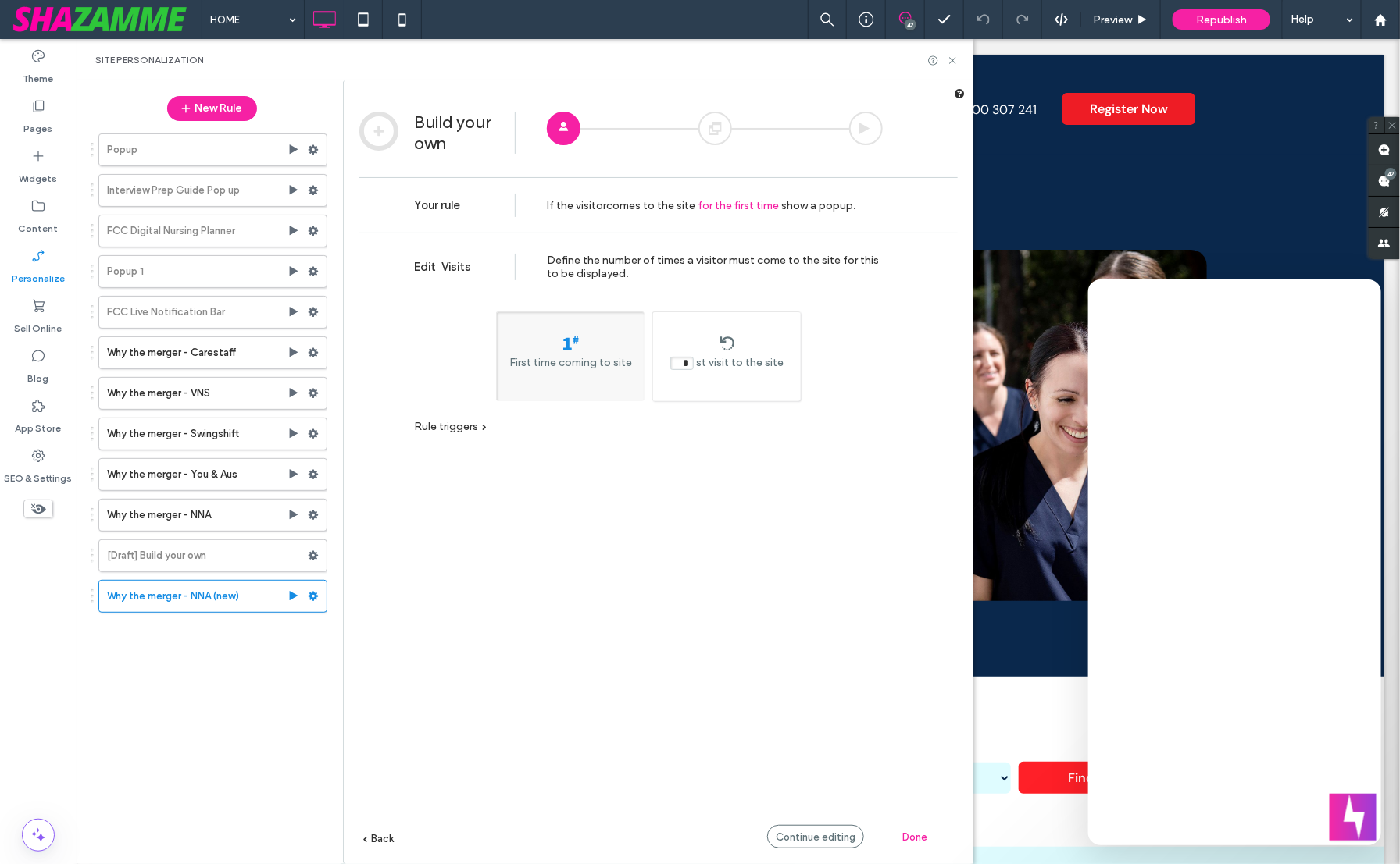
click at [444, 428] on span "Rule triggers" at bounding box center [446, 426] width 64 height 13
click at [664, 452] on label "Campaign URL" at bounding box center [707, 447] width 95 height 13
click at [851, 840] on span "Continue editing" at bounding box center [815, 837] width 80 height 12
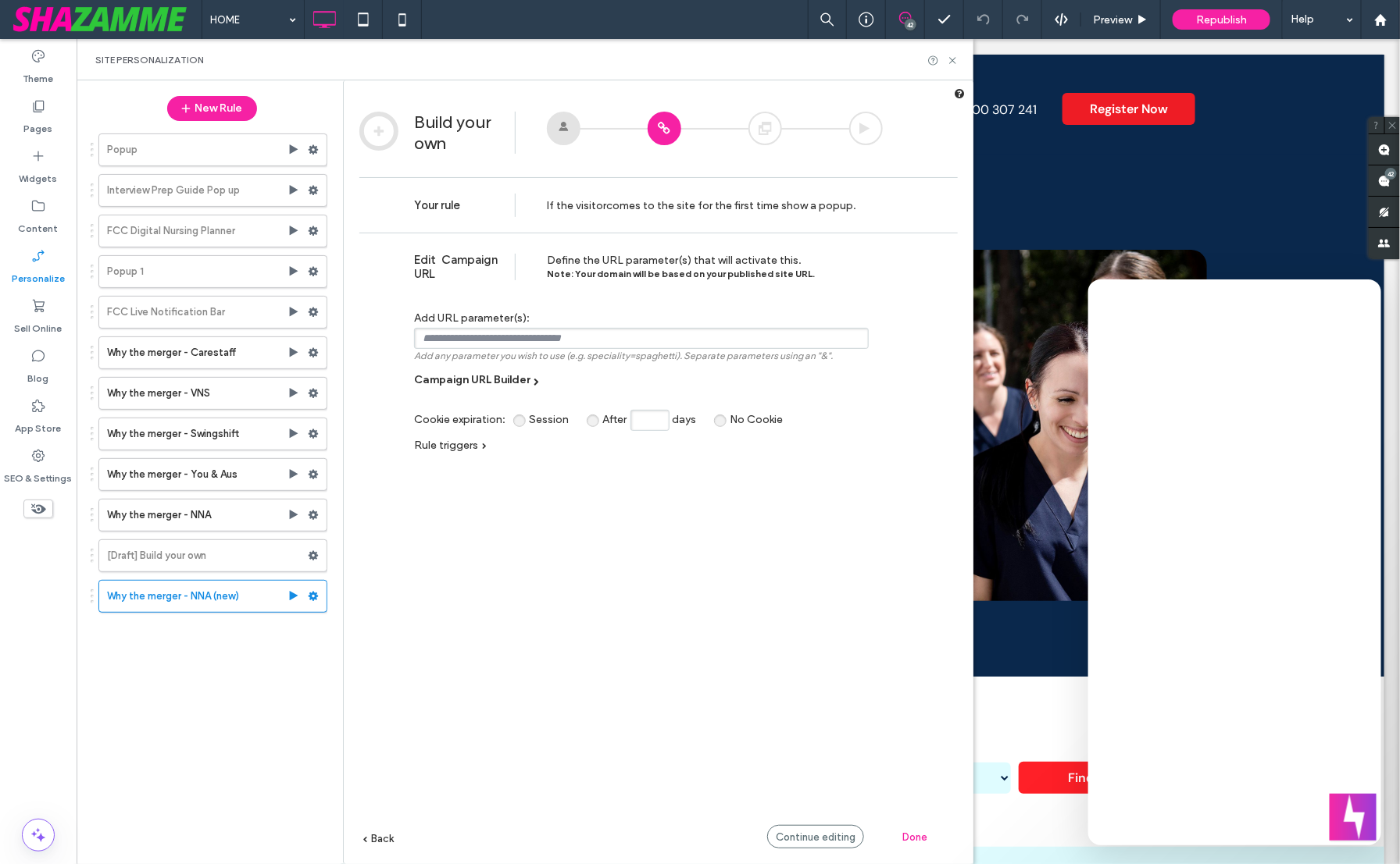
click at [526, 349] on input "text" at bounding box center [642, 338] width 455 height 21
paste input "**********"
type input "**********"
click at [839, 840] on span "Continue editing" at bounding box center [815, 837] width 80 height 12
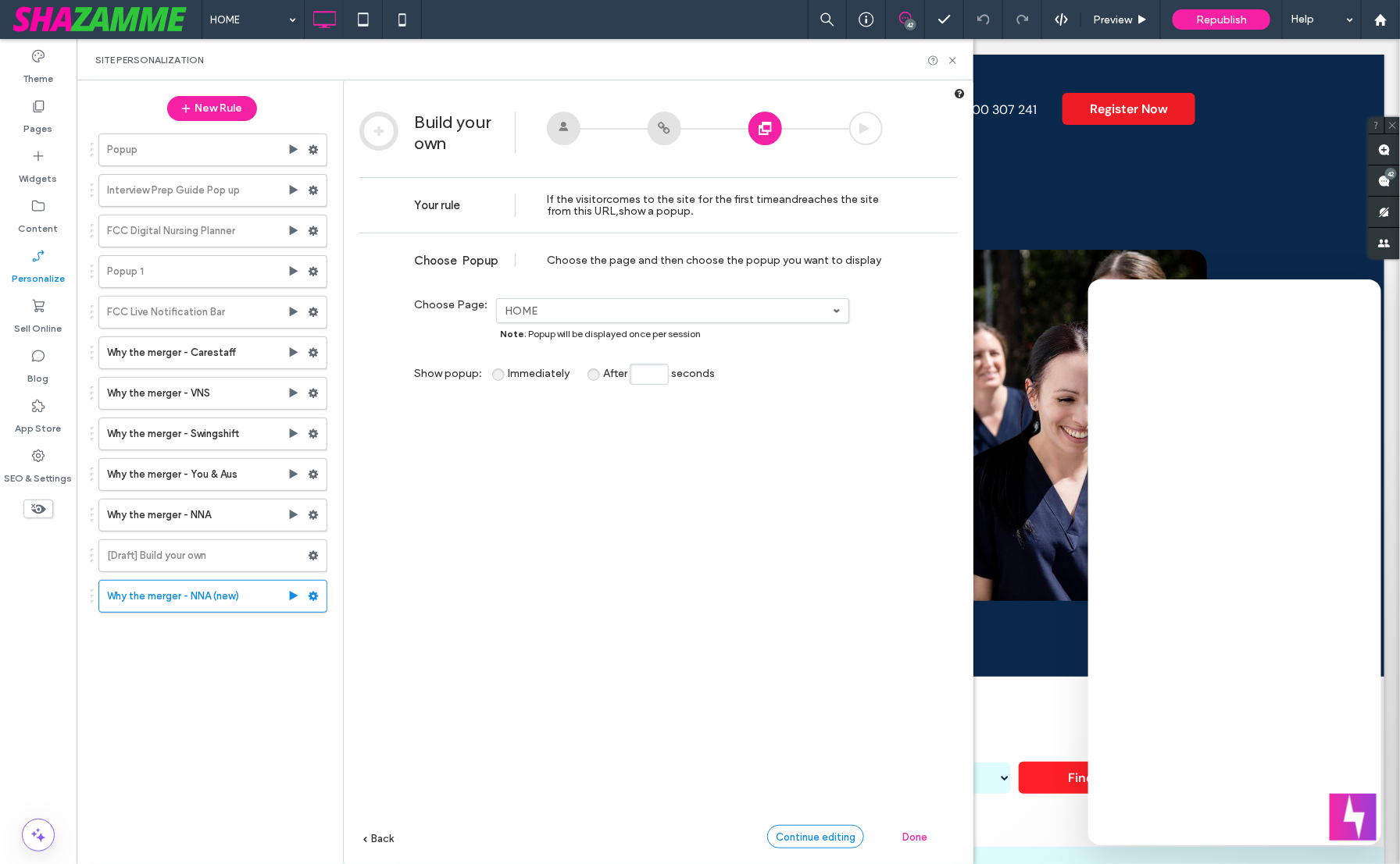
click at [839, 841] on span "Continue editing" at bounding box center [815, 837] width 80 height 12
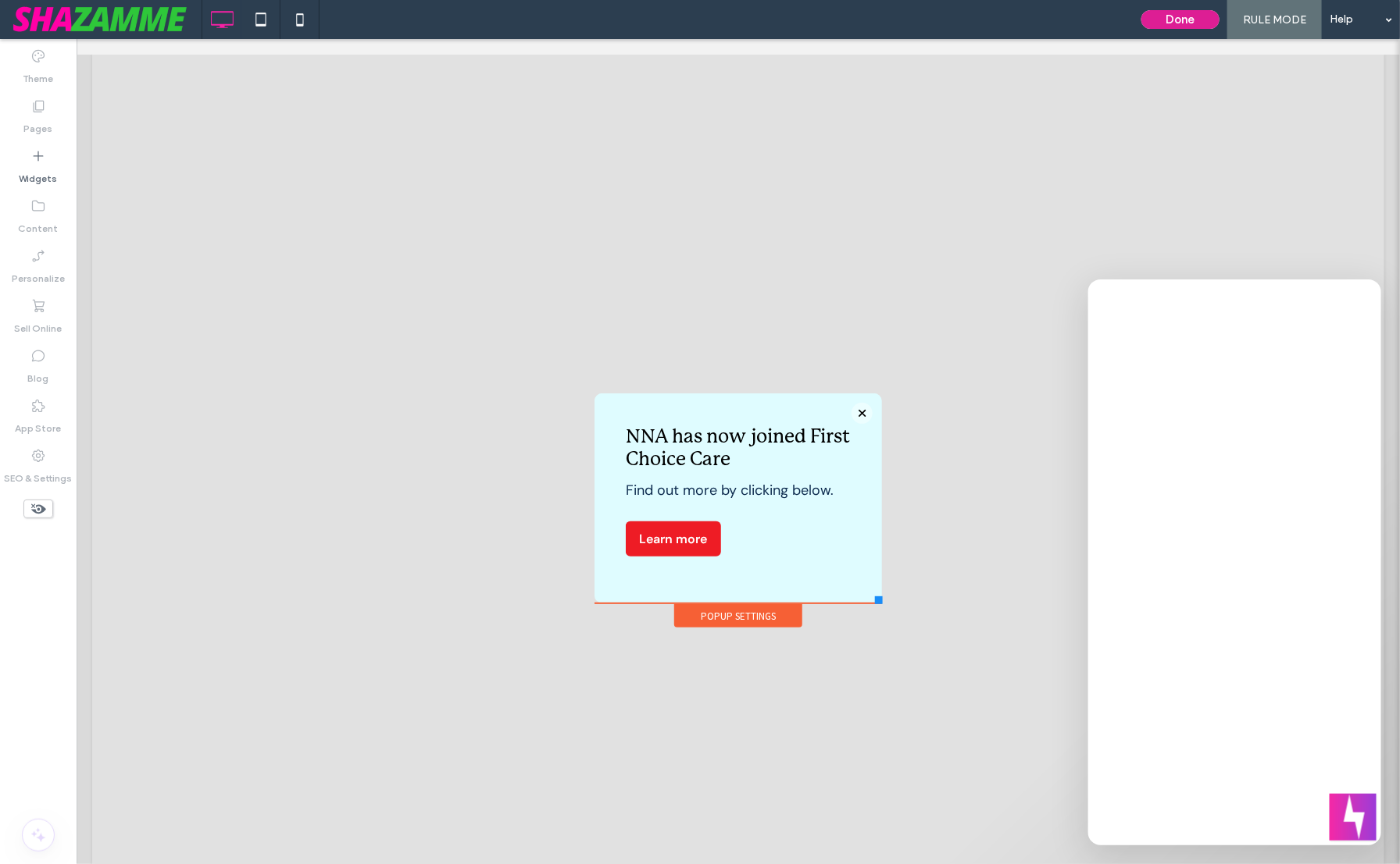
click at [1200, 23] on button "Done" at bounding box center [1179, 19] width 78 height 19
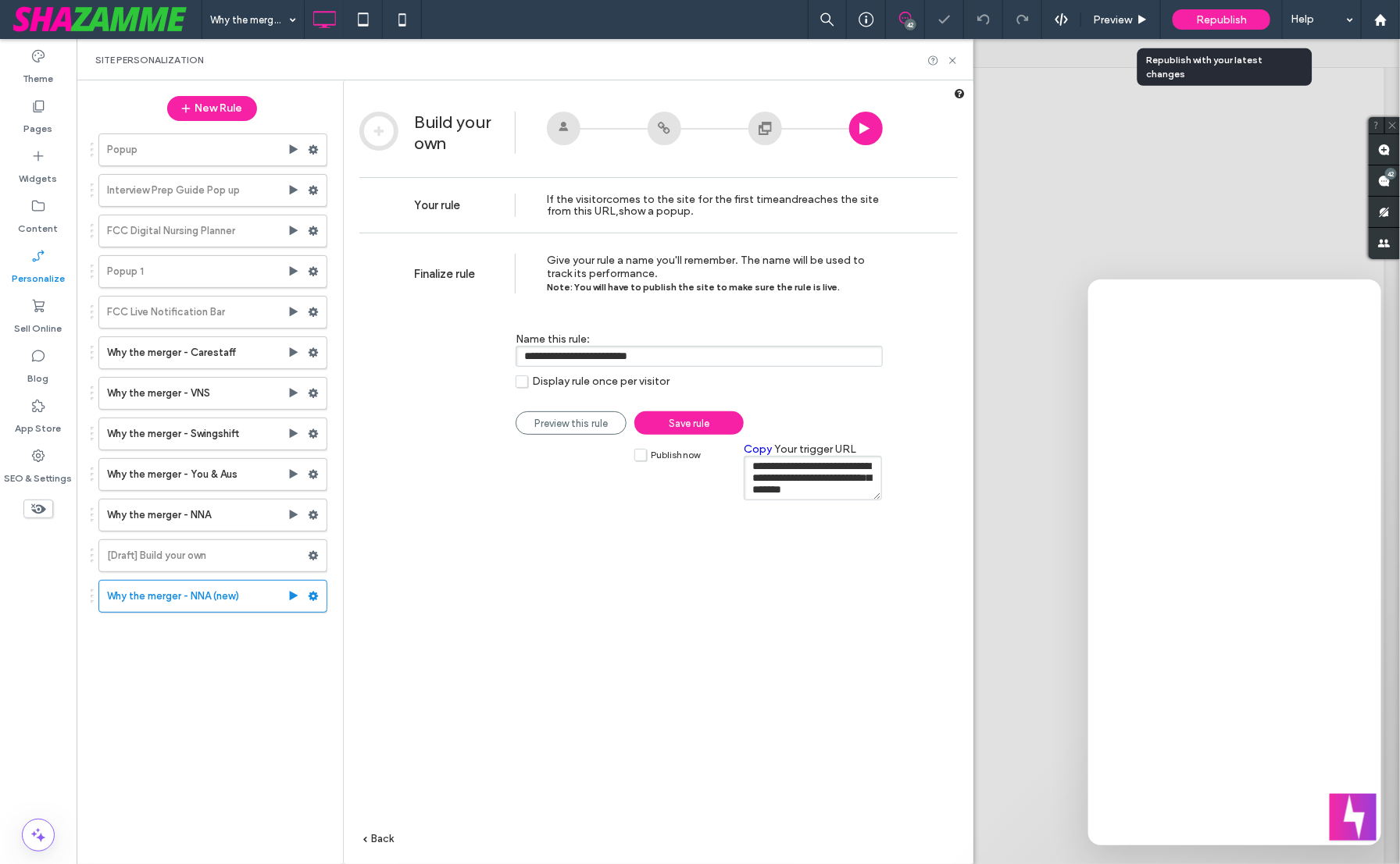
click at [1243, 17] on span "Republish" at bounding box center [1222, 19] width 51 height 13
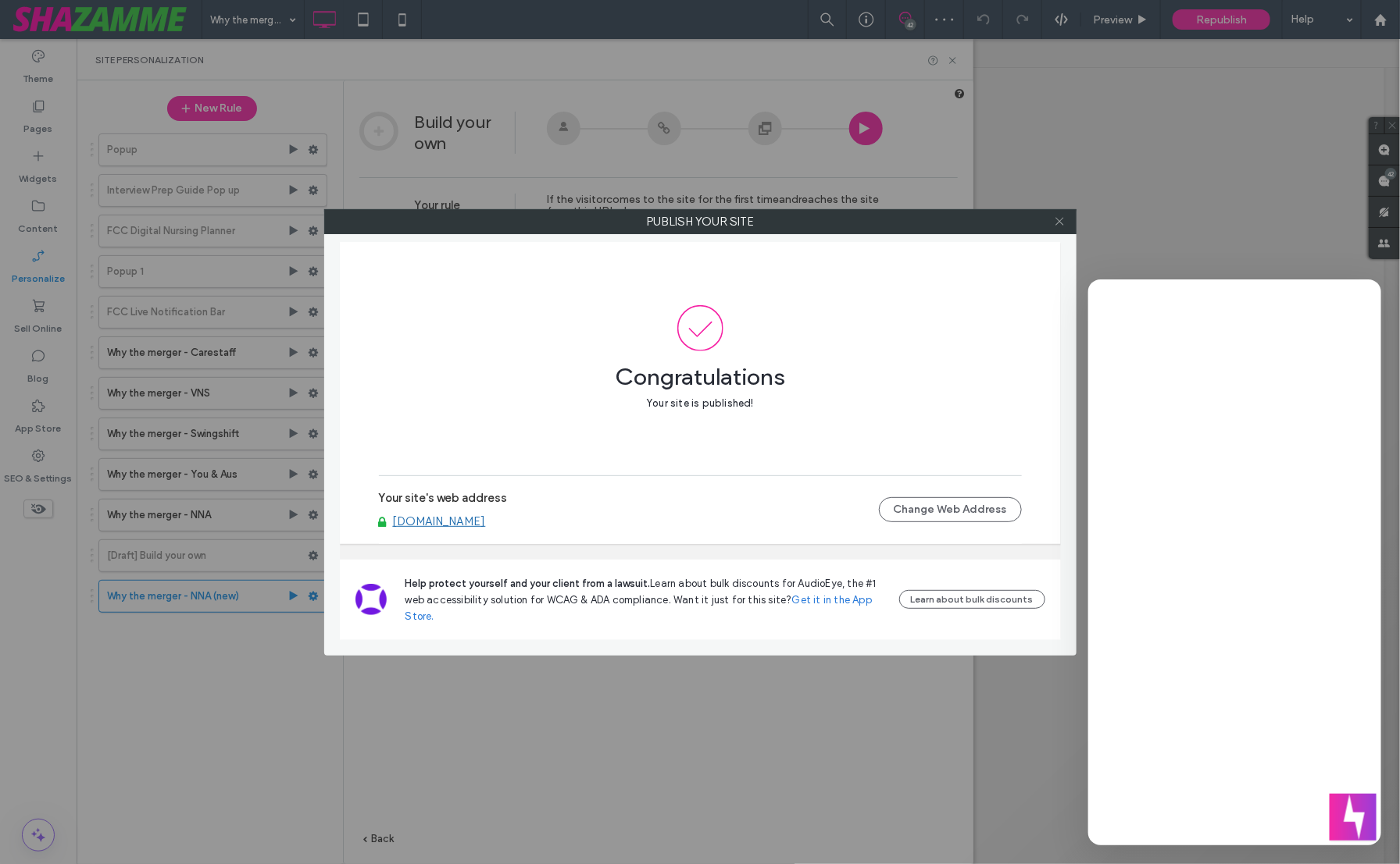
click at [1053, 220] on icon at bounding box center [1059, 221] width 12 height 12
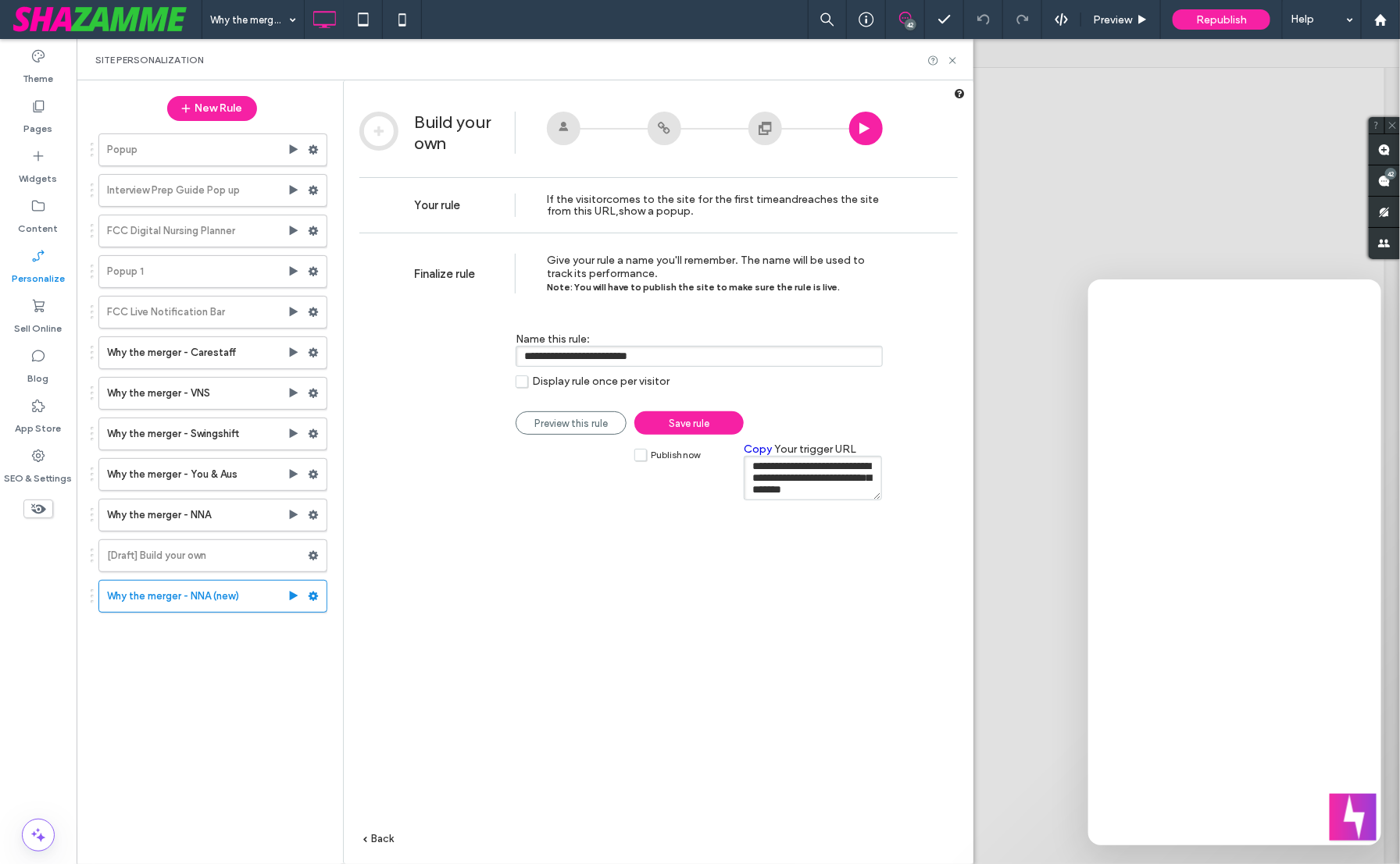
click at [786, 480] on textarea "**********" at bounding box center [812, 477] width 138 height 44
click at [311, 511] on use at bounding box center [313, 516] width 10 height 10
click at [380, 657] on span "Delete" at bounding box center [382, 657] width 34 height 13
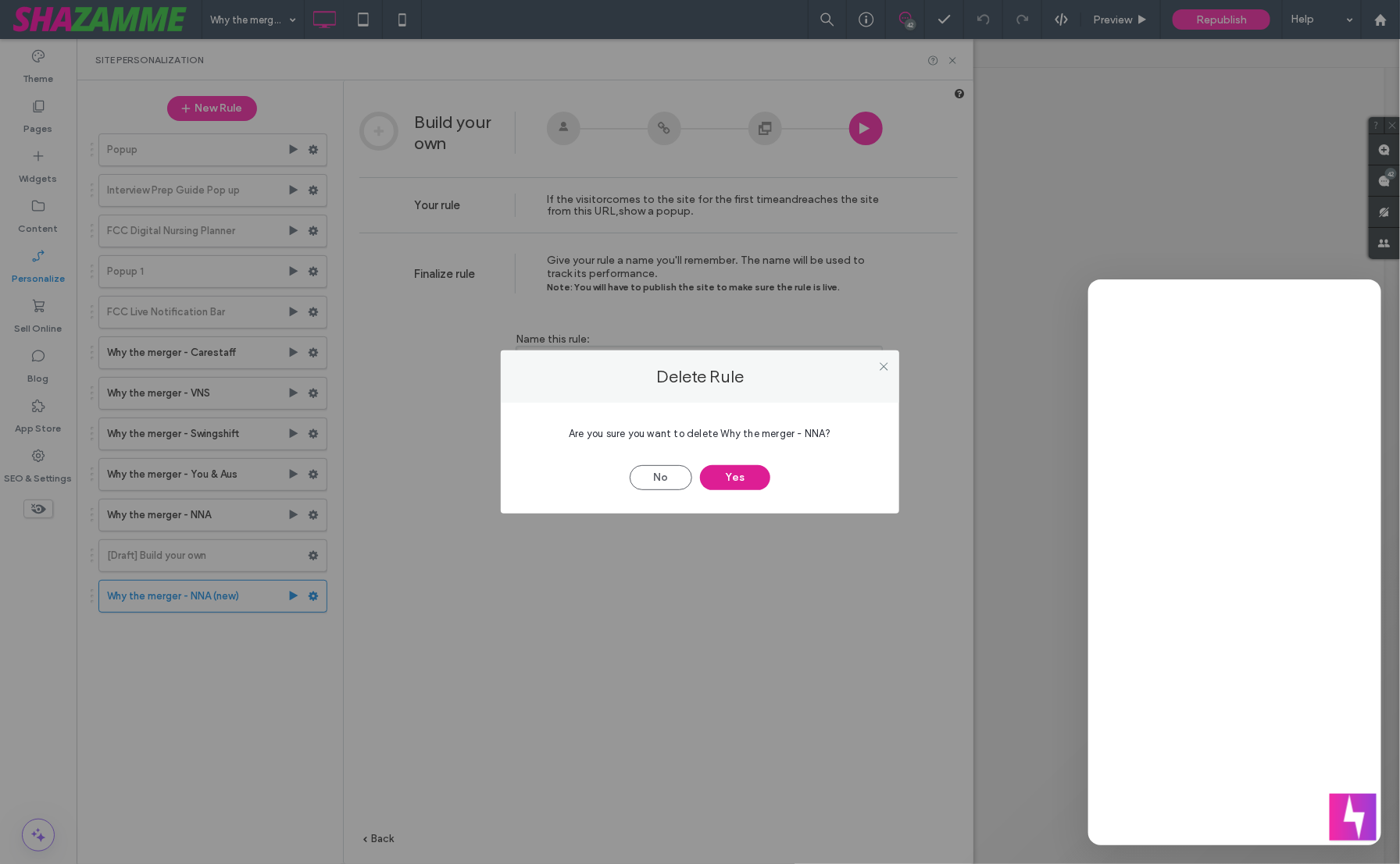
click at [722, 477] on button "Yes" at bounding box center [734, 477] width 70 height 25
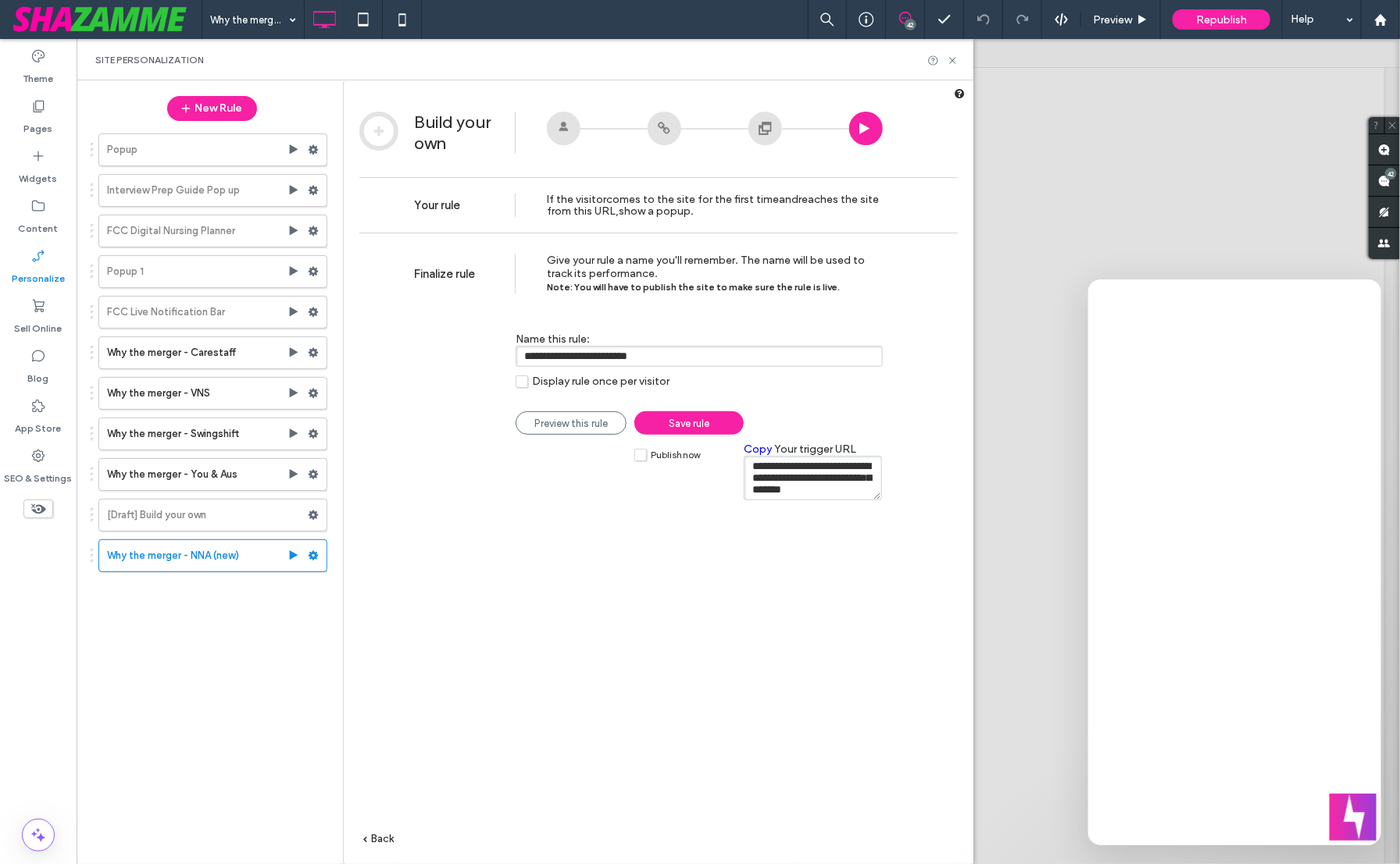
click at [691, 419] on span "Save rule" at bounding box center [688, 423] width 40 height 12
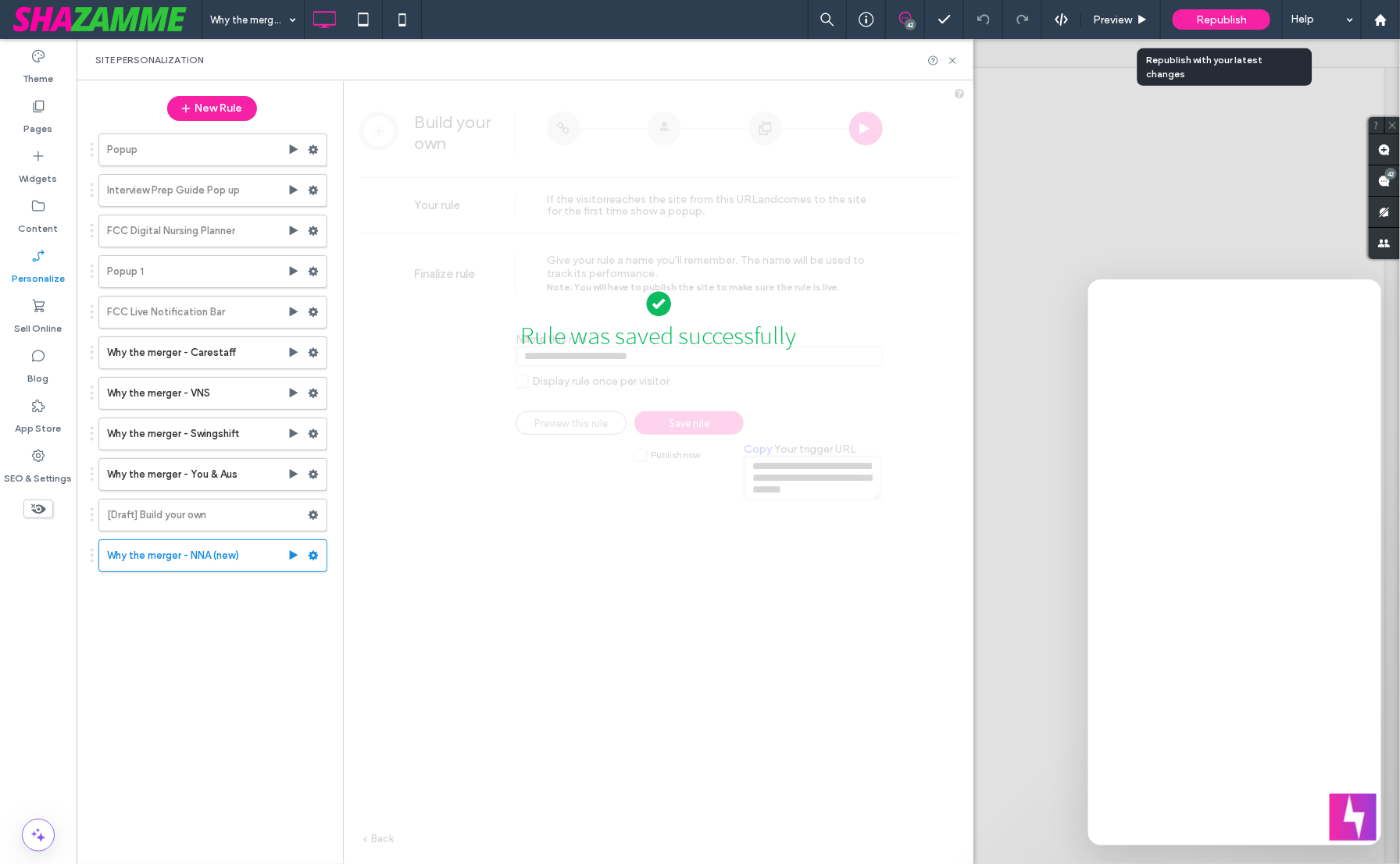
click at [1206, 16] on span "Republish" at bounding box center [1222, 19] width 51 height 13
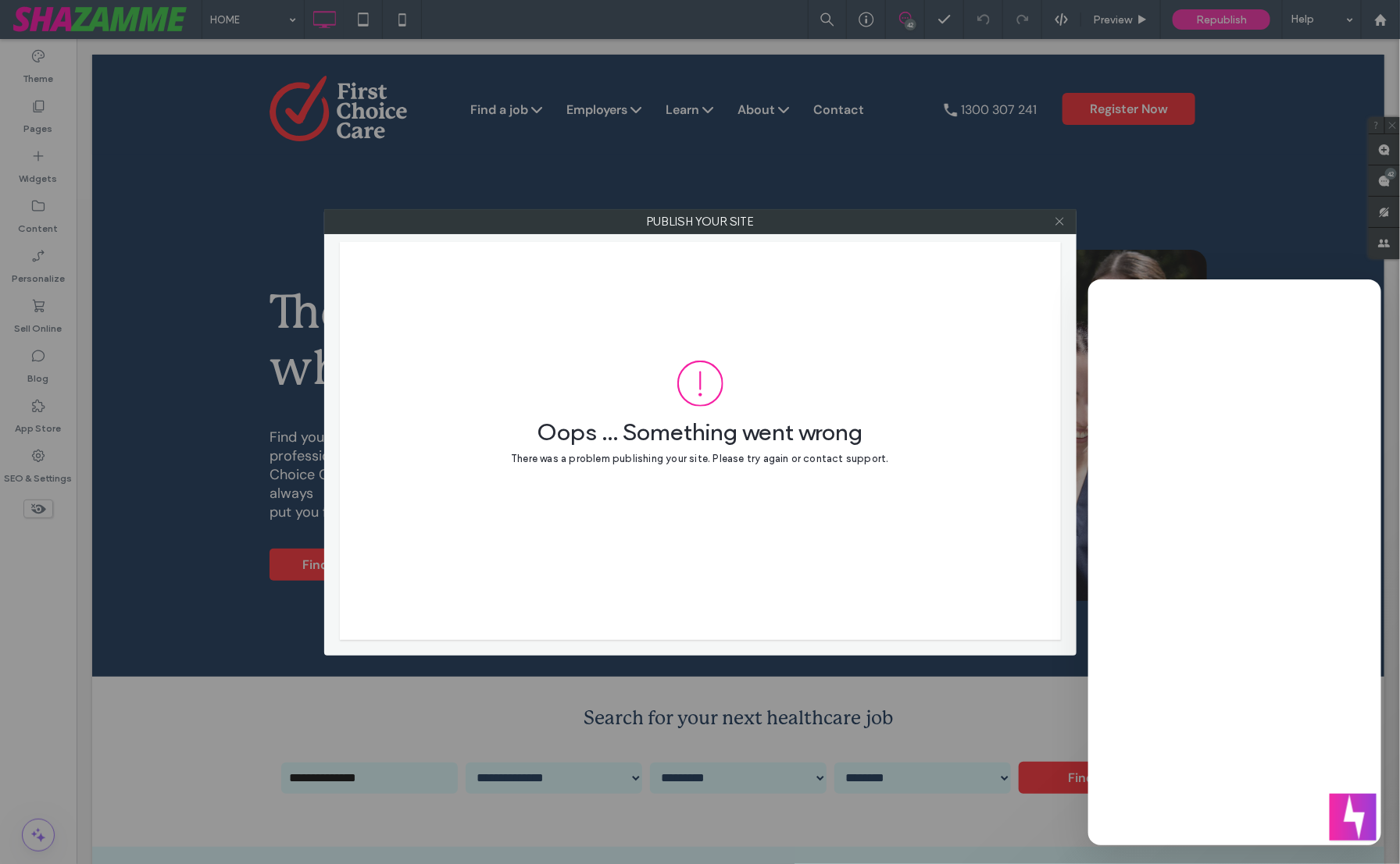
click at [1059, 223] on icon at bounding box center [1059, 221] width 12 height 12
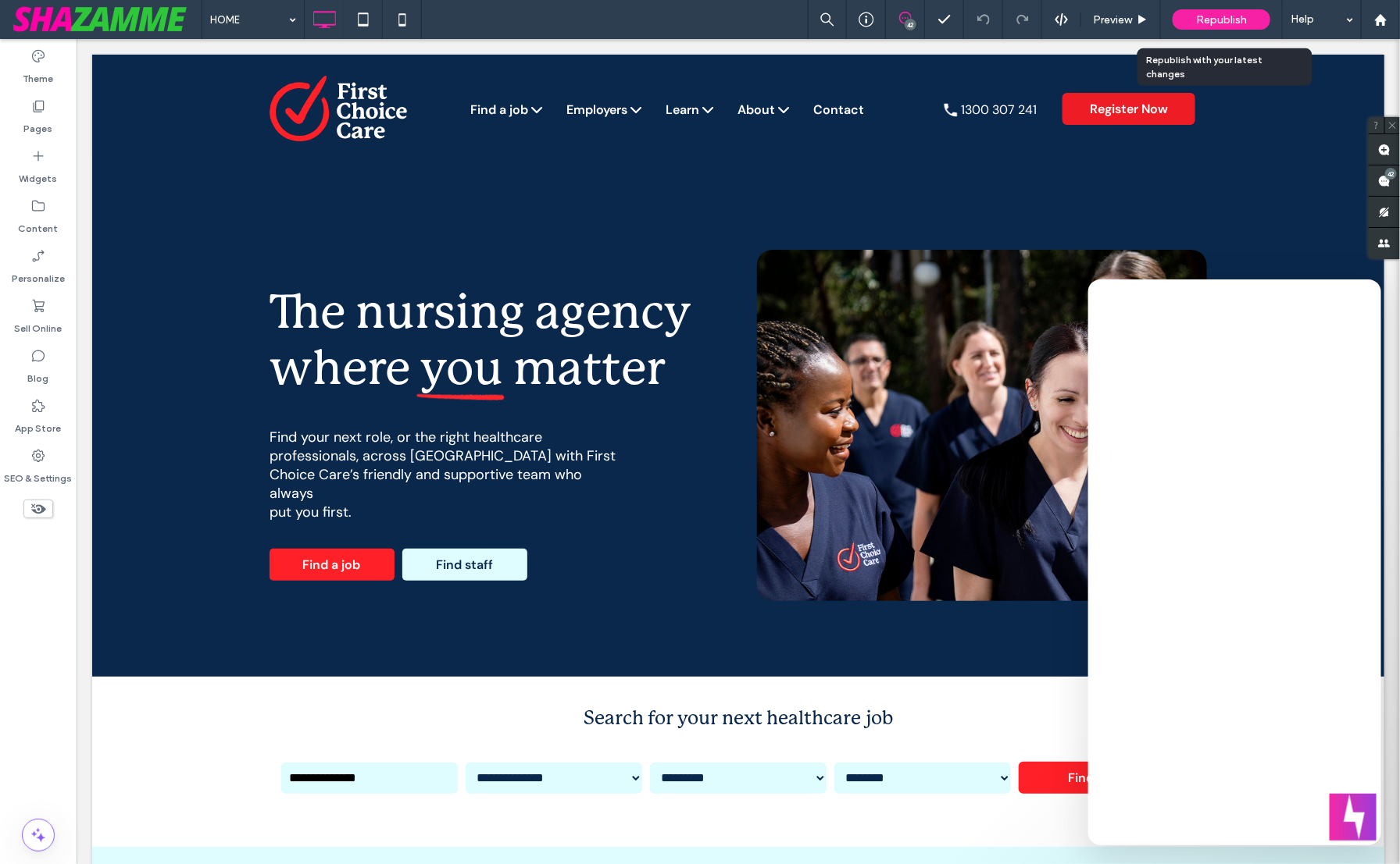
click at [1197, 22] on span "Republish" at bounding box center [1222, 19] width 51 height 13
